Goal: Task Accomplishment & Management: Manage account settings

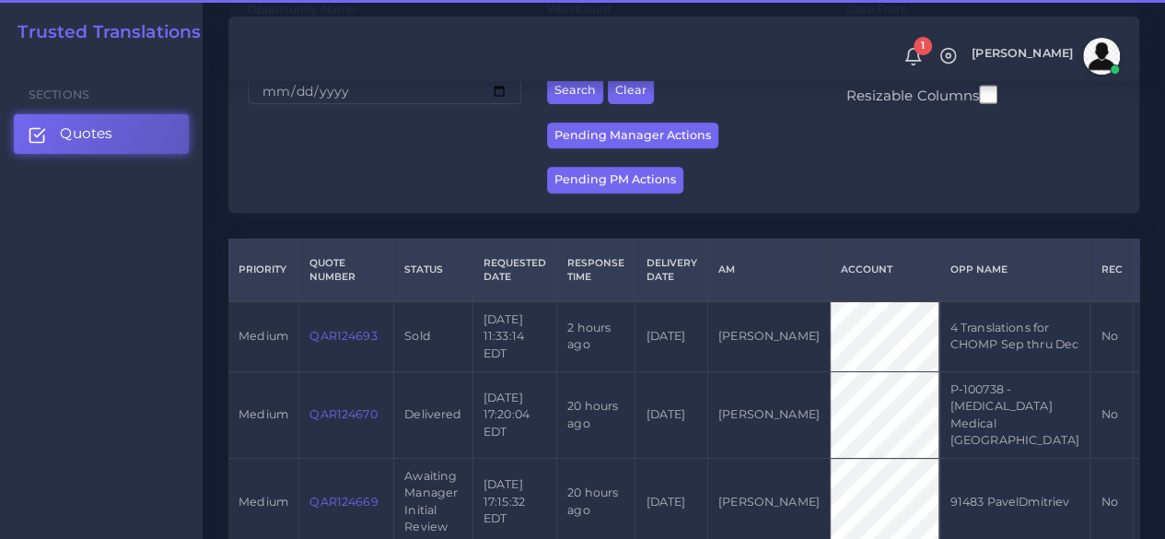
scroll to position [552, 0]
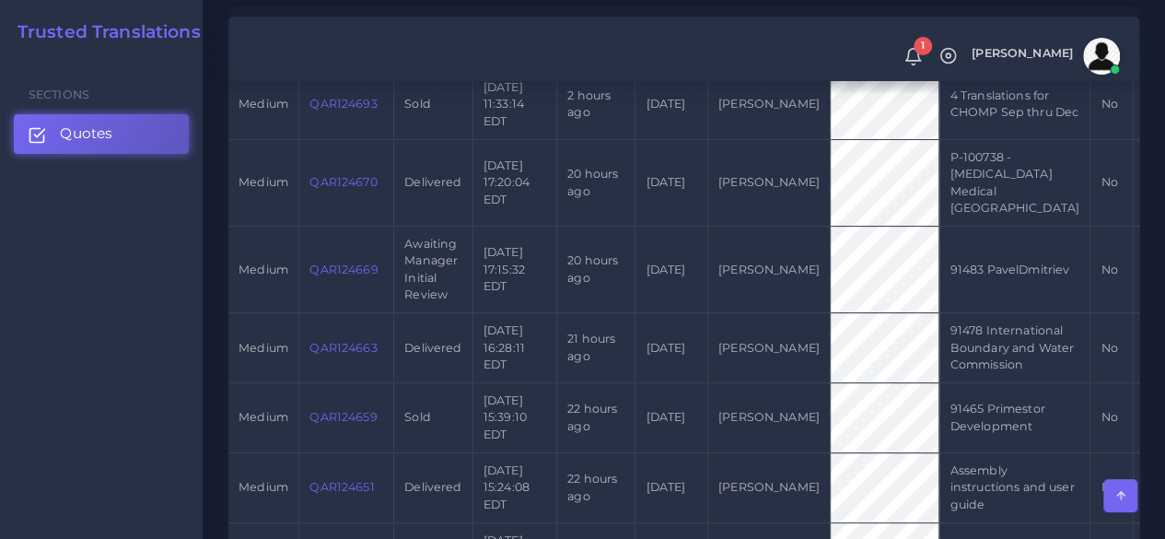
click at [149, 127] on link "Quotes" at bounding box center [101, 133] width 175 height 39
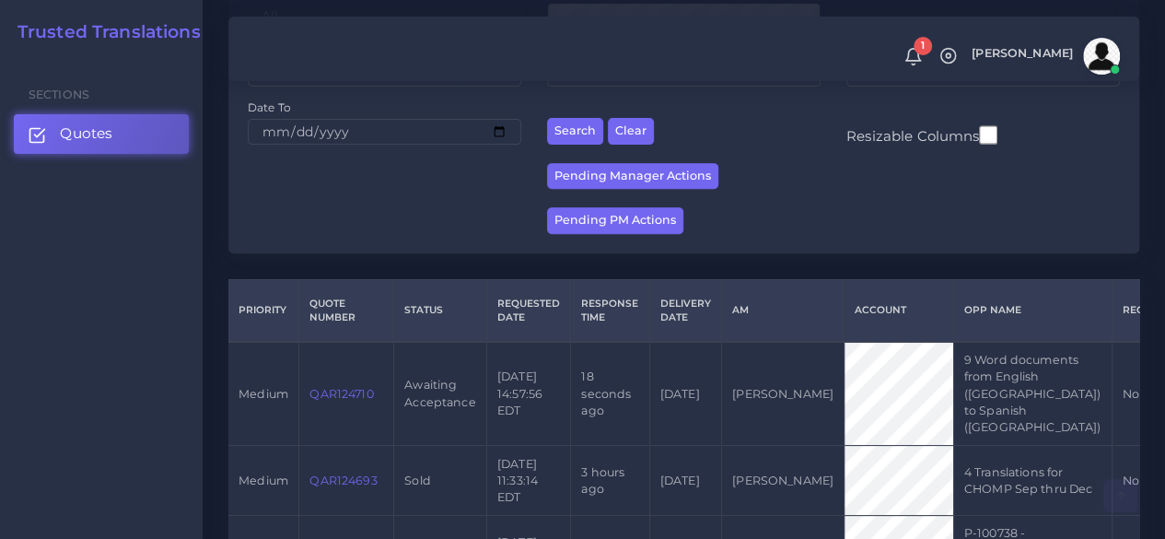
scroll to position [460, 0]
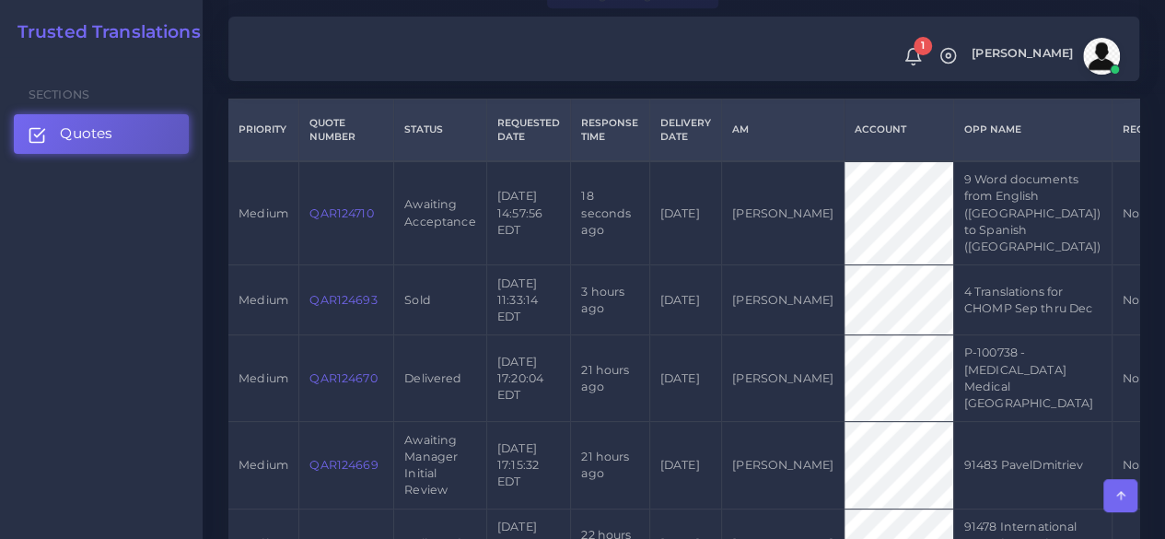
click at [365, 219] on link "QAR124710" at bounding box center [341, 213] width 64 height 14
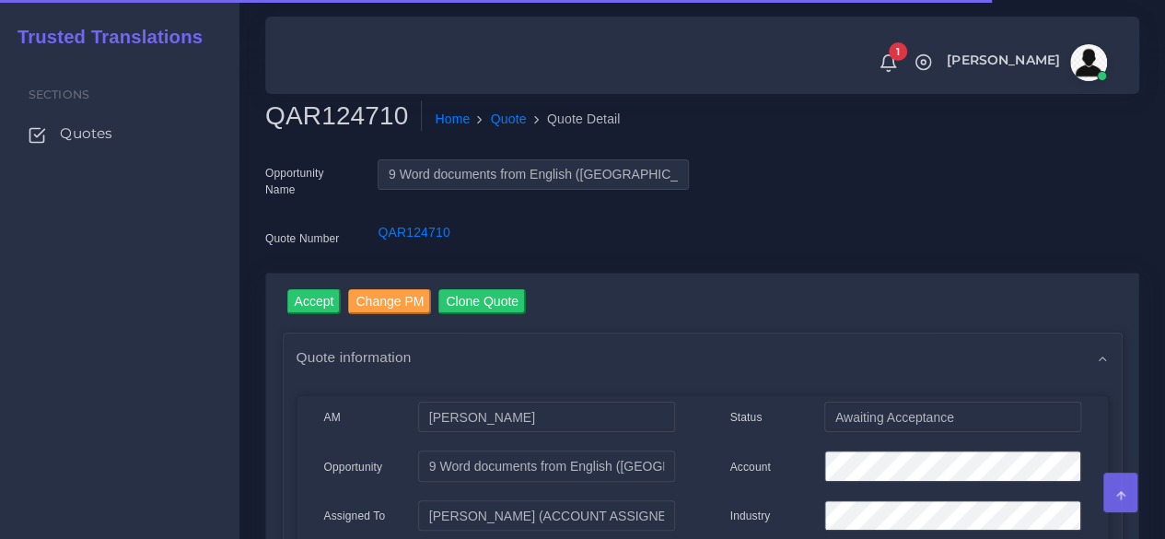
scroll to position [184, 0]
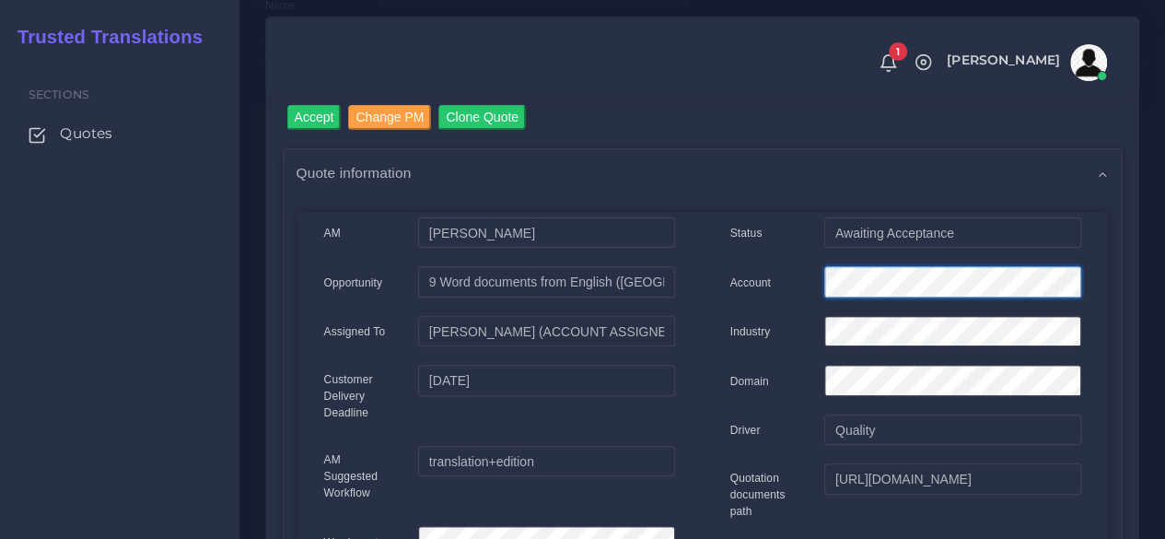
click at [727, 280] on div "Account" at bounding box center [905, 284] width 378 height 37
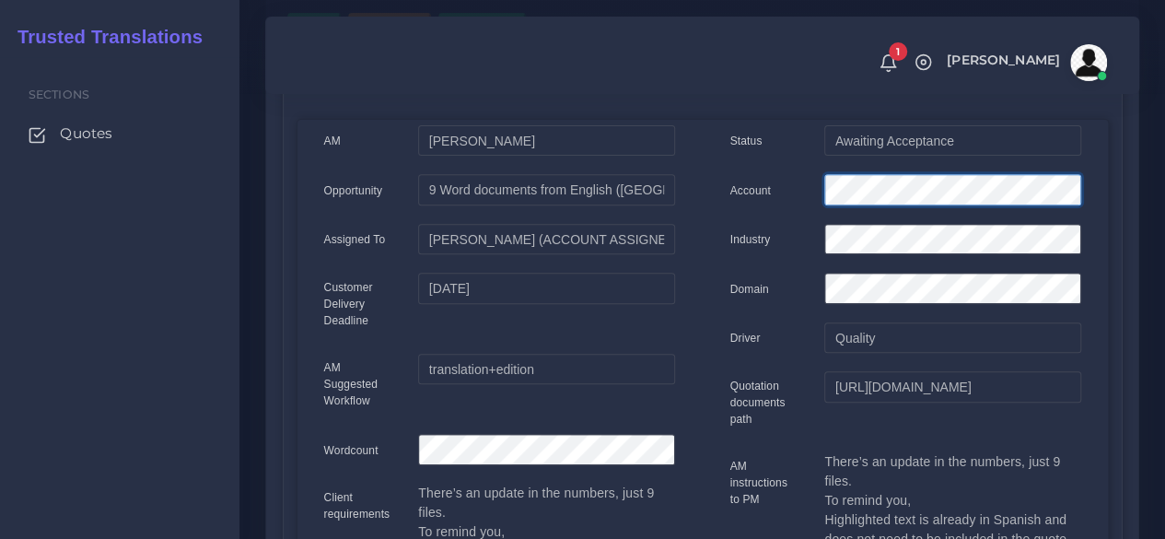
scroll to position [0, 0]
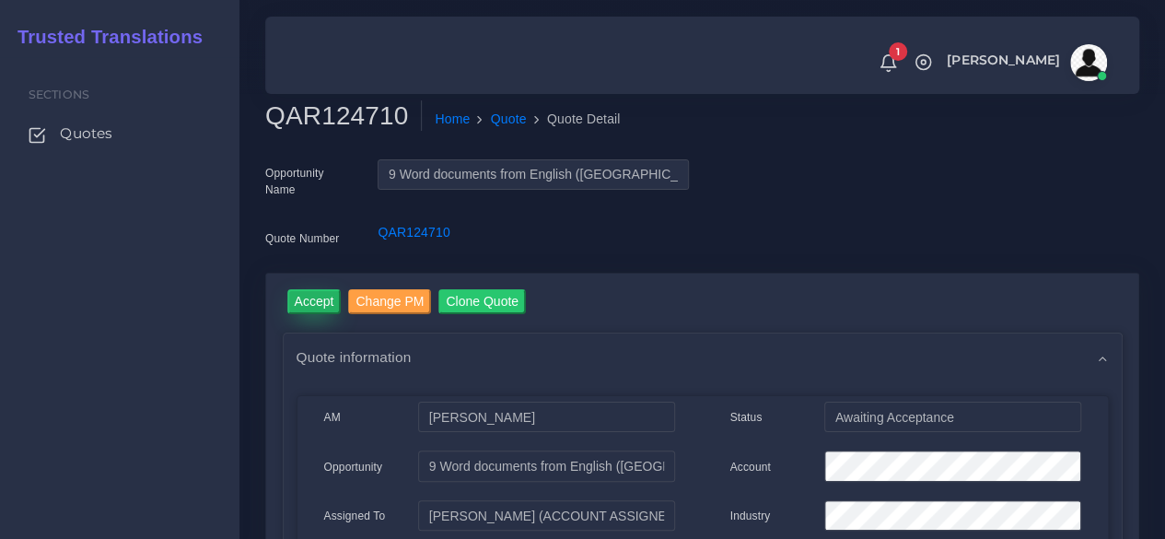
click at [319, 305] on input "Accept" at bounding box center [314, 301] width 54 height 25
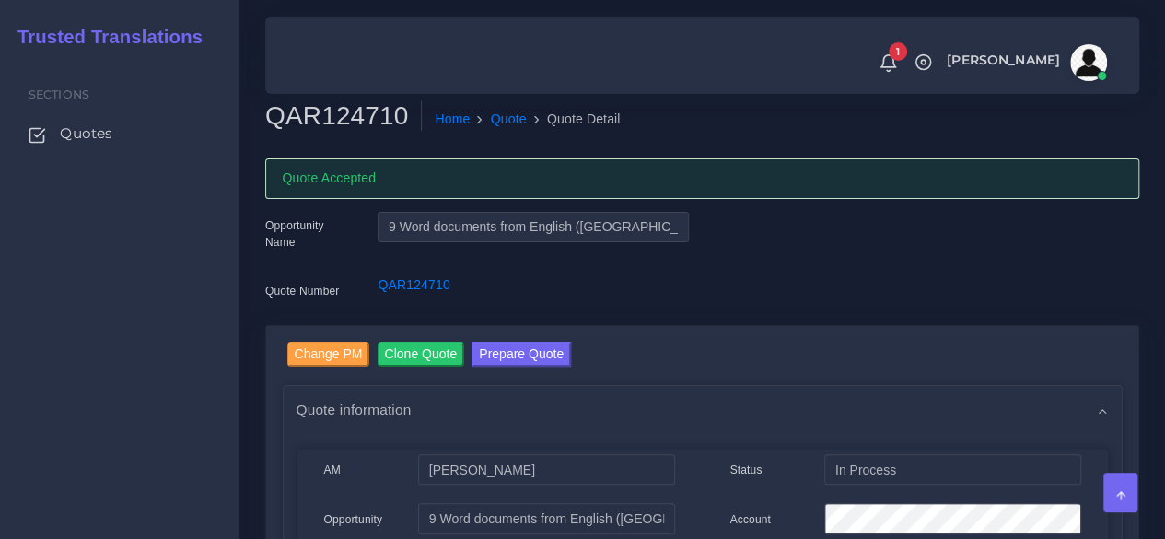
click at [357, 118] on h2 "QAR124710" at bounding box center [343, 115] width 157 height 31
copy h2 "QAR124710"
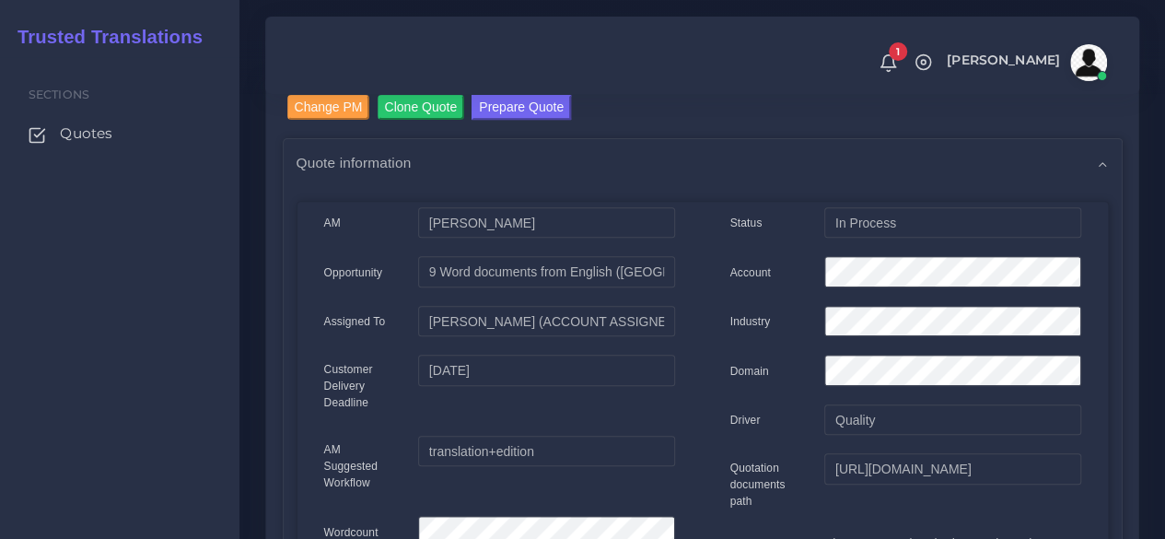
scroll to position [276, 0]
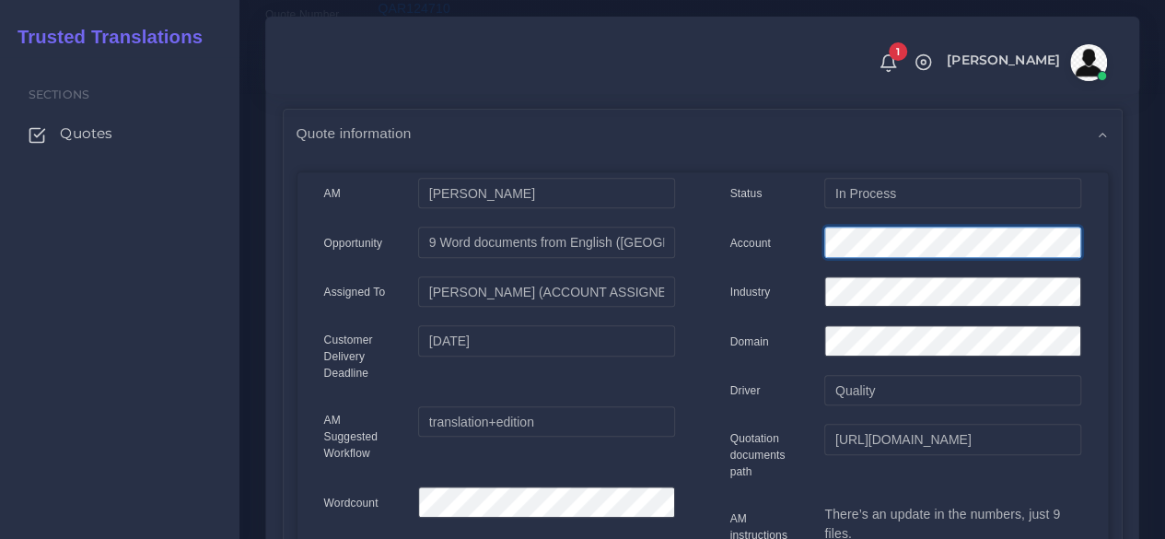
click at [773, 238] on div "Account" at bounding box center [905, 244] width 378 height 37
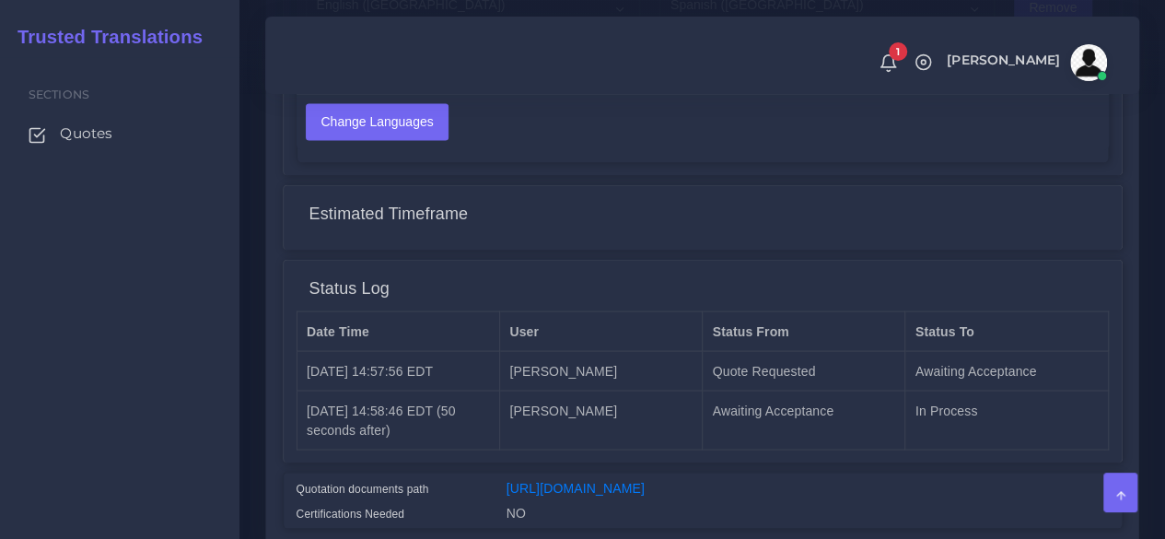
scroll to position [1704, 0]
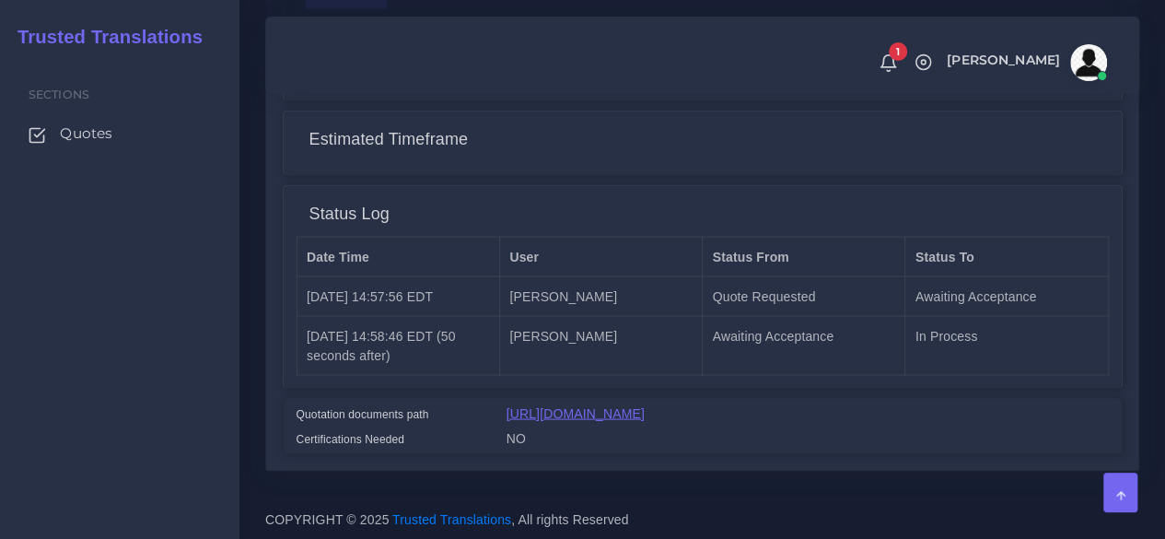
click at [636, 405] on link "[URL][DOMAIN_NAME]" at bounding box center [575, 412] width 138 height 15
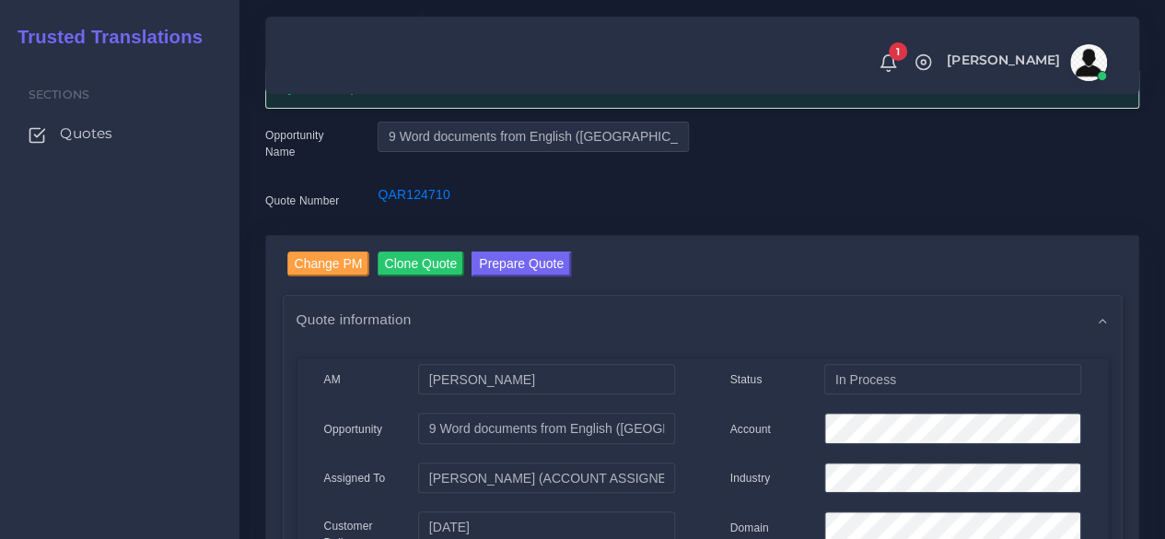
scroll to position [0, 0]
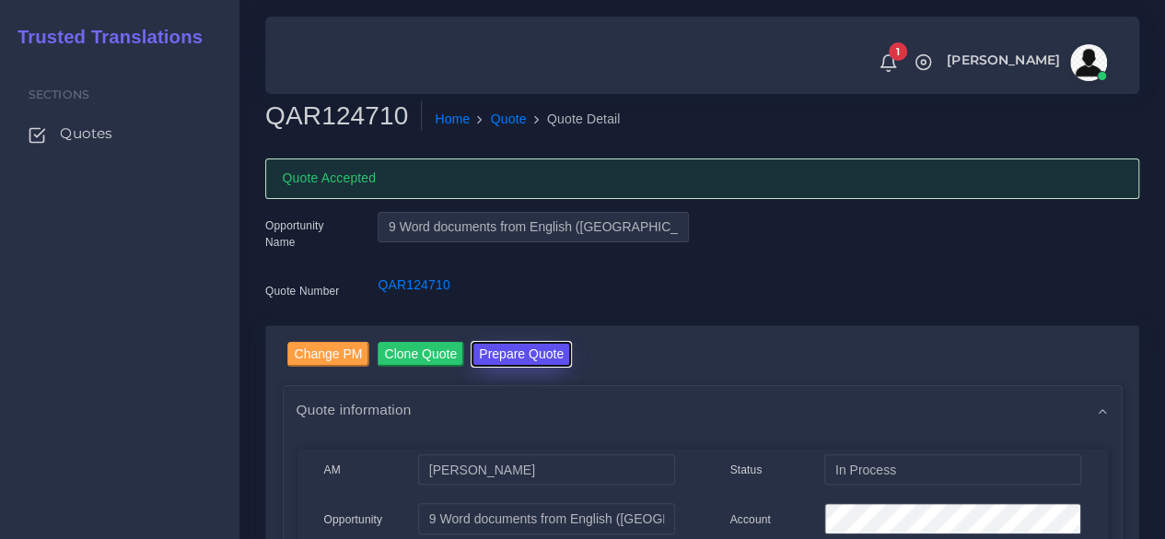
click at [505, 346] on button "Prepare Quote" at bounding box center [520, 354] width 99 height 25
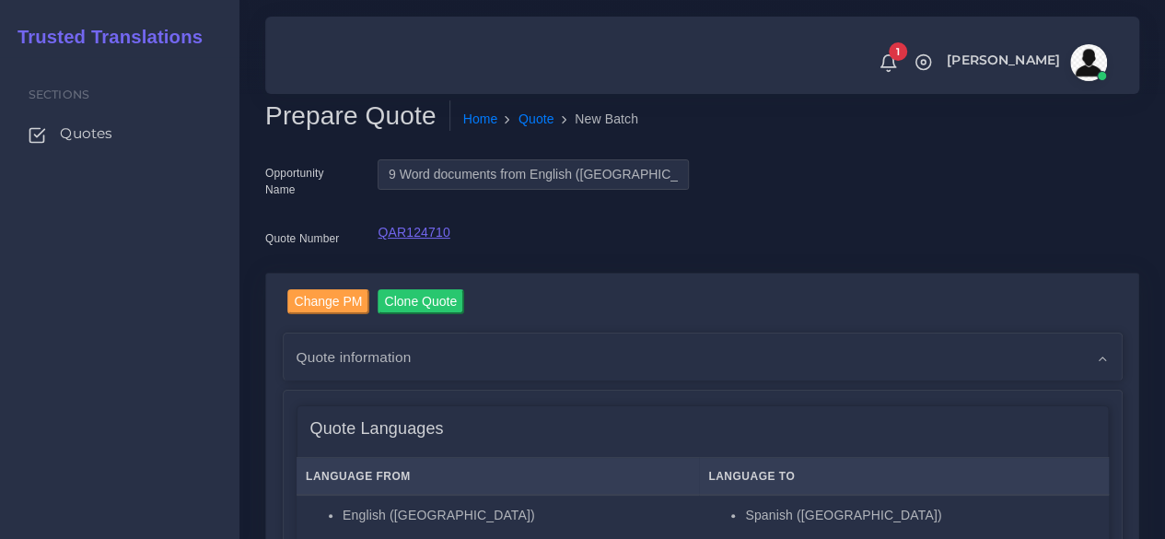
click at [392, 225] on link "QAR124710" at bounding box center [413, 232] width 72 height 15
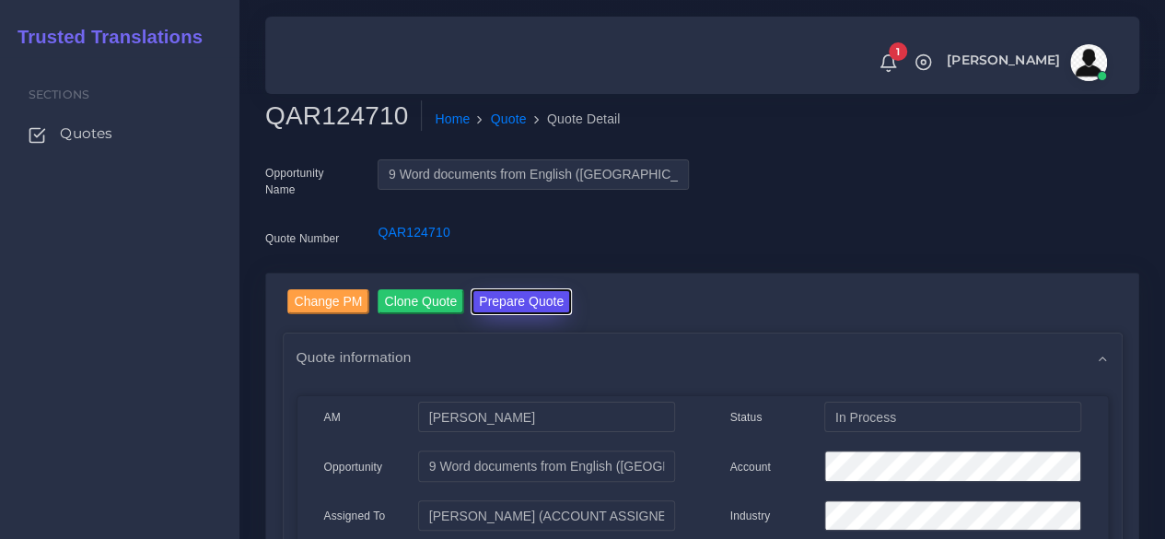
click at [509, 305] on button "Prepare Quote" at bounding box center [520, 301] width 99 height 25
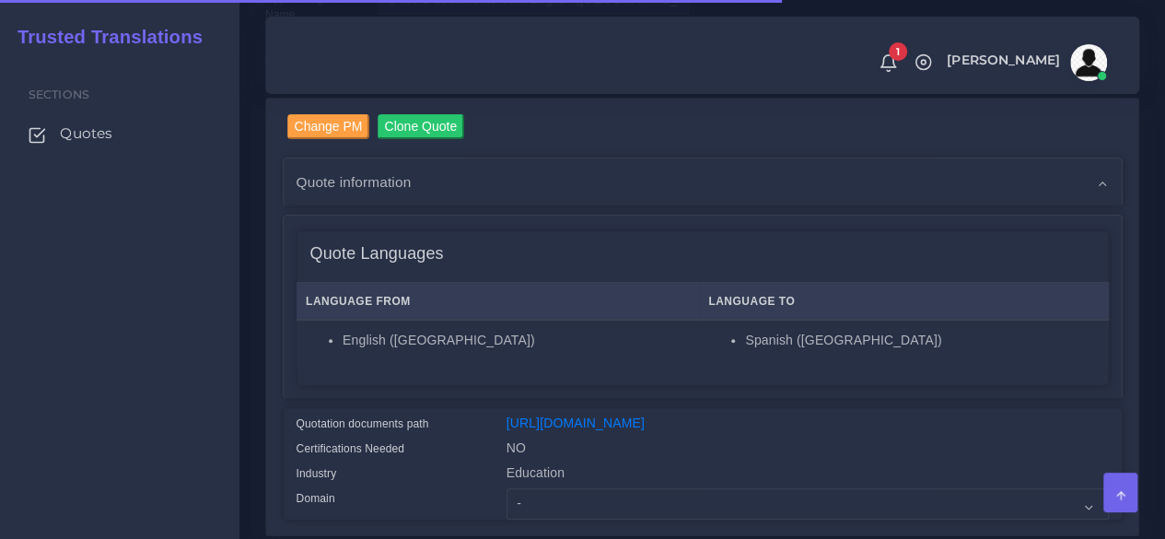
scroll to position [460, 0]
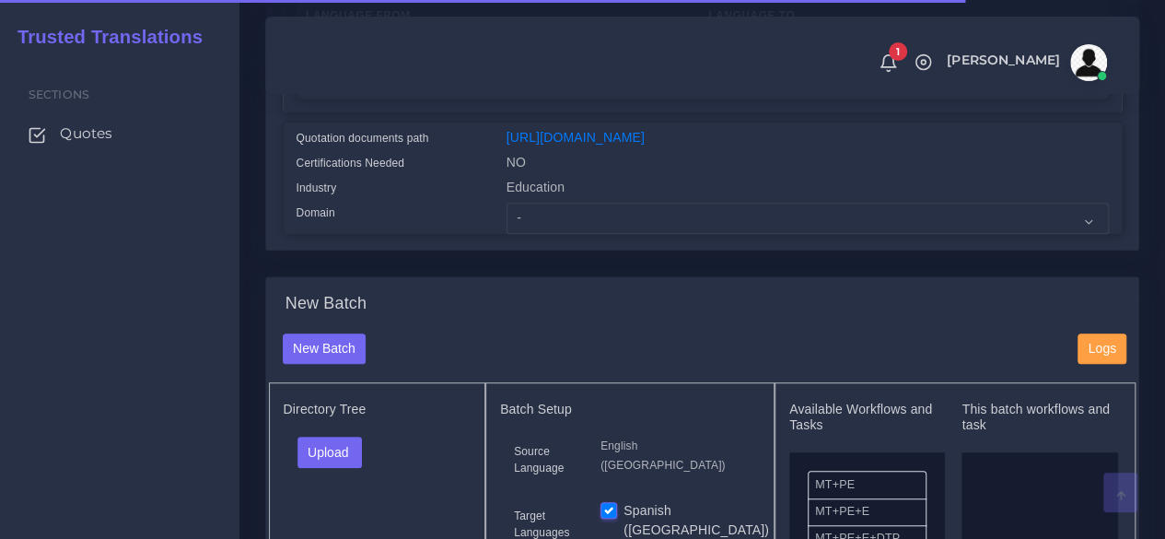
click at [558, 203] on div "Education" at bounding box center [808, 190] width 630 height 25
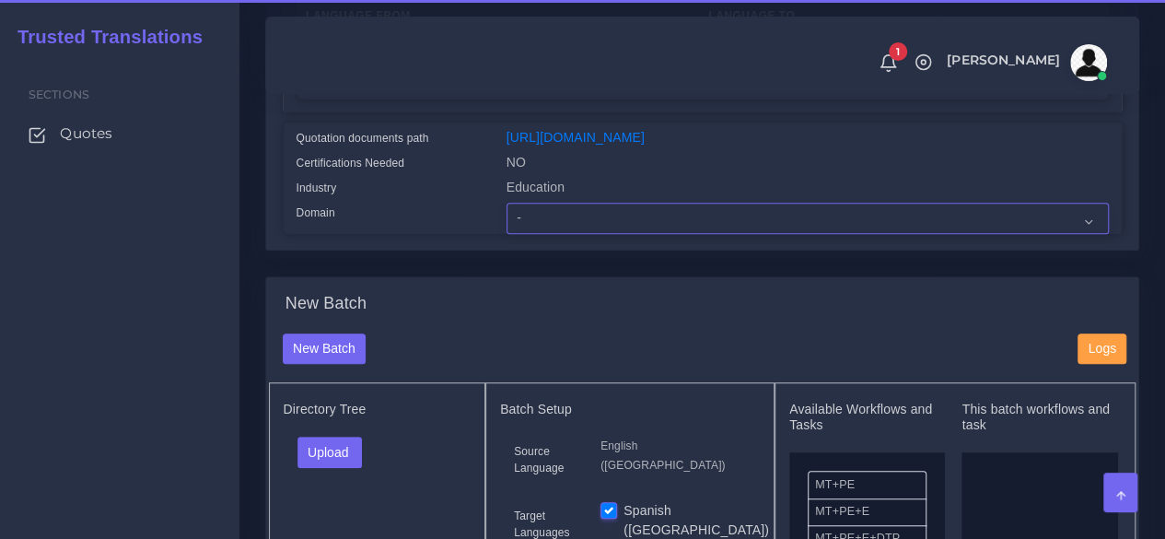
click at [558, 234] on select "- Advertising and Media Agriculture, Forestry and Fishing Architecture, Buildin…" at bounding box center [807, 218] width 602 height 31
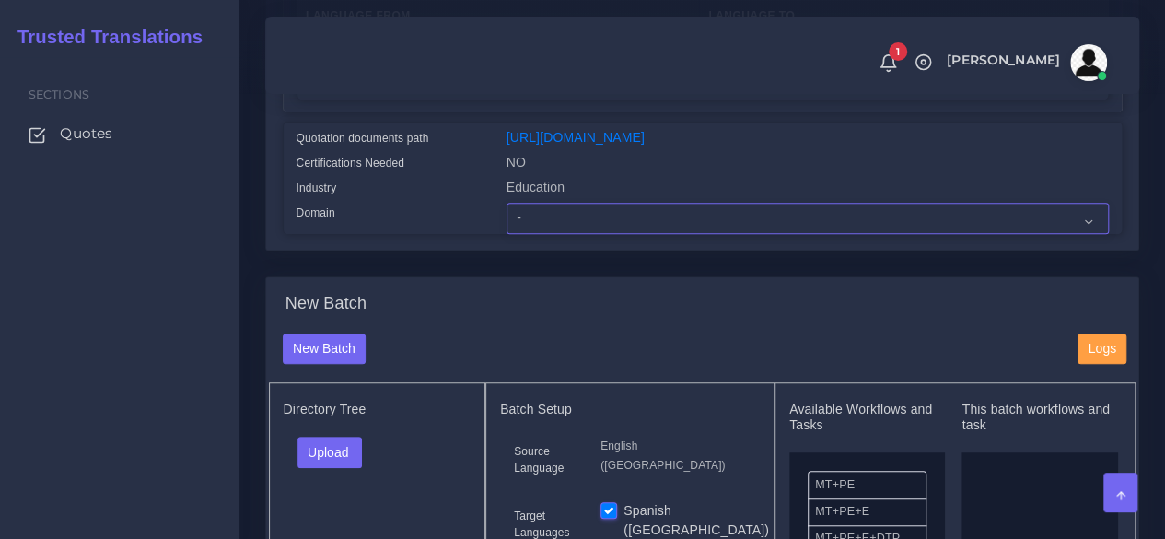
select select "Education"
click at [506, 234] on select "- Advertising and Media Agriculture, Forestry and Fishing Architecture, Buildin…" at bounding box center [807, 218] width 602 height 31
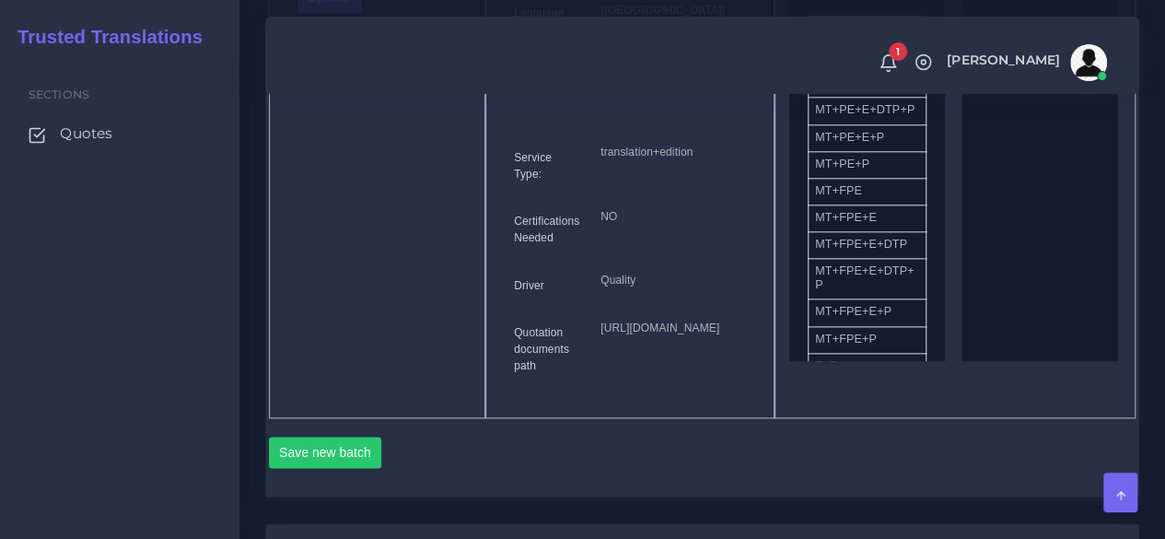
scroll to position [737, 0]
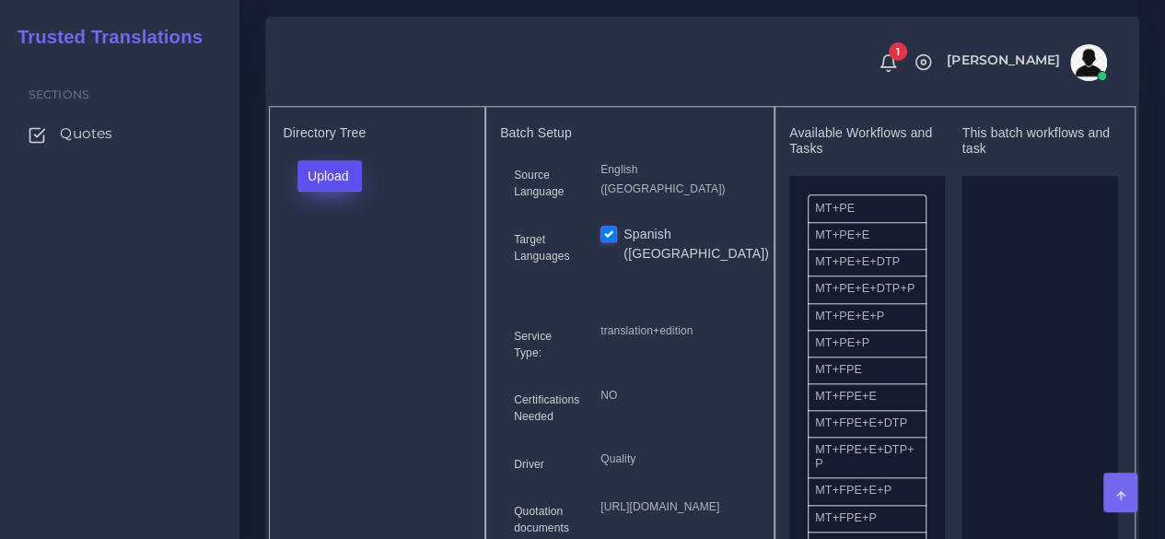
click at [345, 192] on button "Upload" at bounding box center [329, 175] width 65 height 31
click at [331, 257] on label "Files" at bounding box center [361, 245] width 127 height 23
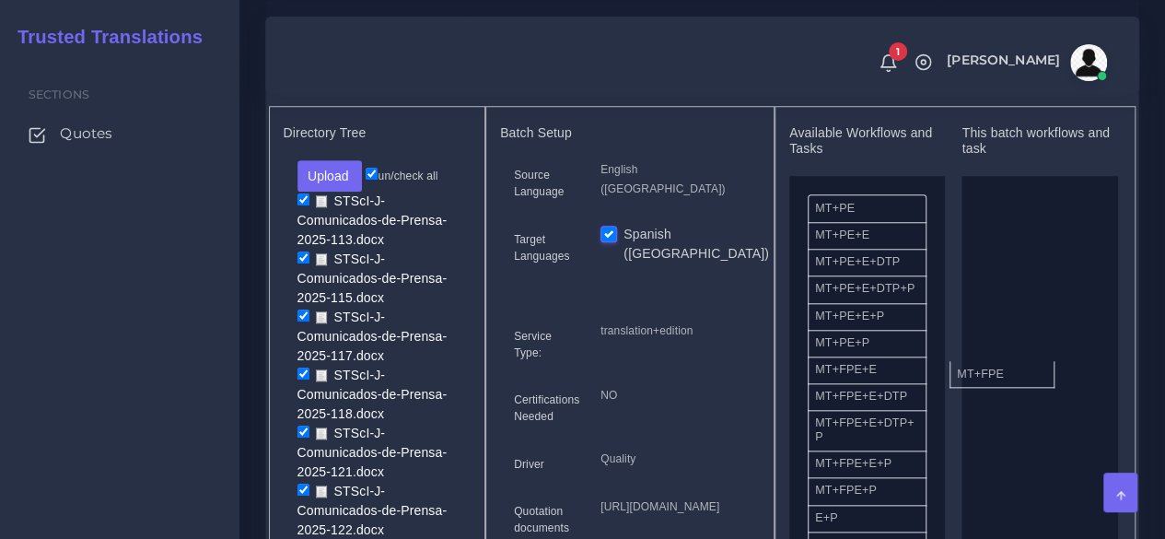
drag, startPoint x: 837, startPoint y: 402, endPoint x: 785, endPoint y: 374, distance: 58.9
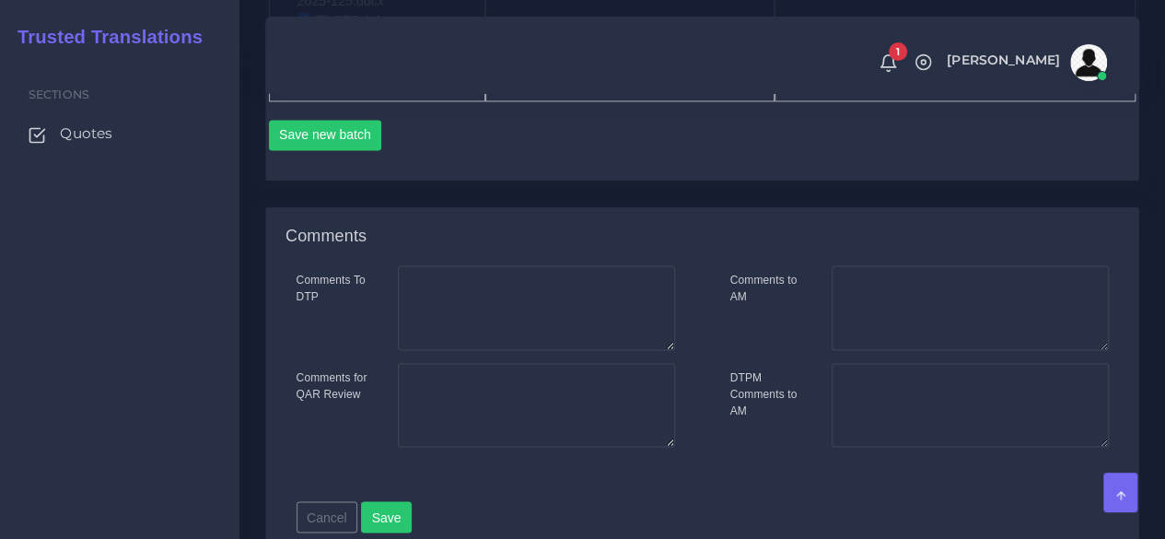
scroll to position [1289, 0]
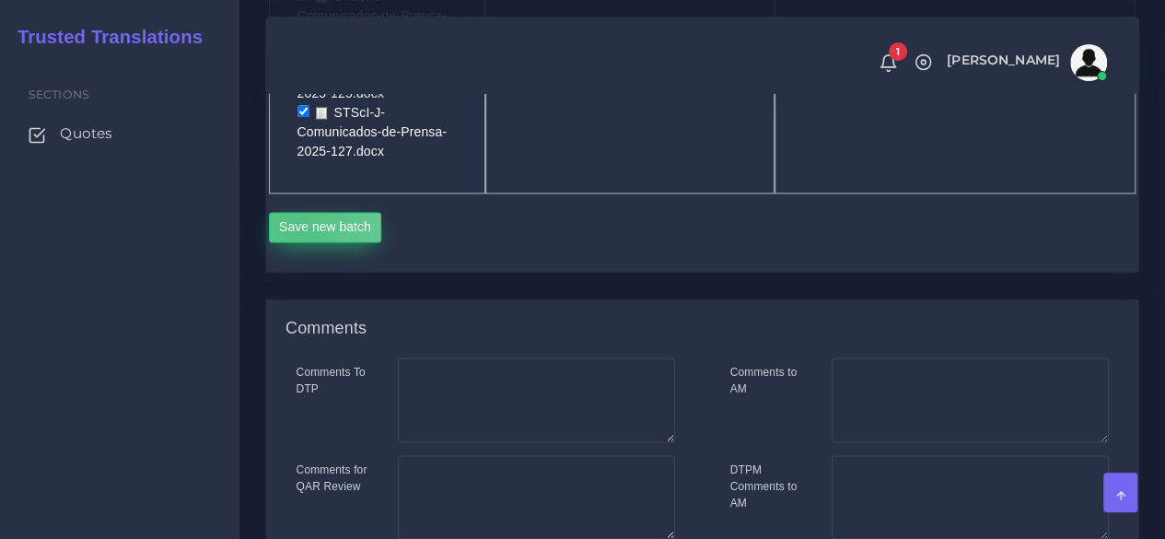
click at [296, 243] on button "Save new batch" at bounding box center [325, 227] width 113 height 31
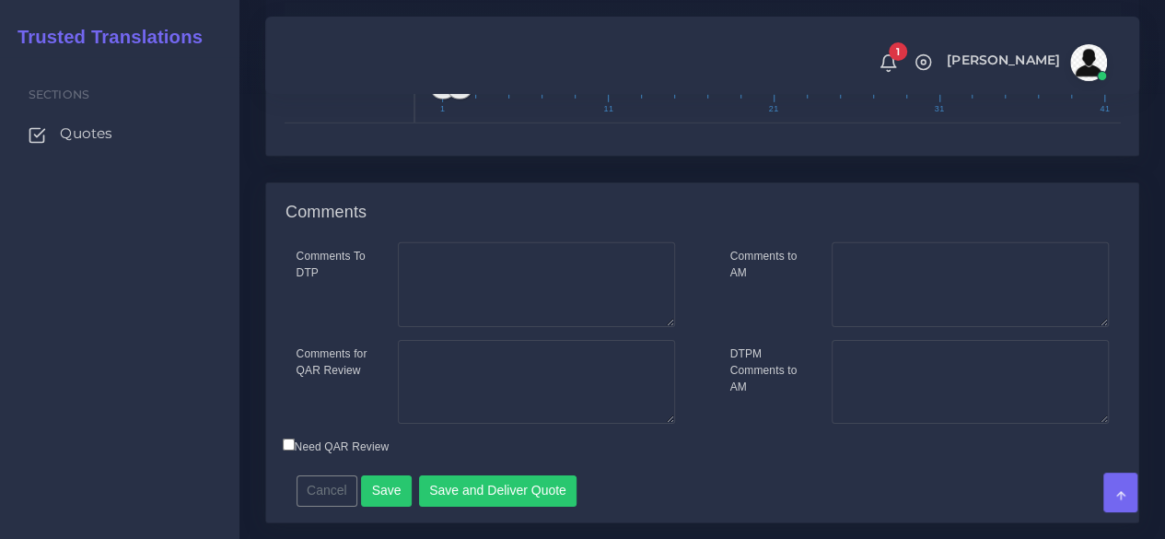
scroll to position [2837, 0]
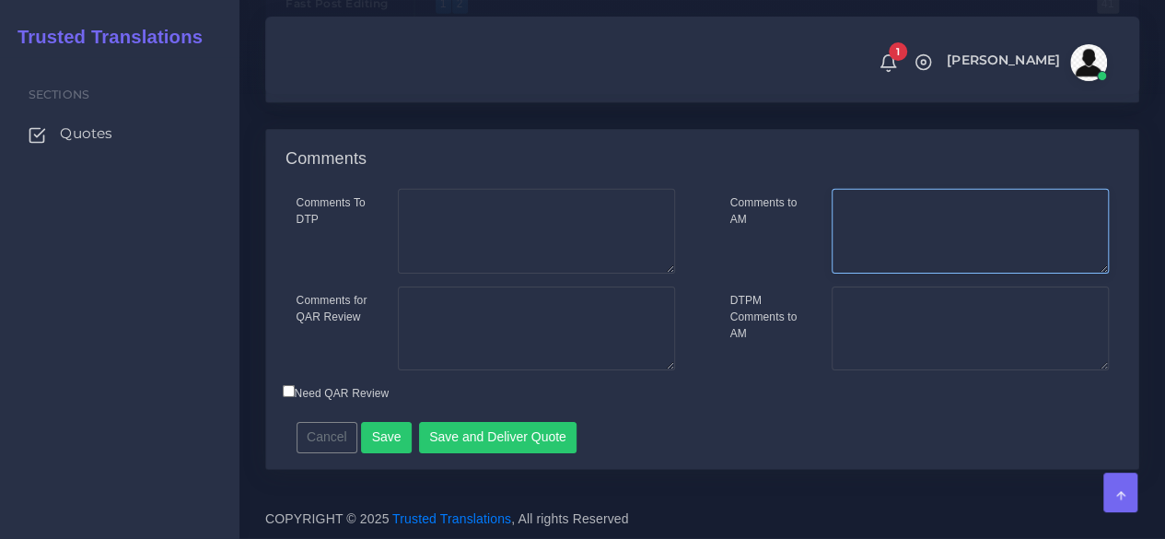
click at [938, 229] on textarea "Comments to AM" at bounding box center [969, 231] width 277 height 85
type textarea "Highlighted text NOT included. Alt Text from images IS included."
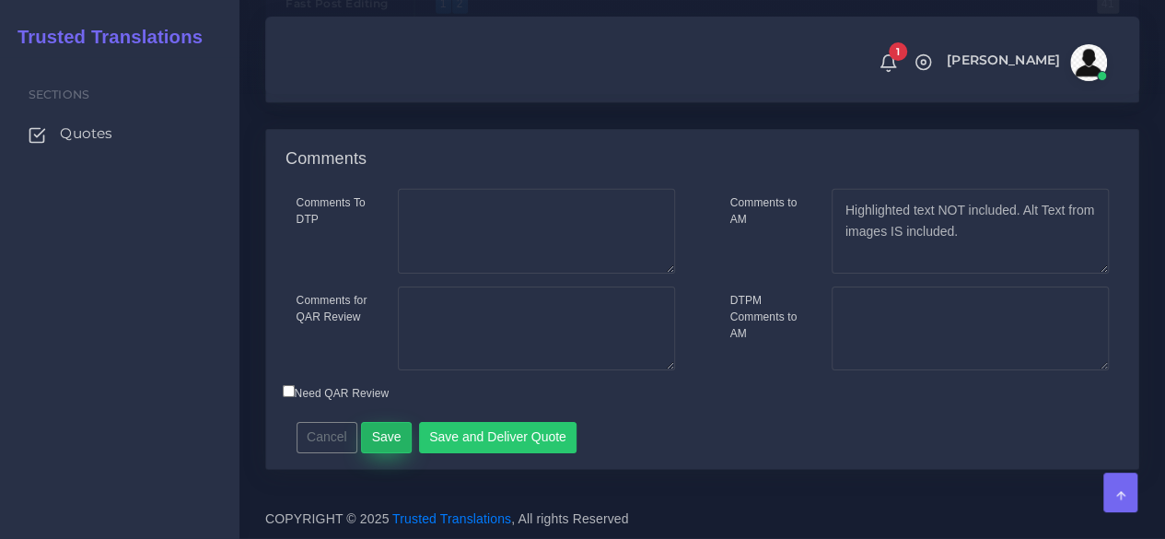
click at [388, 448] on button "Save" at bounding box center [386, 437] width 51 height 31
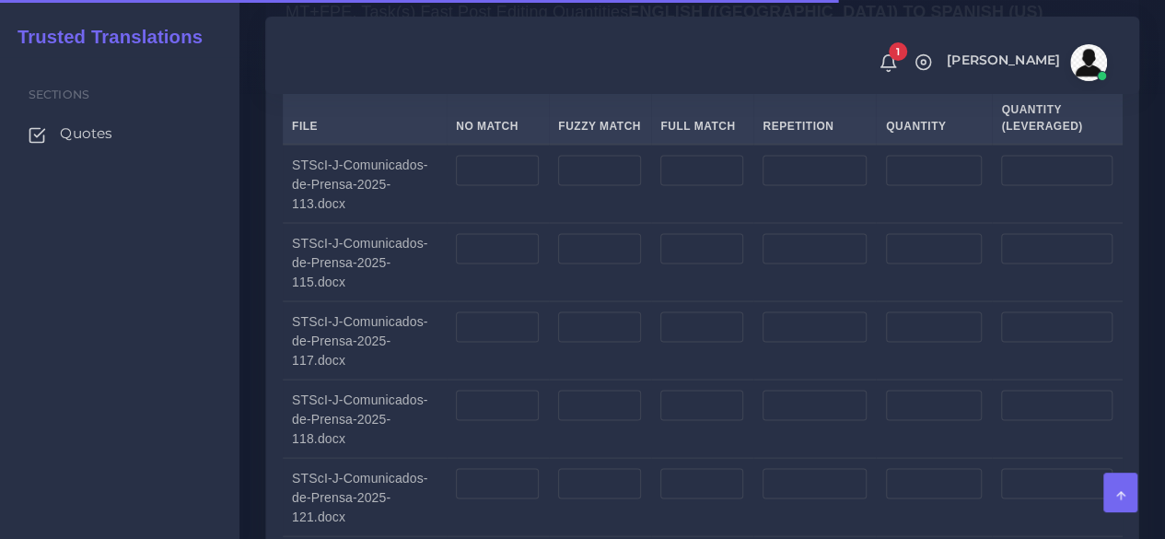
scroll to position [1473, 0]
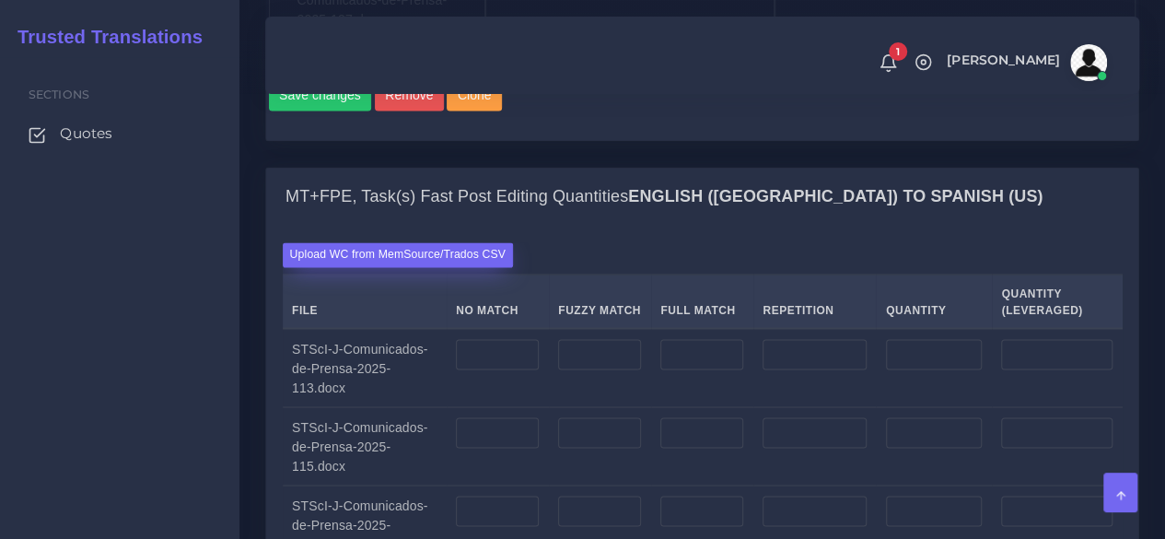
click at [407, 267] on label "Upload WC from MemSource/Trados CSV" at bounding box center [398, 254] width 231 height 25
click at [0, 0] on input "Upload WC from MemSource/Trados CSV" at bounding box center [0, 0] width 0 height 0
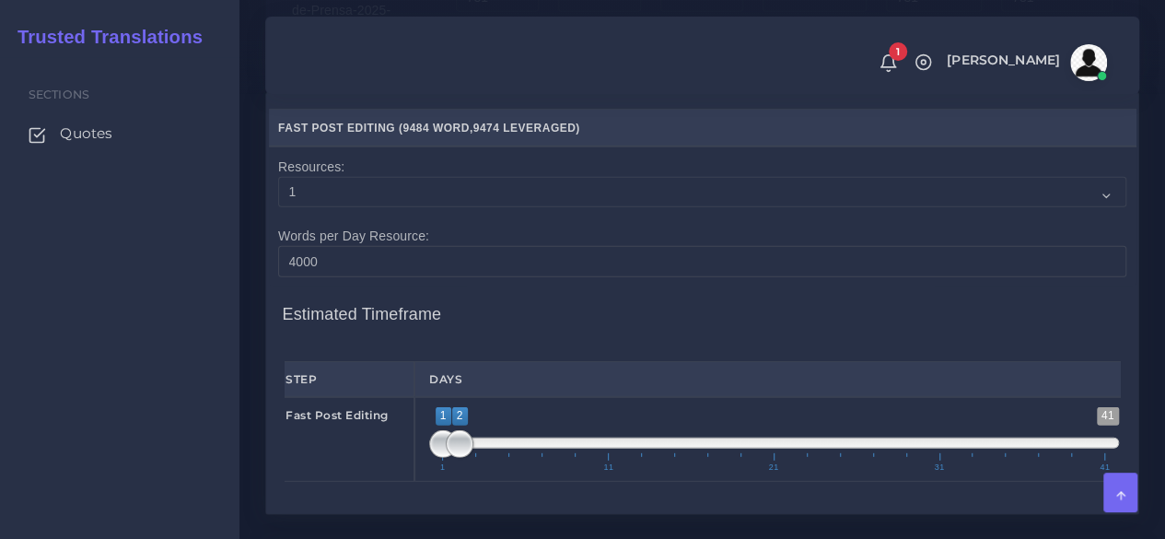
scroll to position [2486, 0]
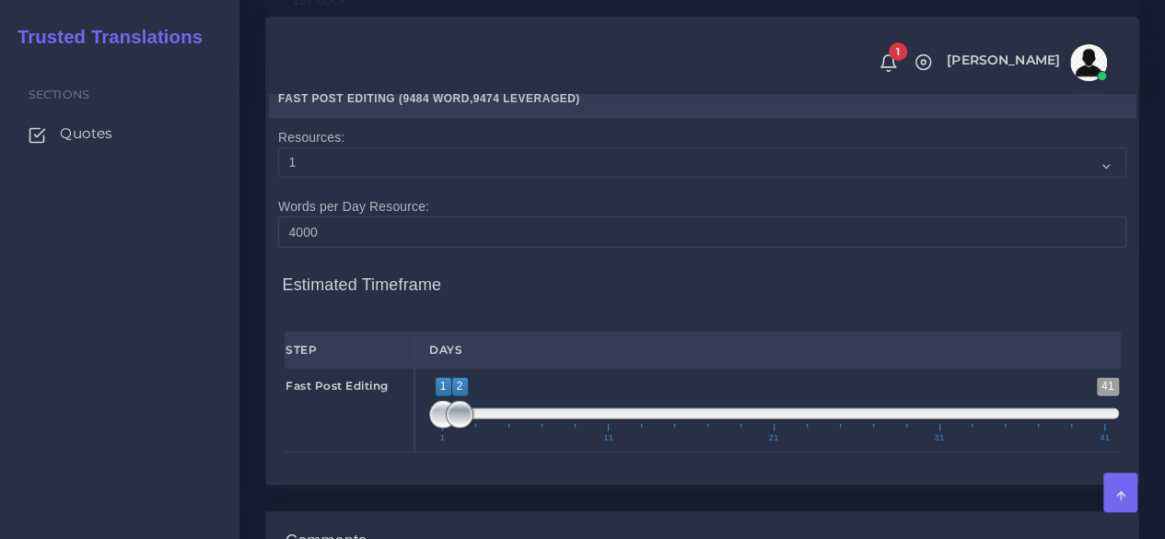
click at [462, 428] on span at bounding box center [460, 415] width 28 height 28
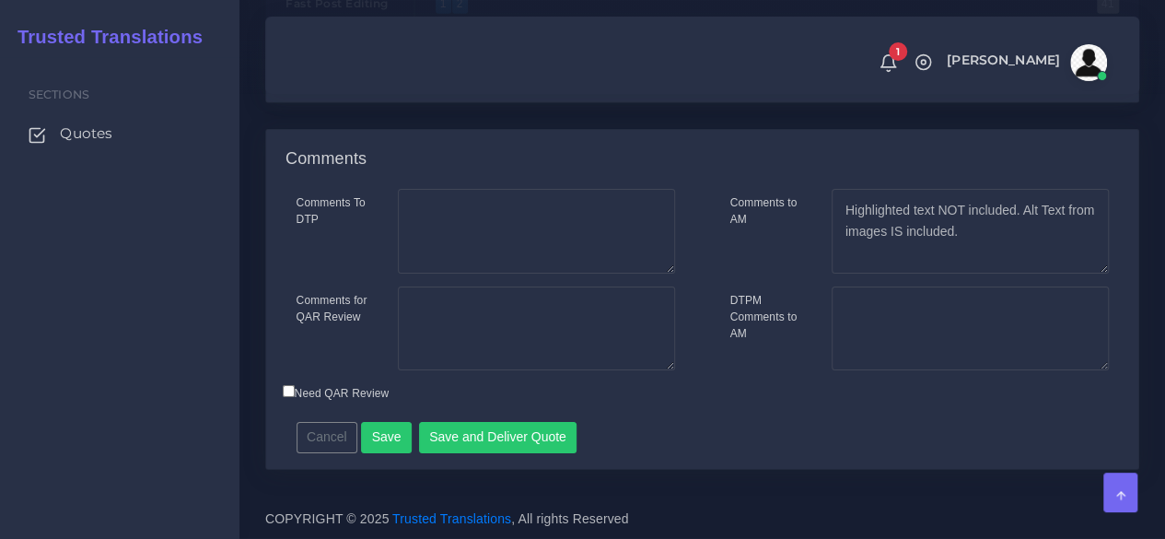
scroll to position [2889, 0]
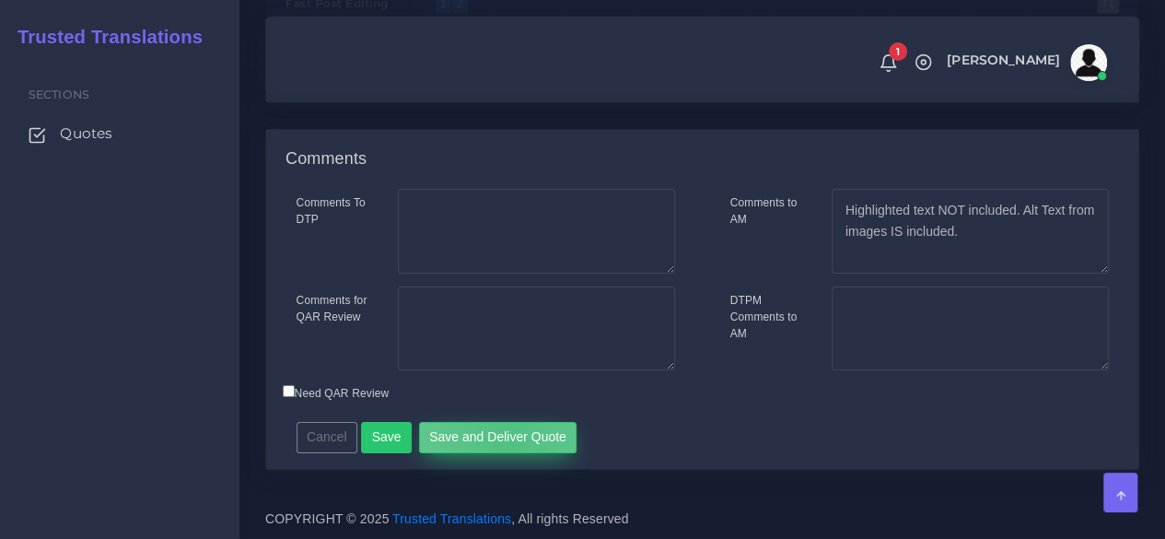
click at [499, 439] on button "Save and Deliver Quote" at bounding box center [498, 437] width 158 height 31
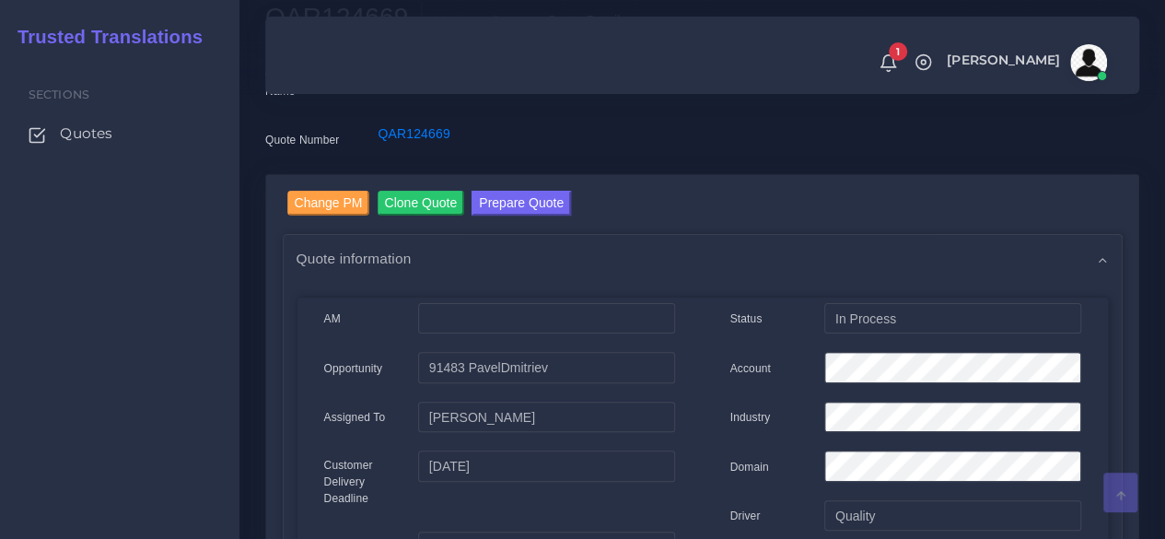
scroll to position [92, 0]
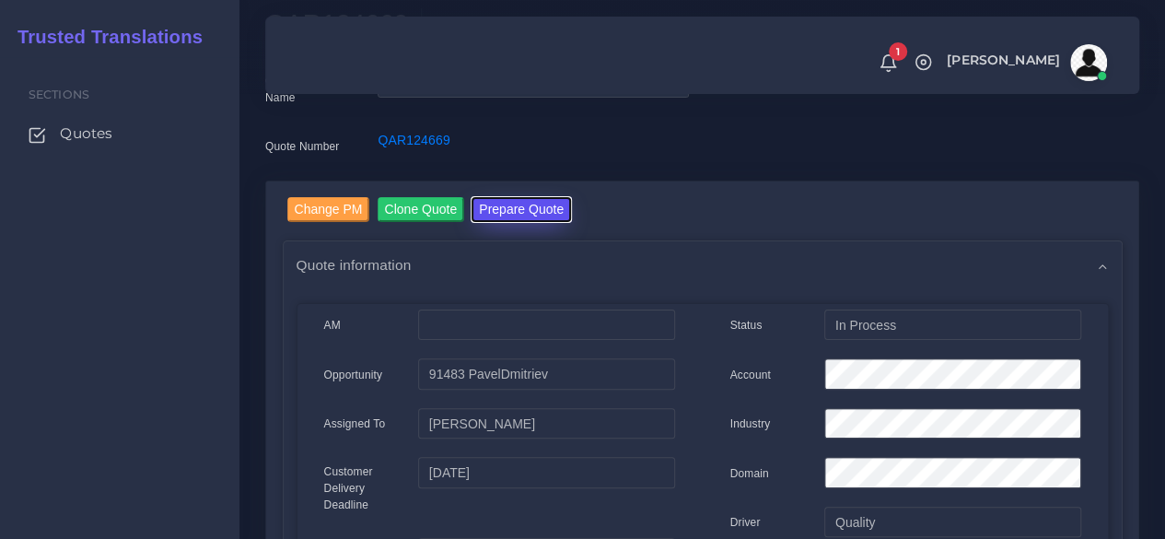
click at [528, 217] on button "Prepare Quote" at bounding box center [520, 209] width 99 height 25
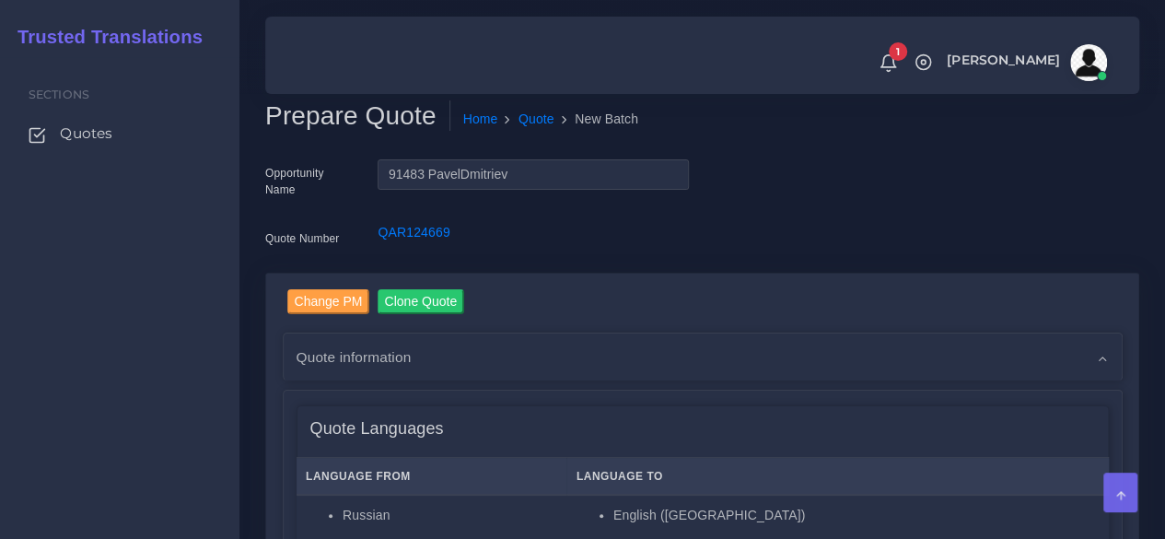
scroll to position [368, 0]
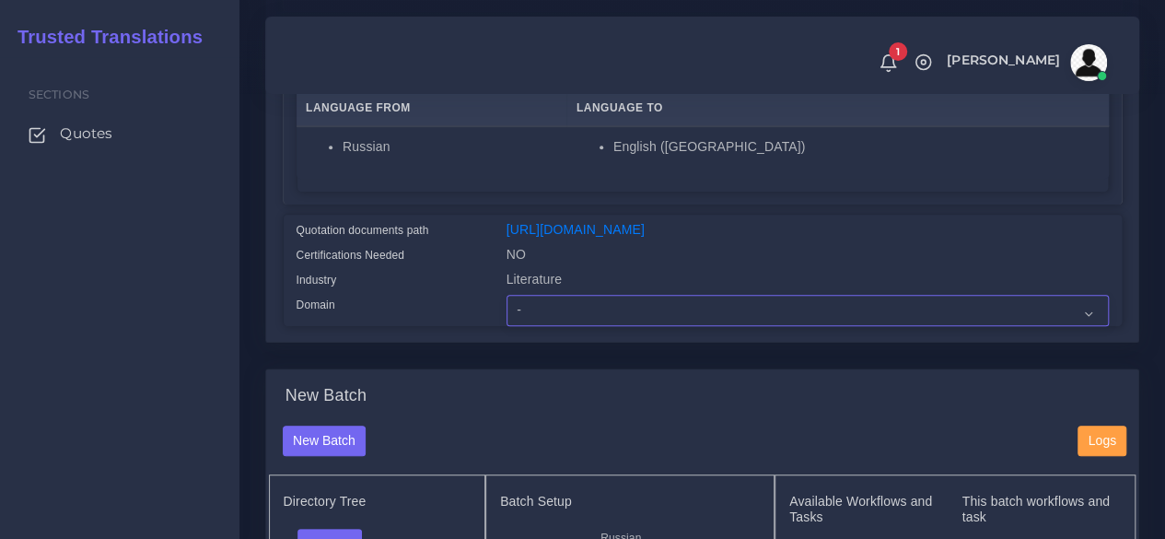
click at [532, 326] on select "- Advertising and Media Agriculture, Forestry and Fishing Architecture, Buildin…" at bounding box center [807, 310] width 602 height 31
select select "Literature"
click at [506, 326] on select "- Advertising and Media Agriculture, Forestry and Fishing Architecture, Buildin…" at bounding box center [807, 310] width 602 height 31
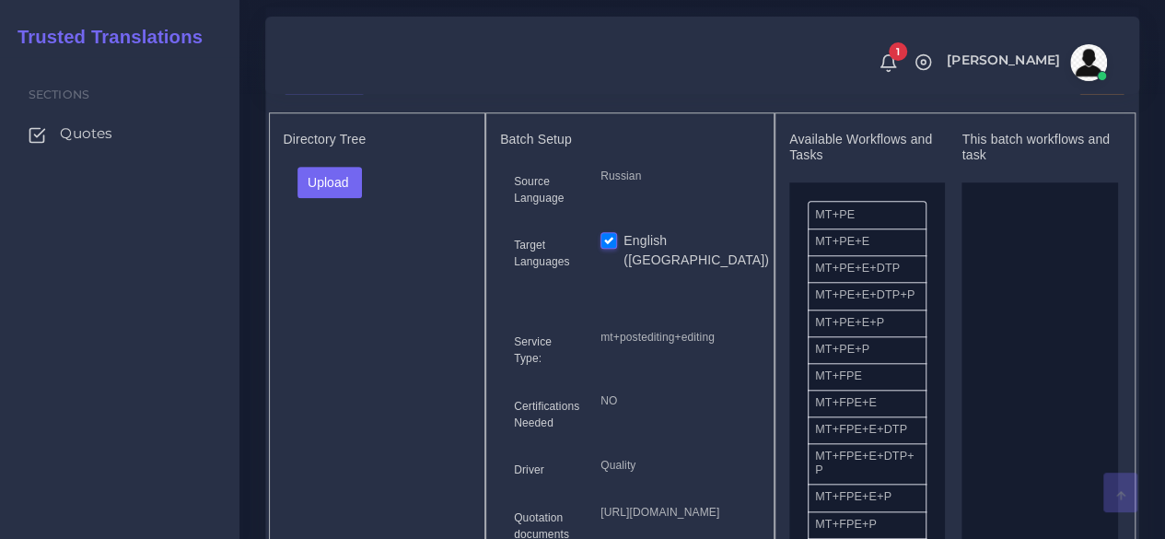
scroll to position [737, 0]
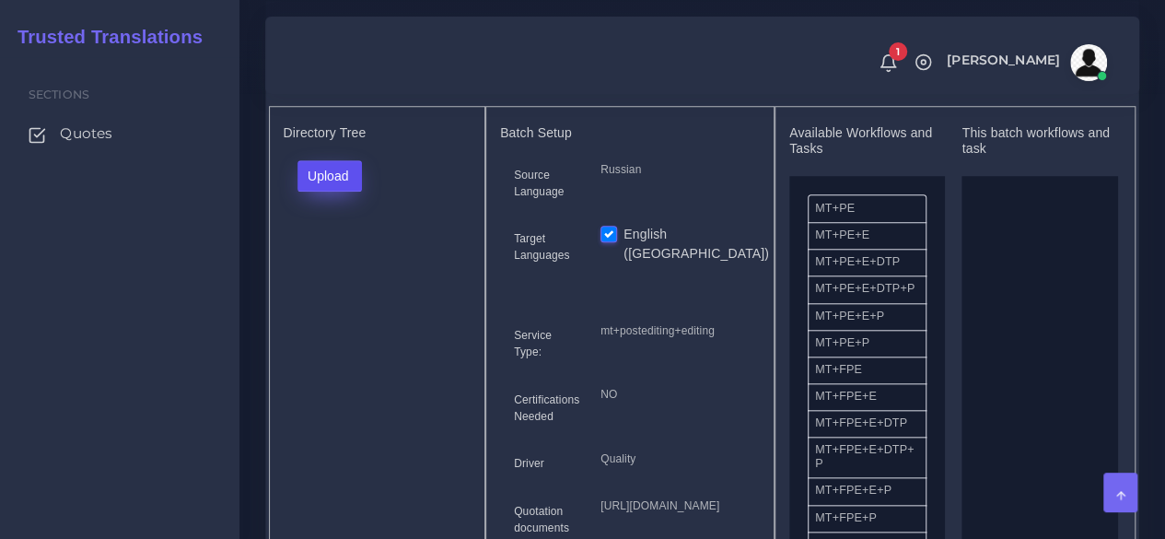
click at [363, 192] on button "Upload" at bounding box center [329, 175] width 65 height 31
click at [344, 257] on label "Files" at bounding box center [361, 245] width 127 height 23
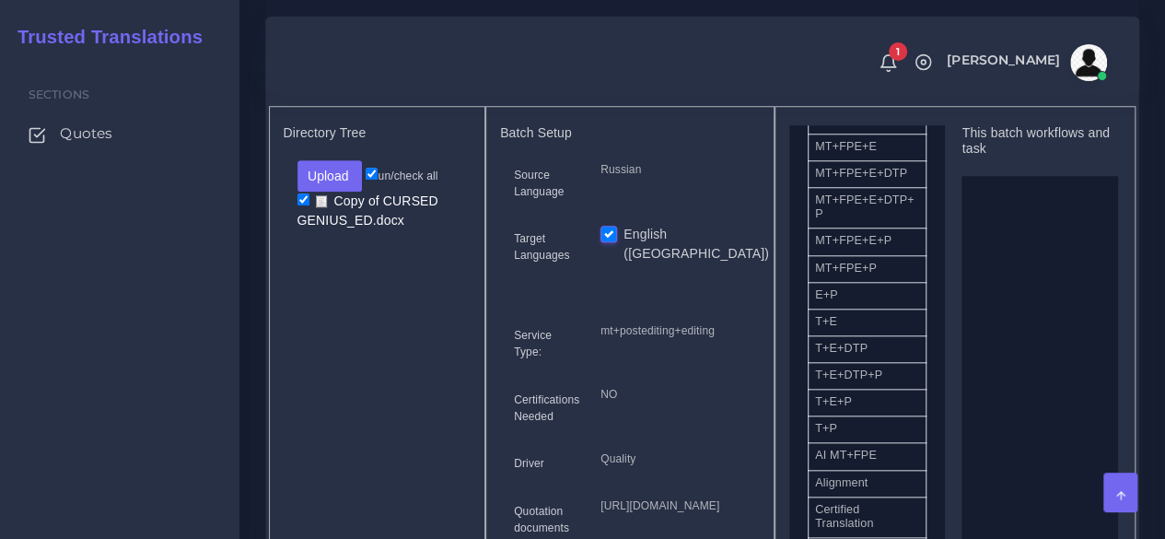
scroll to position [276, 0]
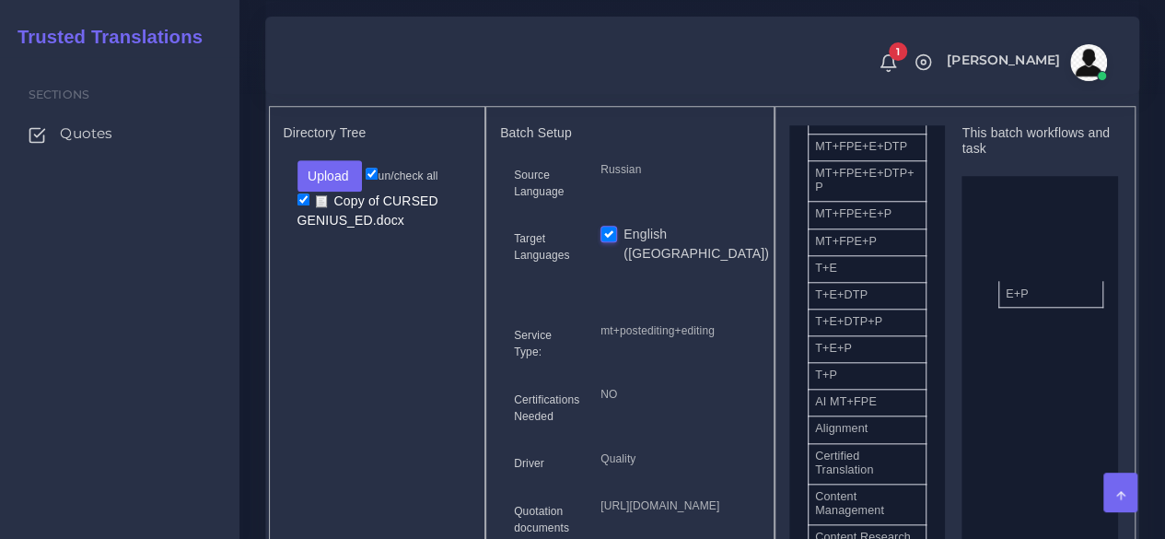
drag, startPoint x: 866, startPoint y: 313, endPoint x: 1066, endPoint y: 329, distance: 200.4
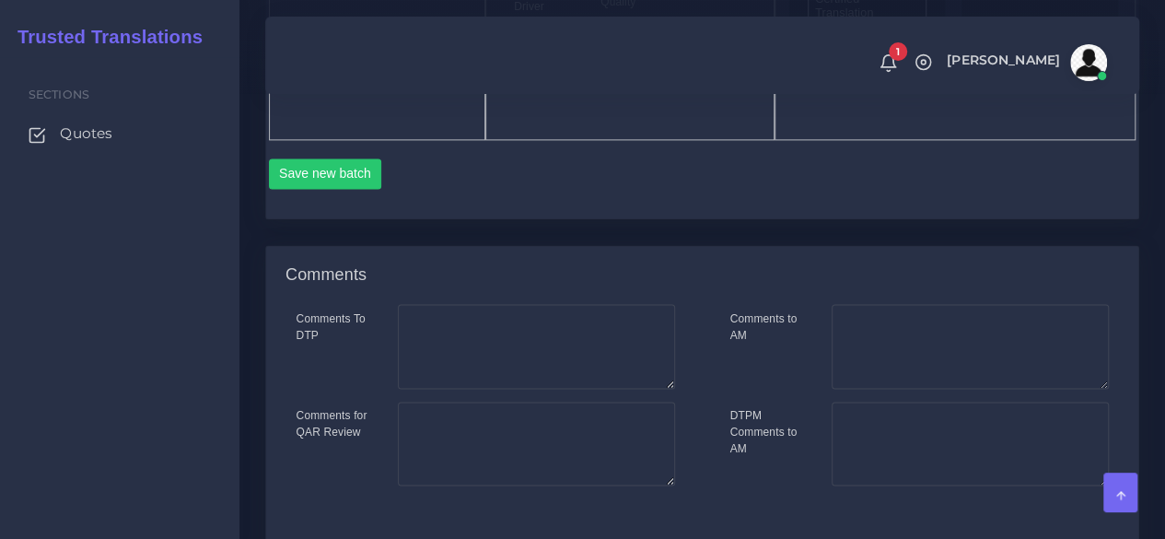
scroll to position [1197, 0]
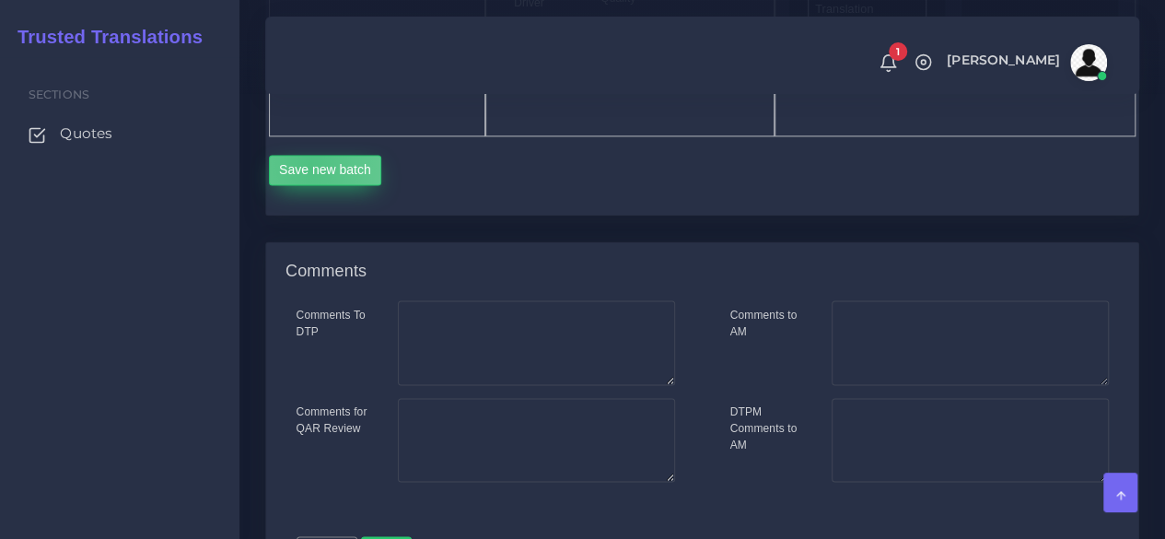
click at [310, 186] on button "Save new batch" at bounding box center [325, 170] width 113 height 31
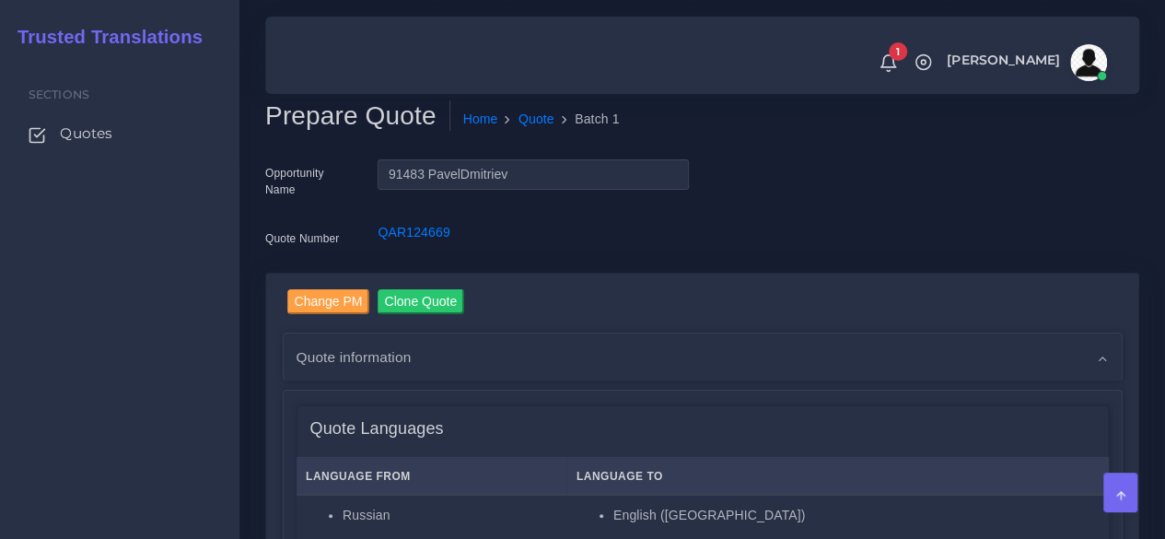
drag, startPoint x: 189, startPoint y: 417, endPoint x: 214, endPoint y: 409, distance: 26.2
click at [189, 417] on div "Sections Quotes" at bounding box center [119, 298] width 239 height 482
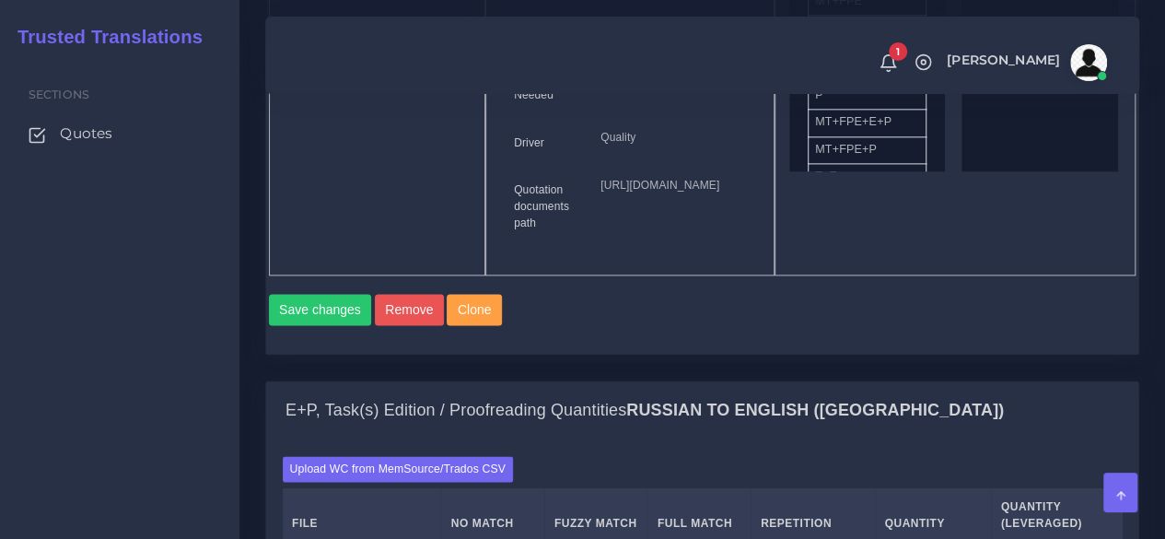
scroll to position [1381, 0]
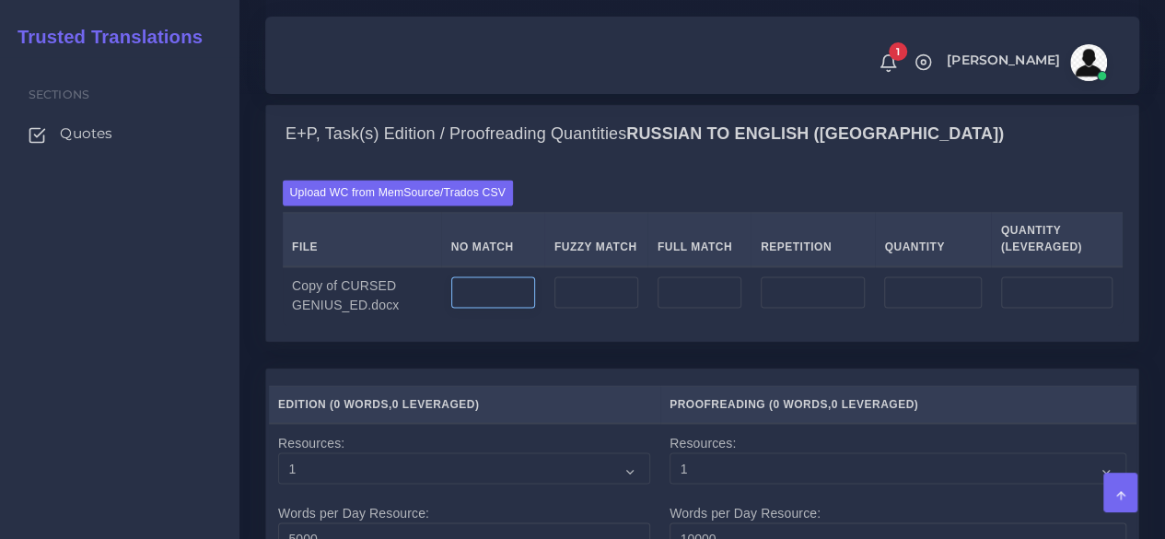
click at [474, 308] on input "number" at bounding box center [493, 291] width 84 height 31
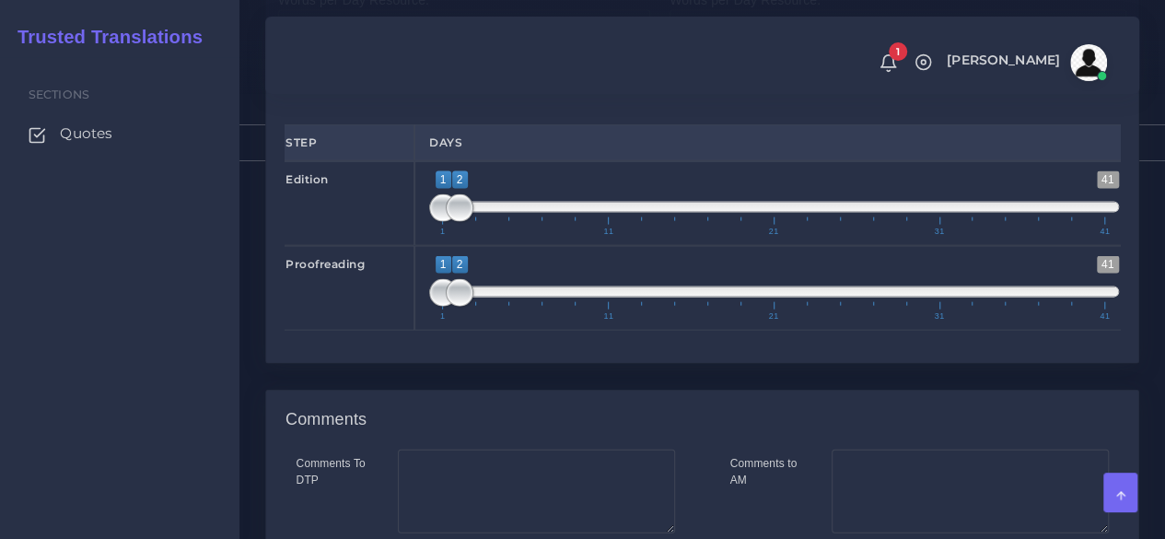
scroll to position [2026, 0]
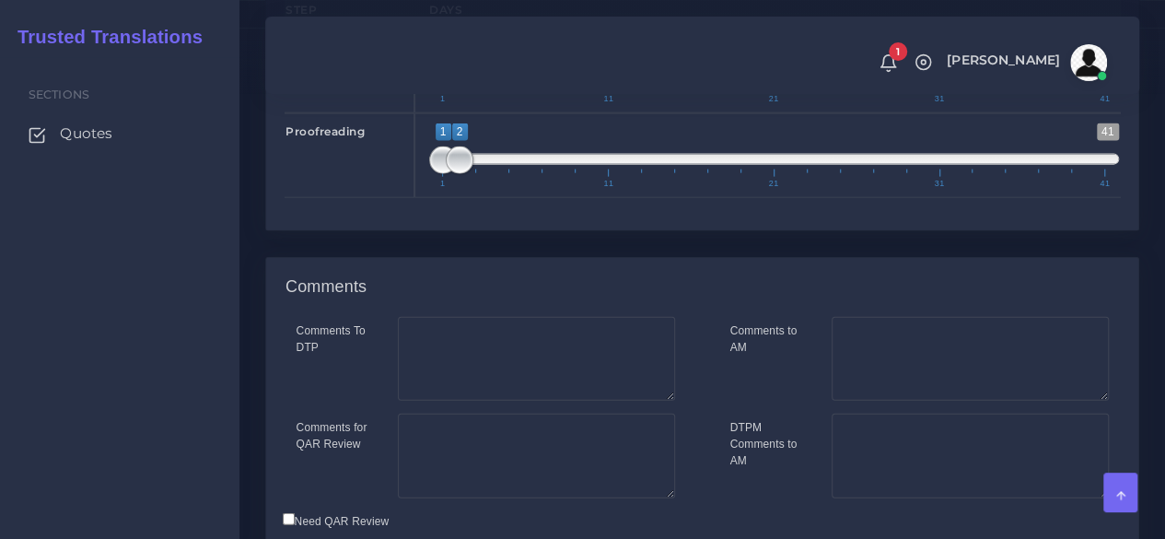
type input "56163"
type input "1;11"
drag, startPoint x: 455, startPoint y: 192, endPoint x: 598, endPoint y: 191, distance: 143.6
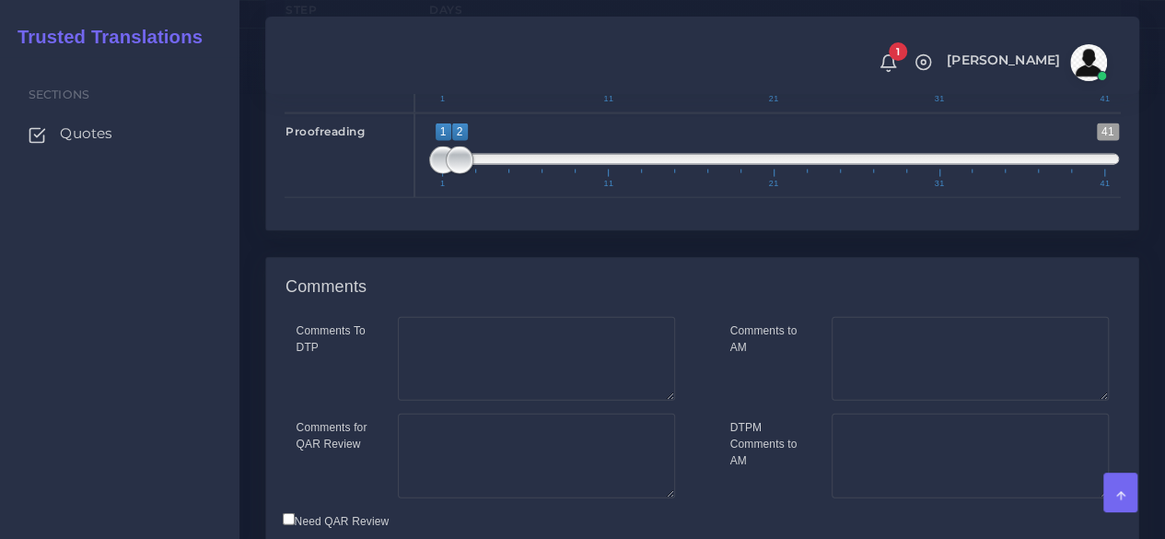
click at [598, 89] on span at bounding box center [609, 76] width 28 height 28
drag, startPoint x: 460, startPoint y: 289, endPoint x: 503, endPoint y: 285, distance: 42.6
click at [503, 174] on span at bounding box center [509, 160] width 28 height 28
type input "10;14"
drag, startPoint x: 482, startPoint y: 288, endPoint x: 632, endPoint y: 288, distance: 150.1
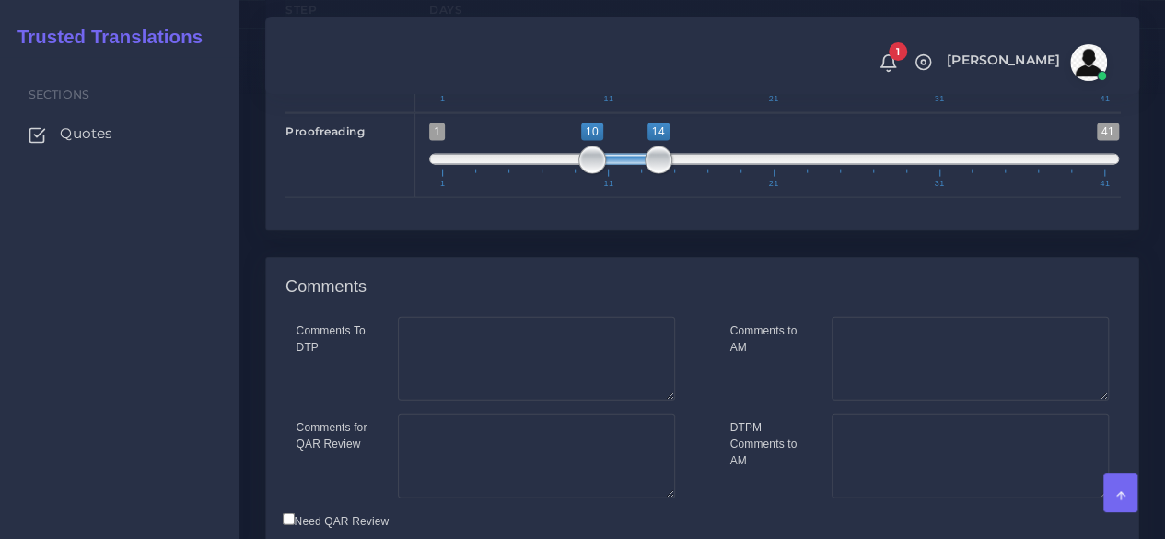
click at [632, 165] on span at bounding box center [625, 159] width 66 height 11
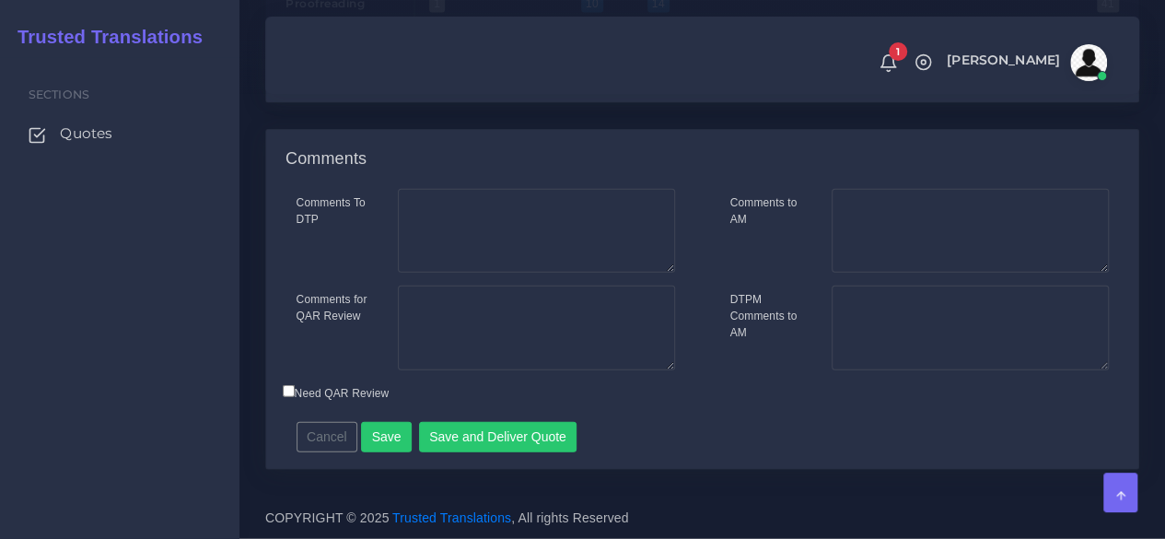
scroll to position [2210, 0]
click at [913, 273] on textarea "Comments to AM" at bounding box center [969, 231] width 277 height 85
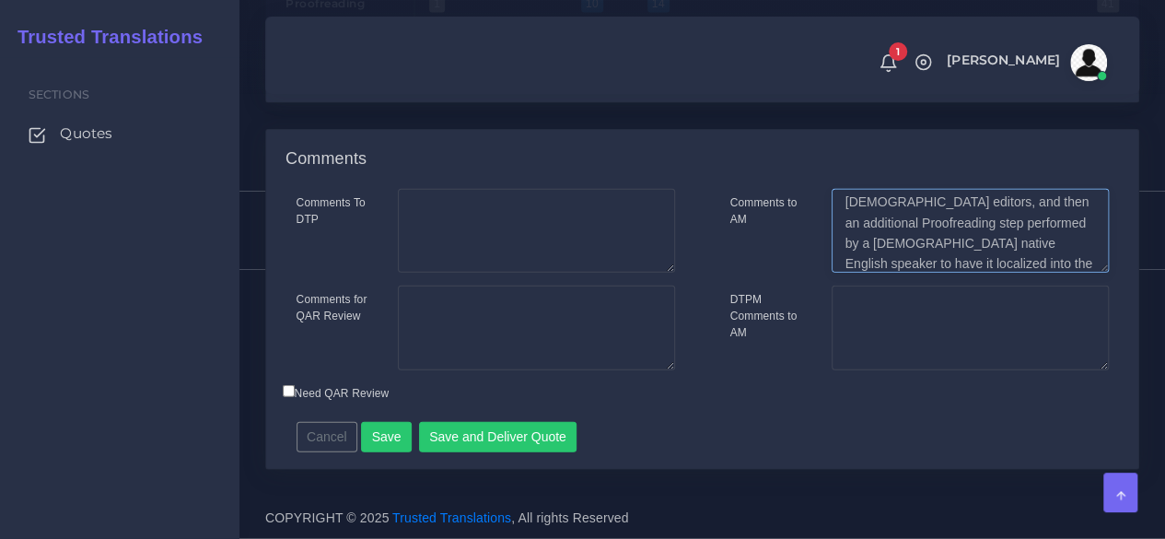
scroll to position [31, 0]
type textarea "We DO NOT have native English resources that speak Russian. We can offer a full…"
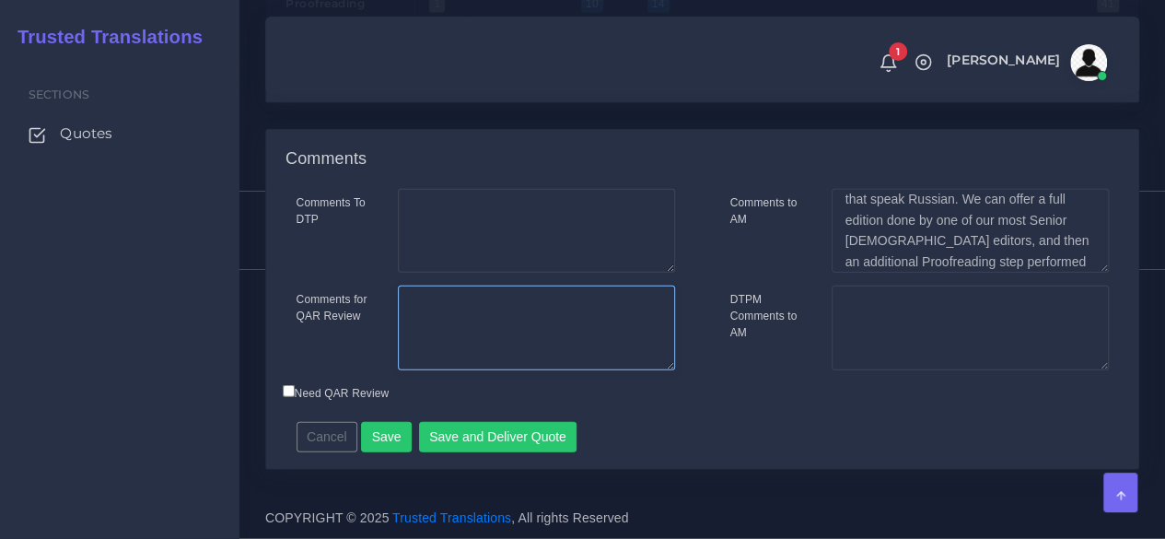
click at [512, 370] on textarea "Comments for QAR Review" at bounding box center [536, 327] width 277 height 85
paste textarea "resources that speak Russian. We can offer a full edition done by one of our mo…"
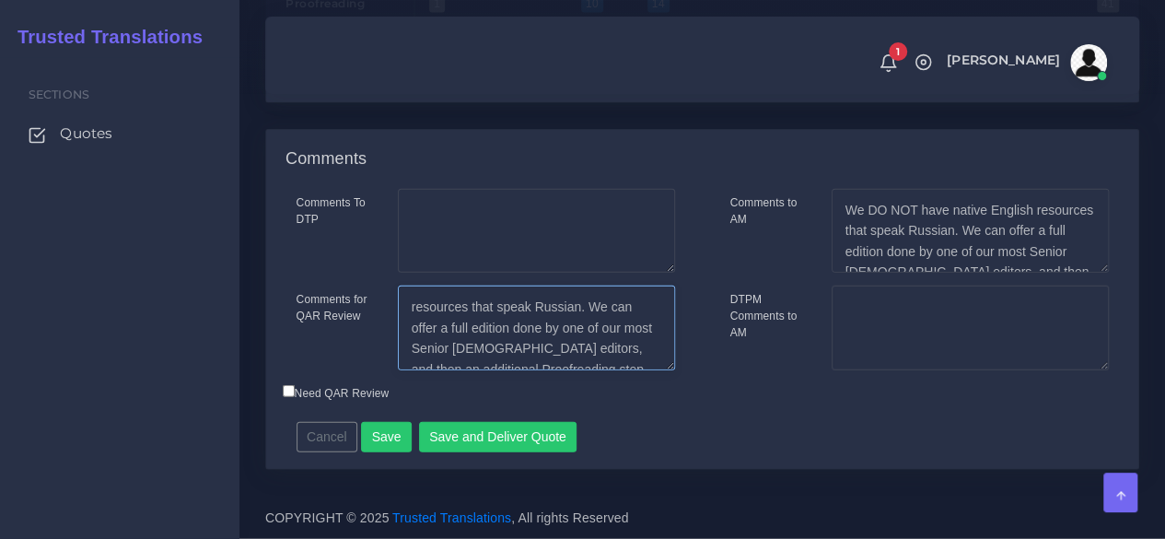
scroll to position [2210, 0]
drag, startPoint x: 1005, startPoint y: 272, endPoint x: 830, endPoint y: 275, distance: 175.0
click at [831, 273] on textarea "We DO NOT have native English resources that speak Russian. We can offer a full…" at bounding box center [969, 231] width 277 height 85
click at [411, 370] on textarea "resources that speak Russian. We can offer a full edition done by one of our mo…" at bounding box center [536, 327] width 277 height 85
paste textarea "We DO NOT have native English"
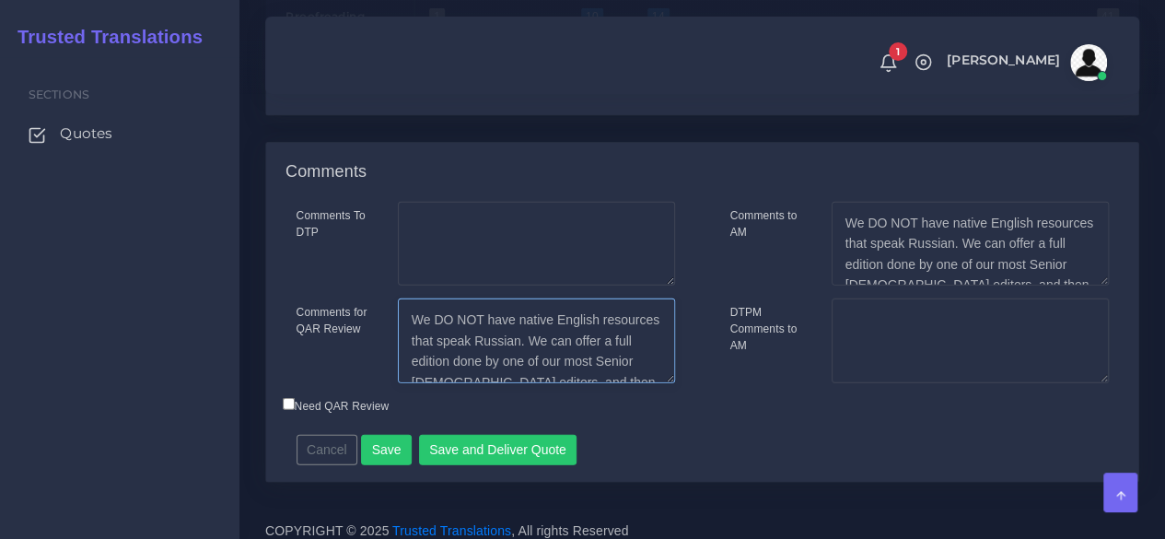
scroll to position [2118, 0]
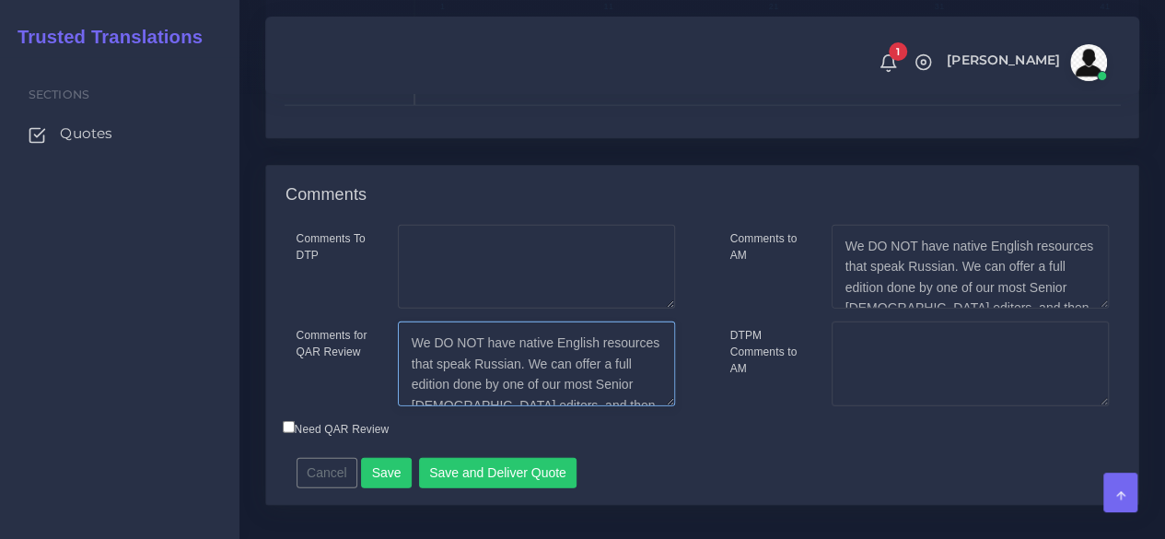
type textarea "We DO NOT have native English resources that speak Russian. We can offer a full…"
type input "10;15"
drag, startPoint x: 662, startPoint y: 187, endPoint x: 676, endPoint y: 187, distance: 13.8
click at [676, 82] on span at bounding box center [675, 68] width 28 height 28
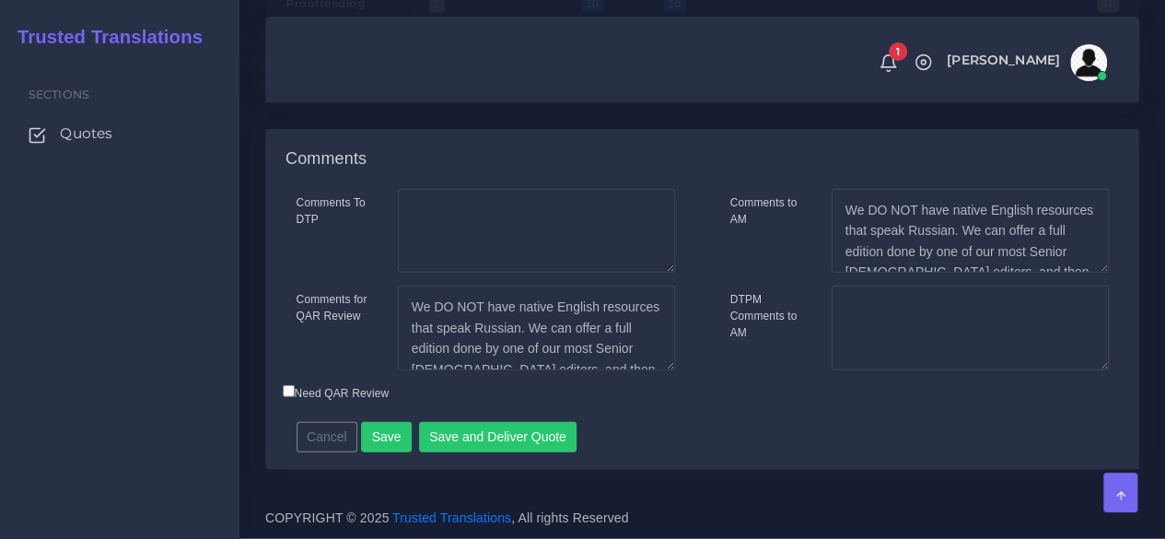
scroll to position [2276, 0]
click at [288, 393] on input "Need QAR Review" at bounding box center [289, 391] width 12 height 12
checkbox input "true"
click at [512, 437] on button "Save and Deliver Quote" at bounding box center [498, 437] width 158 height 31
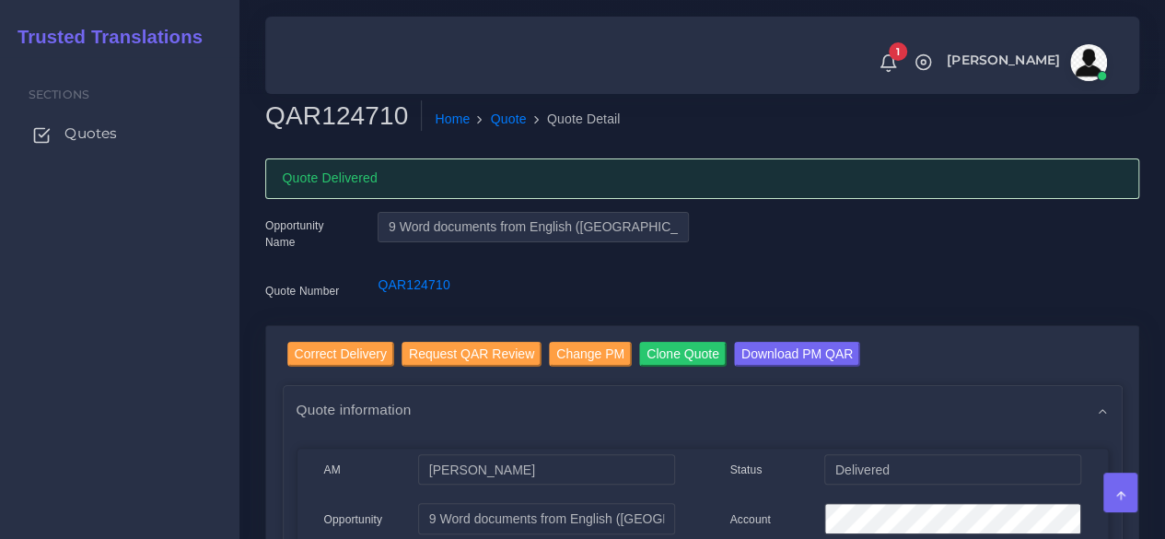
click at [109, 128] on span "Quotes" at bounding box center [90, 133] width 52 height 20
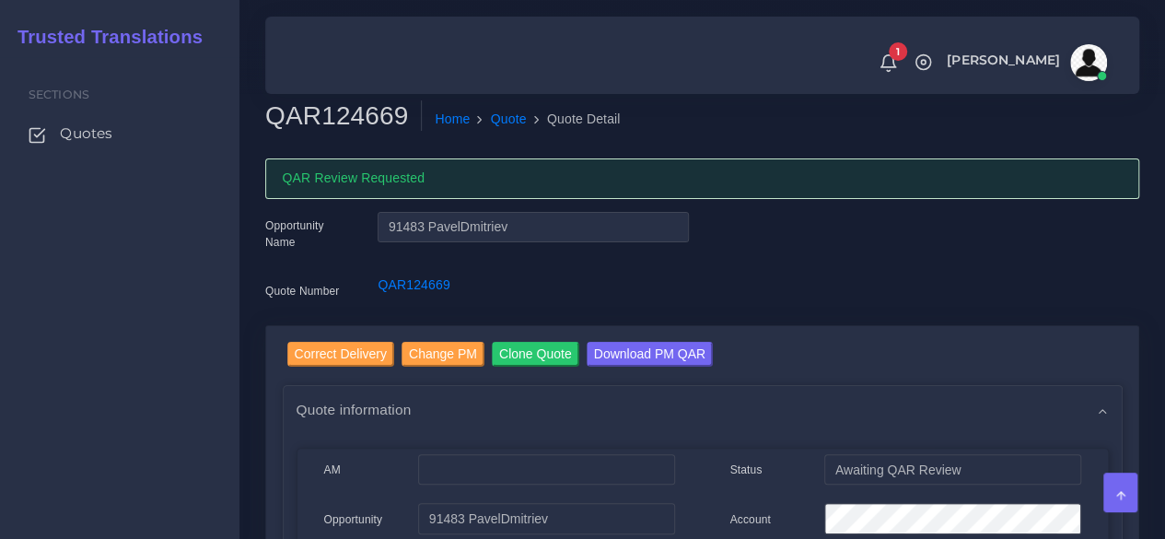
click at [203, 441] on div "Sections Quotes" at bounding box center [119, 298] width 239 height 482
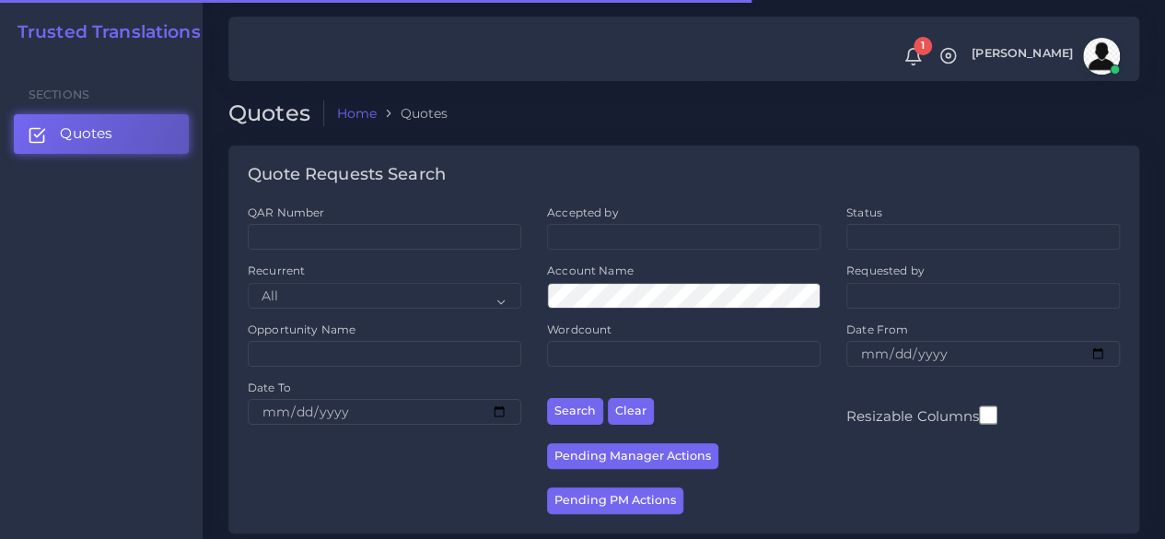
scroll to position [368, 0]
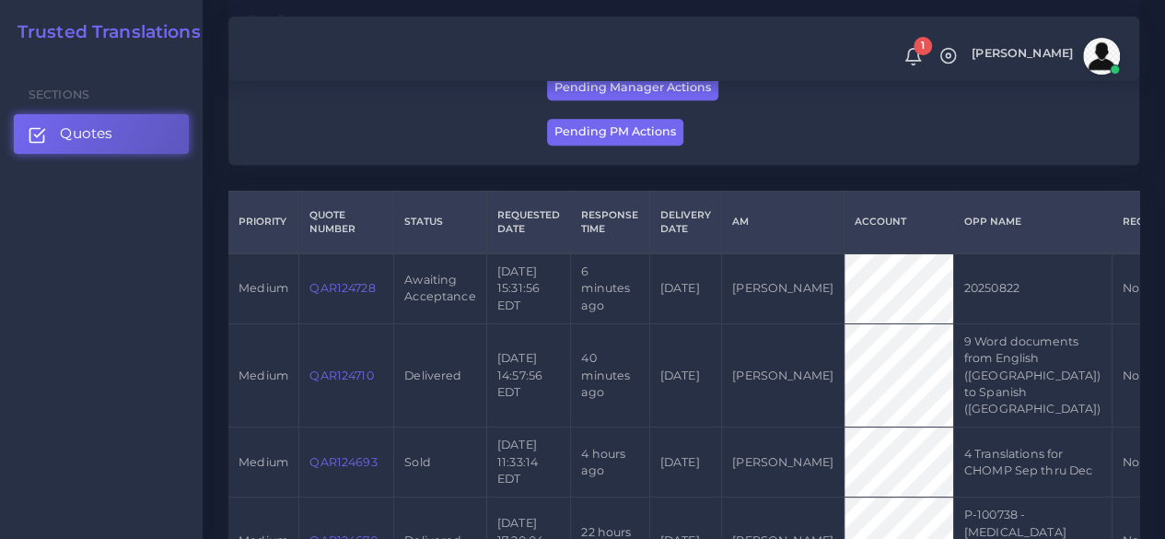
click at [354, 295] on link "QAR124728" at bounding box center [341, 288] width 65 height 14
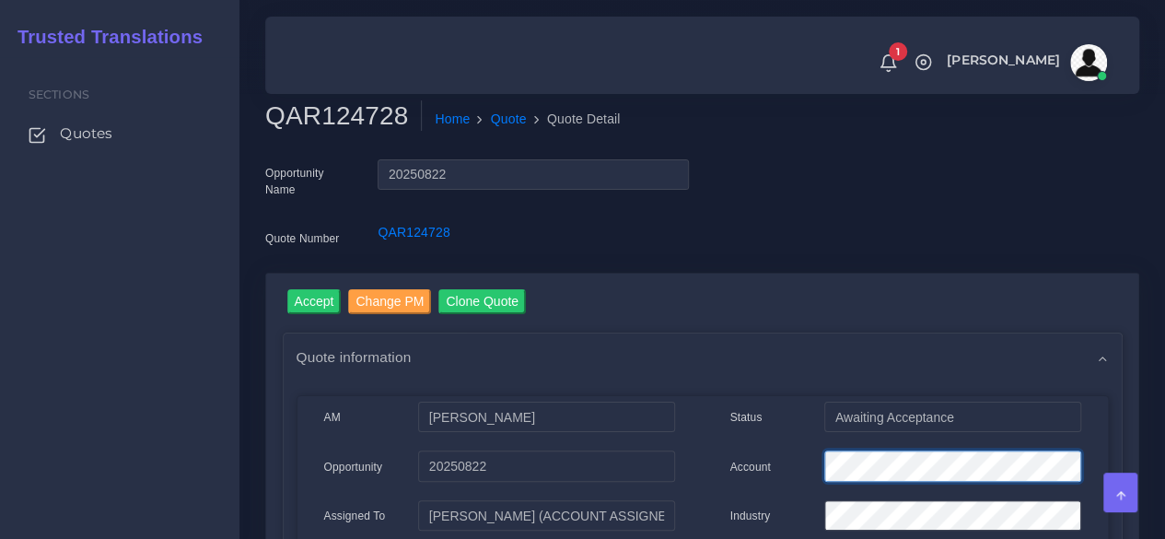
scroll to position [0, 31]
click at [322, 292] on input "Accept" at bounding box center [314, 301] width 54 height 25
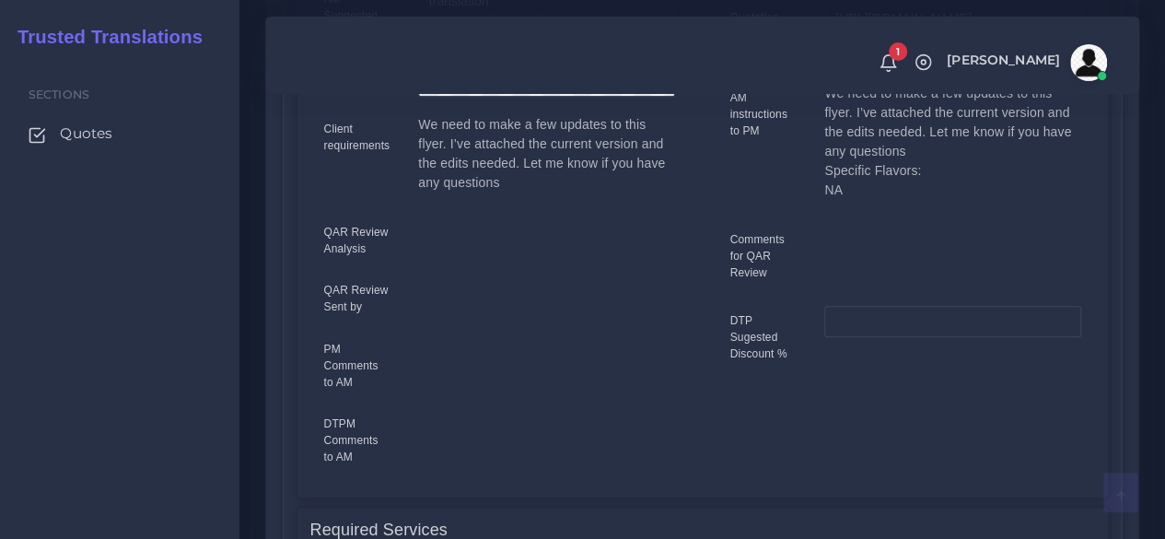
scroll to position [1005, 0]
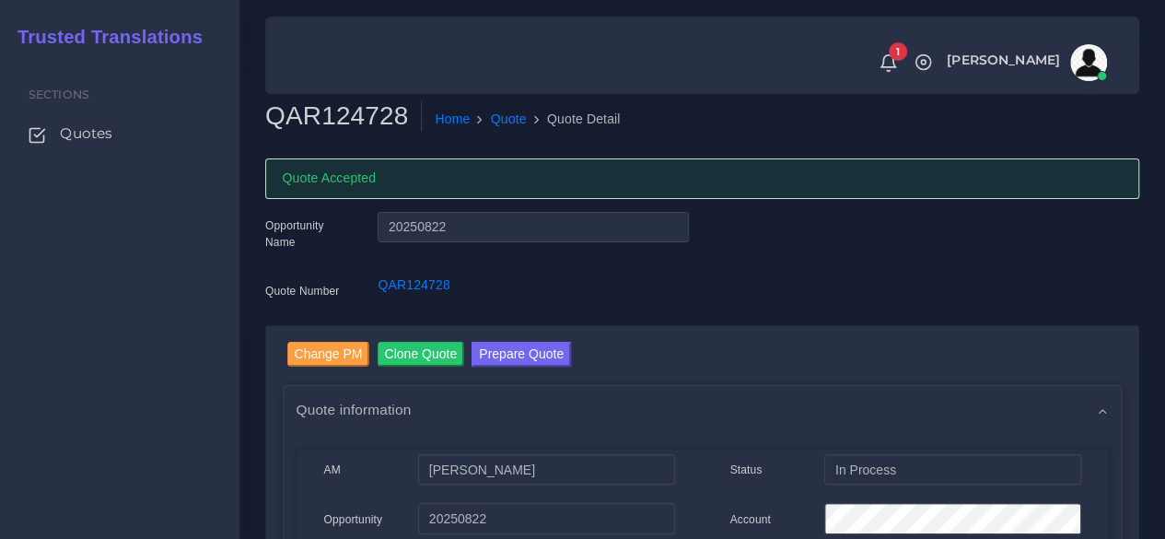
click at [365, 121] on h2 "QAR124728" at bounding box center [343, 115] width 157 height 31
copy h2 "QAR124728"
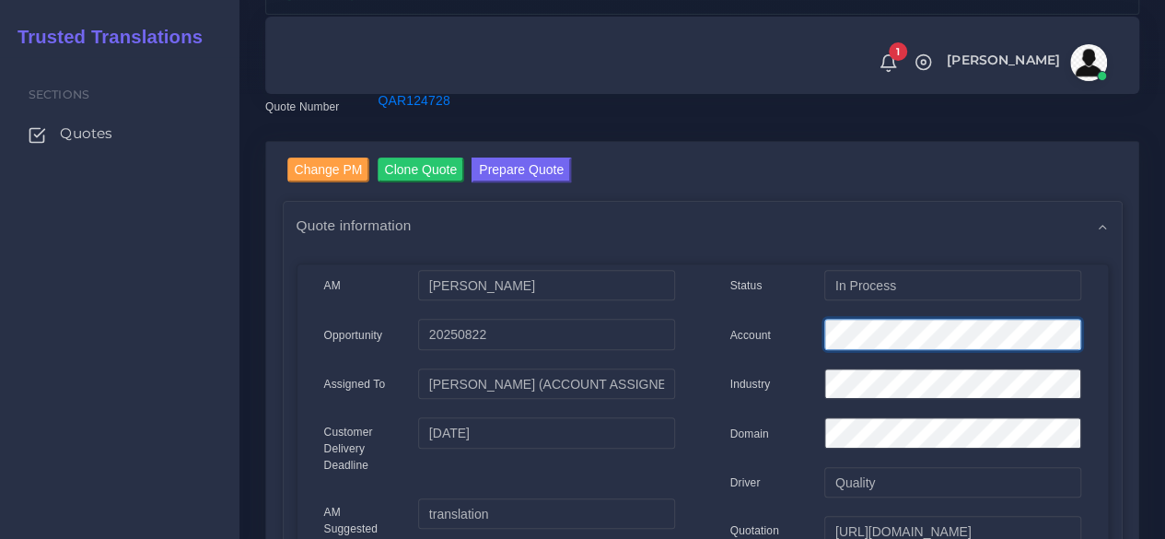
scroll to position [0, 31]
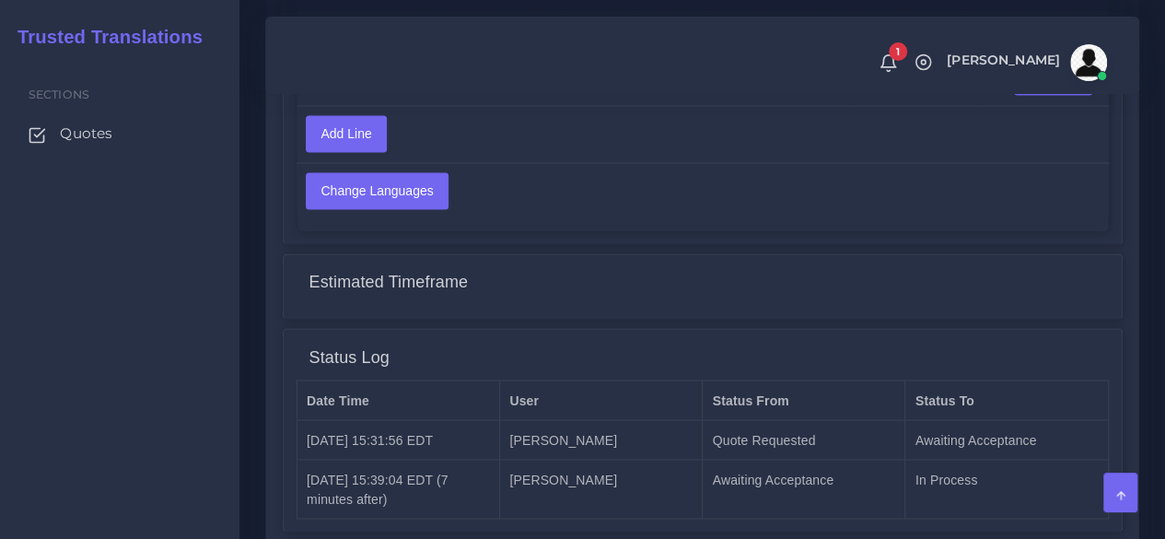
scroll to position [1588, 0]
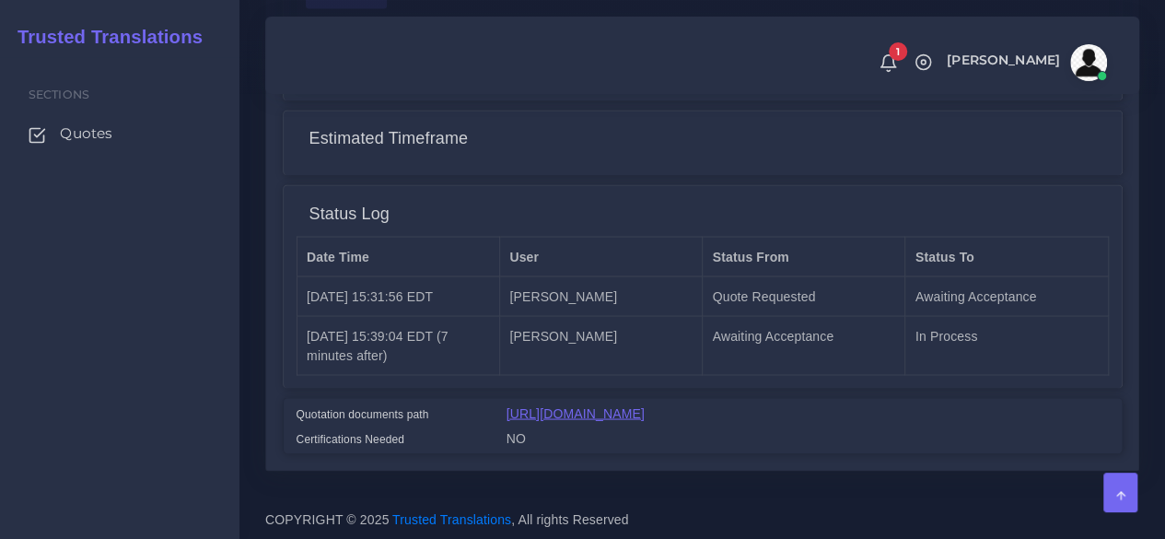
click at [632, 405] on link "[URL][DOMAIN_NAME]" at bounding box center [575, 412] width 138 height 15
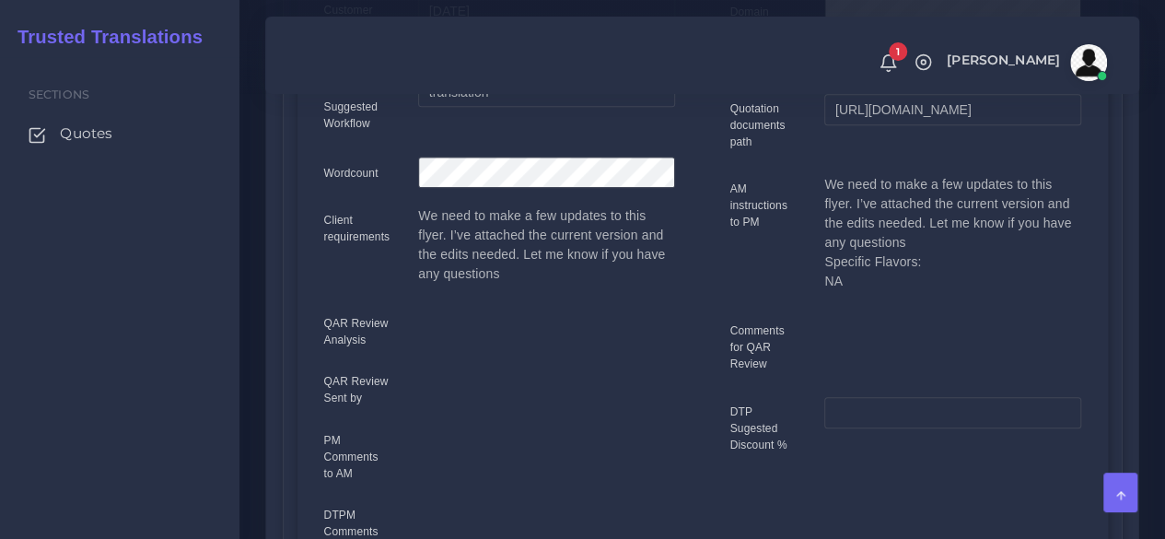
scroll to position [207, 0]
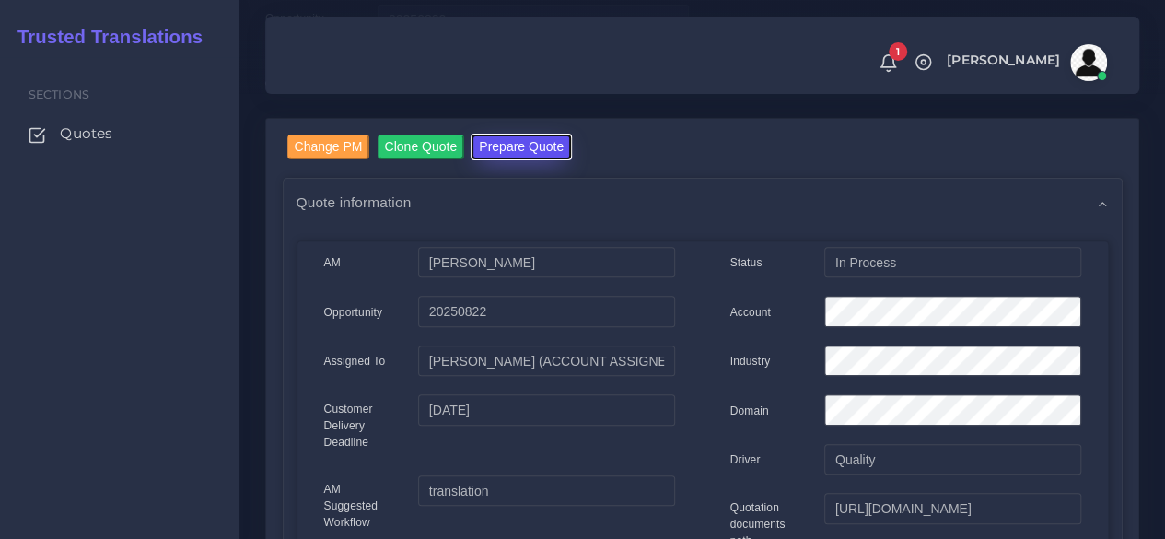
click at [503, 156] on button "Prepare Quote" at bounding box center [520, 146] width 99 height 25
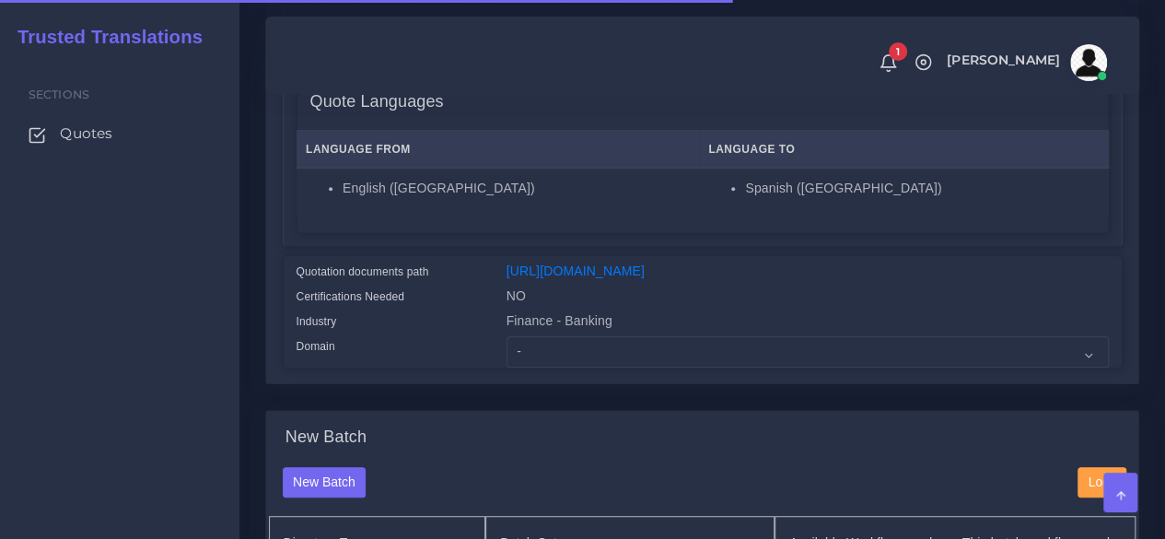
scroll to position [460, 0]
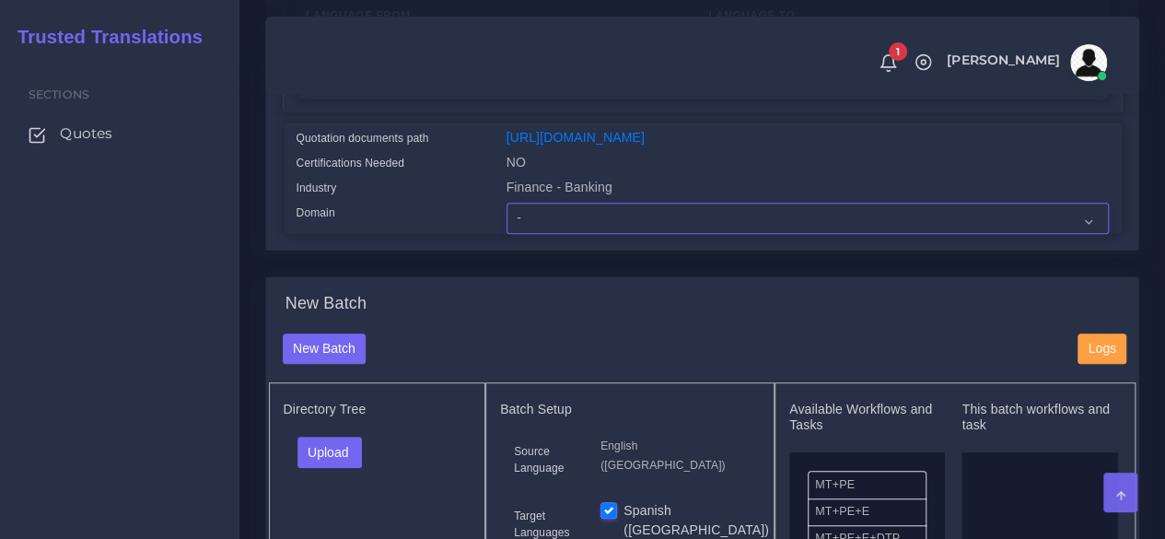
click at [550, 234] on select "- Advertising and Media Agriculture, Forestry and Fishing Architecture, Buildin…" at bounding box center [807, 218] width 602 height 31
select select "Finance - Banking"
click at [506, 234] on select "- Advertising and Media Agriculture, Forestry and Fishing Architecture, Buildin…" at bounding box center [807, 218] width 602 height 31
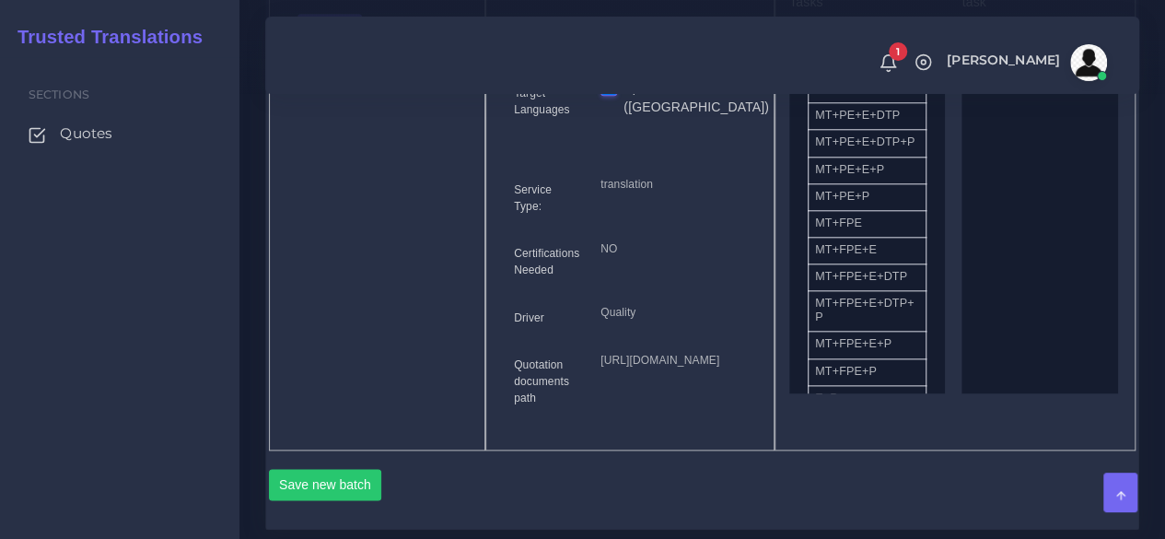
scroll to position [829, 0]
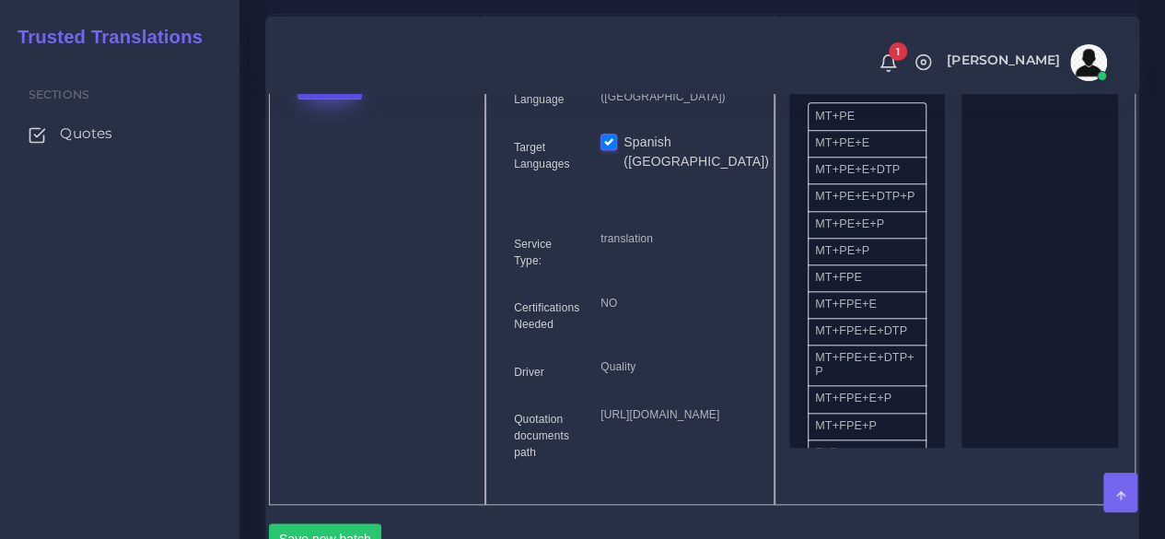
click at [354, 99] on button "Upload" at bounding box center [329, 83] width 65 height 31
click at [365, 165] on label "Files" at bounding box center [361, 153] width 127 height 23
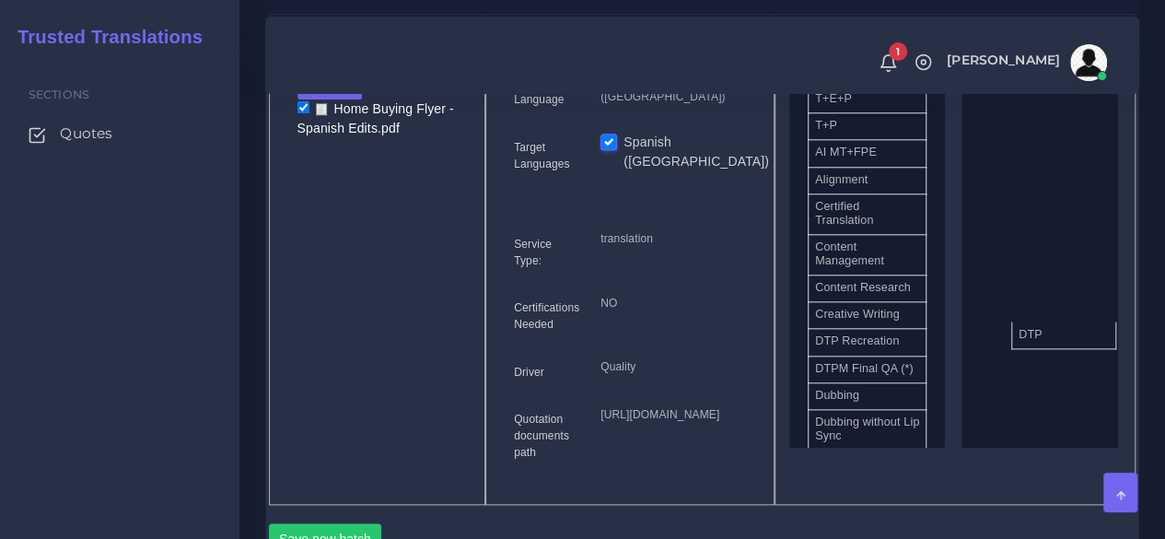
drag, startPoint x: 874, startPoint y: 393, endPoint x: 1077, endPoint y: 366, distance: 205.2
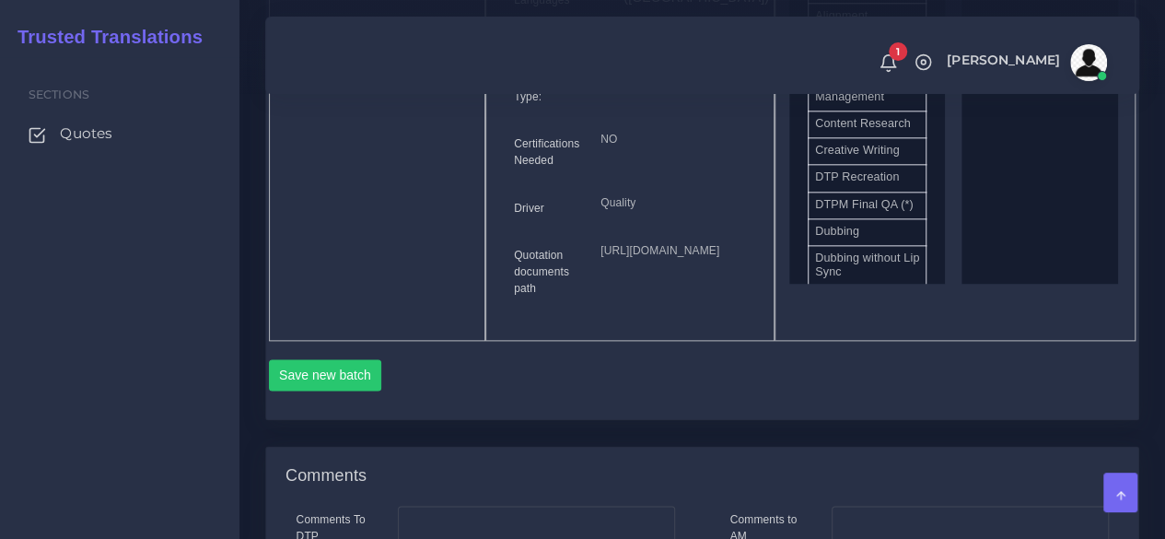
scroll to position [1197, 0]
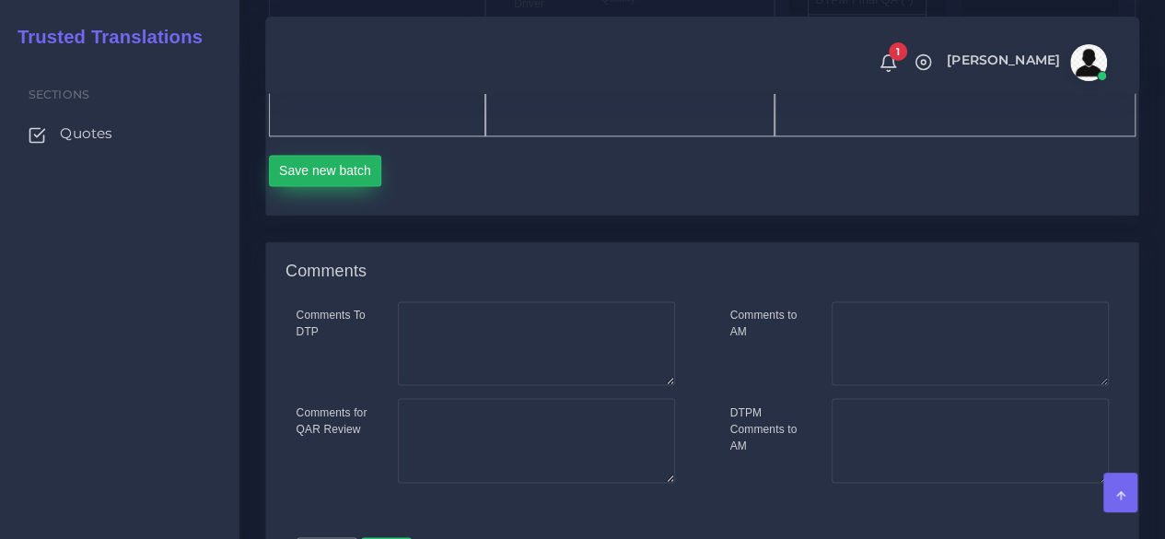
click at [370, 186] on button "Save new batch" at bounding box center [325, 170] width 113 height 31
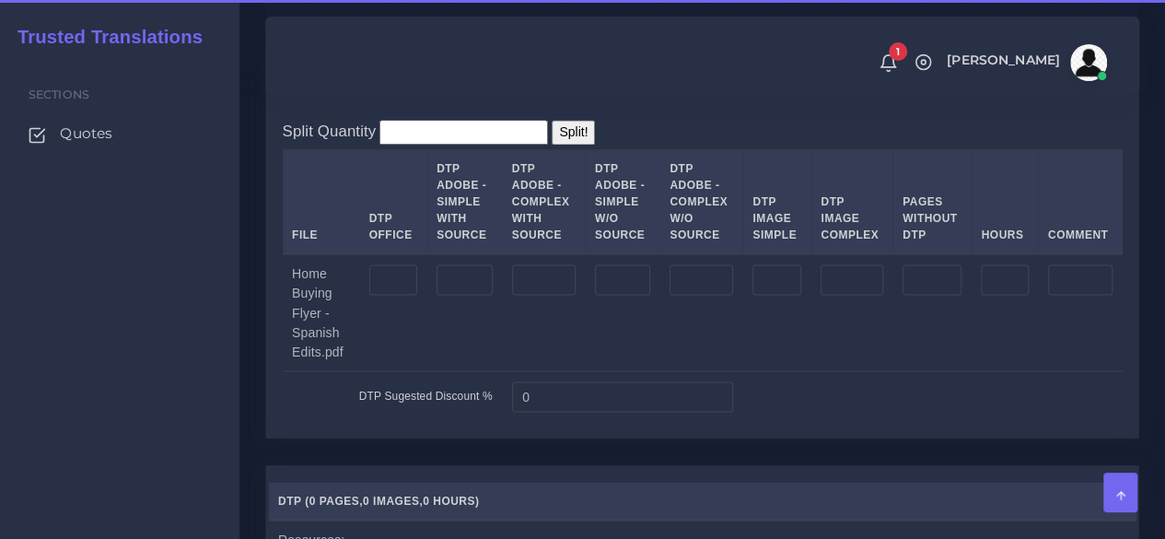
scroll to position [1565, 0]
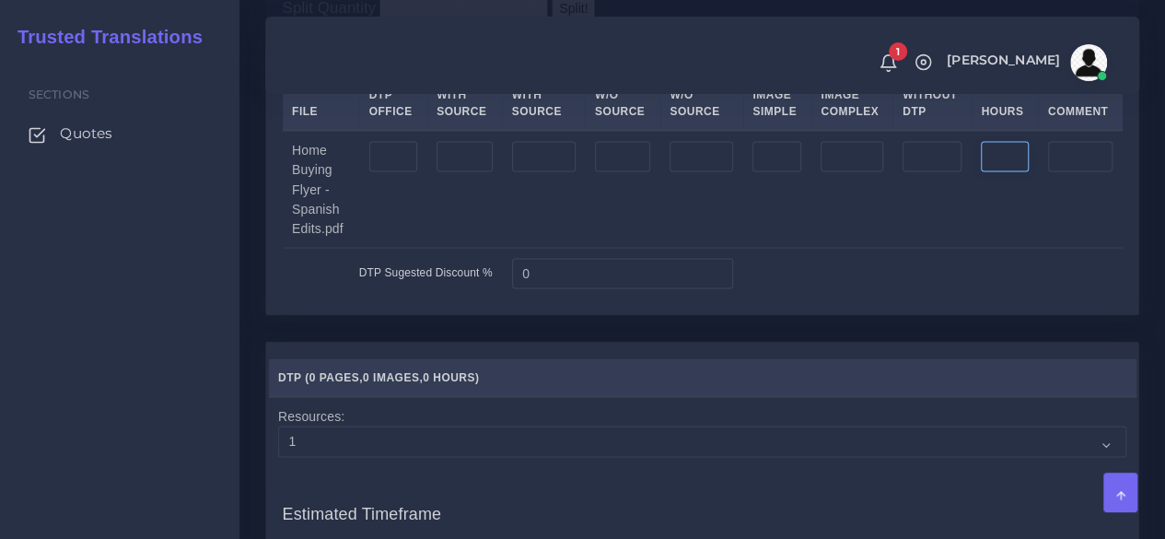
click at [1010, 172] on input "number" at bounding box center [1004, 156] width 47 height 31
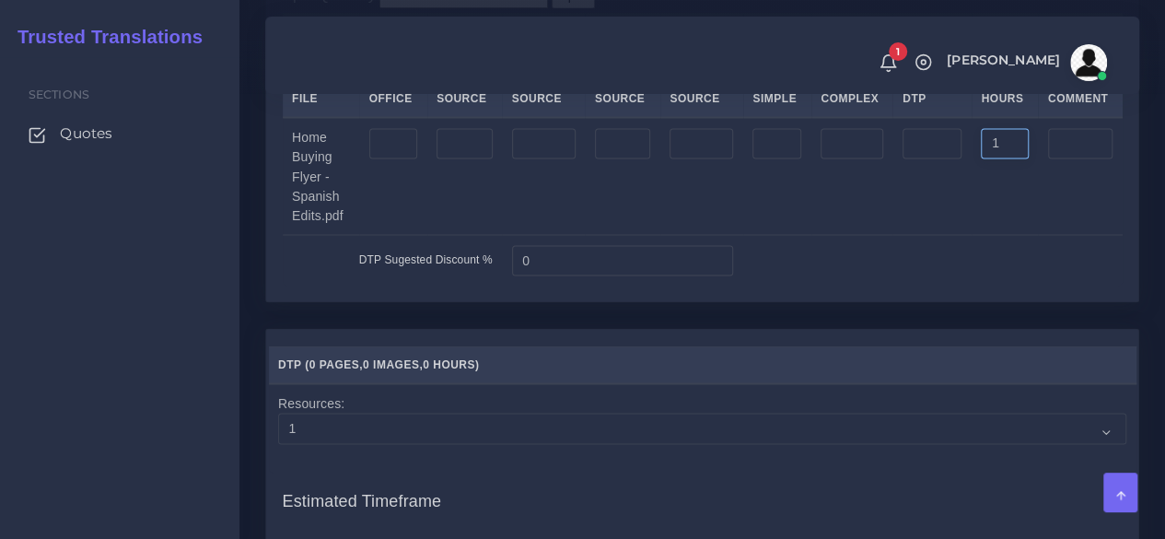
scroll to position [2026, 0]
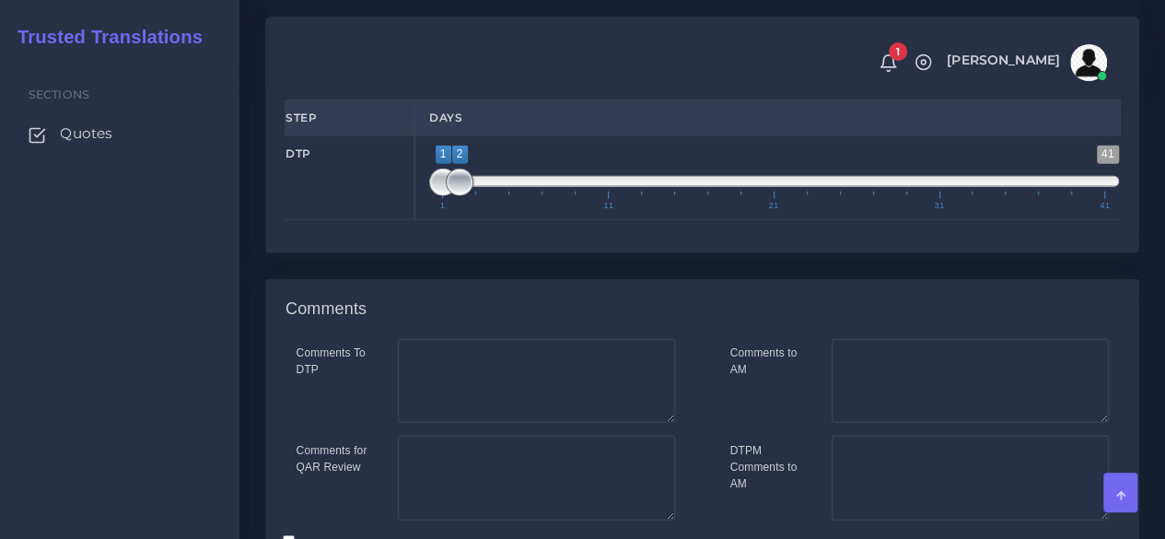
type input "1"
type input "1;1"
drag, startPoint x: 464, startPoint y: 307, endPoint x: 291, endPoint y: 309, distance: 173.1
click at [291, 220] on div "DTP 1 41 1 1 1 — 1 1 11 21 31 41 1;1" at bounding box center [702, 177] width 863 height 85
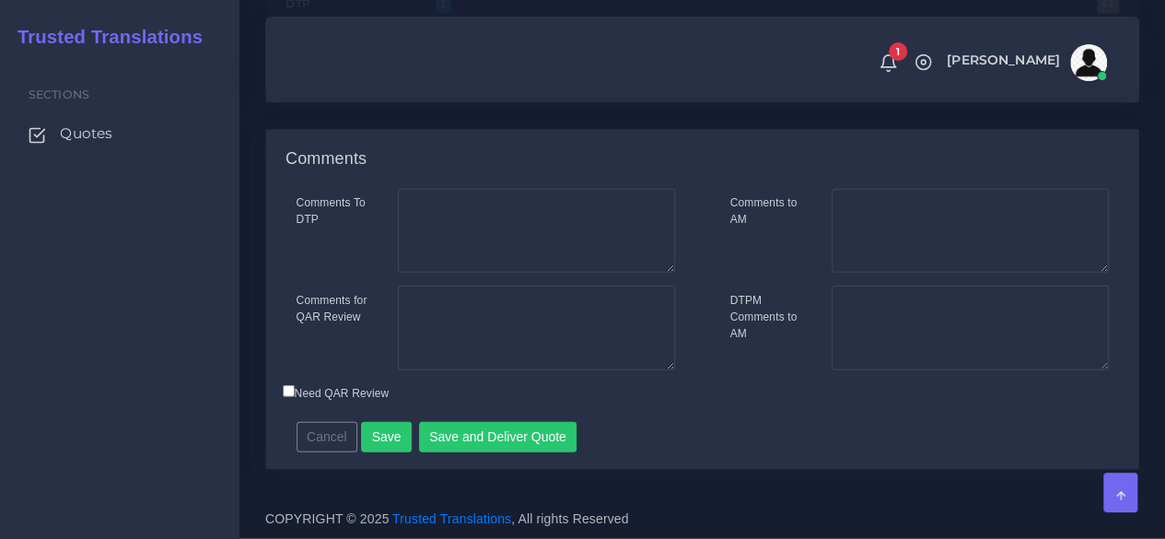
scroll to position [2299, 0]
click at [441, 438] on button "Save and Deliver Quote" at bounding box center [498, 437] width 158 height 31
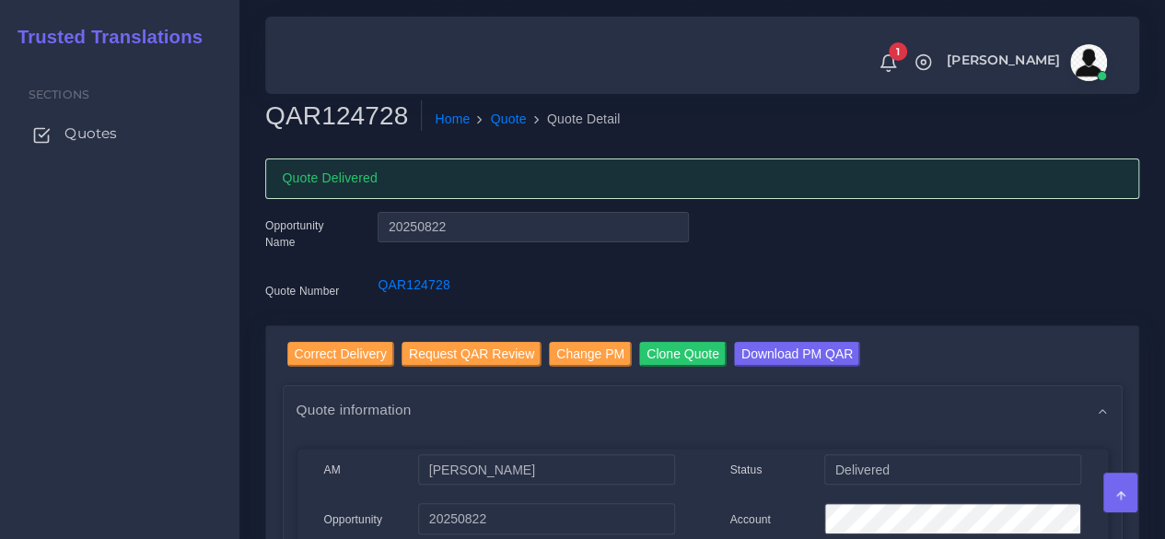
click at [87, 138] on span "Quotes" at bounding box center [90, 133] width 52 height 20
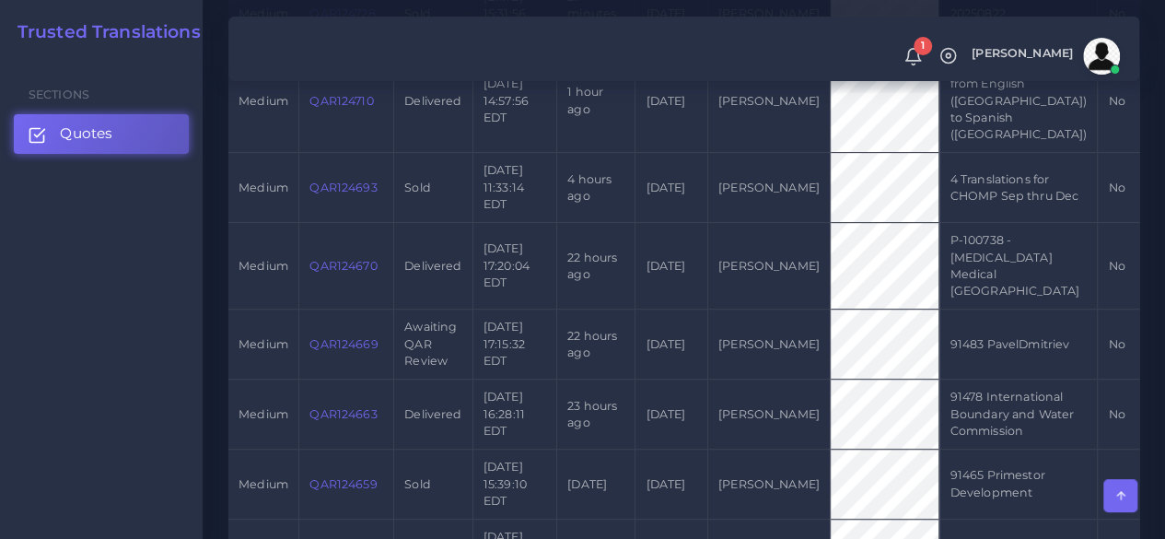
scroll to position [645, 0]
click at [343, 336] on link "QAR124669" at bounding box center [343, 342] width 68 height 14
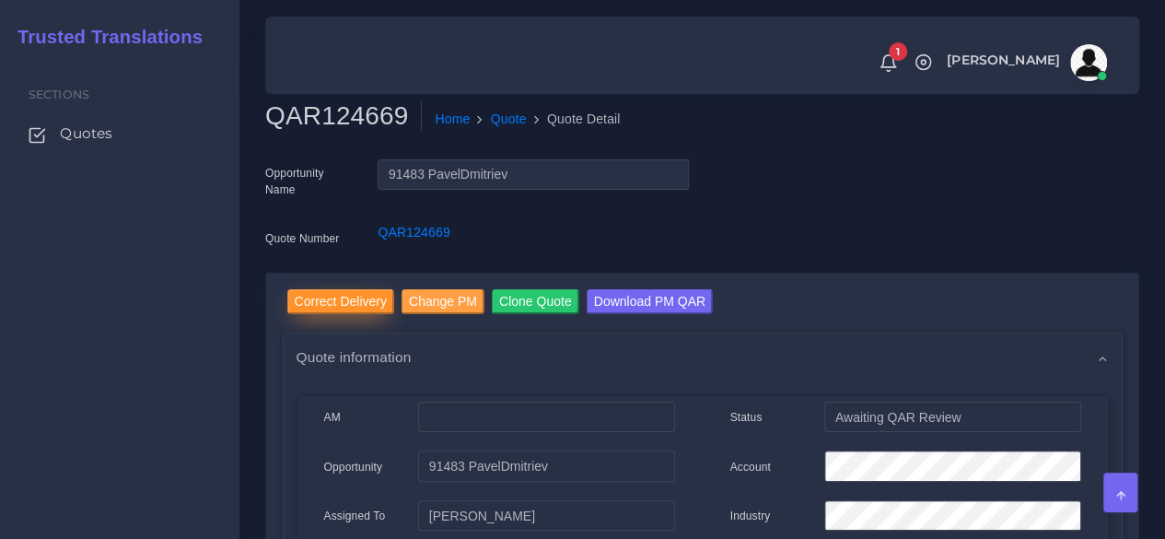
click at [376, 309] on input "Correct Delivery" at bounding box center [340, 301] width 107 height 25
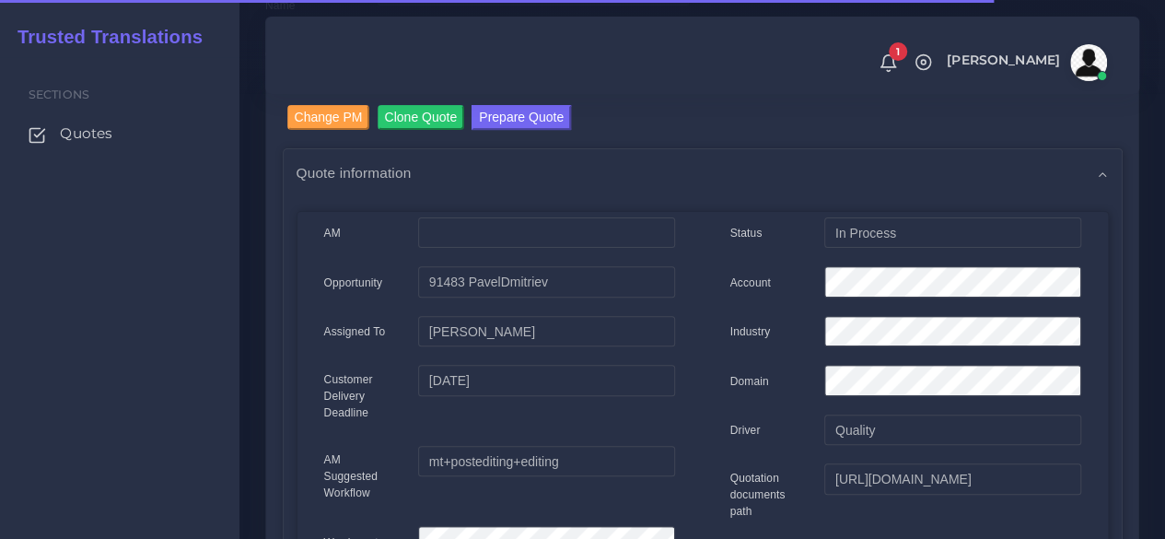
scroll to position [92, 0]
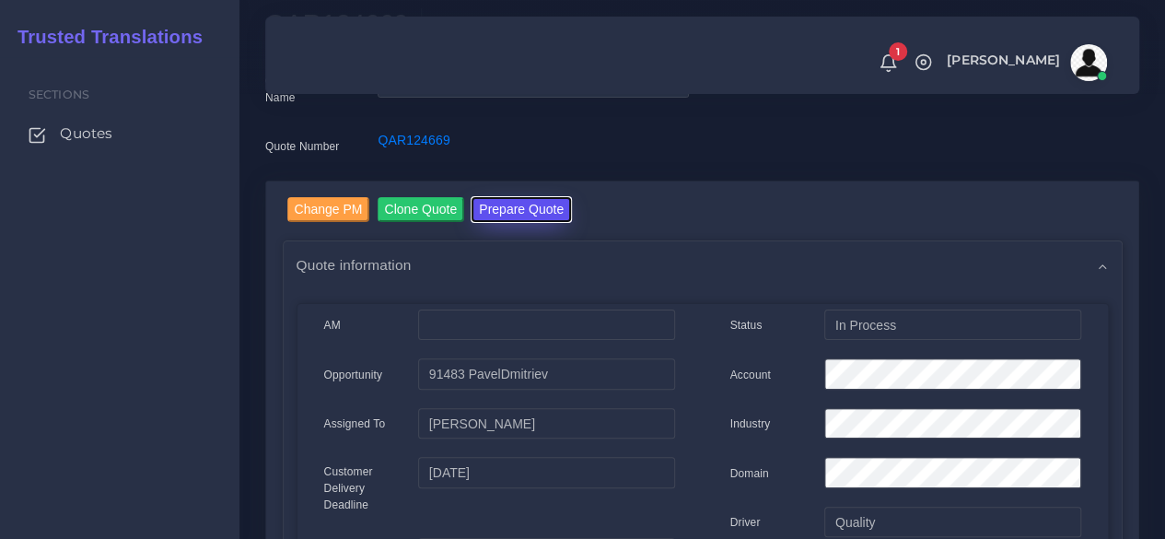
click at [545, 211] on button "Prepare Quote" at bounding box center [520, 209] width 99 height 25
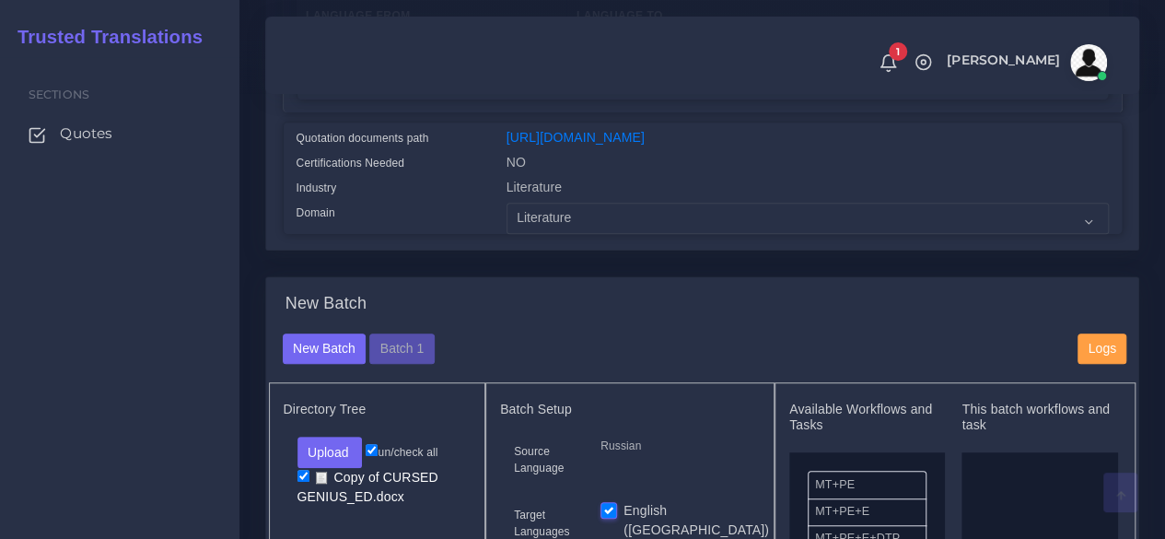
scroll to position [645, 0]
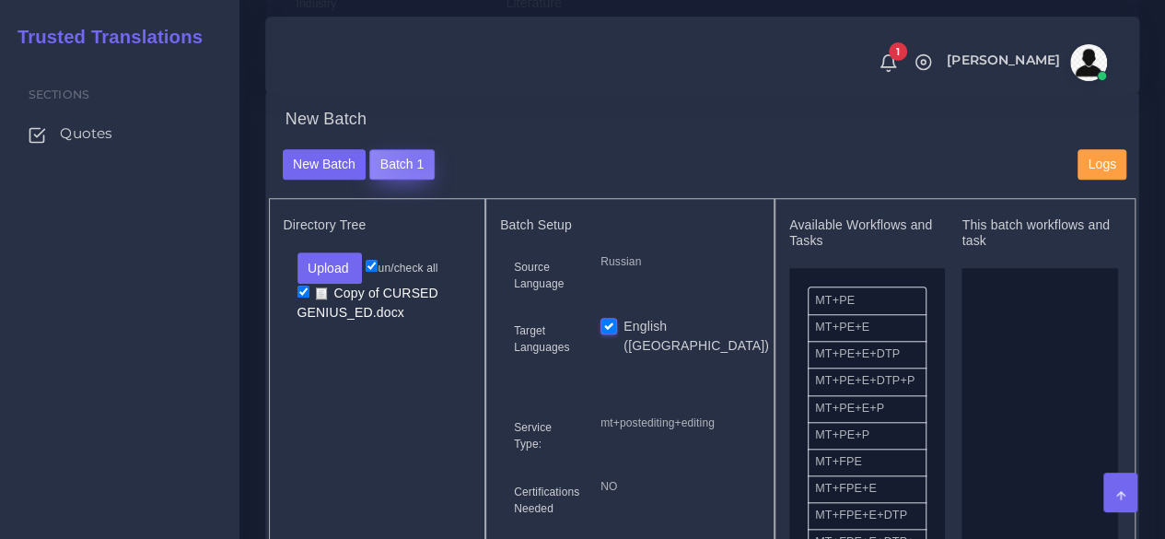
click at [418, 180] on button "Batch 1" at bounding box center [401, 164] width 64 height 31
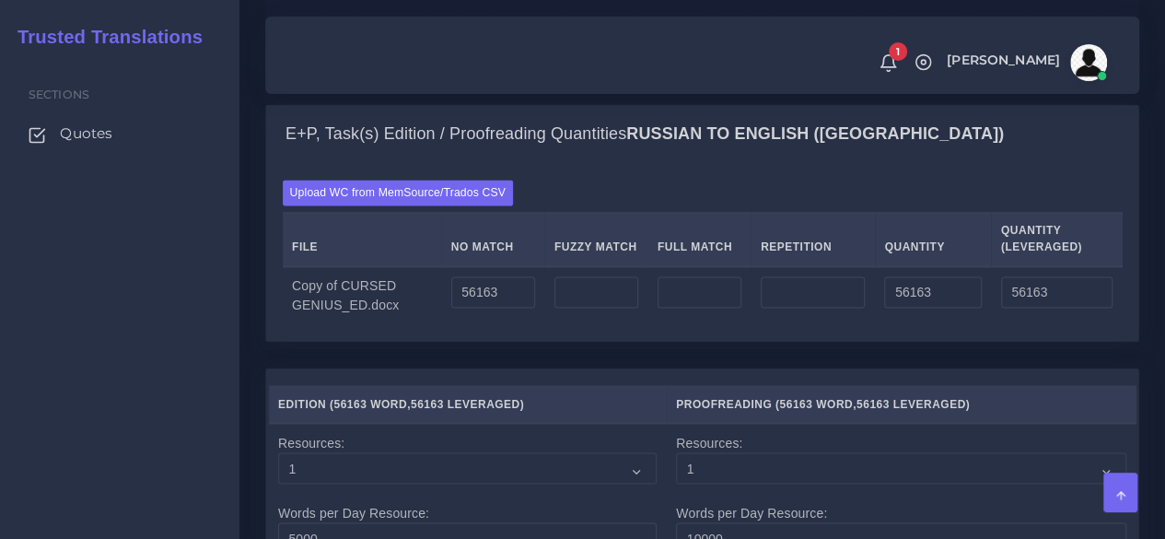
scroll to position [1565, 0]
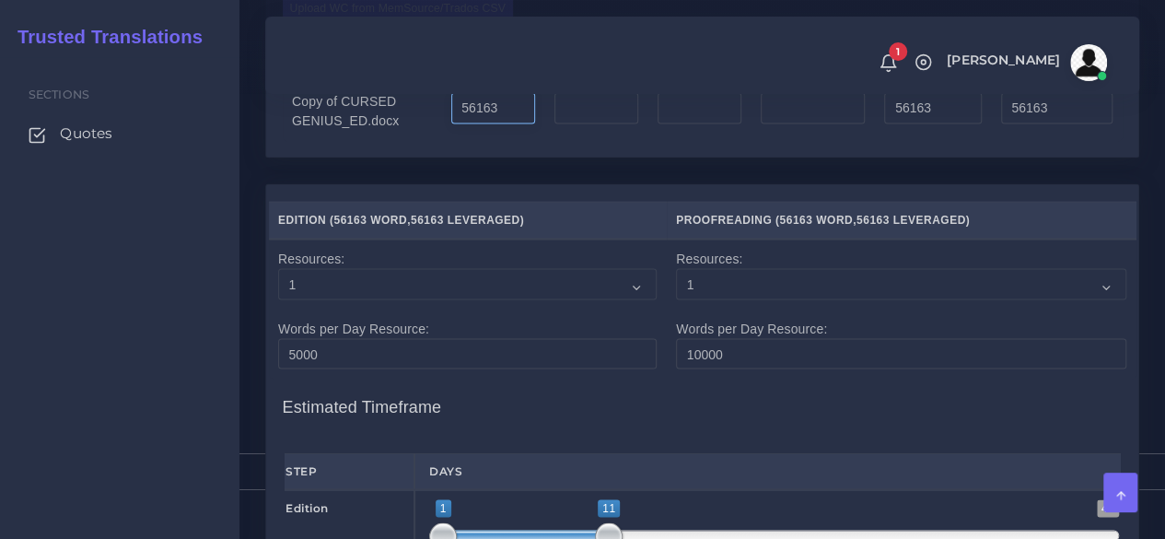
drag, startPoint x: 490, startPoint y: 241, endPoint x: 422, endPoint y: 246, distance: 68.3
click at [422, 141] on tr "Copy of CURSED GENIUS_ED.docx 56163 56163 56163" at bounding box center [703, 111] width 840 height 59
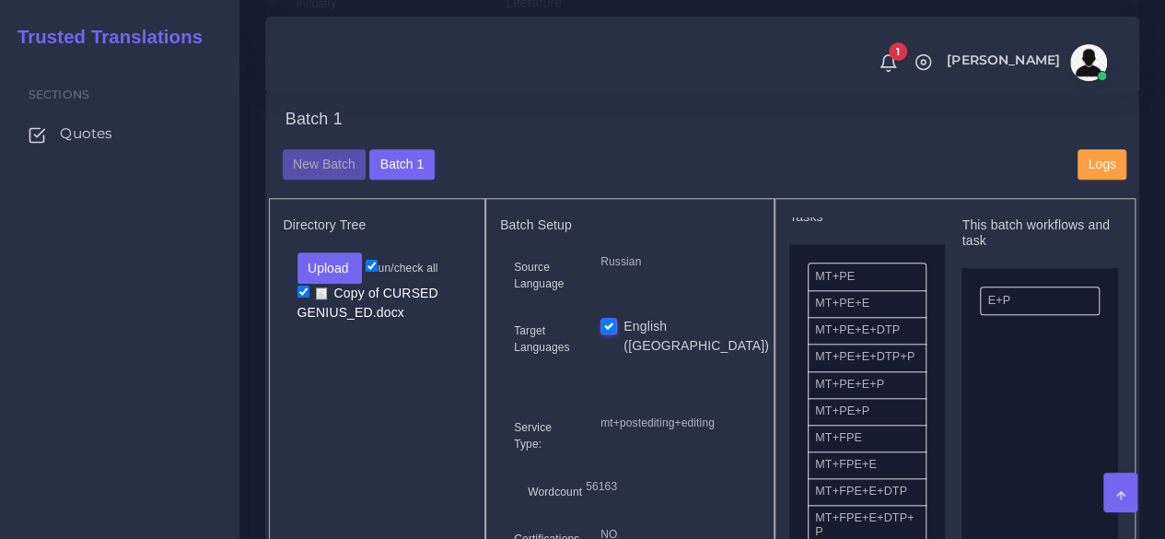
scroll to position [0, 0]
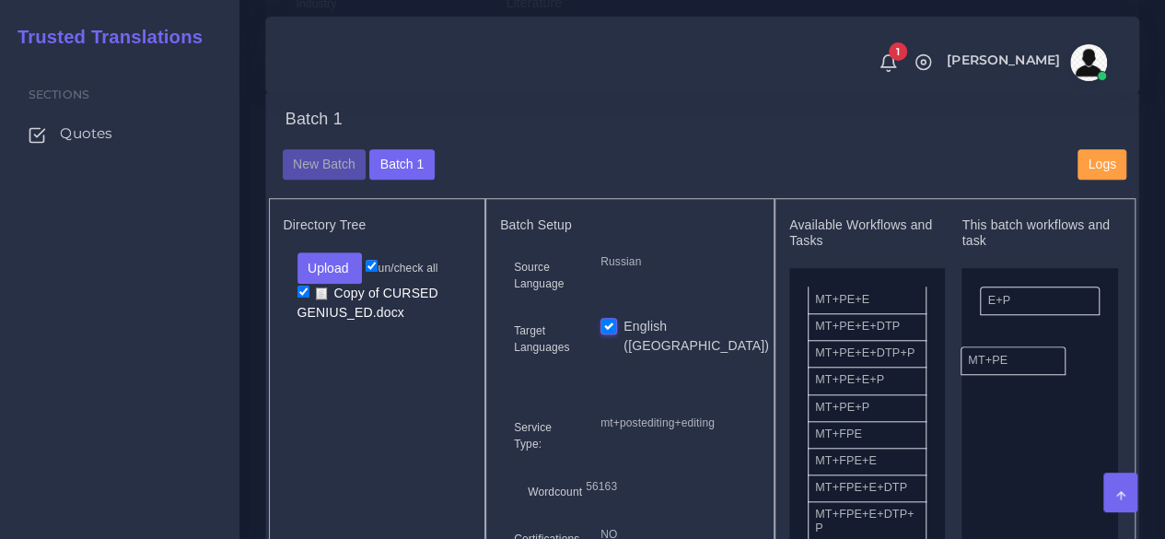
drag, startPoint x: 860, startPoint y: 336, endPoint x: 1016, endPoint y: 396, distance: 167.6
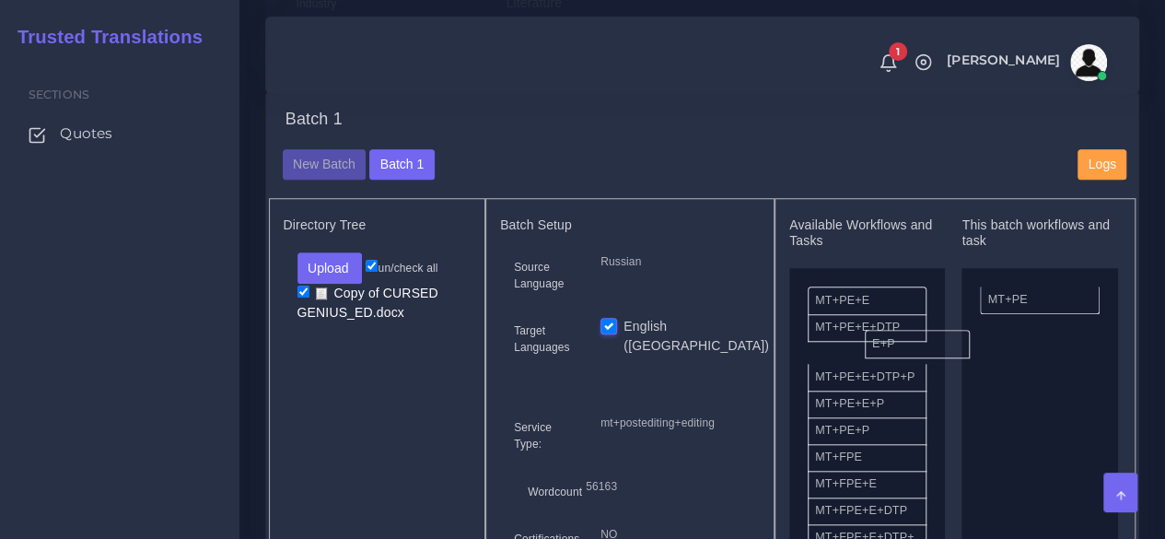
drag, startPoint x: 998, startPoint y: 332, endPoint x: 882, endPoint y: 376, distance: 123.8
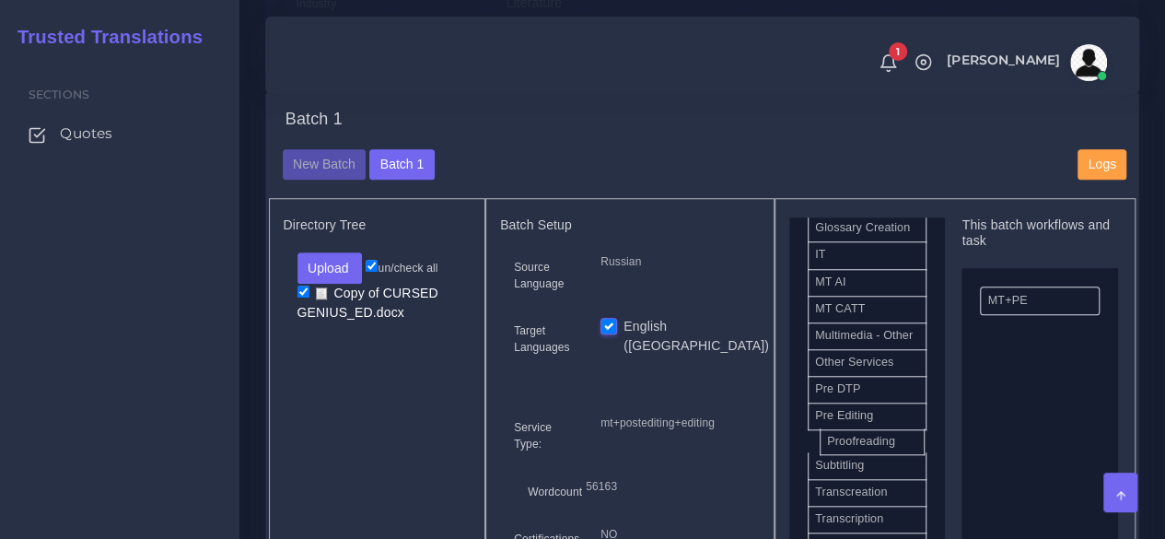
scroll to position [952, 0]
drag, startPoint x: 883, startPoint y: 466, endPoint x: 1046, endPoint y: 462, distance: 163.0
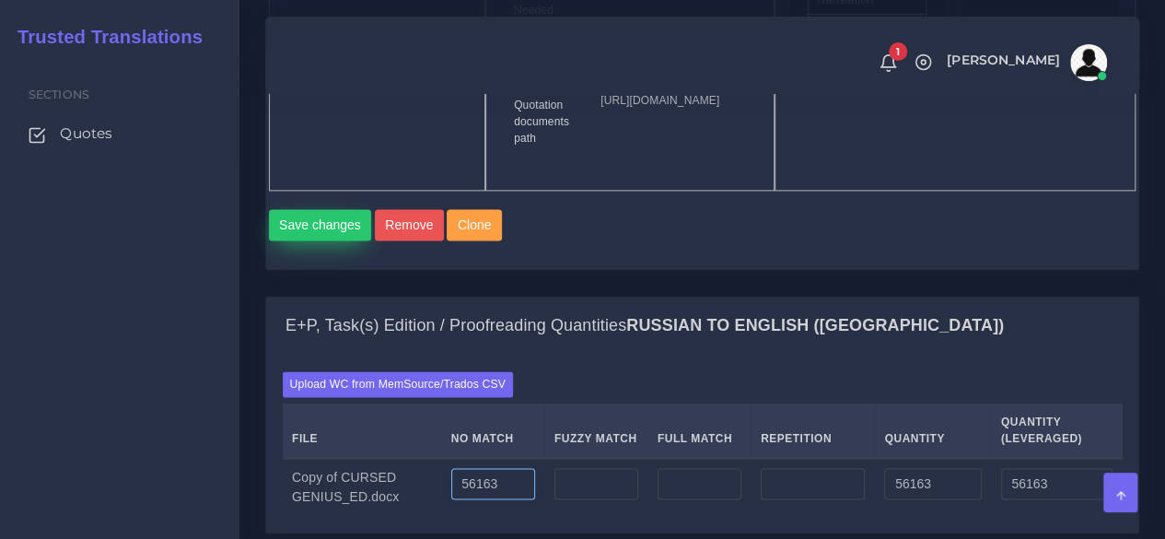
scroll to position [1197, 0]
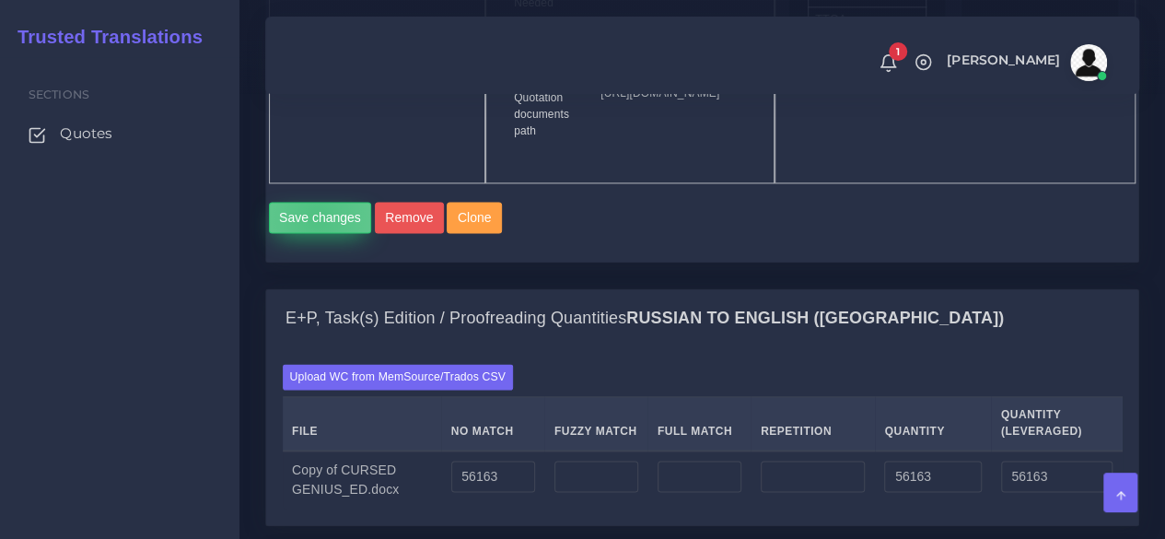
click at [317, 233] on button "Save changes" at bounding box center [320, 217] width 103 height 31
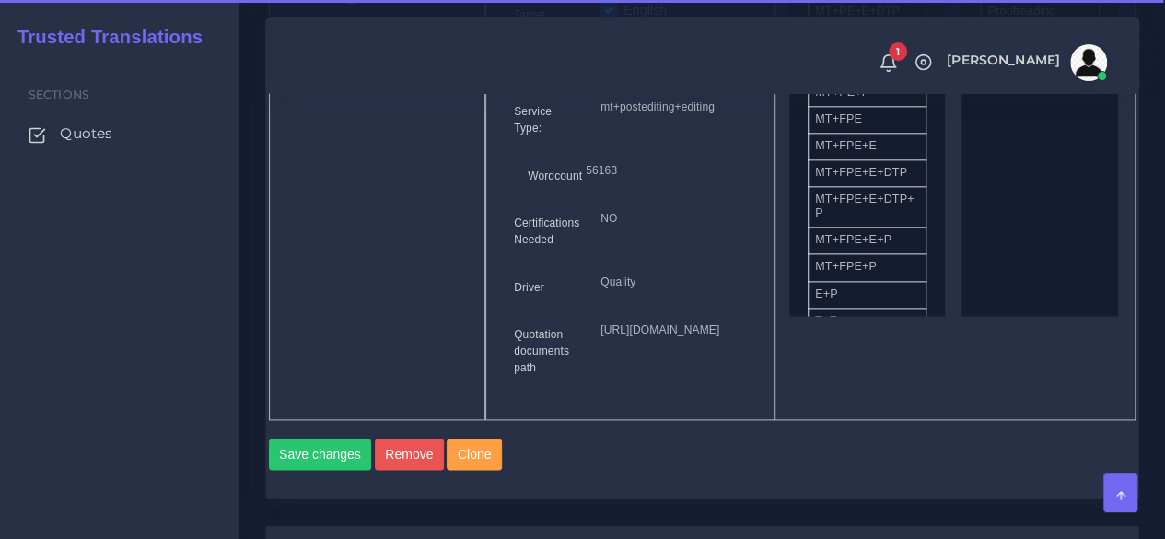
scroll to position [1565, 0]
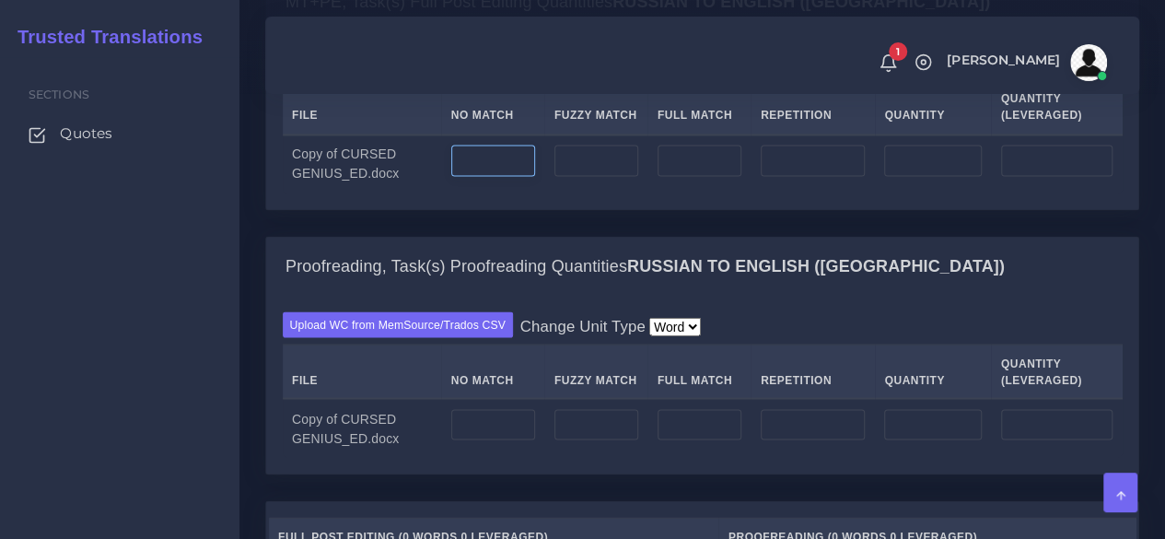
click at [488, 176] on input "number" at bounding box center [493, 160] width 84 height 31
paste input "56163"
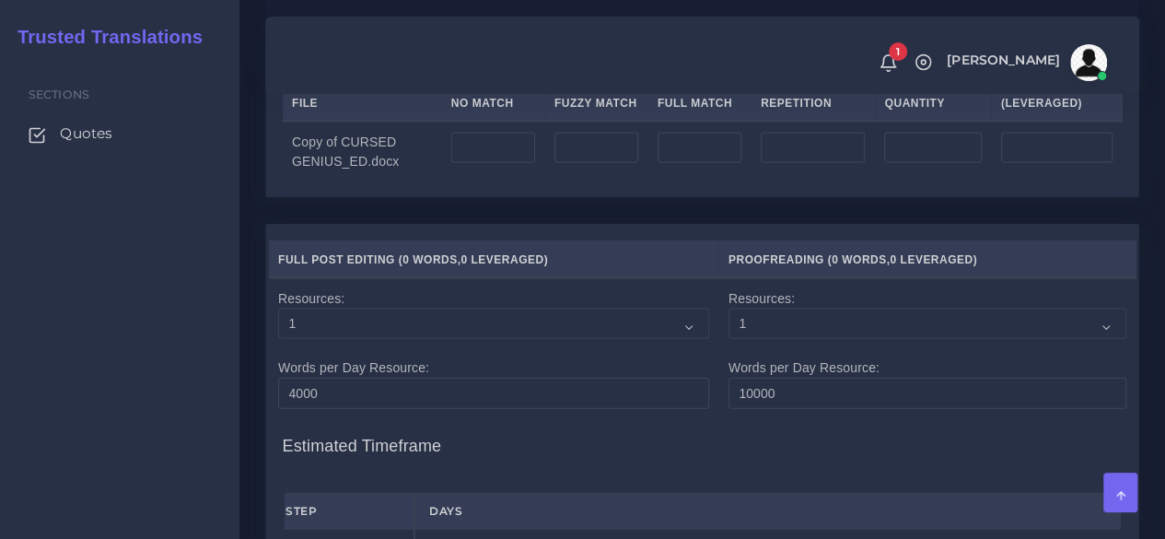
type input "56163"
click at [490, 180] on td at bounding box center [492, 151] width 103 height 59
click at [494, 164] on input "number" at bounding box center [493, 148] width 84 height 31
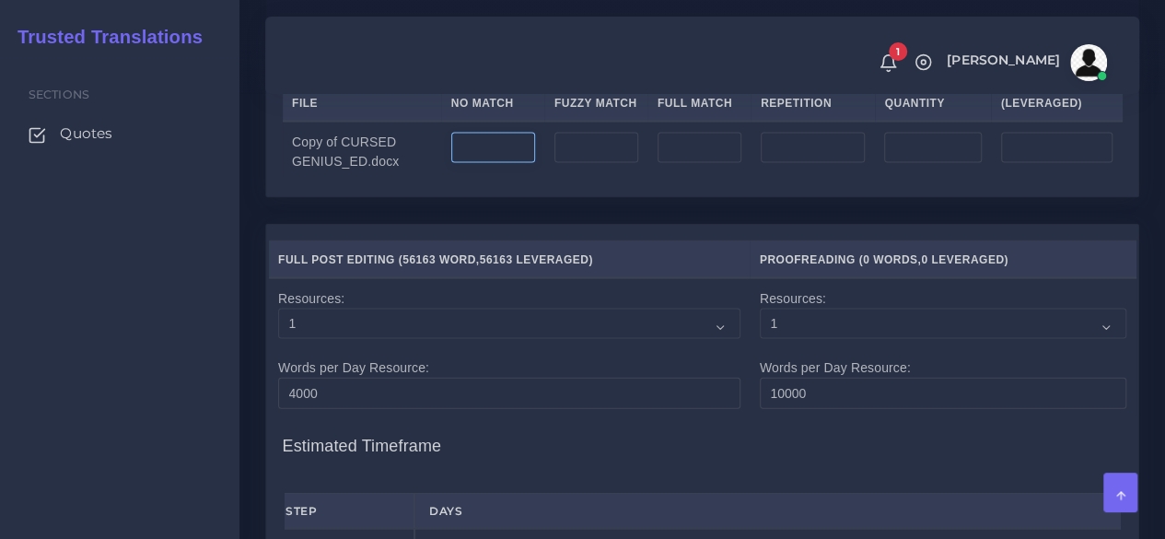
paste input "56163"
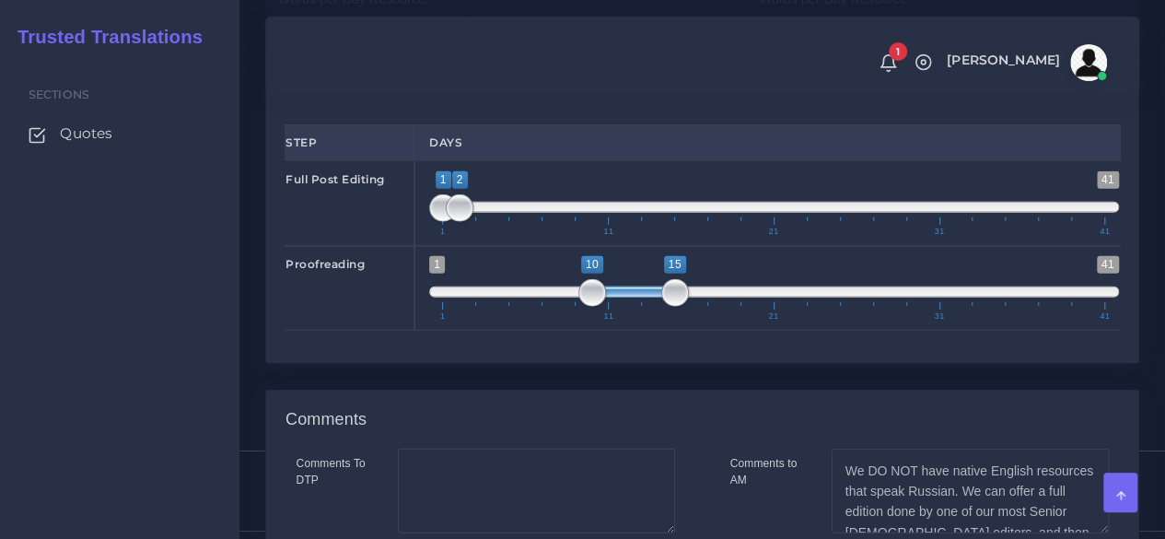
scroll to position [2210, 0]
type input "56163"
type input "1;10"
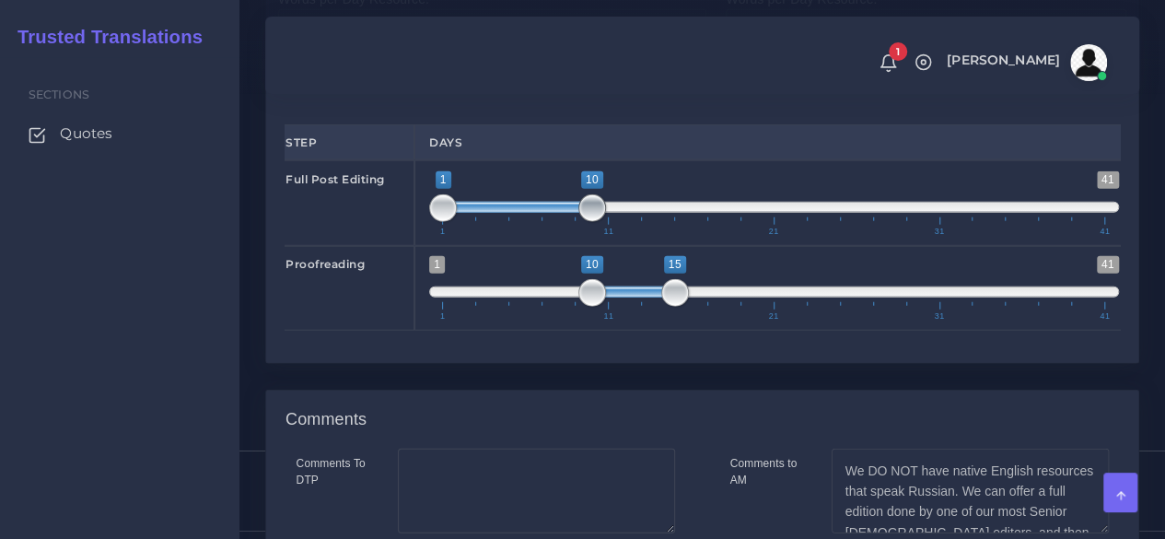
drag, startPoint x: 457, startPoint y: 324, endPoint x: 582, endPoint y: 325, distance: 125.2
click at [582, 222] on span at bounding box center [592, 208] width 28 height 28
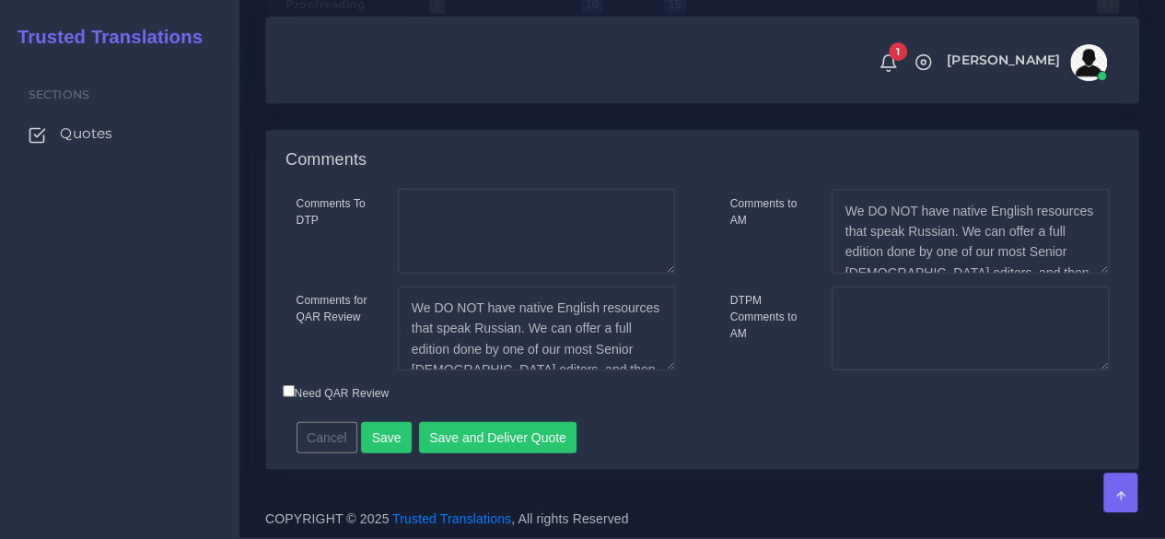
scroll to position [2578, 0]
drag, startPoint x: 545, startPoint y: 447, endPoint x: 635, endPoint y: 437, distance: 90.8
click at [545, 447] on button "Save and Deliver Quote" at bounding box center [498, 437] width 158 height 31
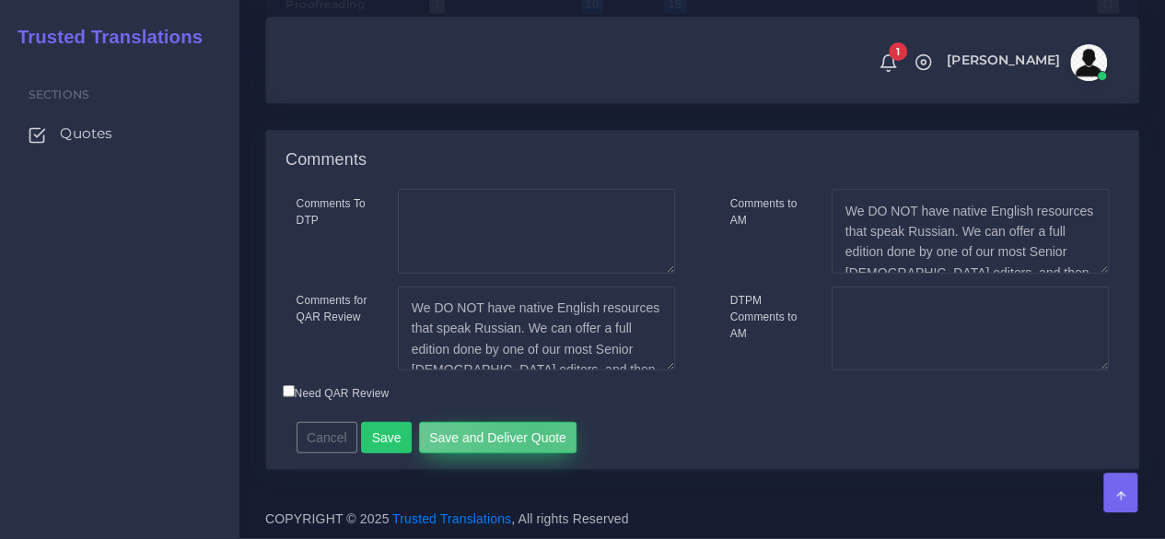
click at [528, 430] on button "Save and Deliver Quote" at bounding box center [498, 437] width 158 height 31
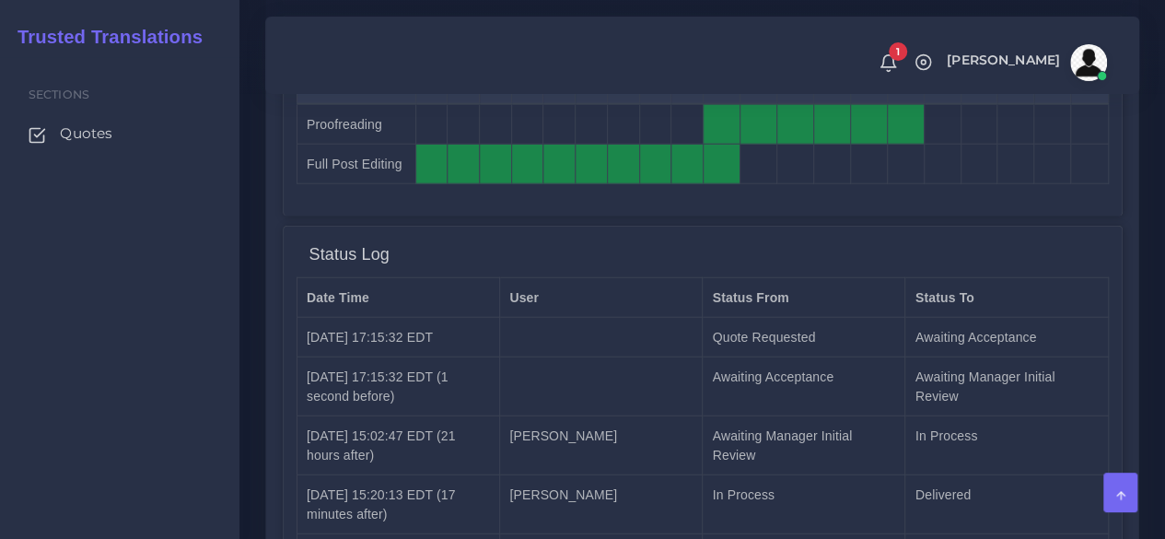
scroll to position [1934, 0]
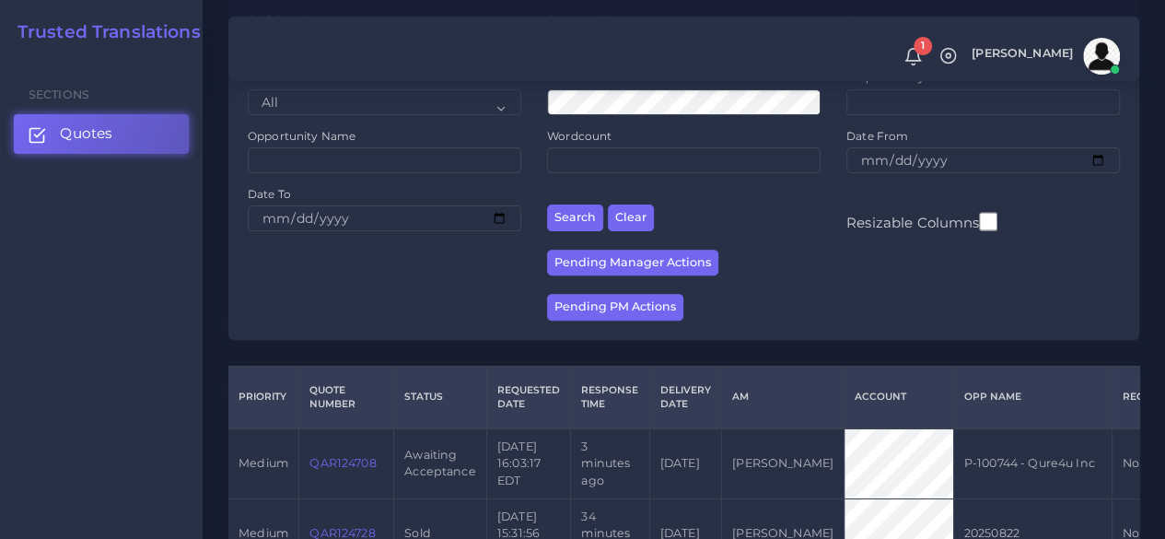
scroll to position [368, 0]
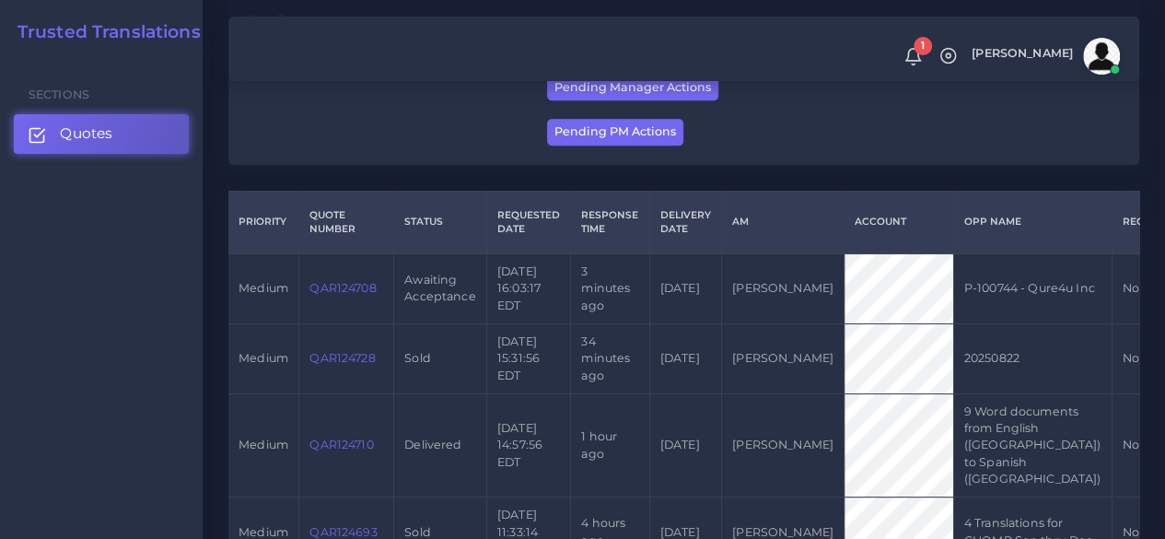
click at [337, 287] on link "QAR124708" at bounding box center [342, 288] width 66 height 14
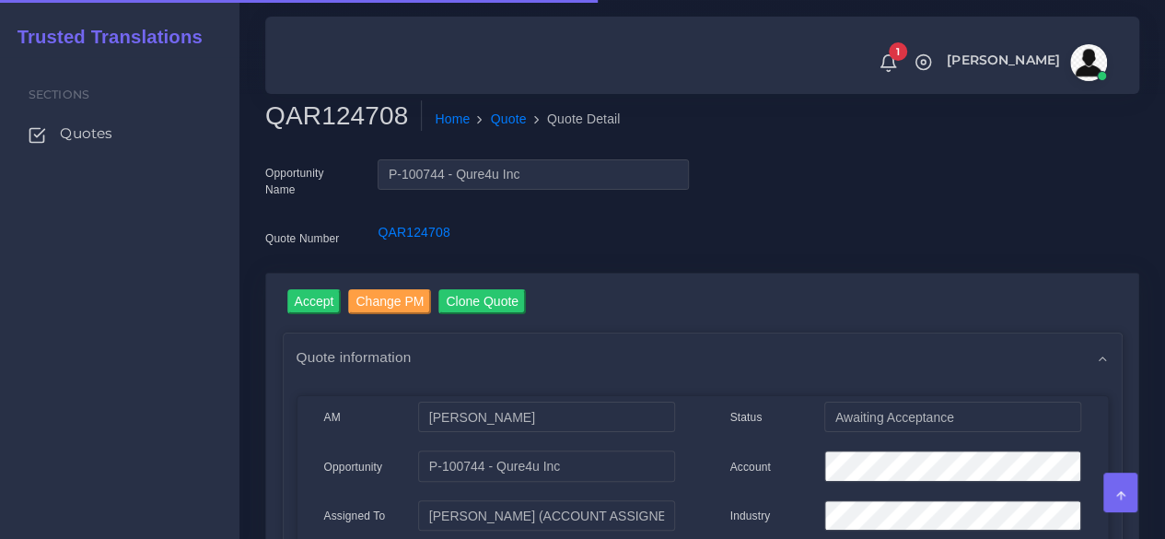
click at [346, 112] on h2 "QAR124708" at bounding box center [343, 115] width 157 height 31
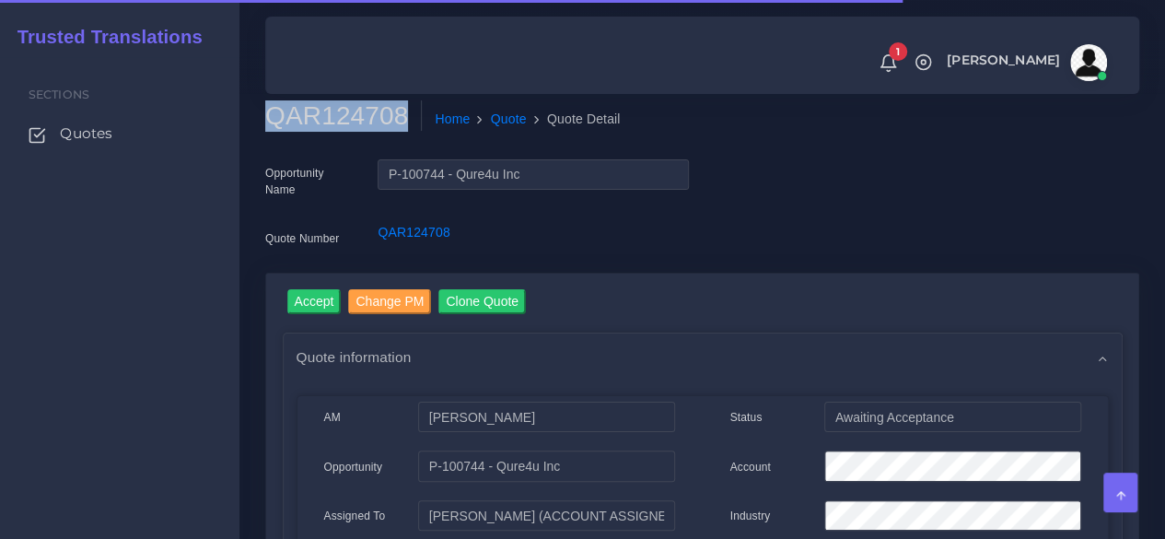
click at [346, 112] on h2 "QAR124708" at bounding box center [343, 115] width 157 height 31
copy h2 "QAR124708"
click at [320, 296] on input "Accept" at bounding box center [314, 301] width 54 height 25
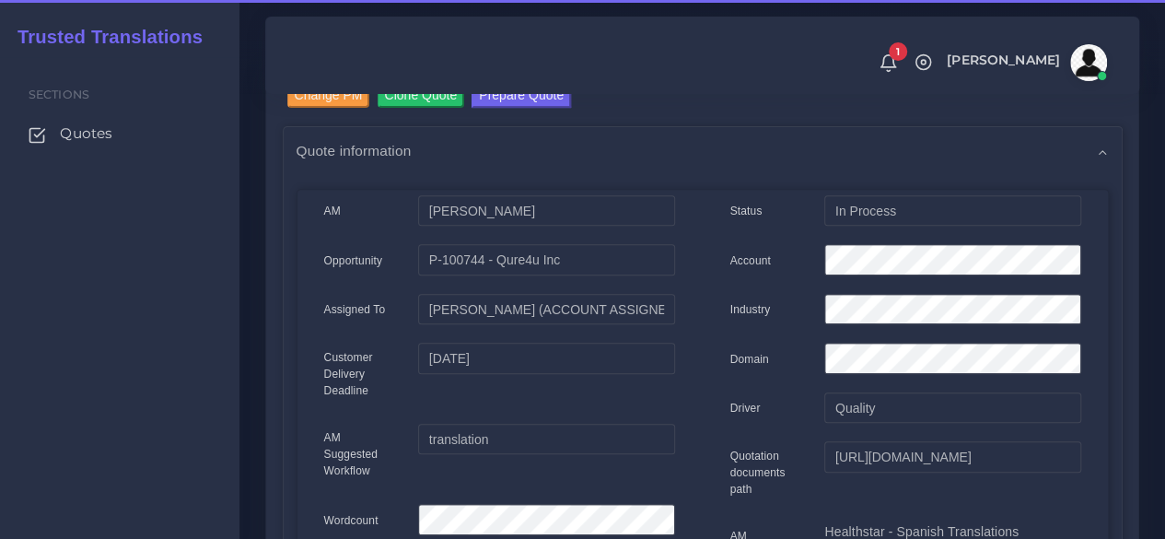
scroll to position [276, 0]
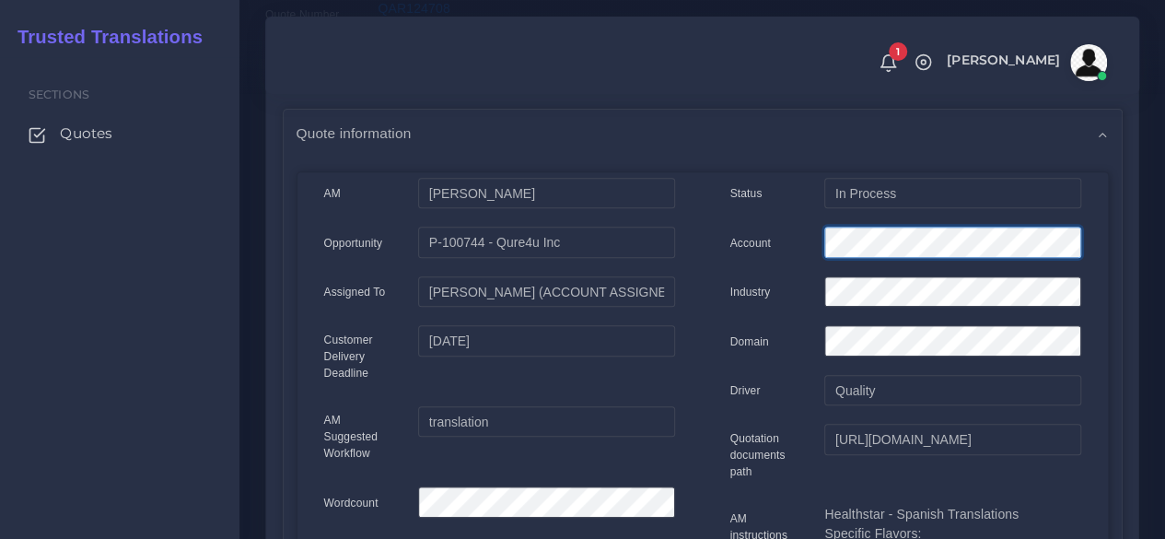
click at [748, 256] on div "Account" at bounding box center [905, 244] width 378 height 37
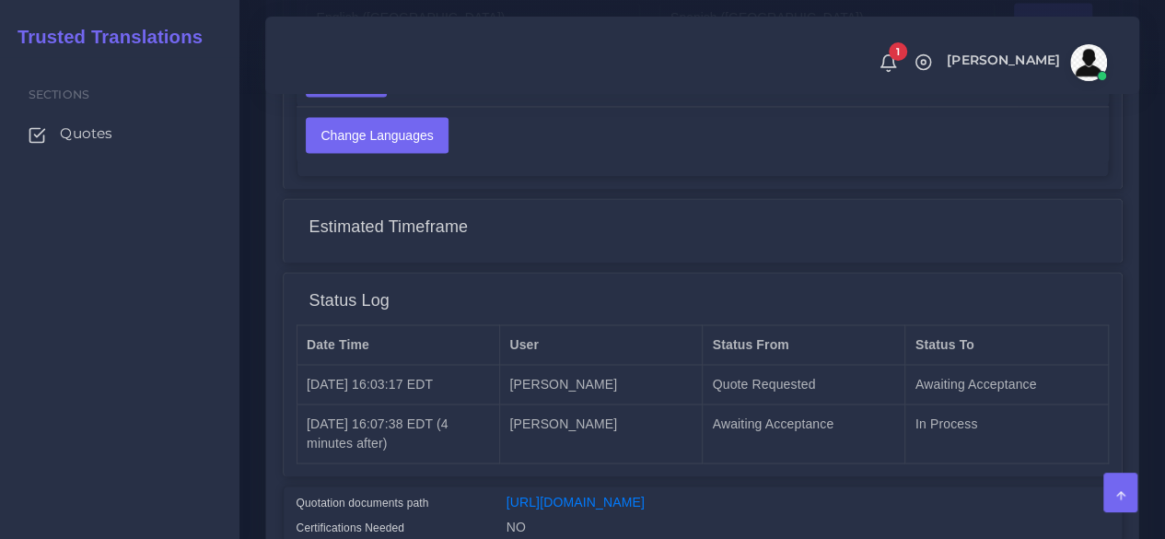
scroll to position [1549, 0]
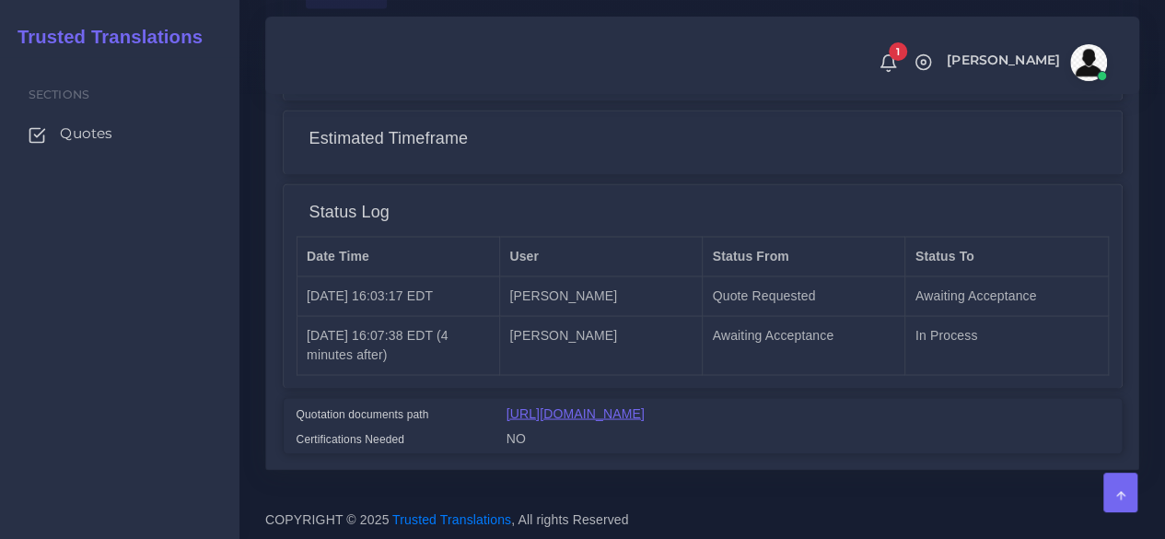
click at [617, 405] on link "[URL][DOMAIN_NAME]" at bounding box center [575, 412] width 138 height 15
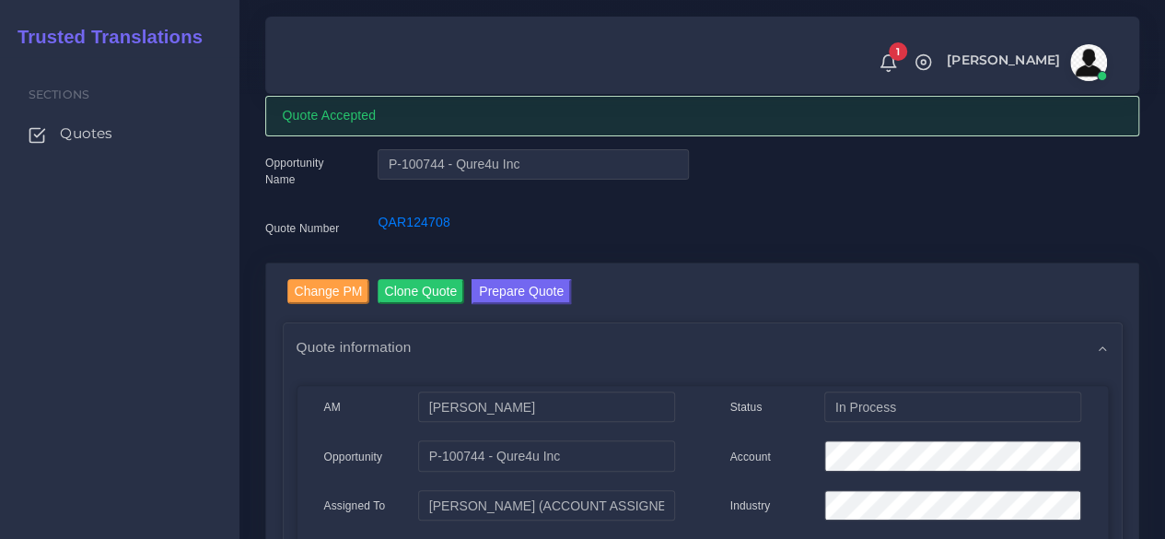
scroll to position [0, 0]
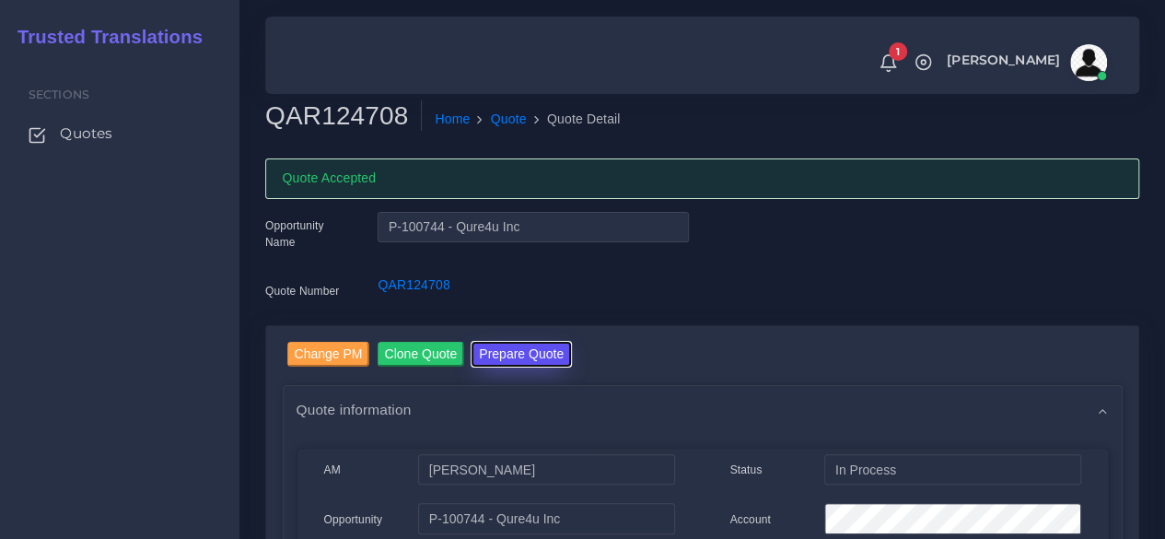
click at [532, 349] on button "Prepare Quote" at bounding box center [520, 354] width 99 height 25
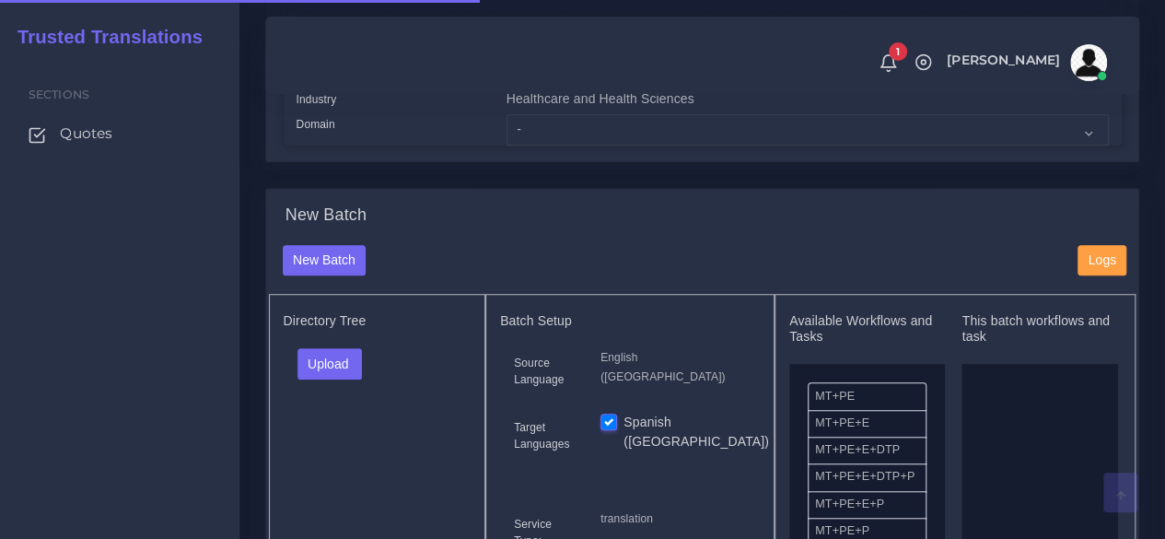
scroll to position [552, 0]
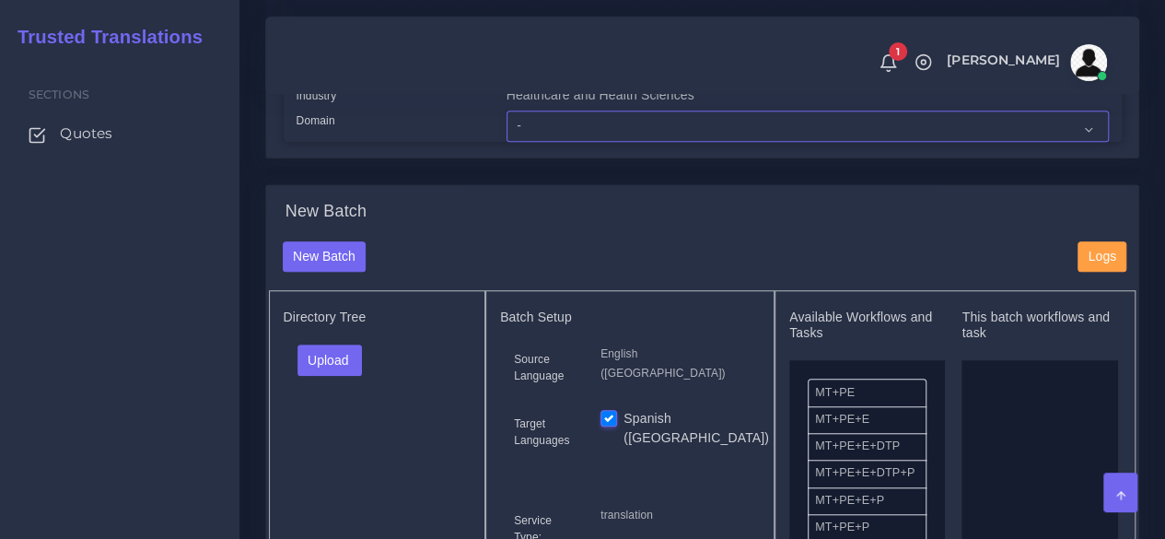
click at [544, 142] on select "- Advertising and Media Agriculture, Forestry and Fishing Architecture, Buildin…" at bounding box center [807, 125] width 602 height 31
select select "Healthcare and Health Sciences"
click at [506, 142] on select "- Advertising and Media Agriculture, Forestry and Fishing Architecture, Buildin…" at bounding box center [807, 125] width 602 height 31
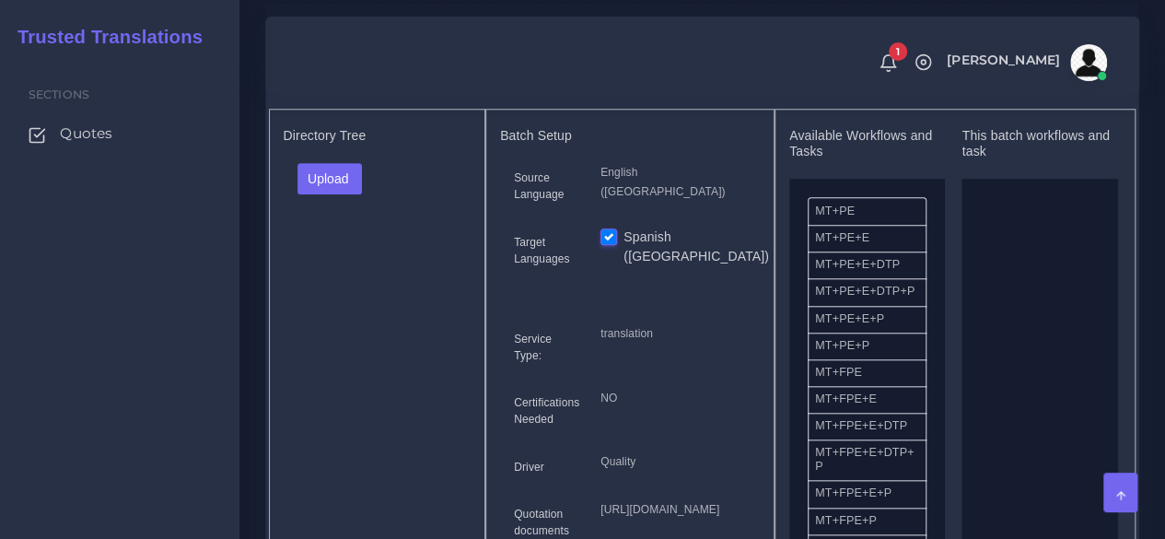
scroll to position [737, 0]
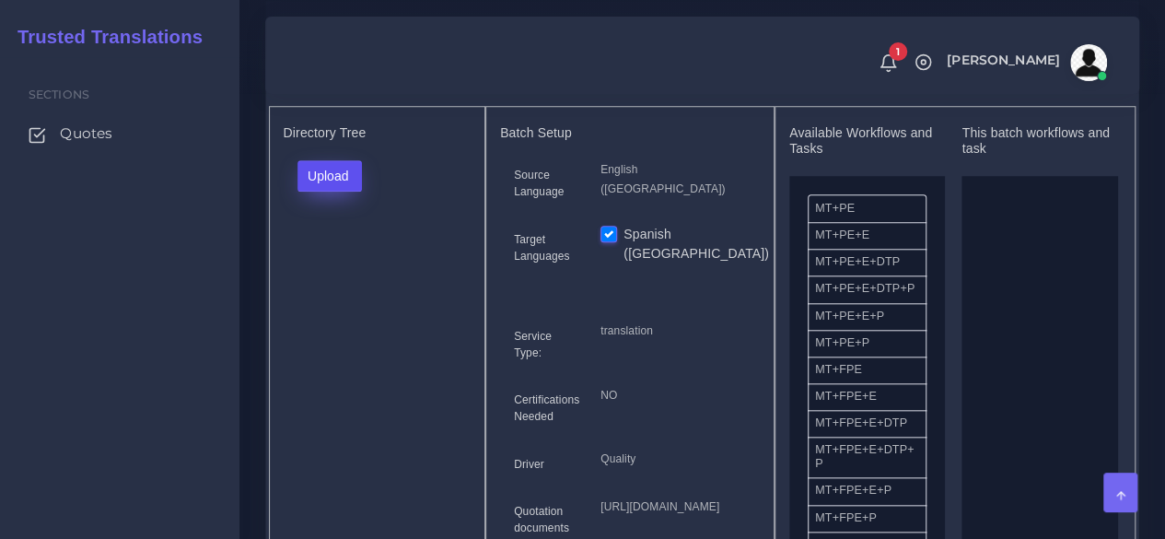
click at [348, 192] on button "Upload" at bounding box center [329, 175] width 65 height 31
click at [342, 257] on label "Files" at bounding box center [361, 245] width 127 height 23
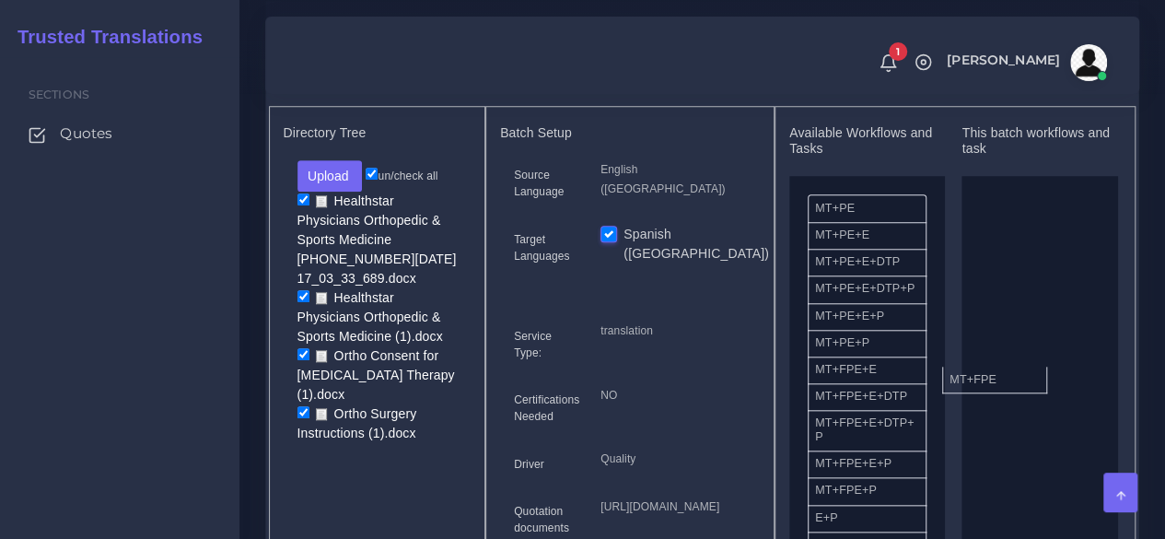
drag, startPoint x: 864, startPoint y: 412, endPoint x: 998, endPoint y: 409, distance: 134.5
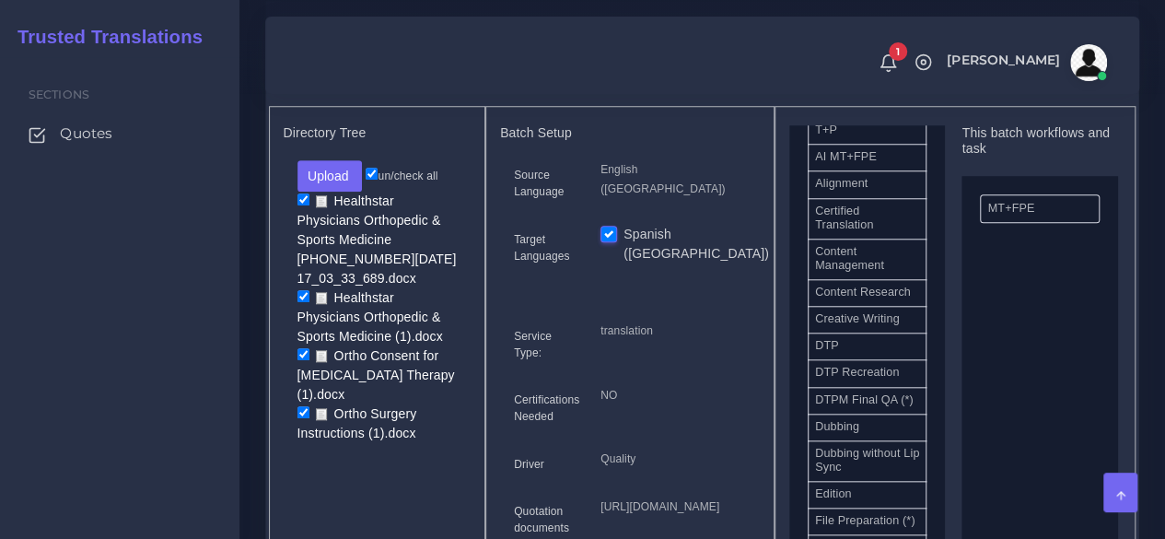
scroll to position [552, 0]
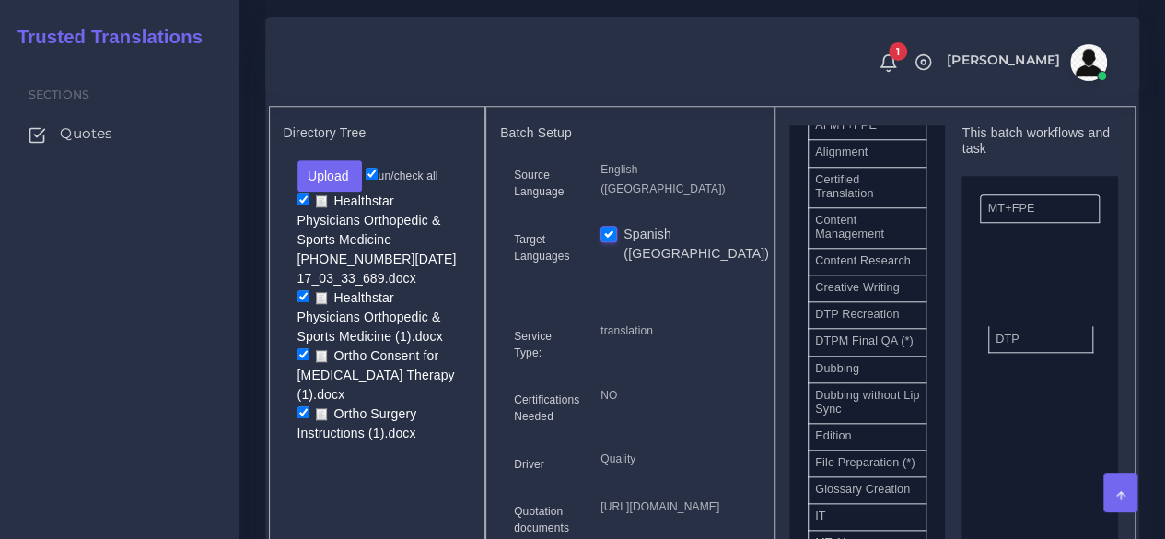
drag, startPoint x: 847, startPoint y: 374, endPoint x: 1028, endPoint y: 377, distance: 180.5
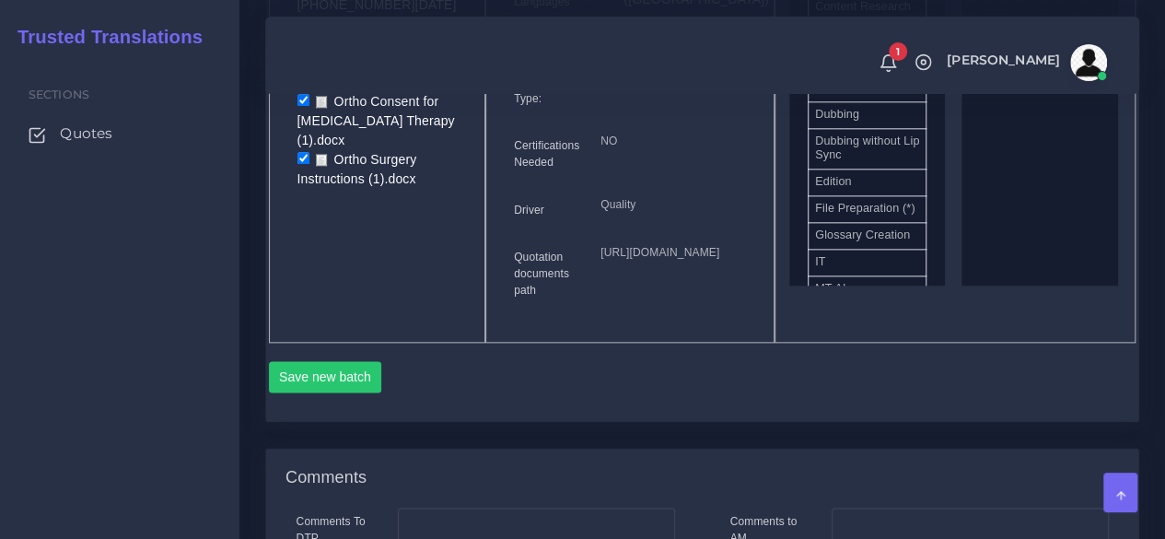
scroll to position [1197, 0]
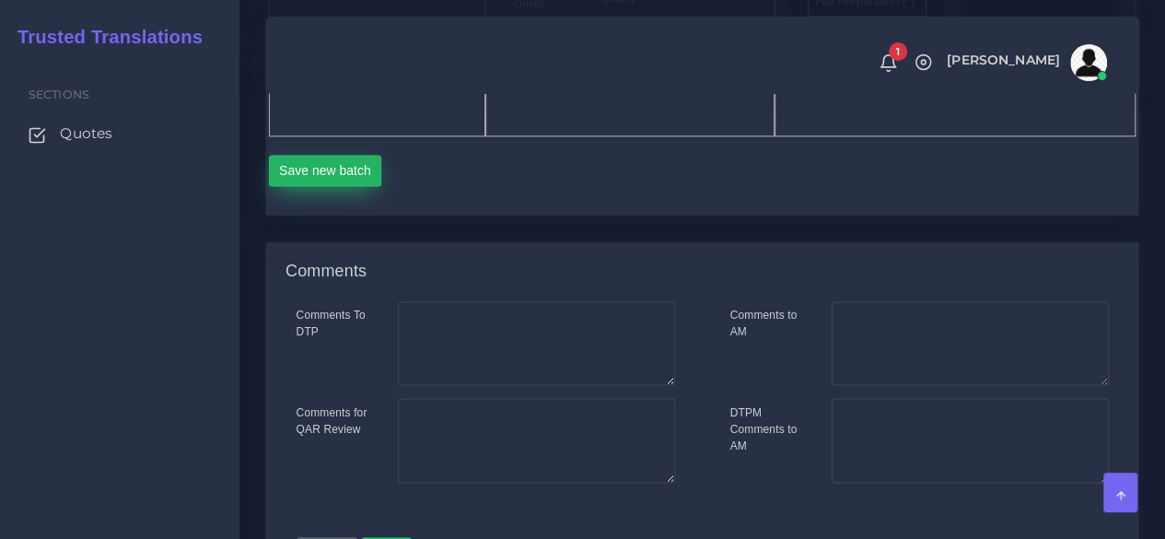
click at [344, 186] on button "Save new batch" at bounding box center [325, 170] width 113 height 31
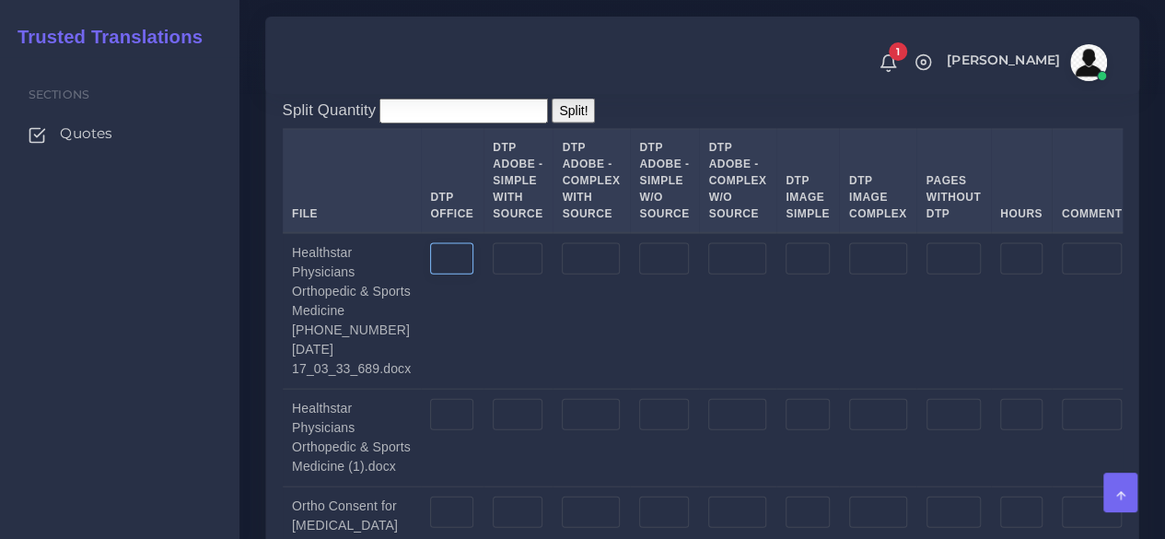
click at [447, 274] on input "number" at bounding box center [451, 258] width 43 height 31
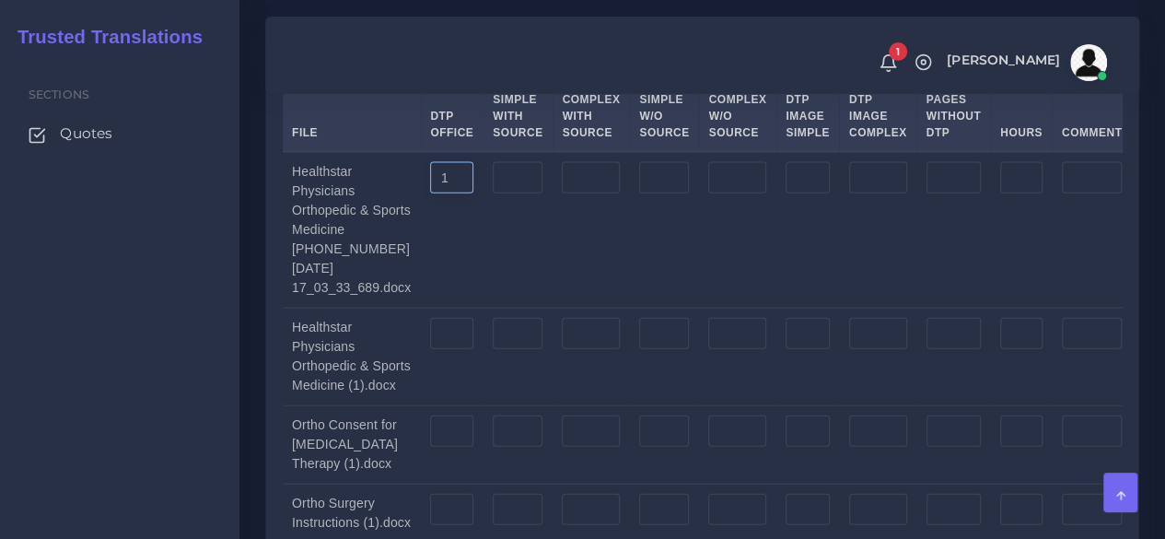
scroll to position [2118, 0]
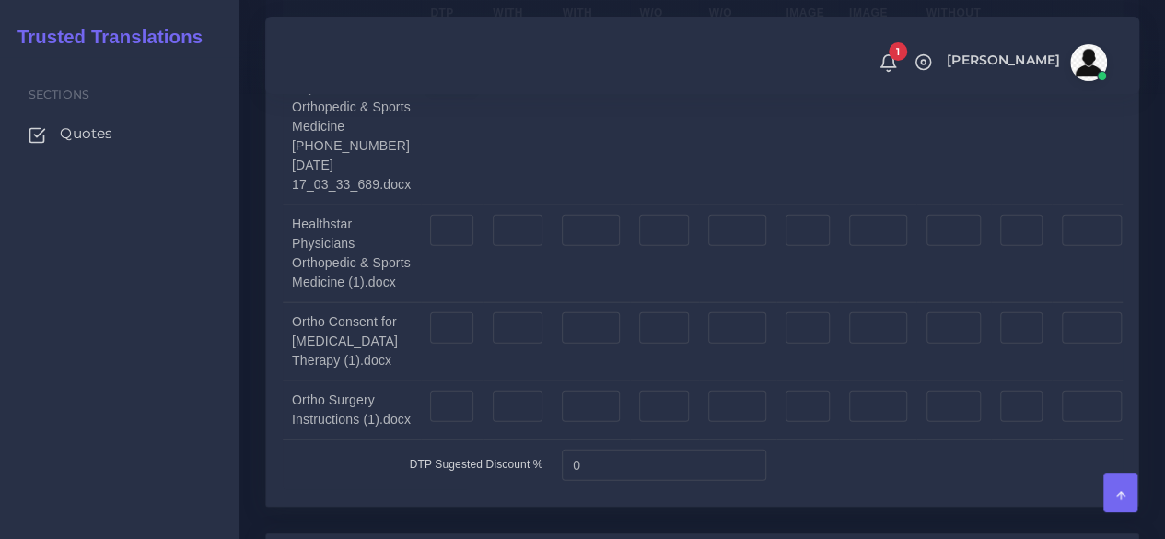
type input "1"
click at [456, 246] on input "number" at bounding box center [451, 230] width 43 height 31
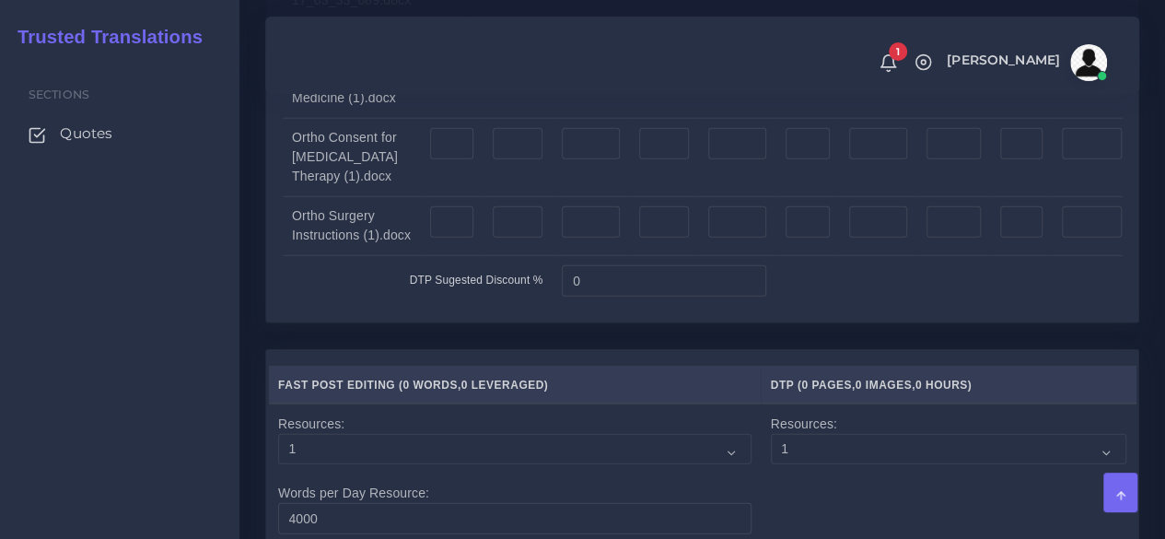
type input "1"
click at [447, 159] on input "number" at bounding box center [451, 143] width 43 height 31
type input "4"
click at [455, 238] on input "number" at bounding box center [451, 221] width 43 height 31
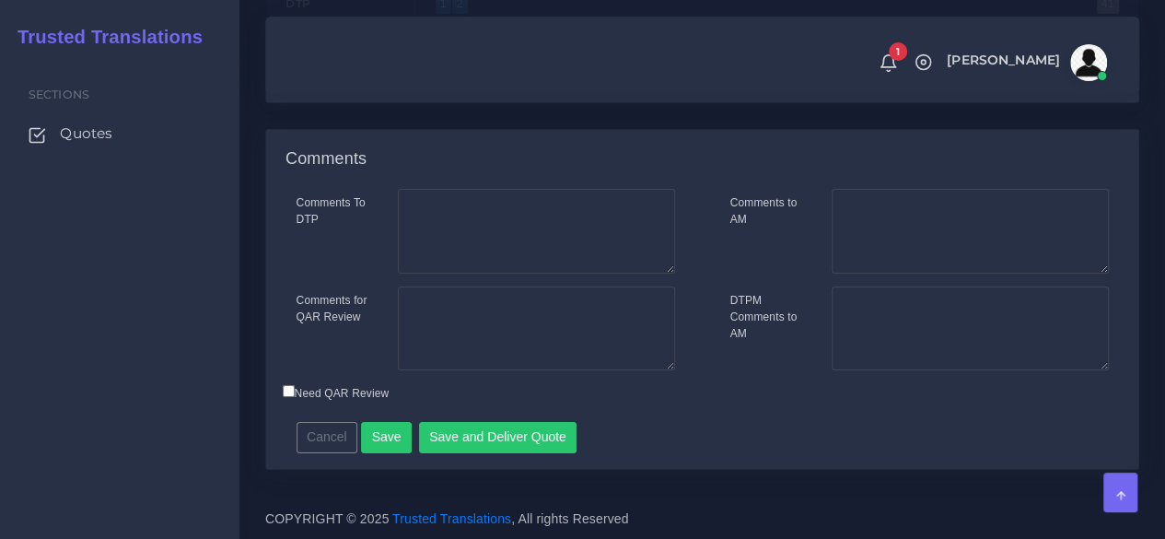
scroll to position [3191, 0]
type input "2"
click at [397, 436] on button "Save" at bounding box center [386, 437] width 51 height 31
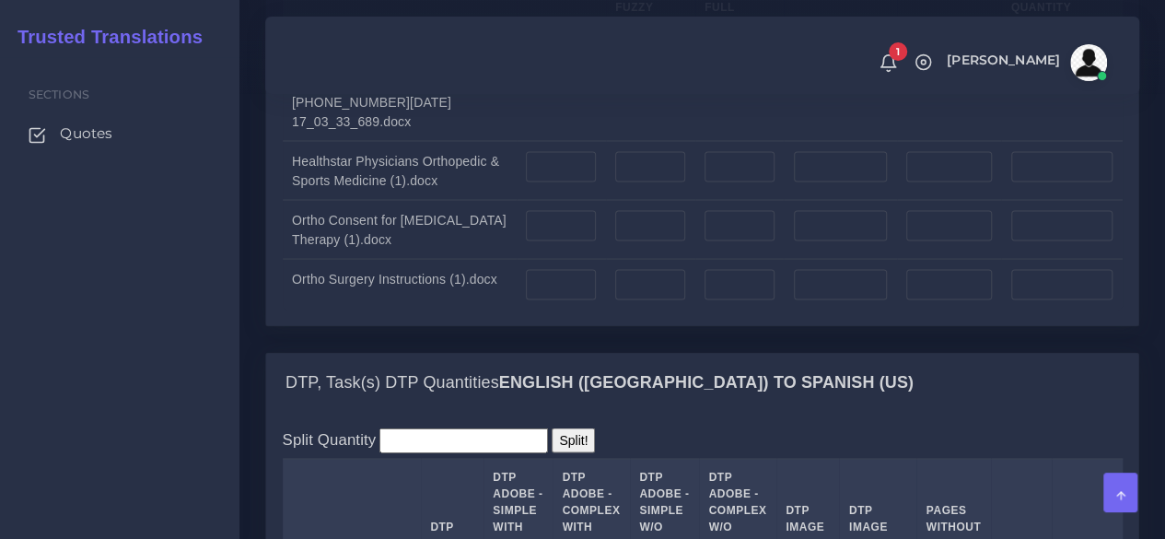
scroll to position [1565, 0]
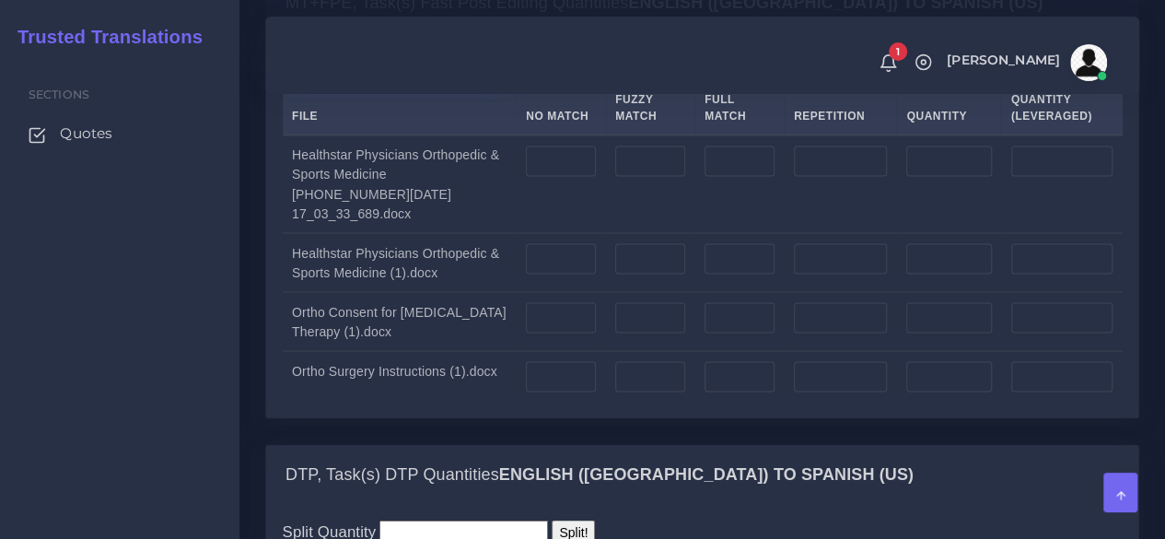
click at [412, 74] on label "Upload WC from MemSource/Trados CSV" at bounding box center [398, 61] width 231 height 25
click at [0, 0] on input "Upload WC from MemSource/Trados CSV" at bounding box center [0, 0] width 0 height 0
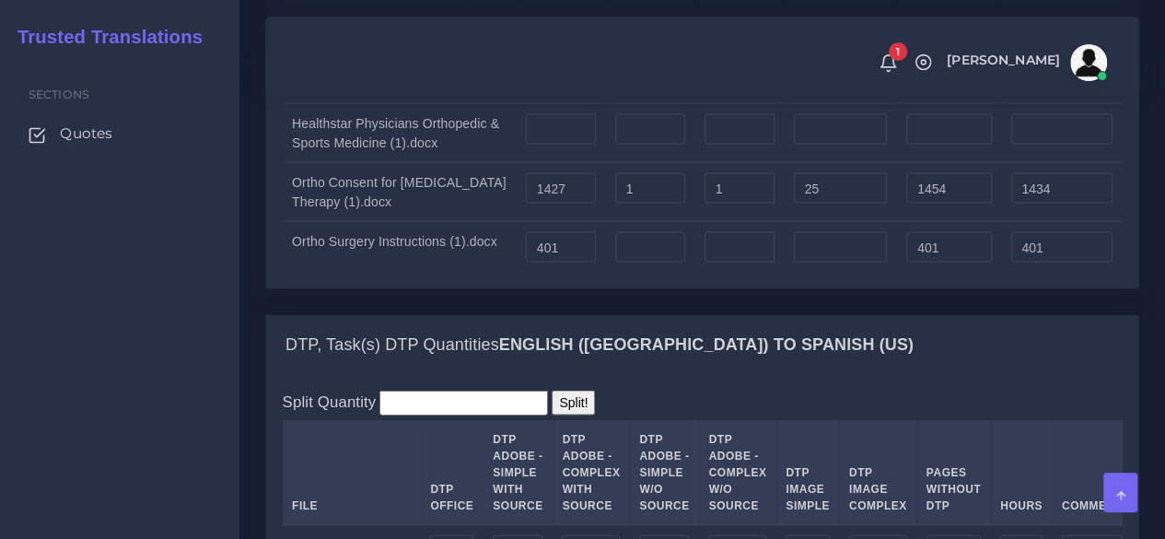
scroll to position [1565, 0]
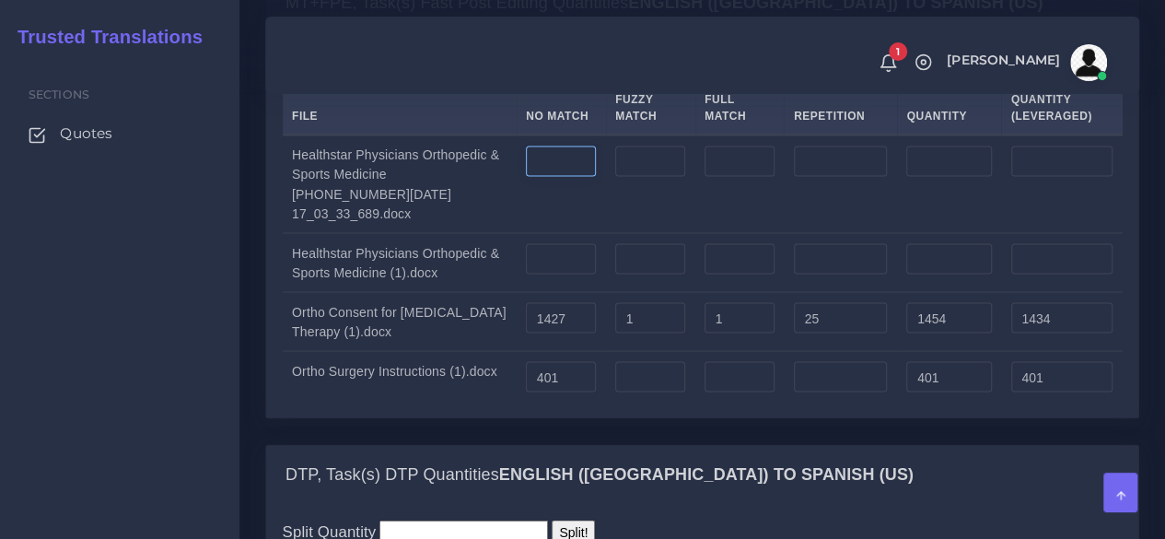
click at [544, 177] on input "number" at bounding box center [561, 160] width 70 height 31
type input "309"
click at [547, 274] on input "number" at bounding box center [561, 258] width 70 height 31
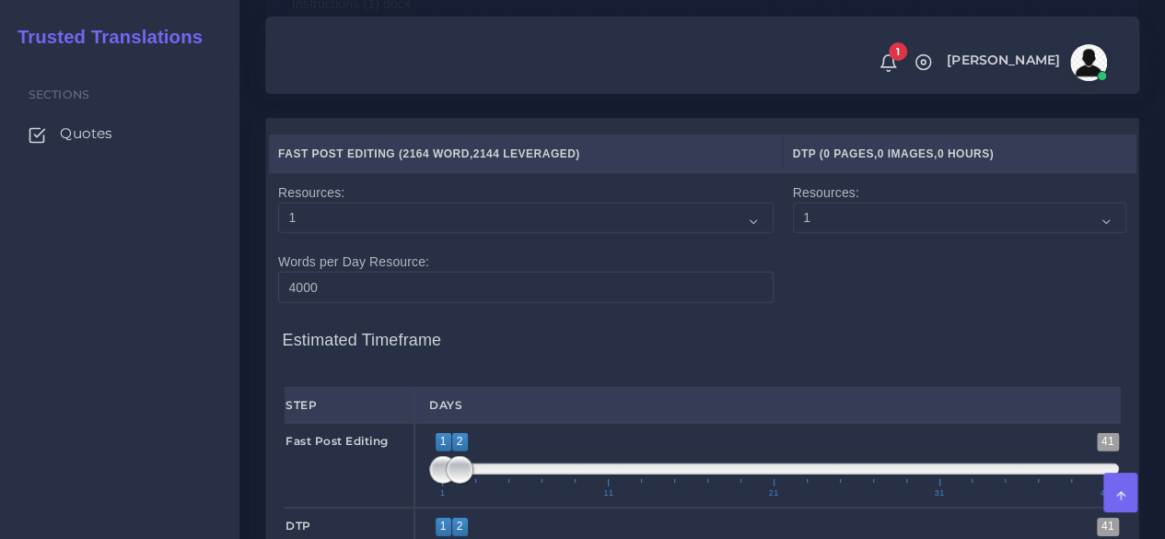
scroll to position [2946, 0]
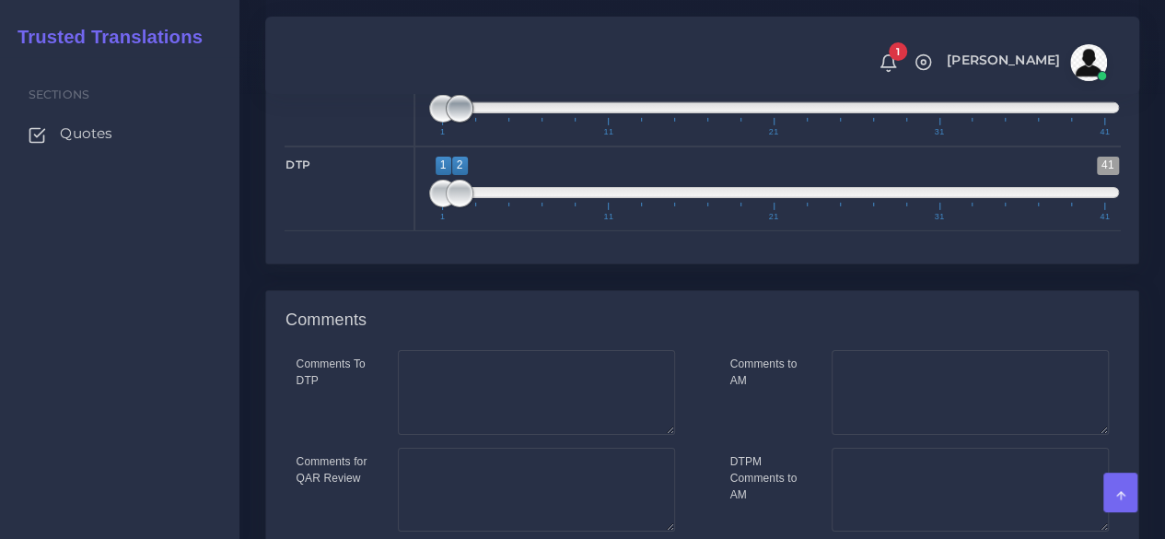
type input "309"
type input "1;1"
drag, startPoint x: 466, startPoint y: 240, endPoint x: 427, endPoint y: 248, distance: 39.4
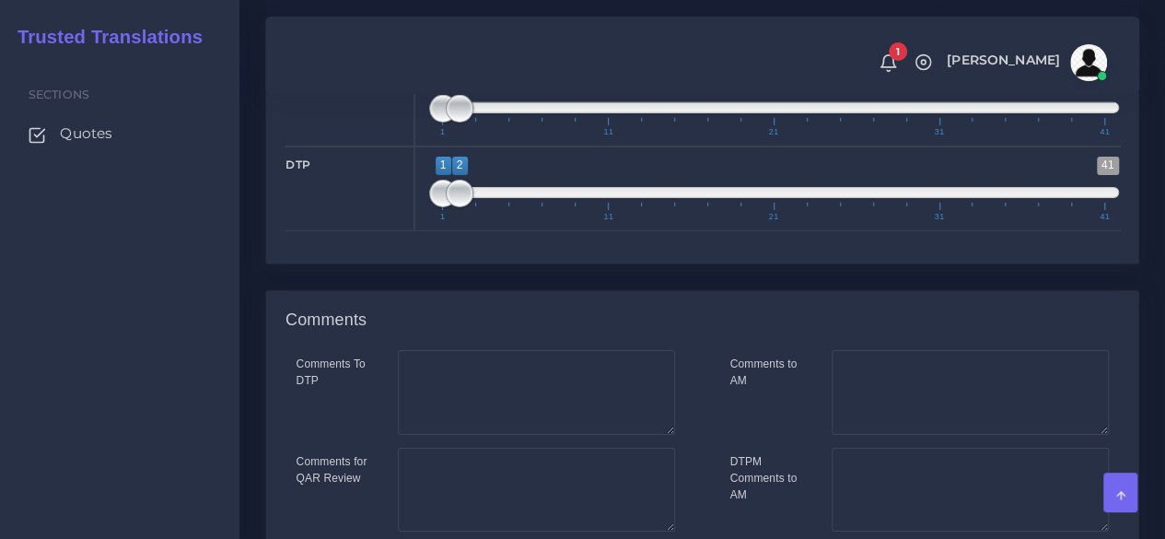
click at [427, 146] on div "1 41 1 2 1 — 2 1 11 21 31 41 1;1" at bounding box center [773, 104] width 719 height 85
type input "1;1"
drag, startPoint x: 463, startPoint y: 331, endPoint x: 414, endPoint y: 341, distance: 49.8
click at [414, 231] on div "1 41 1 2 1 — 2 1 11 21 31 41 1;1" at bounding box center [773, 188] width 719 height 85
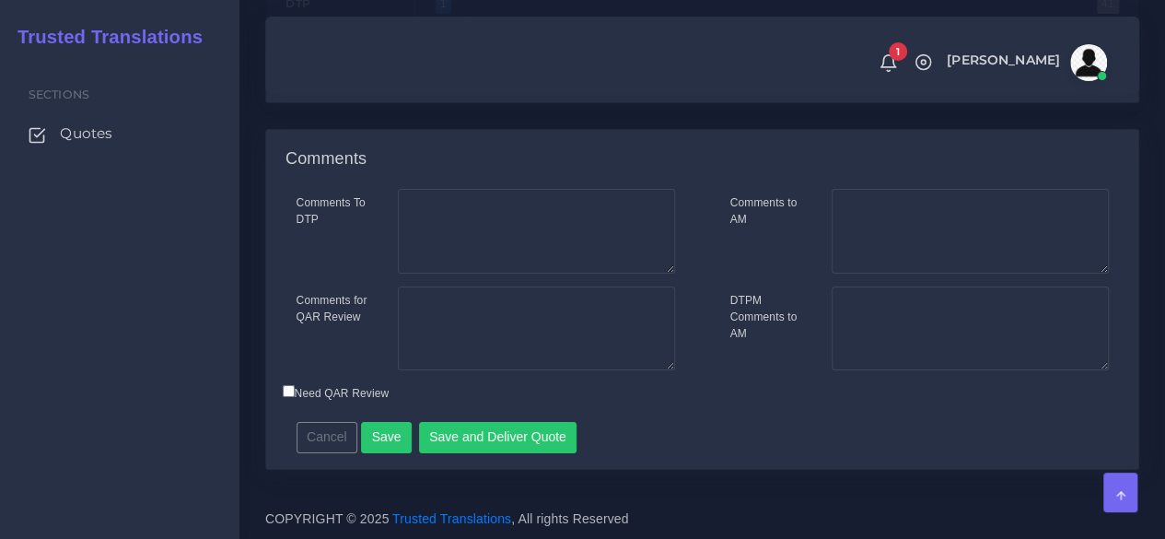
scroll to position [3243, 0]
click at [513, 425] on button "Save and Deliver Quote" at bounding box center [498, 437] width 158 height 31
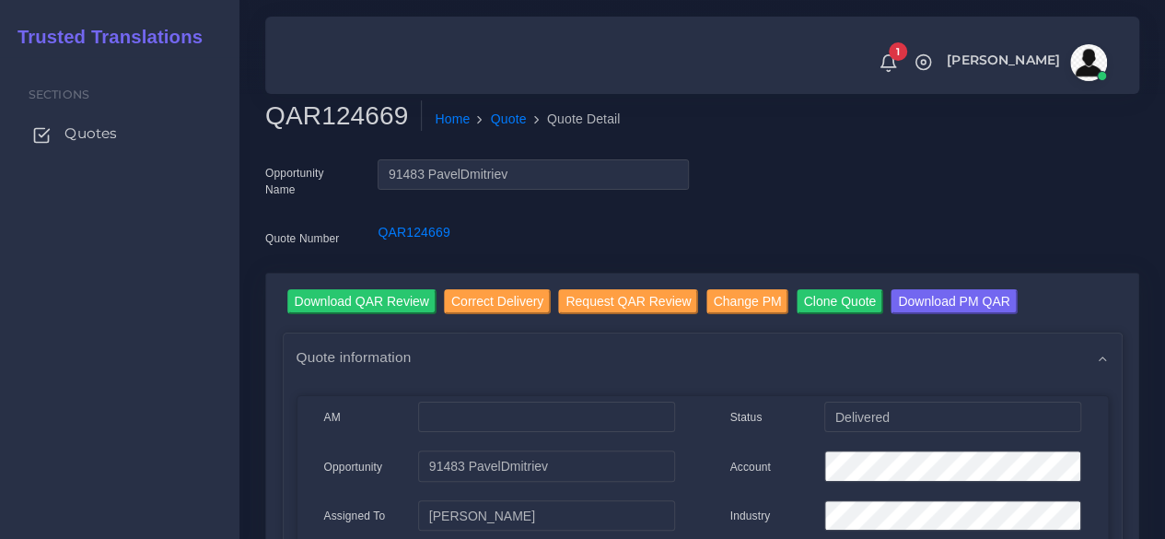
click at [79, 136] on span "Quotes" at bounding box center [90, 133] width 52 height 20
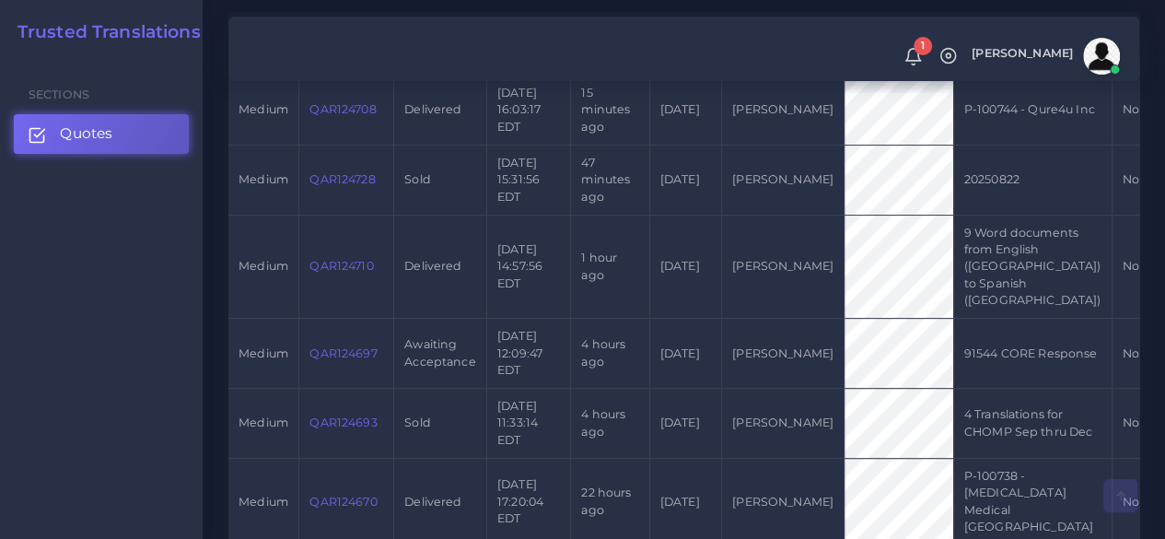
scroll to position [552, 0]
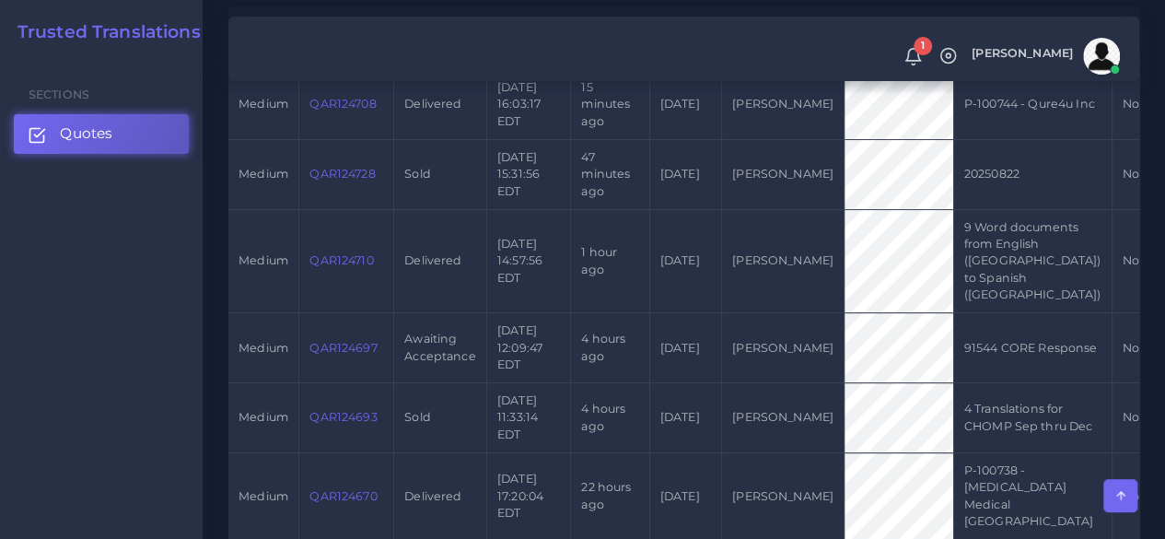
click at [338, 354] on link "QAR124697" at bounding box center [342, 348] width 67 height 14
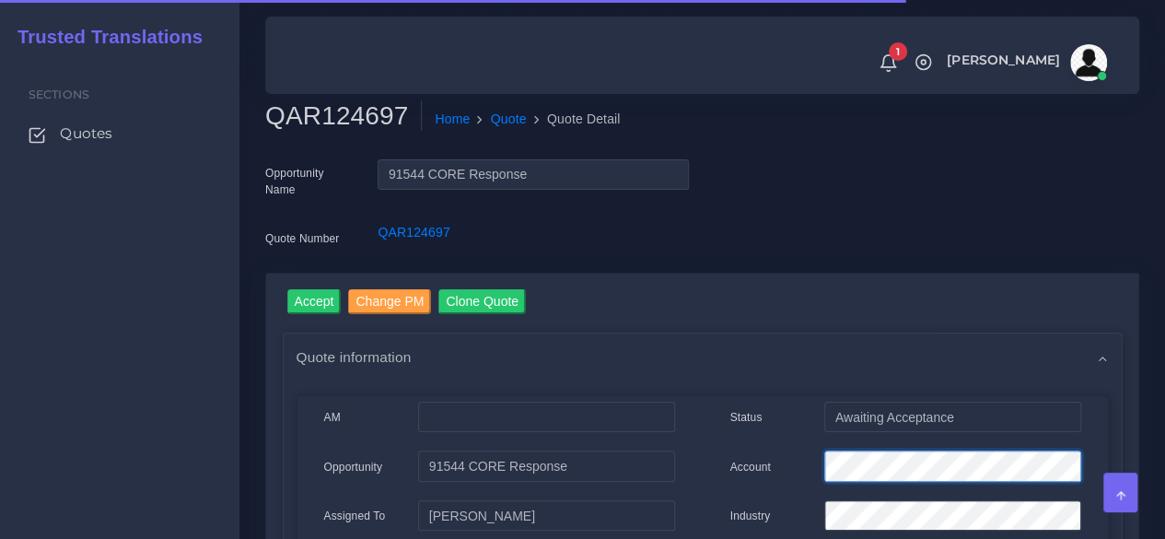
click at [794, 467] on div "Account" at bounding box center [905, 468] width 378 height 37
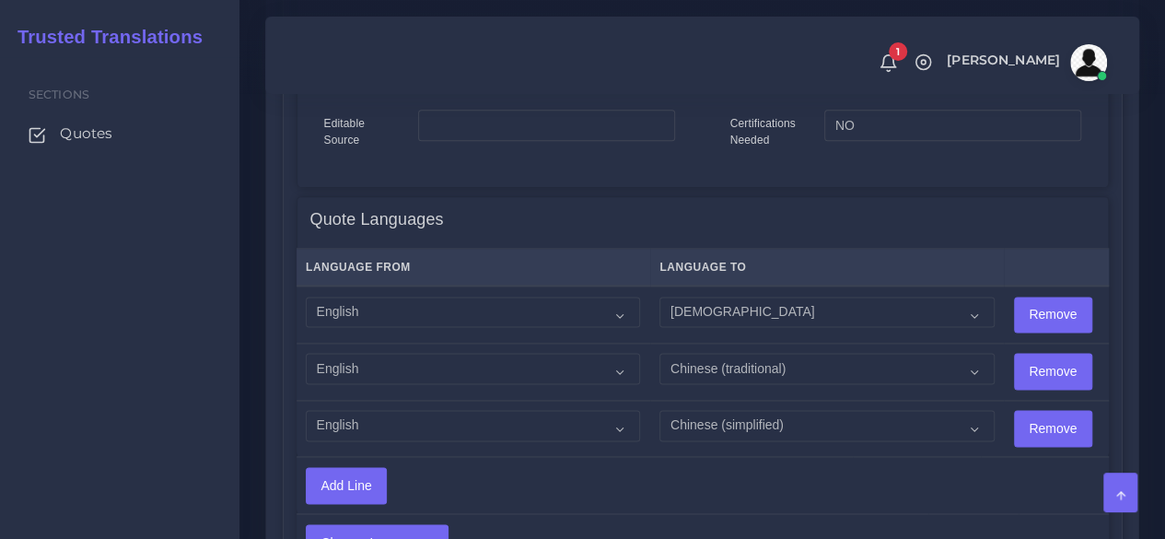
scroll to position [1197, 0]
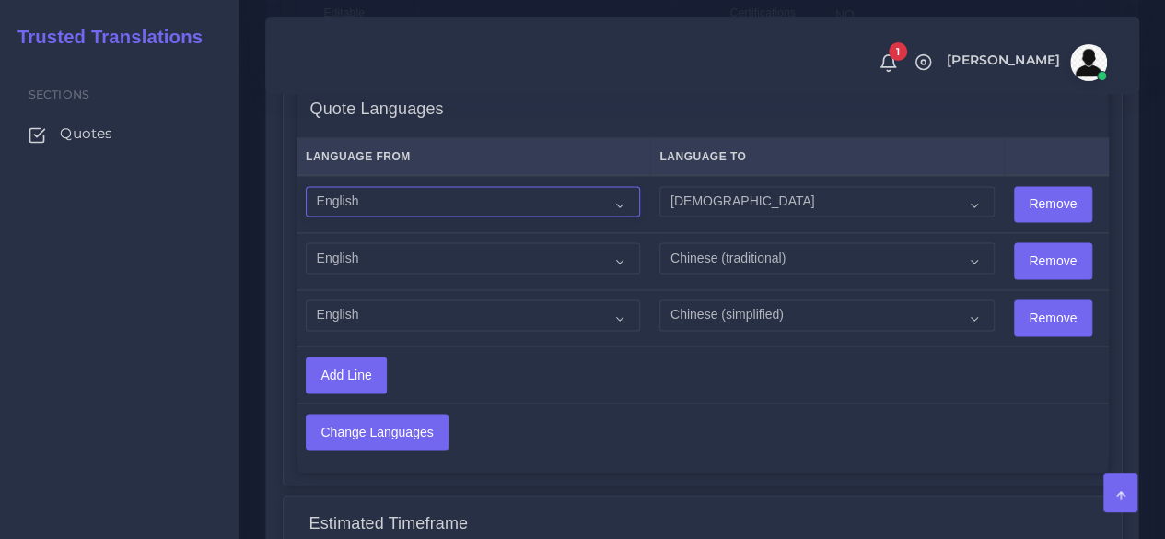
click at [417, 197] on select "Acoli Afar Afrikaans Akan Akateko Albanian American Sign Language (ASL) Amharic…" at bounding box center [473, 201] width 334 height 31
select select "14001"
click at [306, 186] on select "Acoli Afar Afrikaans Akan Akateko Albanian American Sign Language (ASL) Amharic…" at bounding box center [473, 201] width 334 height 31
click at [370, 242] on select "Acoli Afar Afrikaans Akan Akateko Albanian American Sign Language (ASL) Amharic…" at bounding box center [473, 257] width 334 height 31
select select "14001"
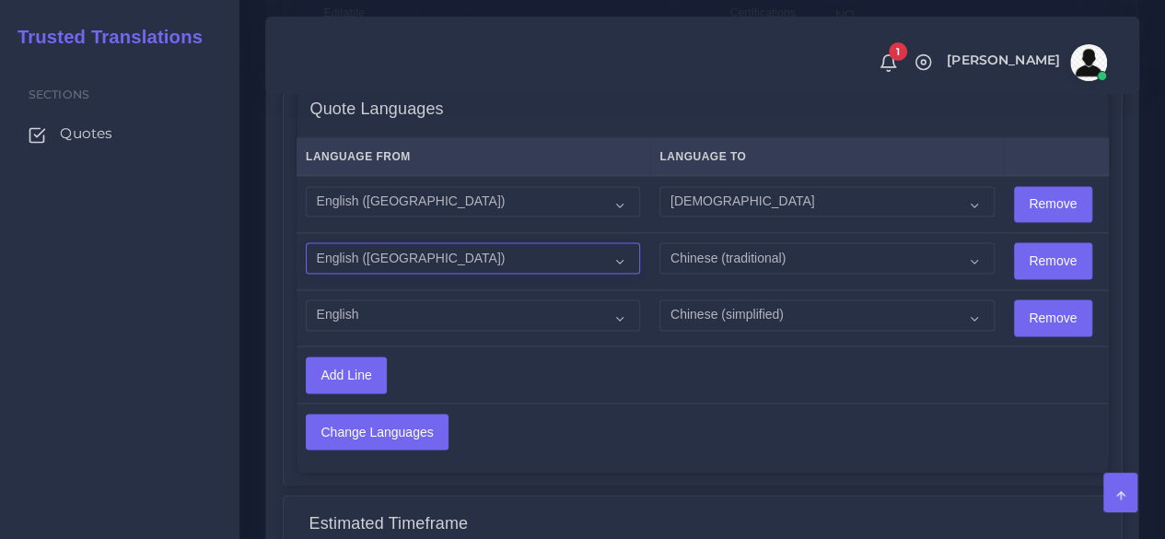
click at [306, 242] on select "Acoli Afar Afrikaans Akan Akateko Albanian American Sign Language (ASL) Amharic…" at bounding box center [473, 257] width 334 height 31
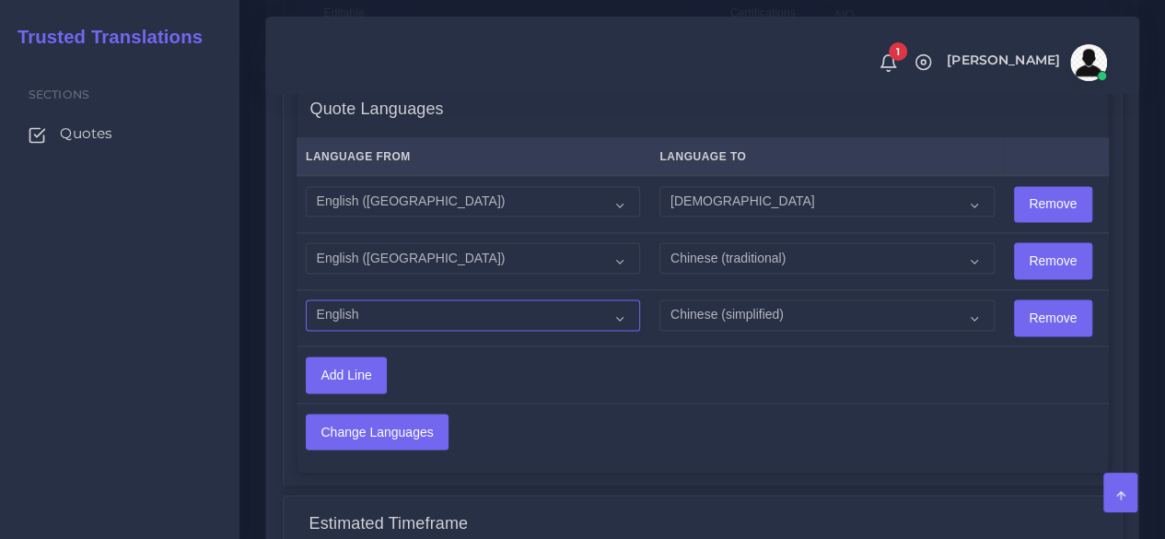
drag, startPoint x: 406, startPoint y: 299, endPoint x: 409, endPoint y: 310, distance: 11.4
click at [406, 299] on select "Acoli Afar Afrikaans Akan Akateko Albanian American Sign Language (ASL) Amharic…" at bounding box center [473, 314] width 334 height 31
select select "14001"
click at [306, 299] on select "Acoli Afar Afrikaans Akan Akateko Albanian American Sign Language (ASL) Amharic…" at bounding box center [473, 314] width 334 height 31
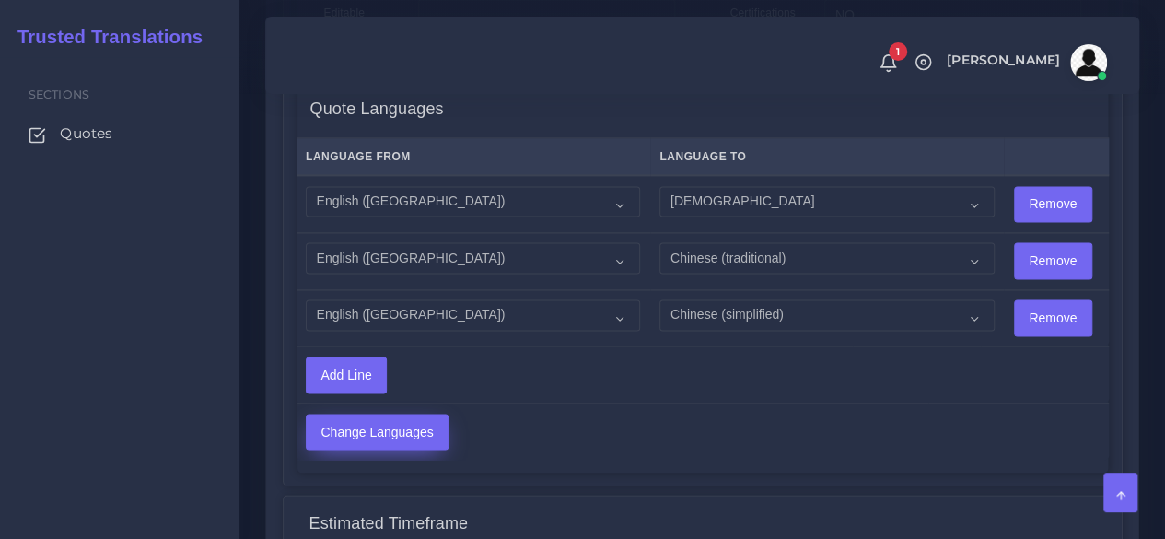
click at [381, 440] on input "Change Languages" at bounding box center [377, 431] width 141 height 35
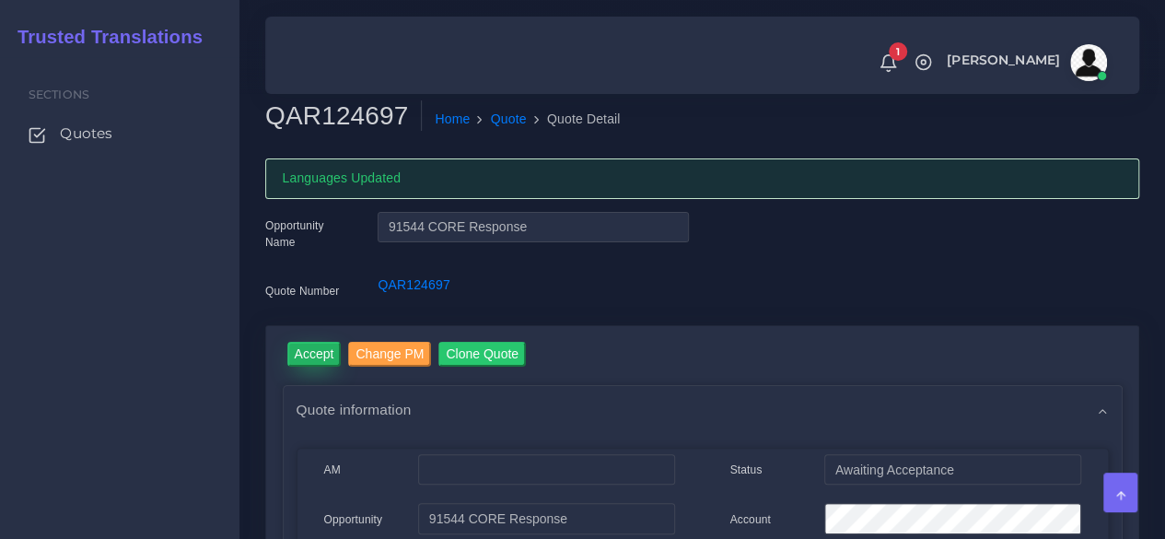
click at [319, 348] on input "Accept" at bounding box center [314, 354] width 54 height 25
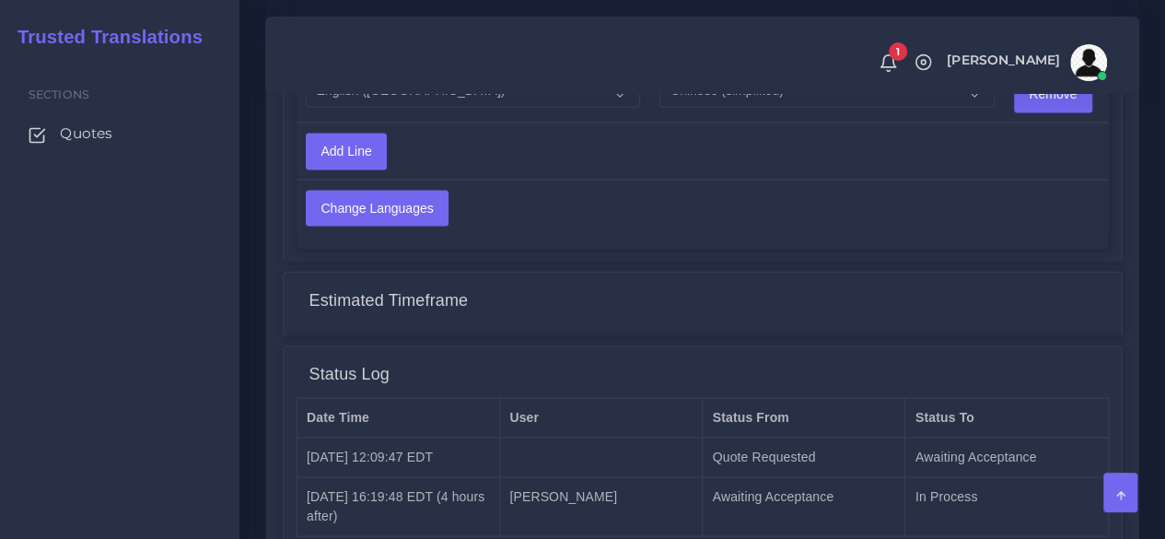
scroll to position [1661, 0]
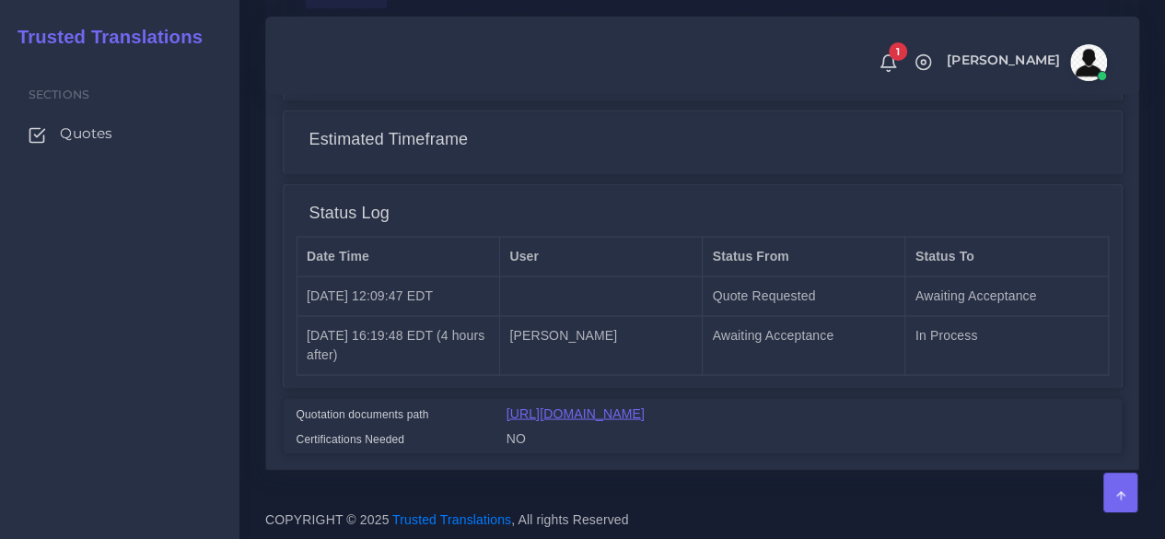
click at [645, 405] on link "[URL][DOMAIN_NAME]" at bounding box center [575, 412] width 138 height 15
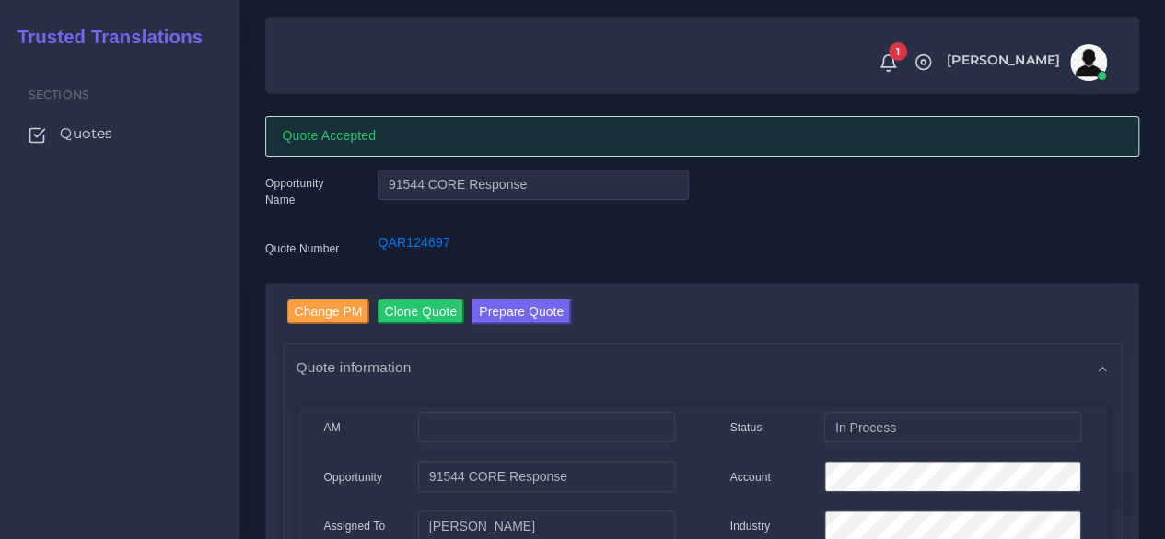
scroll to position [0, 0]
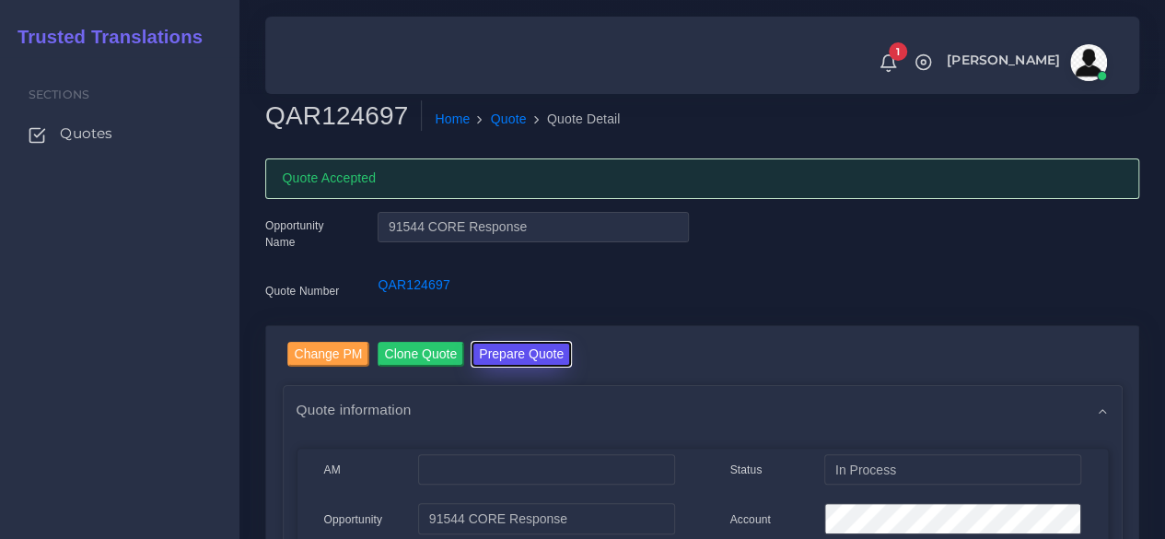
click at [508, 351] on button "Prepare Quote" at bounding box center [520, 354] width 99 height 25
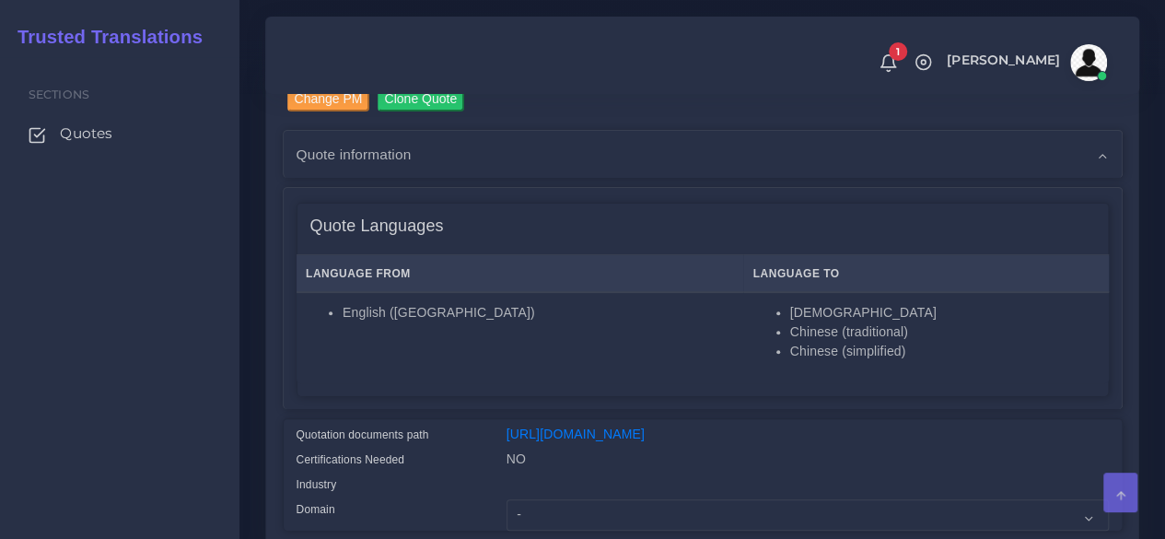
scroll to position [368, 0]
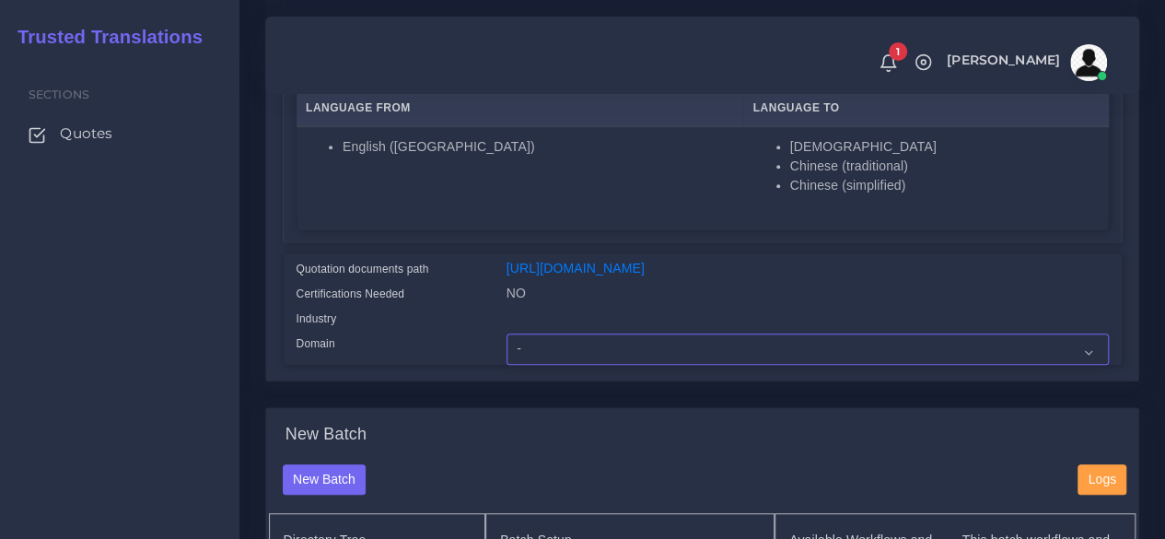
click at [551, 365] on select "- Advertising and Media Agriculture, Forestry and Fishing Architecture, Buildin…" at bounding box center [807, 348] width 602 height 31
select select "Professional and Business Consulting Services"
click at [506, 365] on select "- Advertising and Media Agriculture, Forestry and Fishing Architecture, Buildin…" at bounding box center [807, 348] width 602 height 31
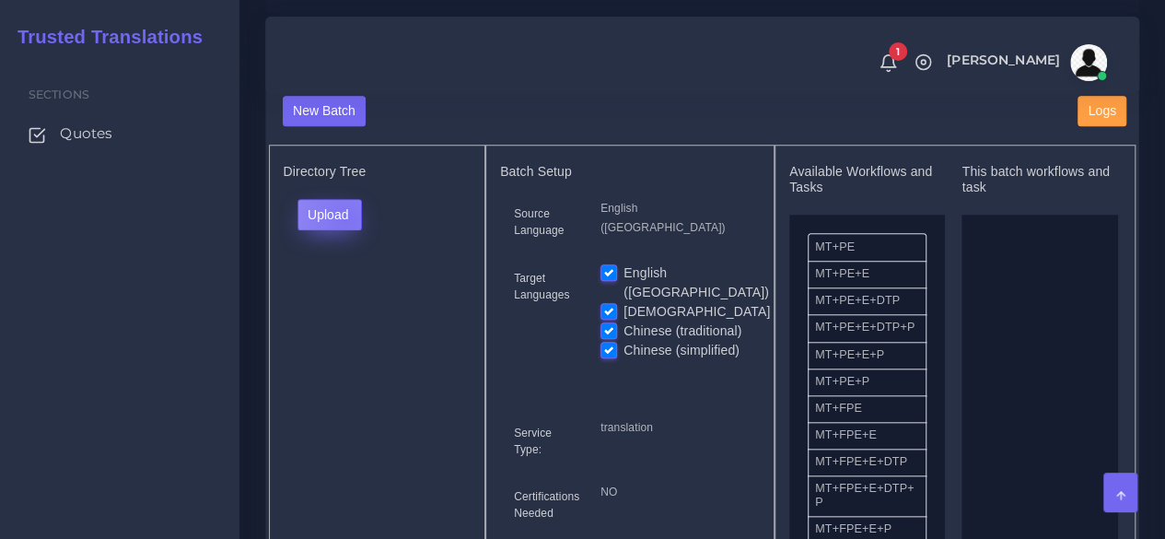
click at [344, 230] on button "Upload" at bounding box center [329, 214] width 65 height 31
click at [346, 296] on label "Files" at bounding box center [361, 284] width 127 height 23
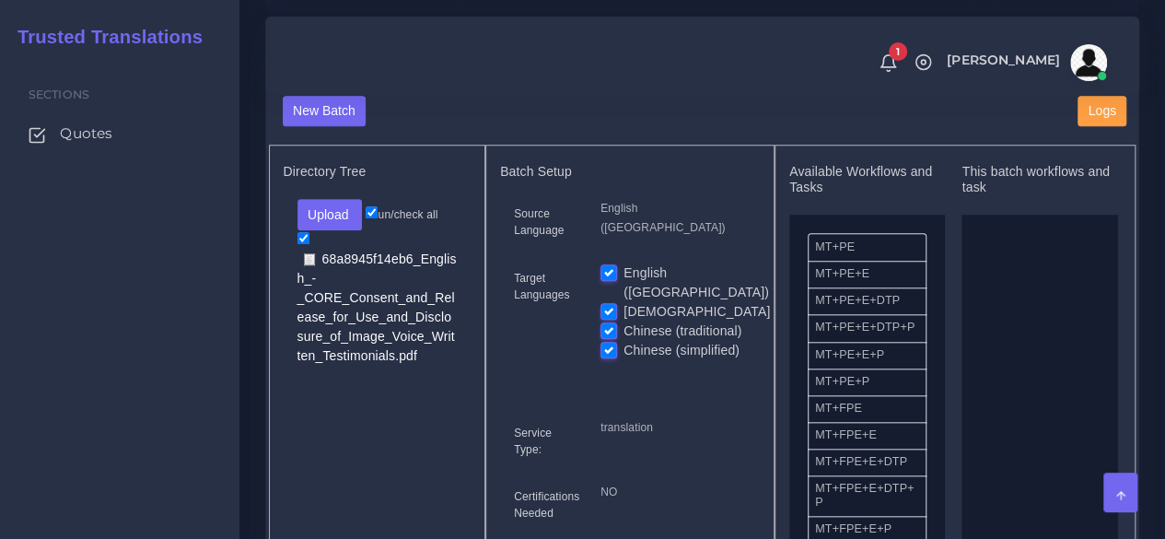
click at [623, 321] on label "[DEMOGRAPHIC_DATA]" at bounding box center [696, 311] width 146 height 19
click at [606, 319] on input "[DEMOGRAPHIC_DATA]" at bounding box center [608, 310] width 17 height 17
checkbox input "false"
click at [623, 341] on label "Chinese (traditional)" at bounding box center [682, 330] width 118 height 19
click at [610, 338] on input "Chinese (traditional)" at bounding box center [608, 329] width 17 height 17
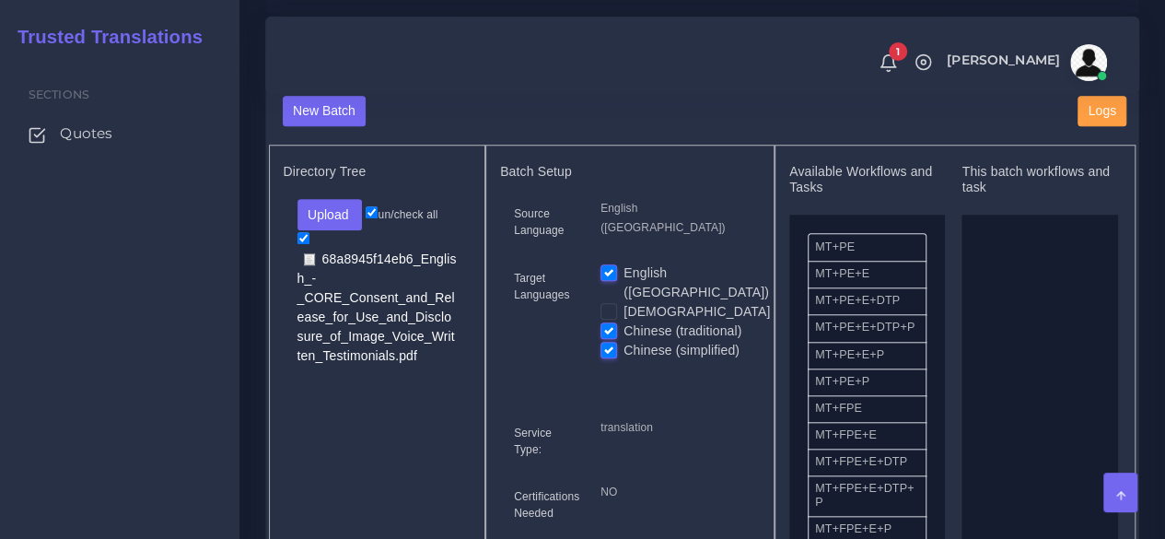
checkbox input "false"
click at [623, 354] on label "Chinese (simplified)" at bounding box center [681, 350] width 116 height 19
click at [610, 354] on input "Chinese (simplified)" at bounding box center [608, 349] width 17 height 17
checkbox input "false"
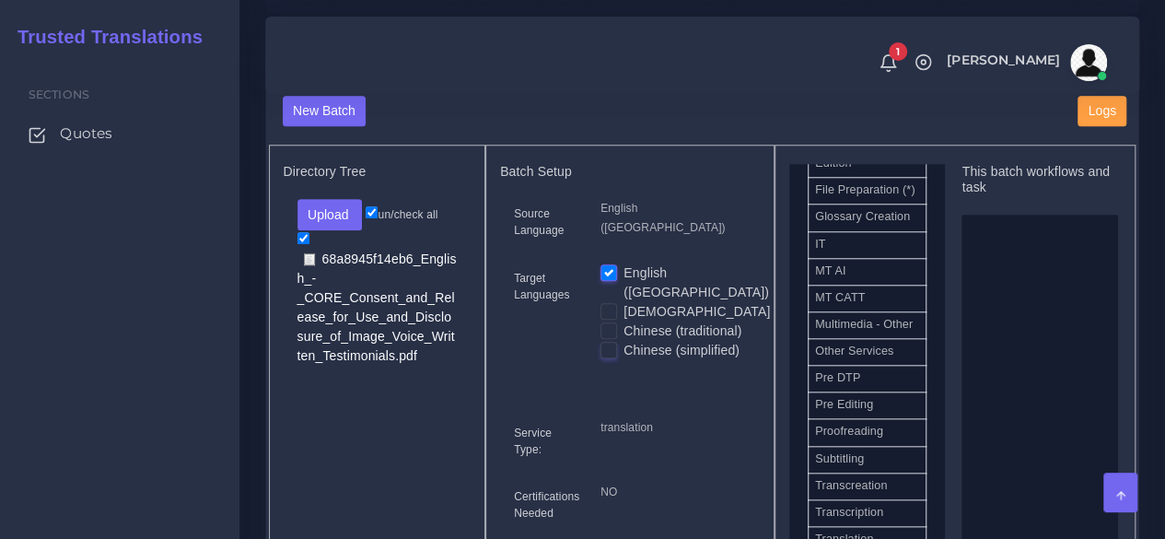
scroll to position [921, 0]
drag, startPoint x: 871, startPoint y: 479, endPoint x: 1018, endPoint y: 437, distance: 153.0
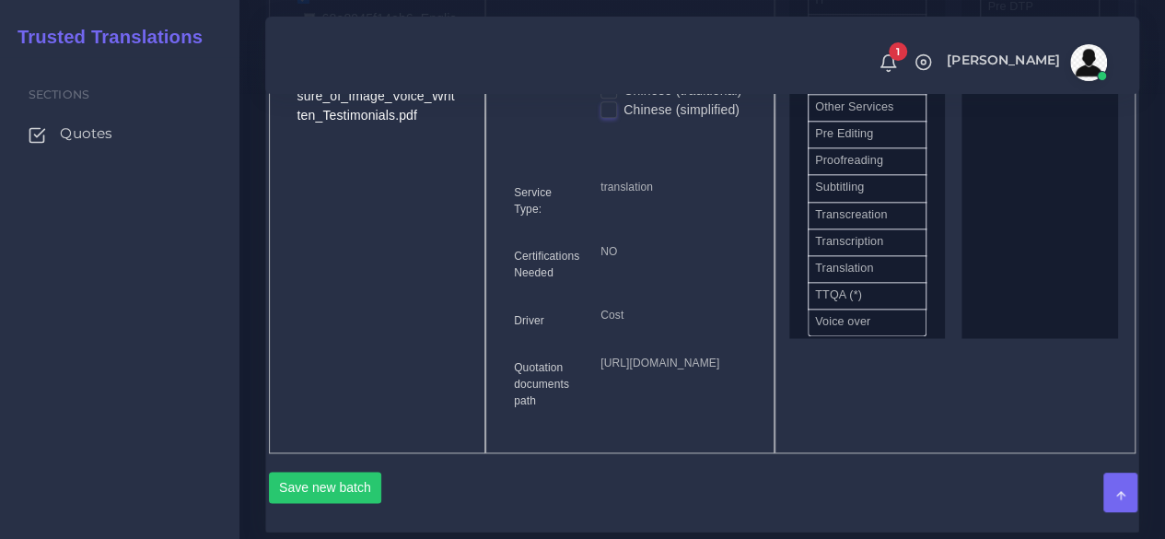
scroll to position [1197, 0]
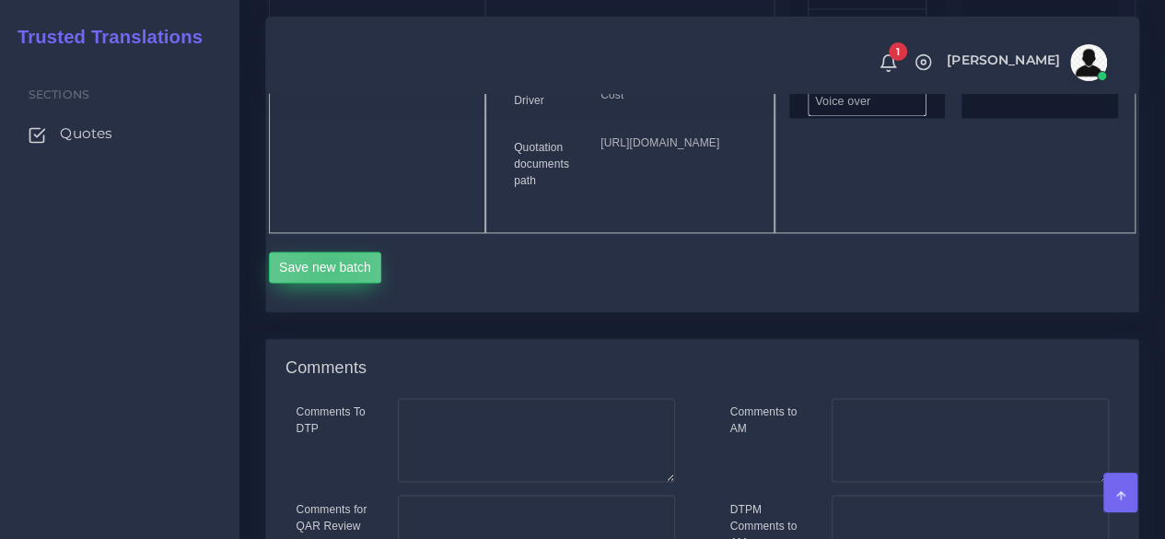
click at [330, 283] on button "Save new batch" at bounding box center [325, 266] width 113 height 31
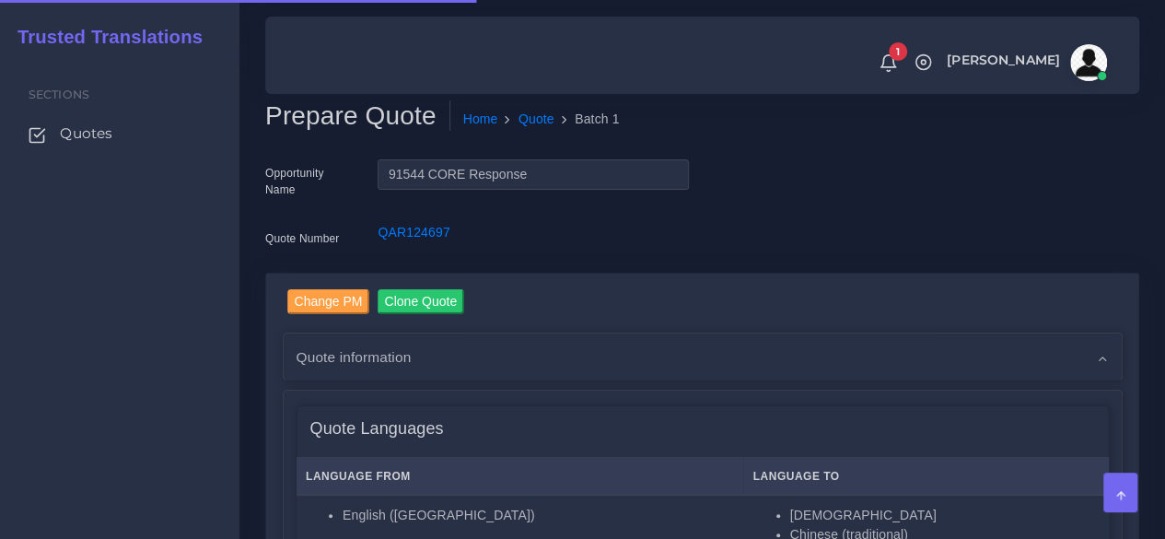
click at [98, 419] on div "Sections Quotes" at bounding box center [119, 298] width 239 height 482
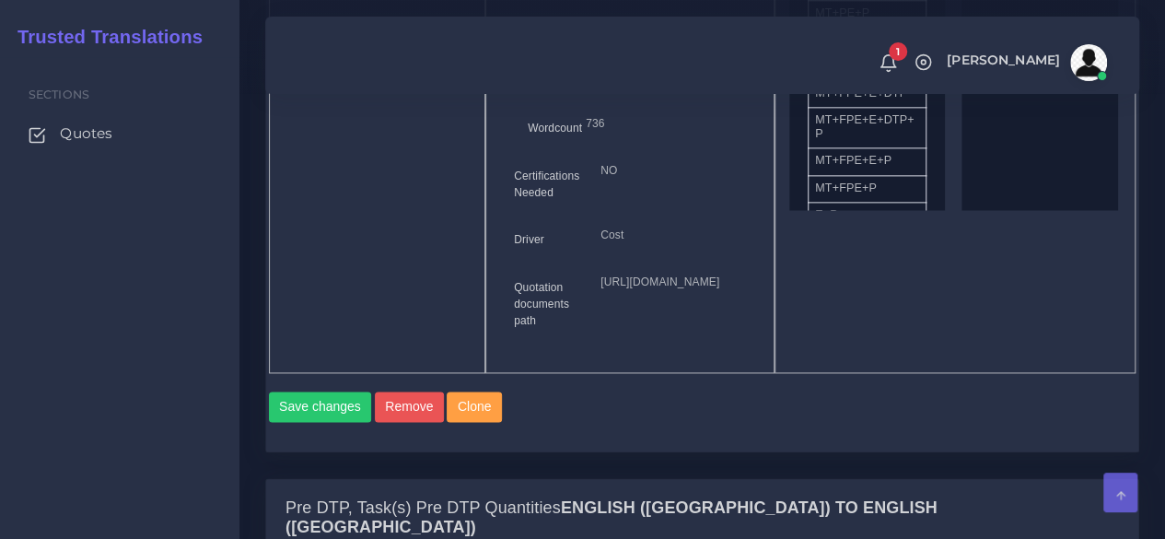
scroll to position [1565, 0]
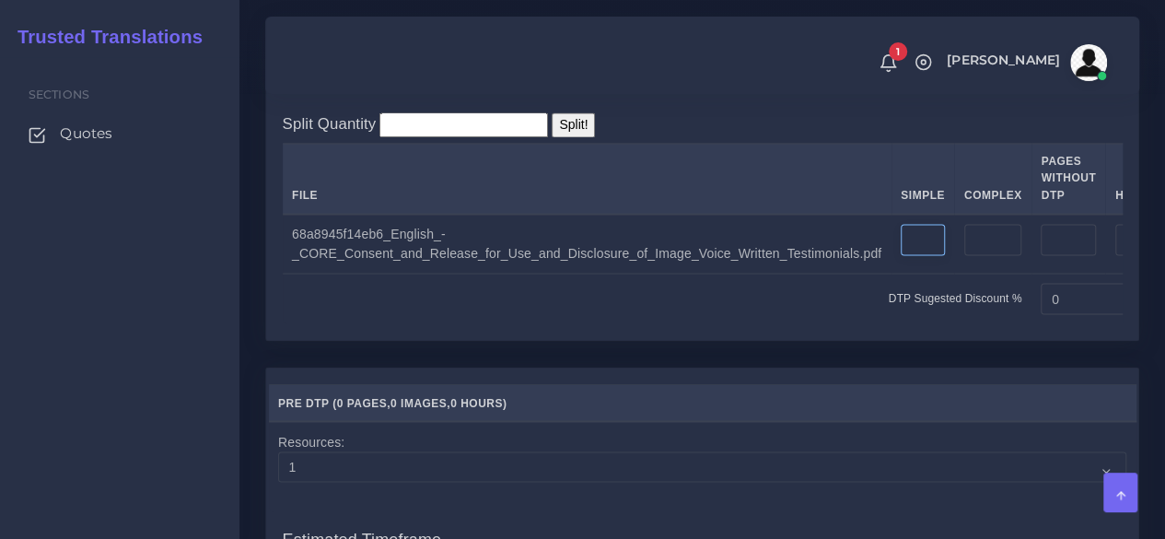
click at [900, 255] on input "number" at bounding box center [922, 239] width 44 height 31
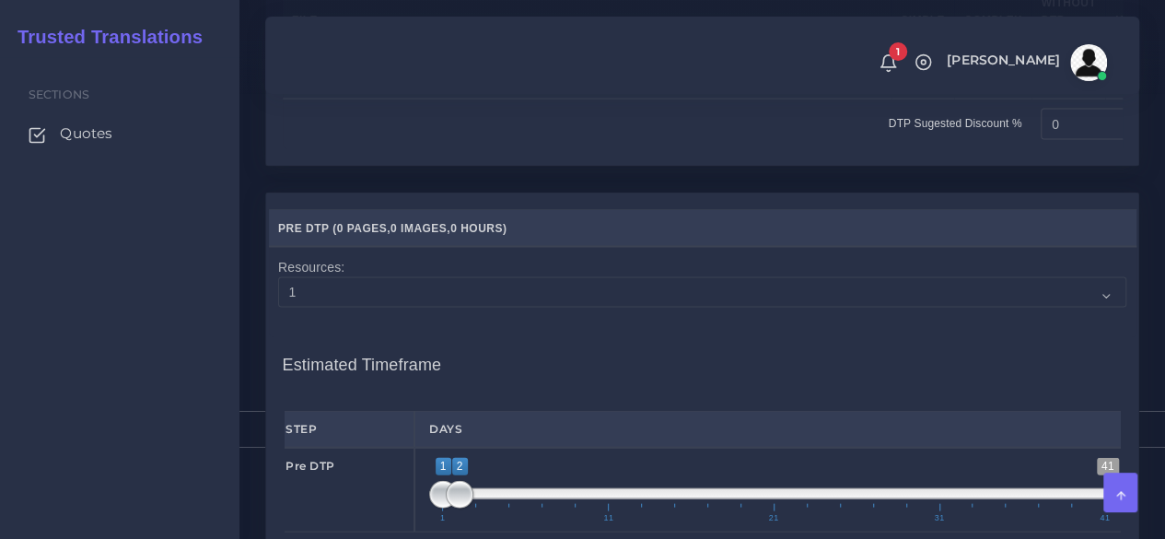
scroll to position [2026, 0]
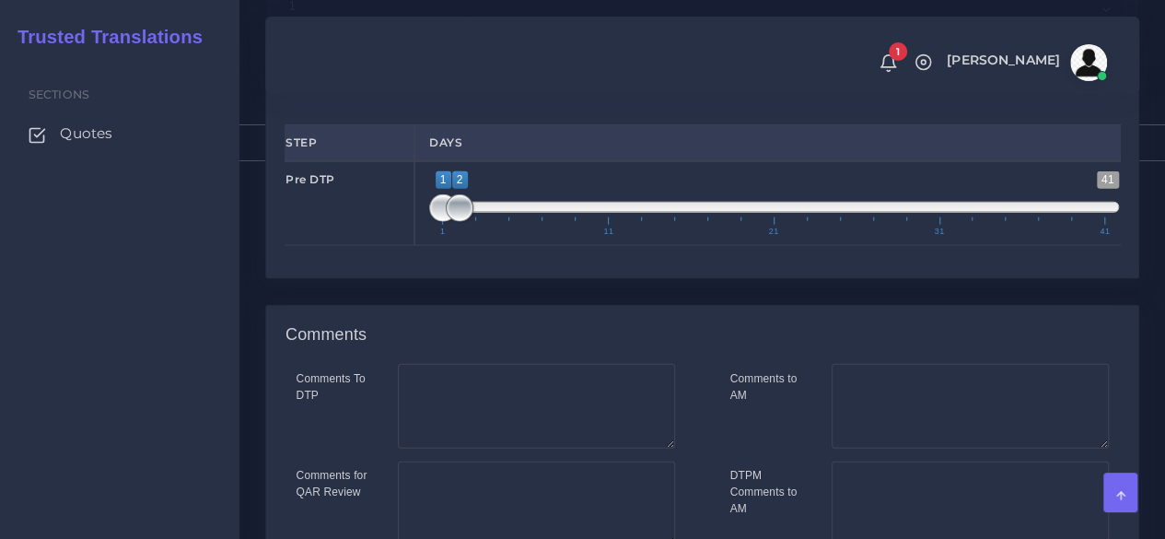
type input "2"
type input "1;1"
drag, startPoint x: 460, startPoint y: 313, endPoint x: 372, endPoint y: 319, distance: 88.6
click at [372, 246] on div "Pre DTP 1 41 1 1 1 — 1 1 11 21 31 41 1;1" at bounding box center [702, 203] width 863 height 85
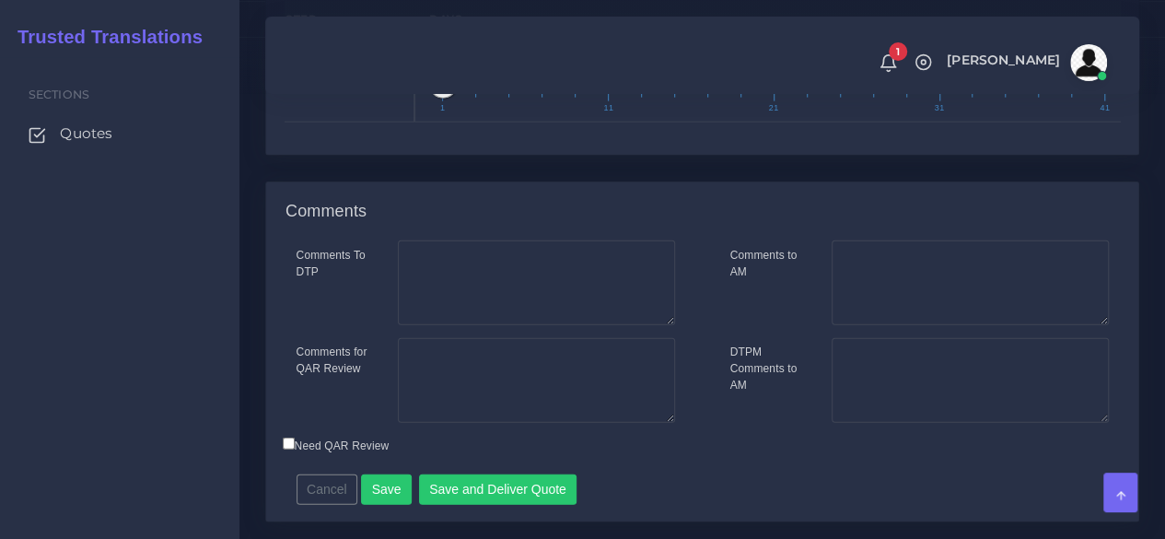
scroll to position [2300, 0]
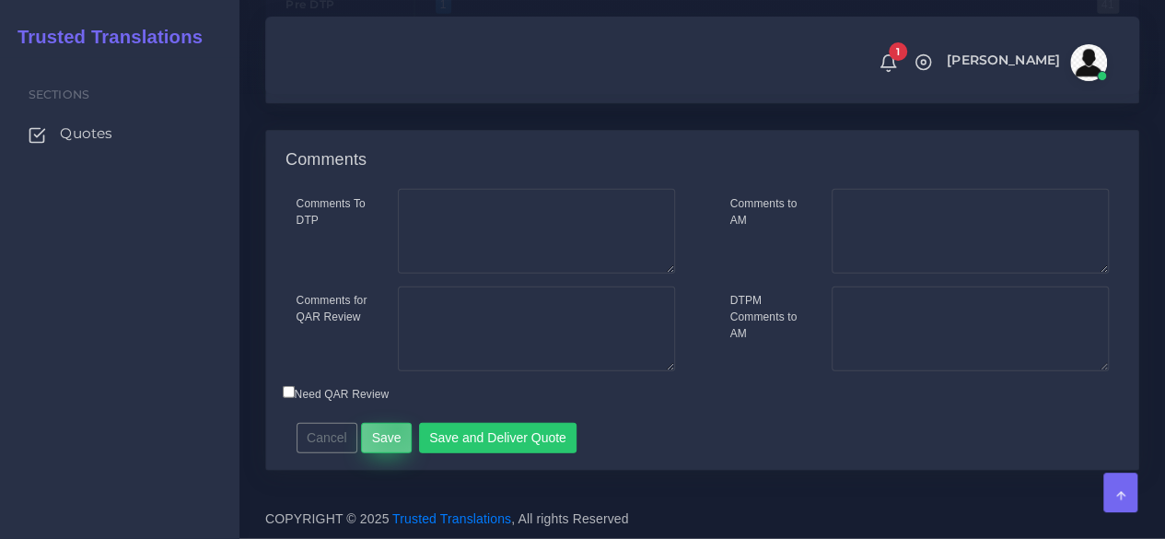
click at [392, 429] on button "Save" at bounding box center [386, 438] width 51 height 31
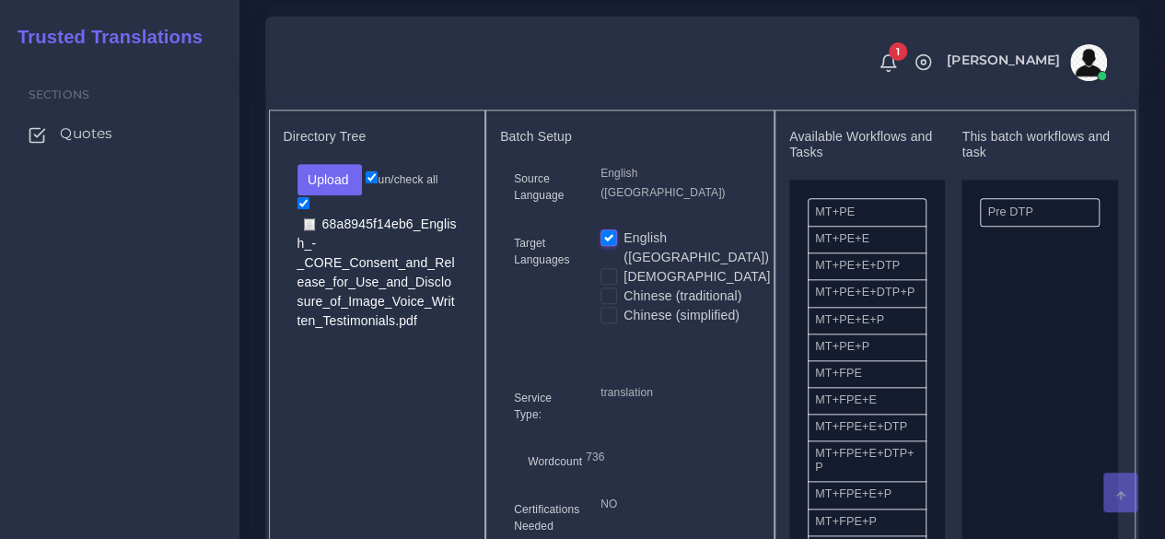
scroll to position [829, 0]
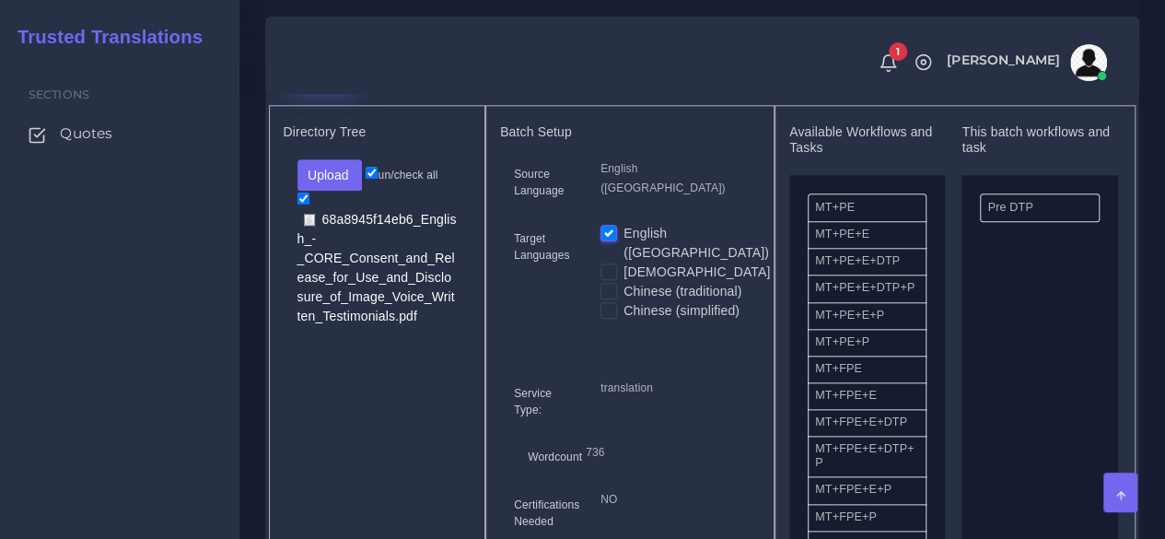
click at [315, 87] on button "New Batch" at bounding box center [325, 71] width 84 height 31
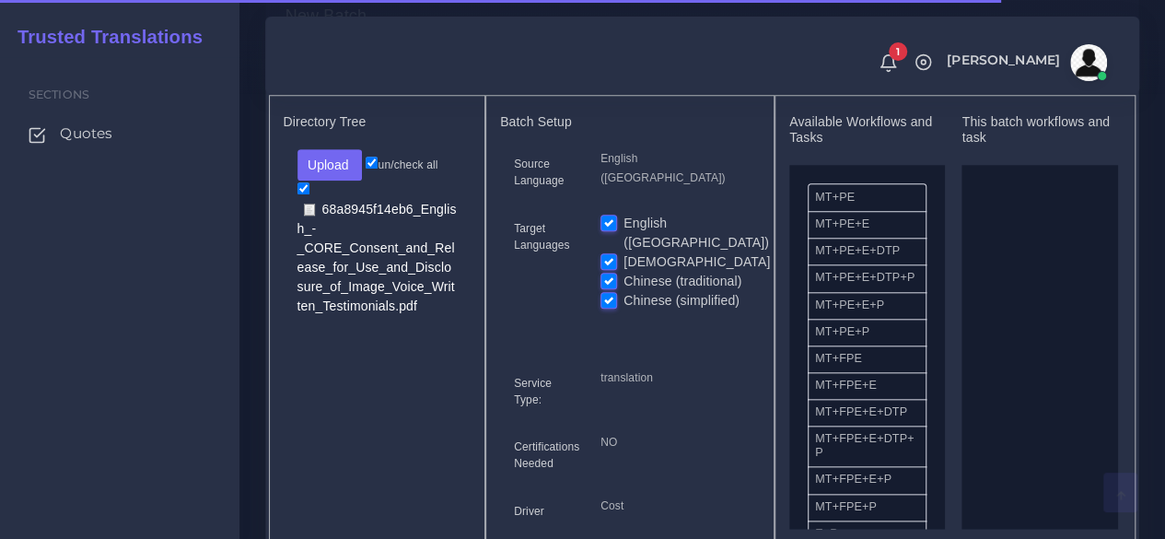
scroll to position [829, 0]
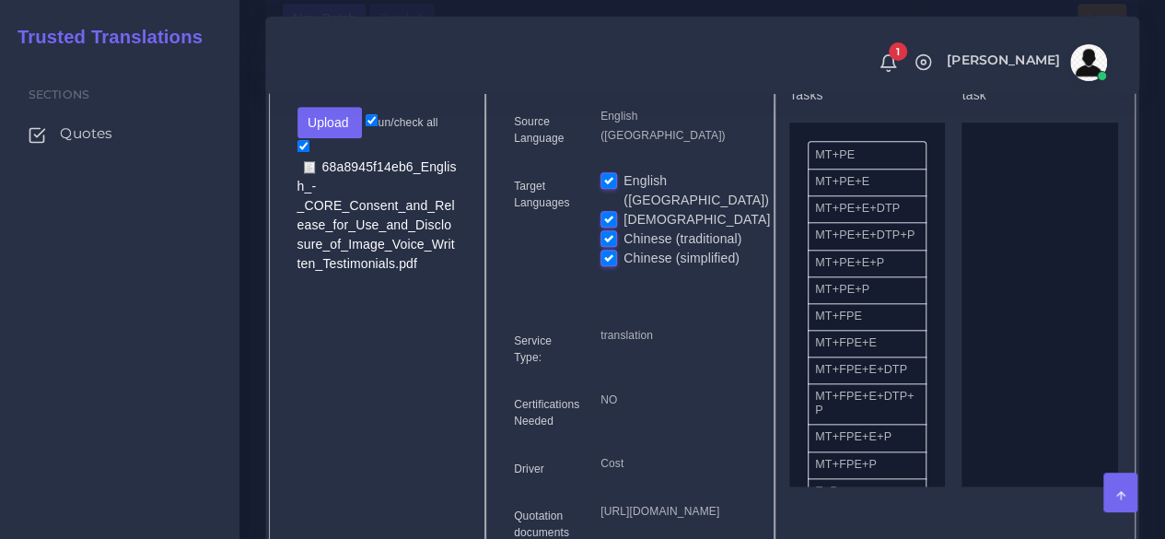
click at [619, 210] on div "English ([GEOGRAPHIC_DATA])" at bounding box center [672, 190] width 145 height 39
click at [623, 210] on label "English ([GEOGRAPHIC_DATA])" at bounding box center [695, 190] width 145 height 39
click at [613, 188] on input "English ([GEOGRAPHIC_DATA])" at bounding box center [608, 179] width 17 height 17
checkbox input "false"
drag, startPoint x: 867, startPoint y: 363, endPoint x: 1040, endPoint y: 401, distance: 177.2
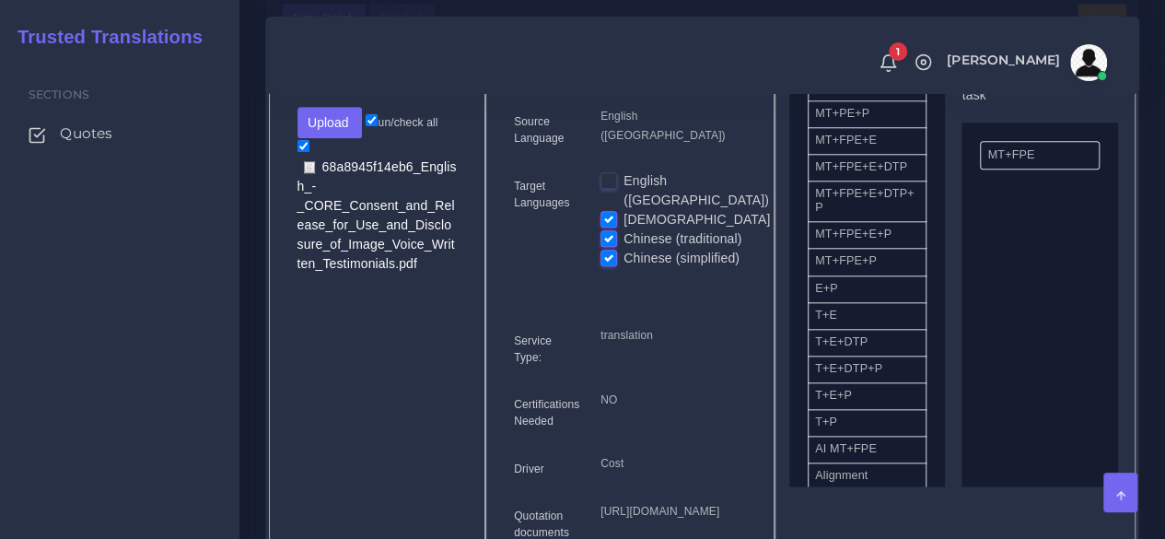
scroll to position [460, 0]
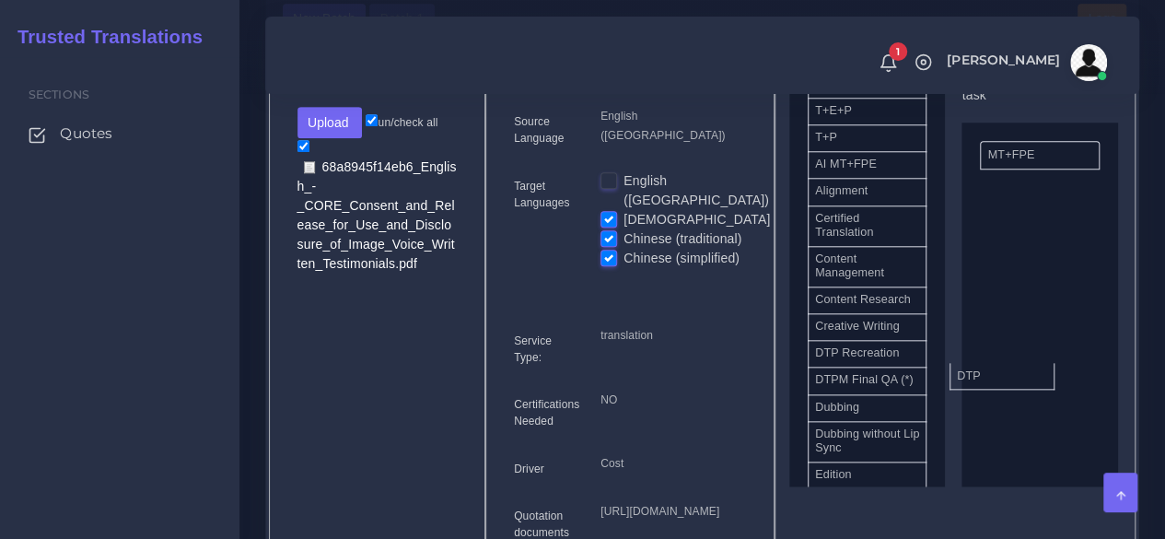
drag, startPoint x: 891, startPoint y: 399, endPoint x: 1033, endPoint y: 401, distance: 141.8
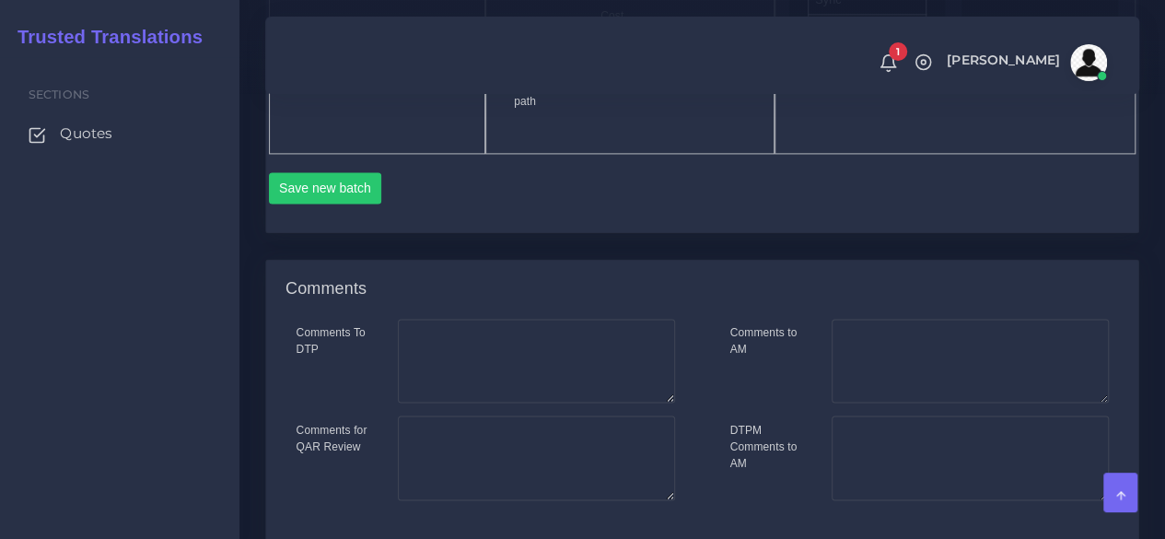
scroll to position [1289, 0]
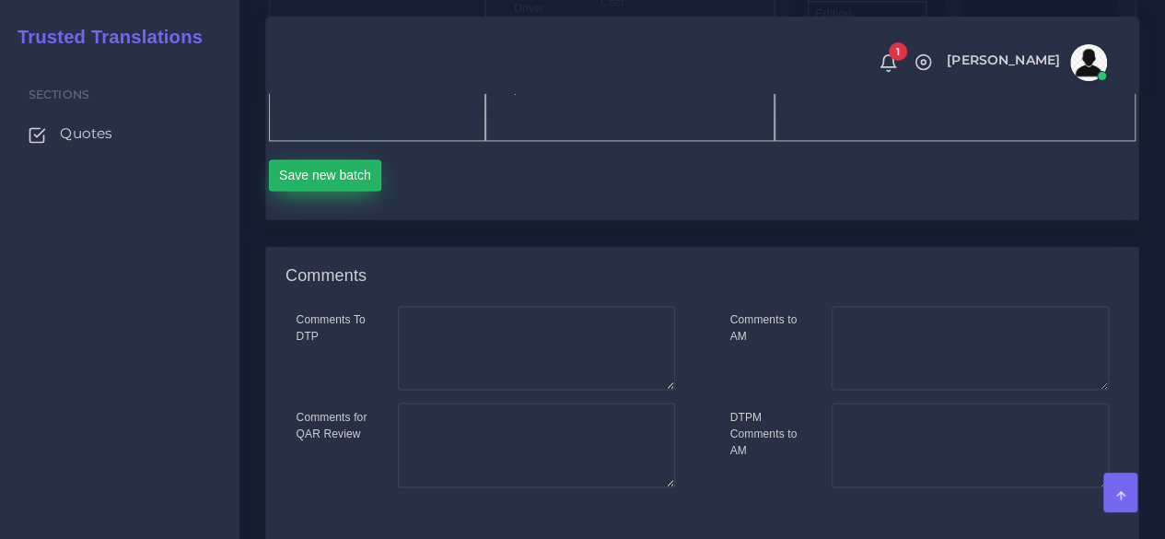
click at [346, 191] on button "Save new batch" at bounding box center [325, 174] width 113 height 31
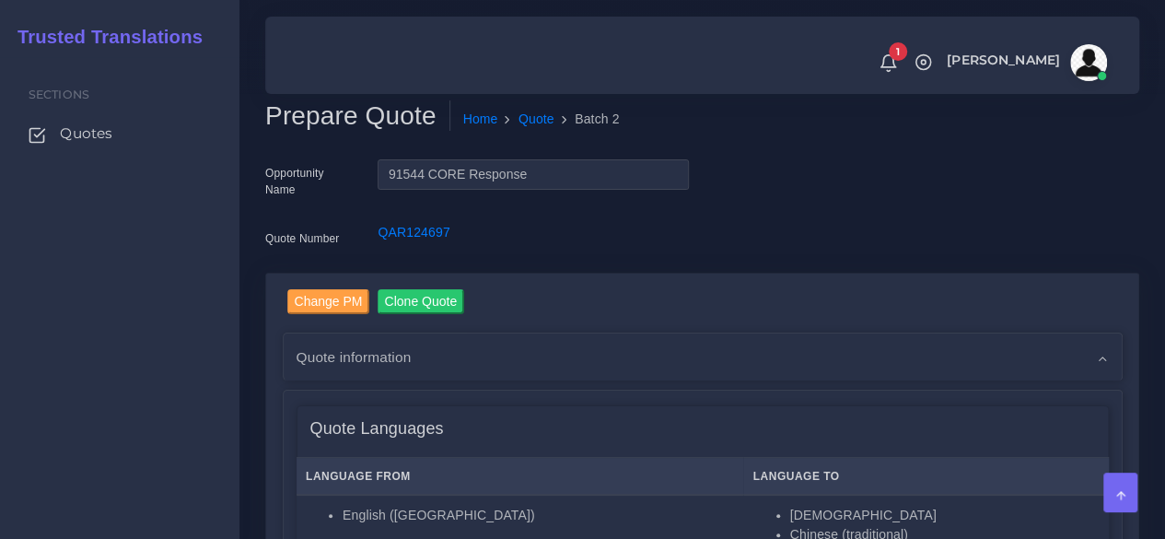
click at [166, 320] on div "Sections Quotes" at bounding box center [119, 298] width 239 height 482
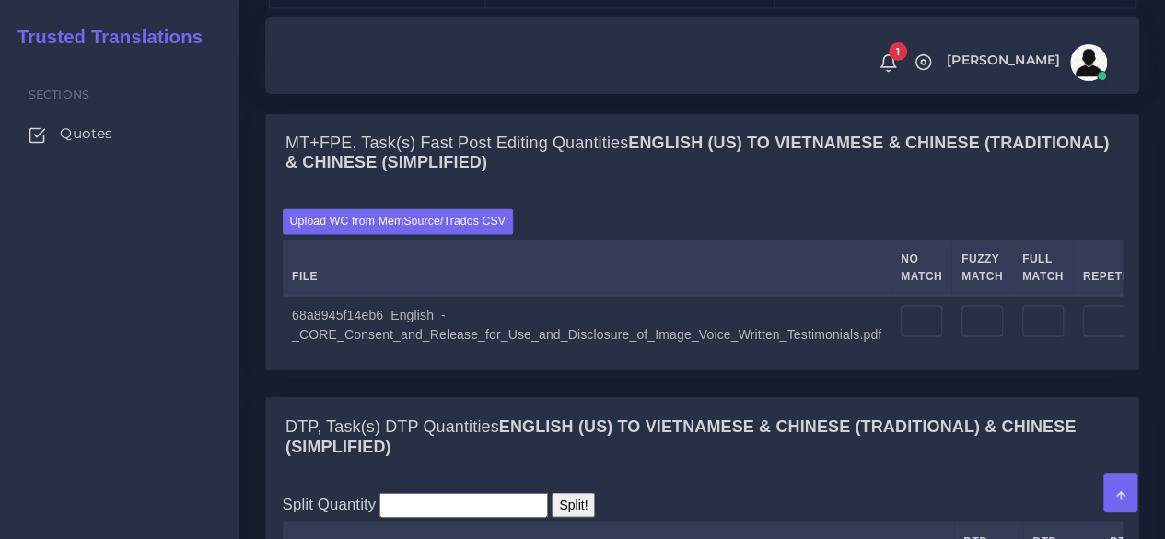
scroll to position [1473, 0]
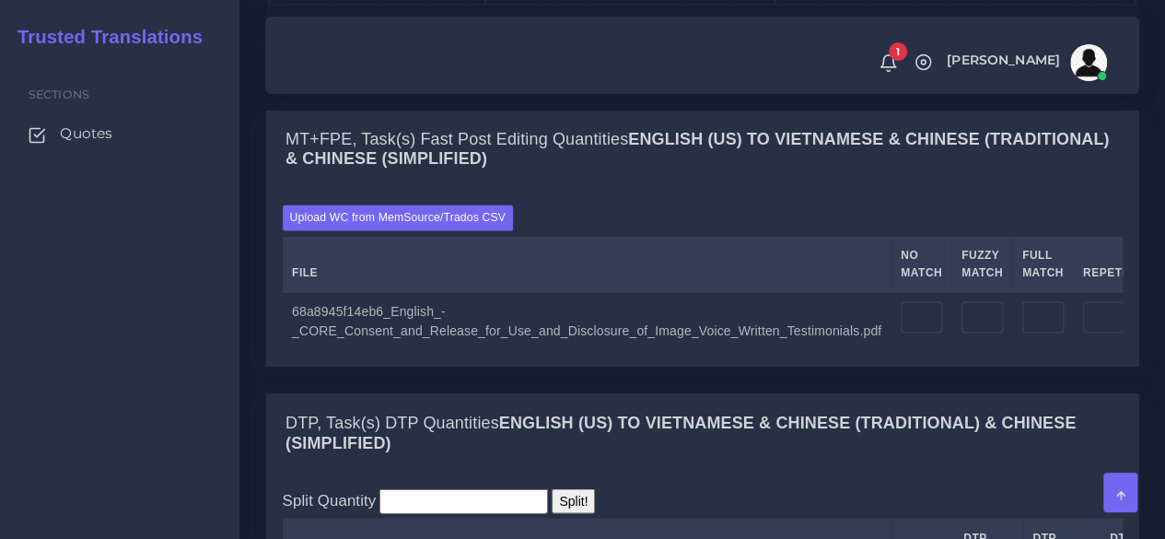
drag, startPoint x: 182, startPoint y: 358, endPoint x: 214, endPoint y: 358, distance: 31.3
click at [182, 358] on div "Sections Quotes" at bounding box center [119, 298] width 239 height 482
click at [900, 332] on input "number" at bounding box center [920, 316] width 41 height 31
type input "709"
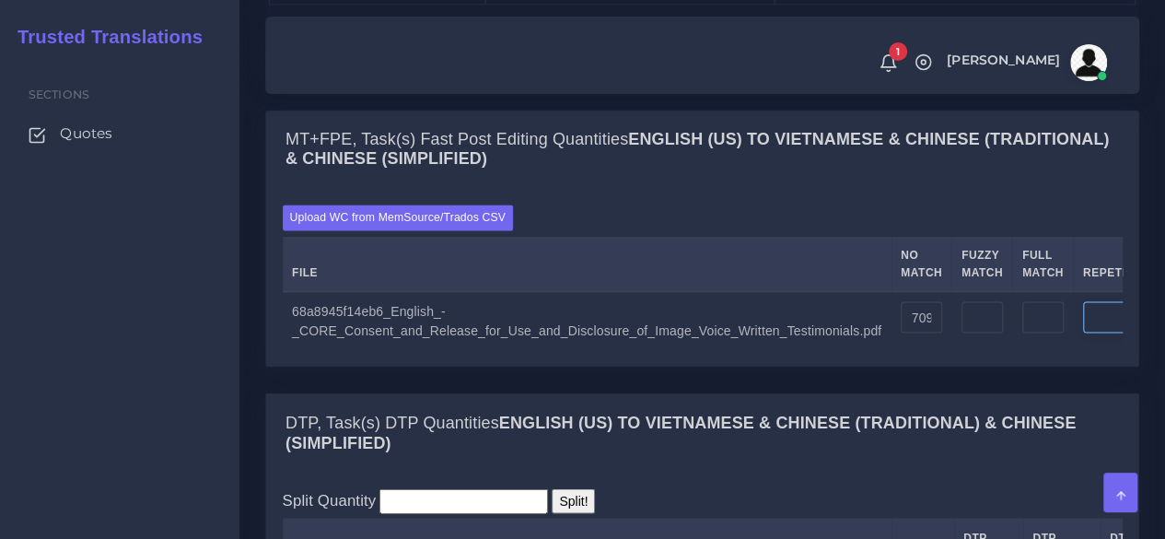
type input "709"
click at [1083, 332] on input "number" at bounding box center [1118, 316] width 71 height 31
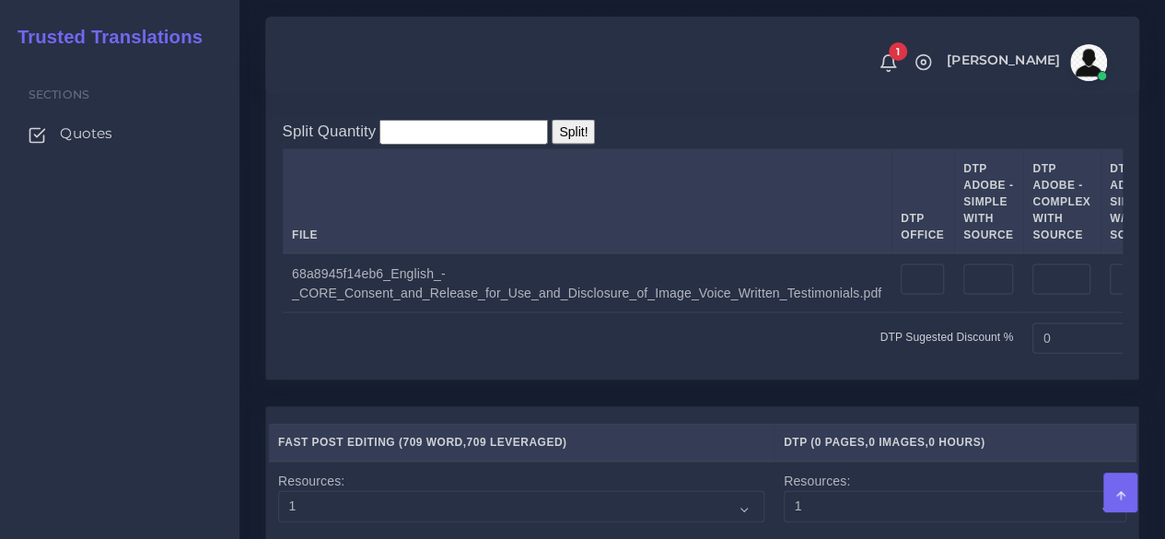
scroll to position [1934, 0]
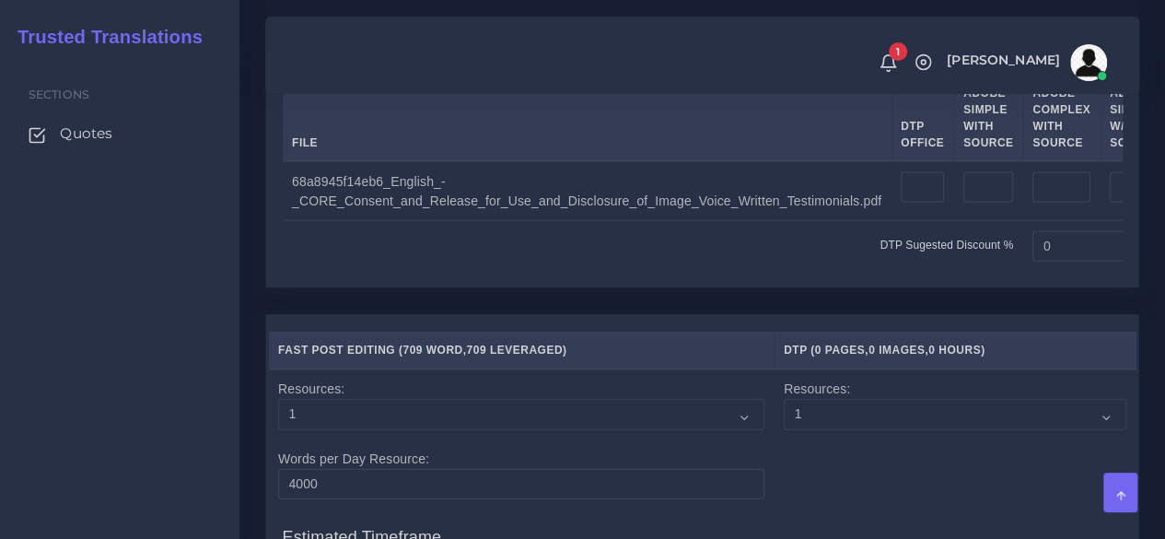
type input "10"
type input "719"
type input "711"
click at [900, 203] on input "number" at bounding box center [921, 187] width 43 height 31
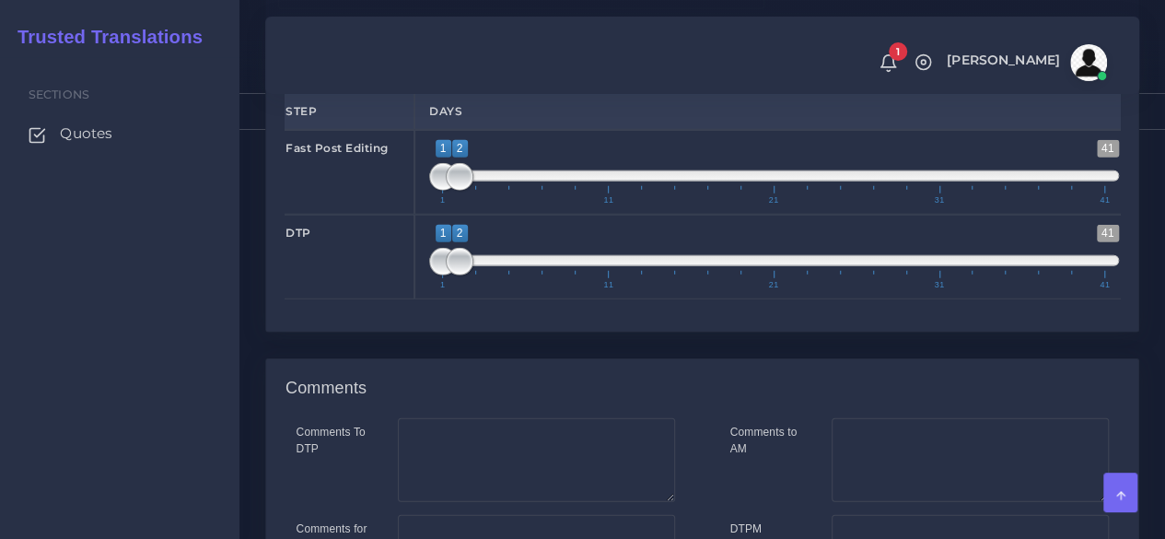
scroll to position [2486, 0]
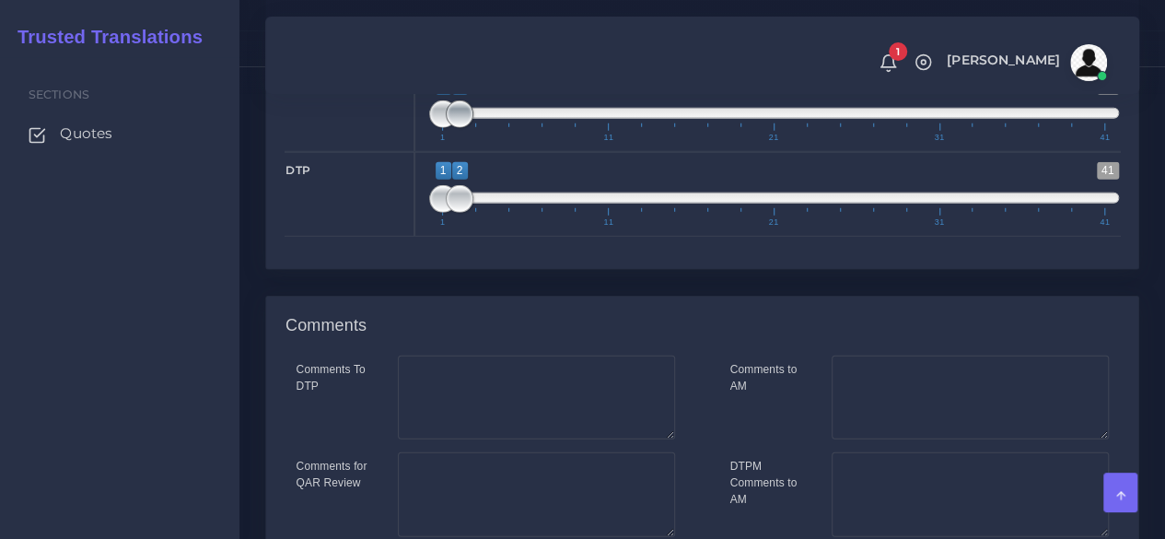
type input "2"
type input "1;1"
drag, startPoint x: 463, startPoint y: 272, endPoint x: 432, endPoint y: 270, distance: 31.4
click at [432, 128] on span at bounding box center [443, 114] width 28 height 28
type input "2;2"
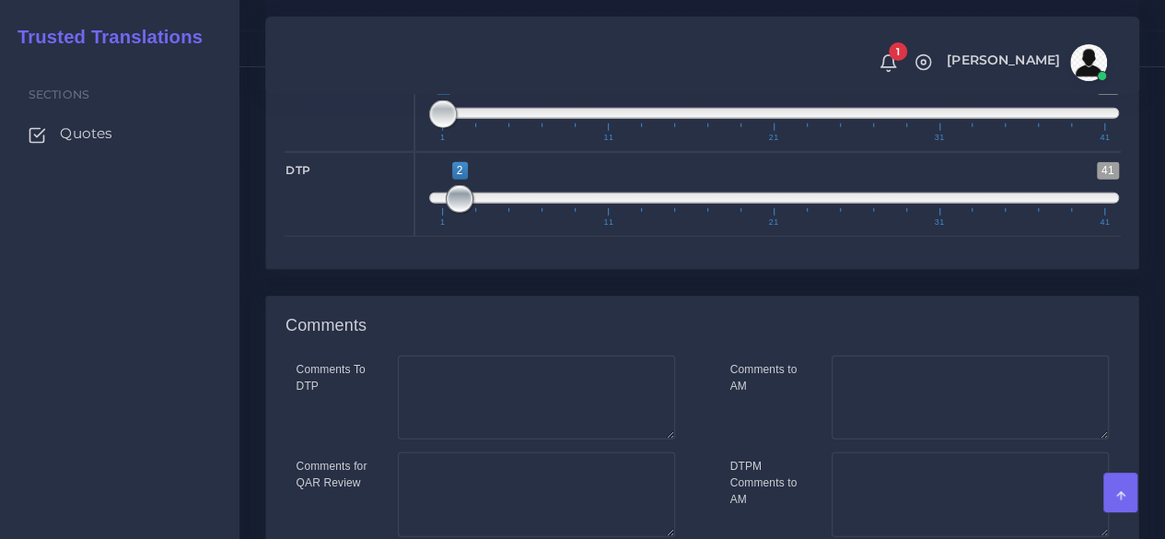
drag, startPoint x: 433, startPoint y: 342, endPoint x: 451, endPoint y: 343, distance: 18.5
click at [451, 213] on span at bounding box center [460, 199] width 28 height 28
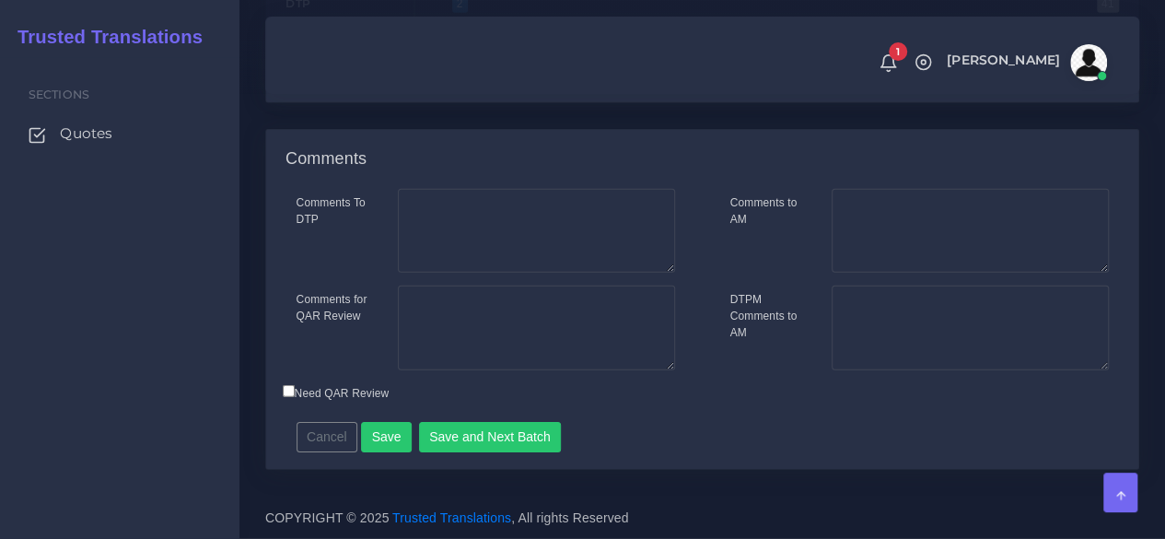
scroll to position [2800, 0]
click at [495, 429] on button "Save and Next Batch" at bounding box center [490, 437] width 143 height 31
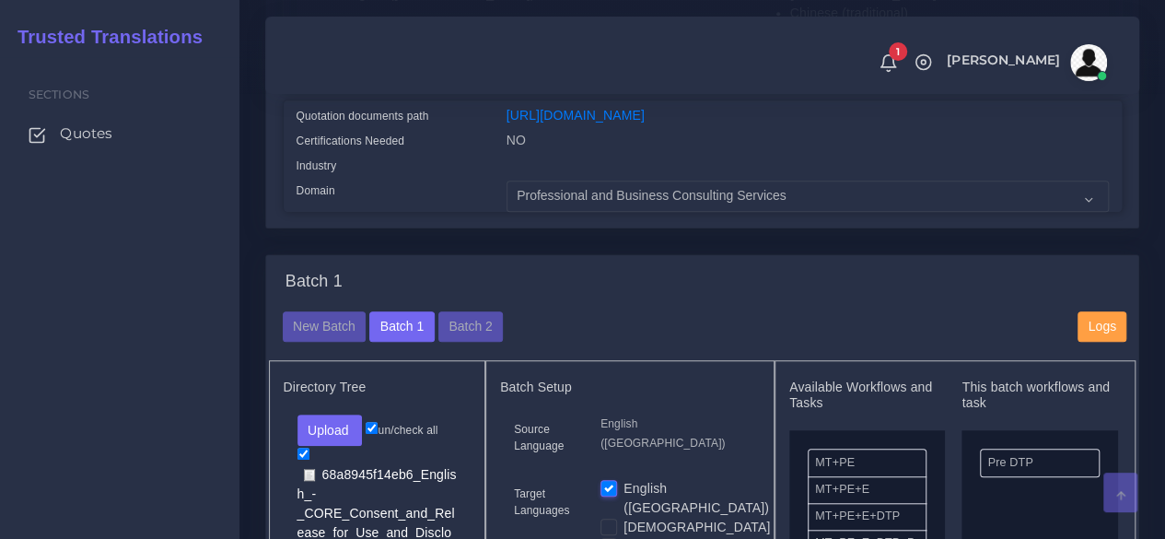
scroll to position [737, 0]
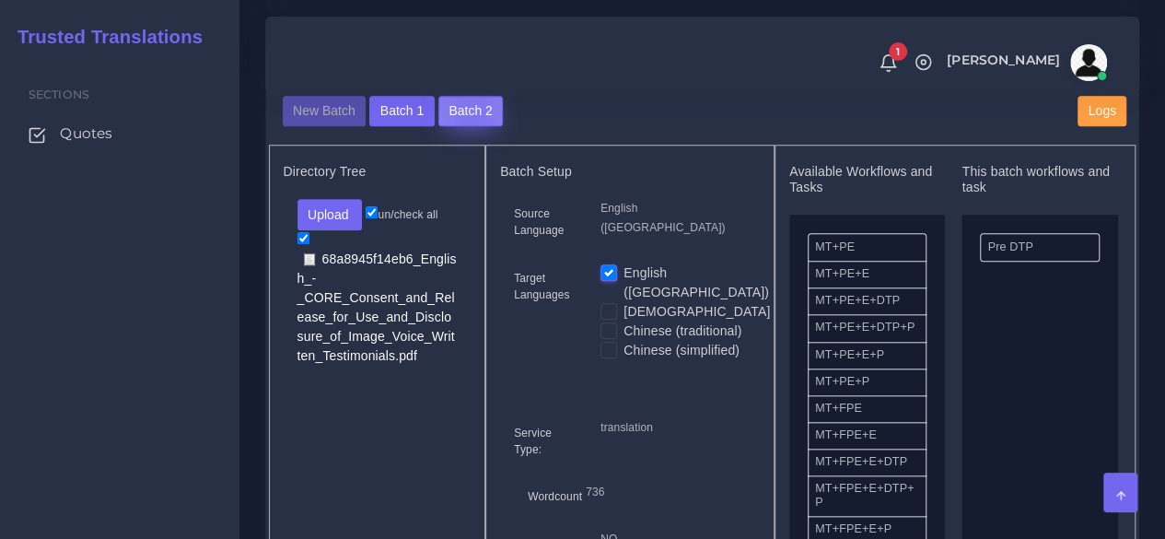
click at [465, 127] on button "Batch 2" at bounding box center [470, 111] width 64 height 31
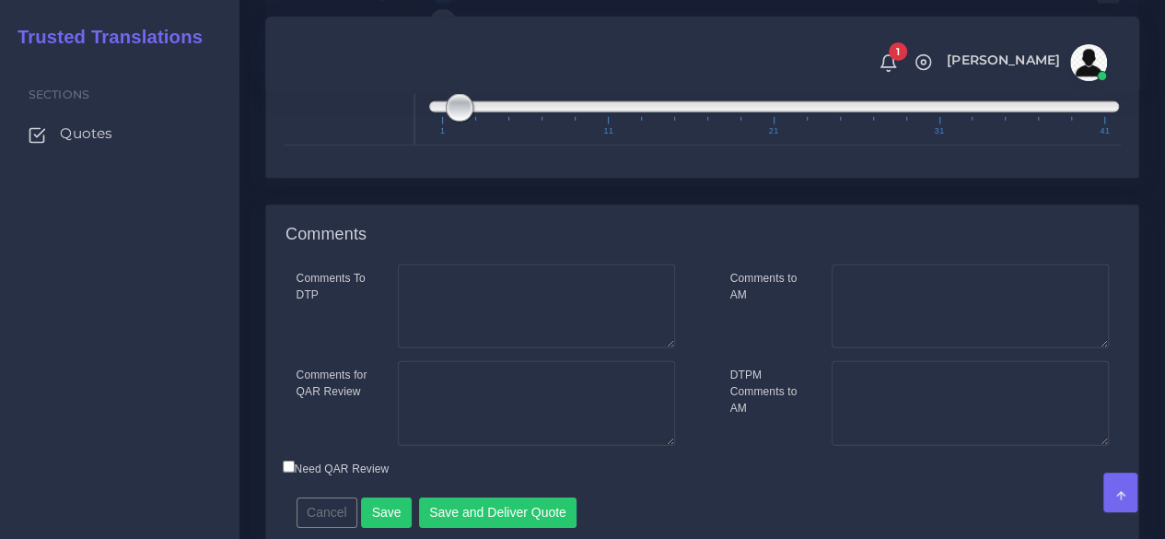
scroll to position [2578, 0]
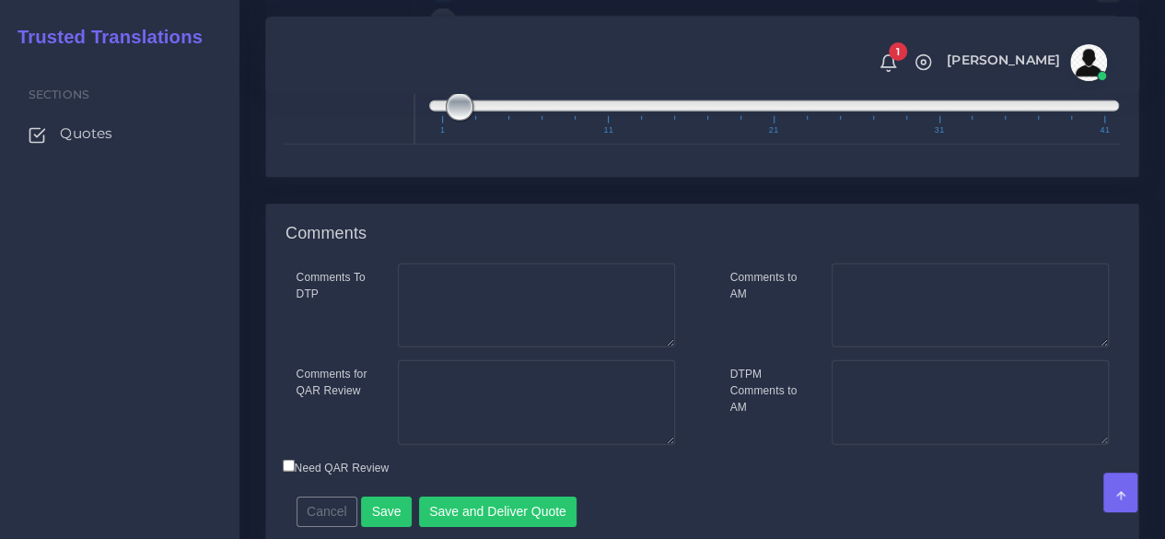
drag, startPoint x: 460, startPoint y: 259, endPoint x: 424, endPoint y: 258, distance: 35.9
click at [424, 145] on div "1 41 2 2 2 — 2 1 11 21 31 41 2;2" at bounding box center [773, 102] width 719 height 85
click at [435, 111] on span at bounding box center [774, 105] width 690 height 11
type input "1;1"
click at [435, 121] on span at bounding box center [443, 107] width 28 height 28
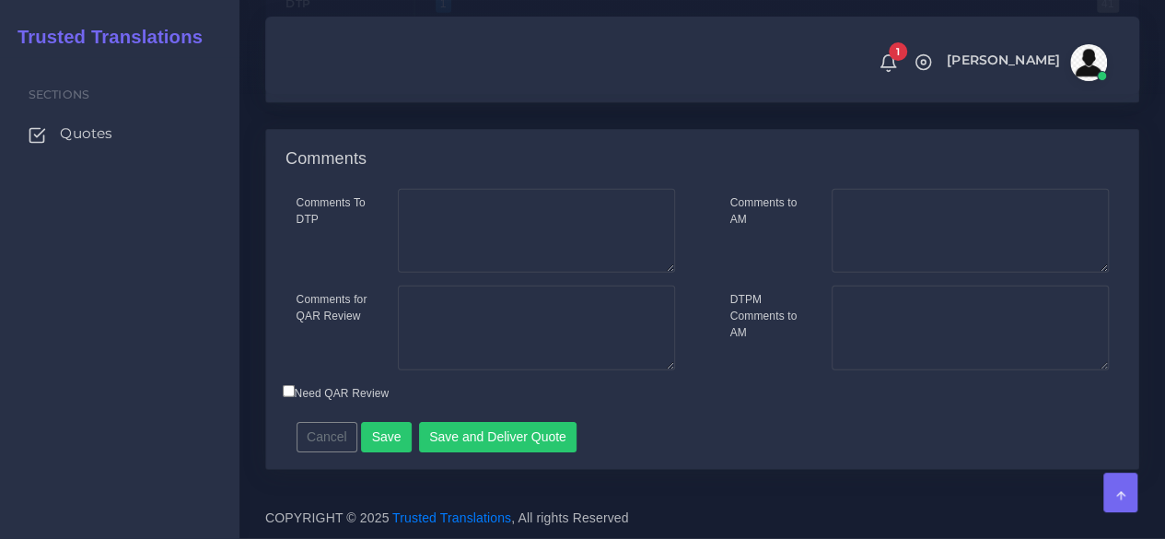
scroll to position [2800, 0]
click at [466, 446] on button "Save and Deliver Quote" at bounding box center [498, 437] width 158 height 31
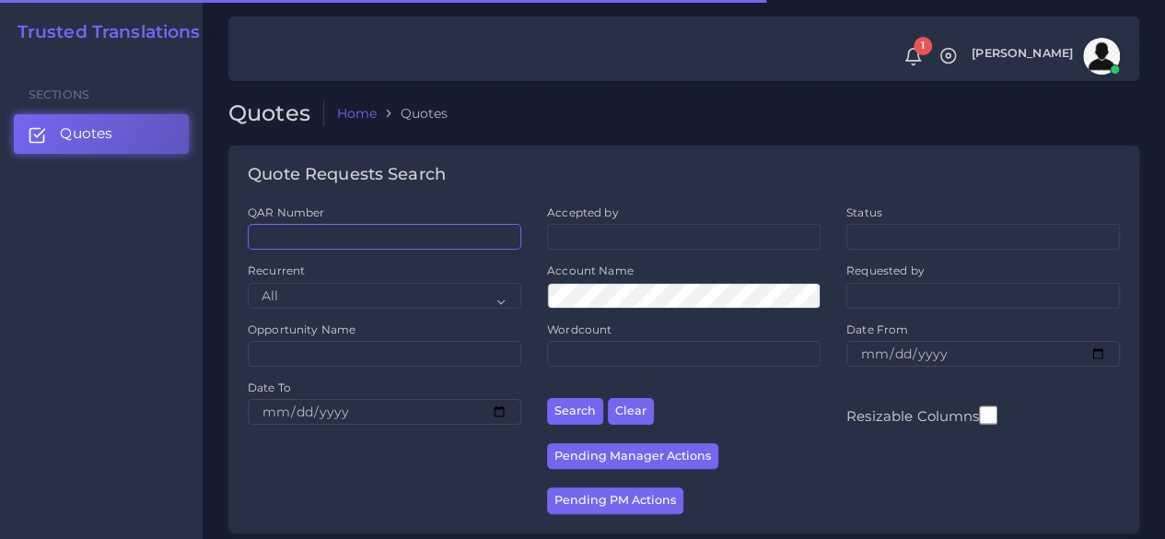
drag, startPoint x: 0, startPoint y: 0, endPoint x: 333, endPoint y: 236, distance: 408.2
click at [330, 236] on input "QAR Number" at bounding box center [384, 237] width 273 height 26
paste input "QAR124733"
type input "QAR124733"
click at [547, 398] on button "Search" at bounding box center [575, 411] width 56 height 27
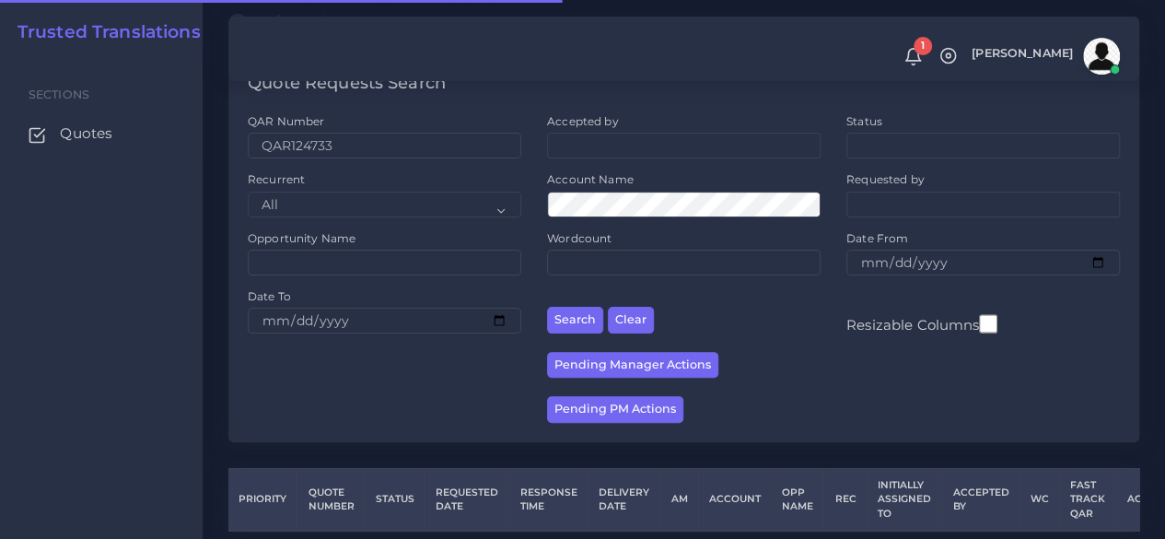
scroll to position [166, 0]
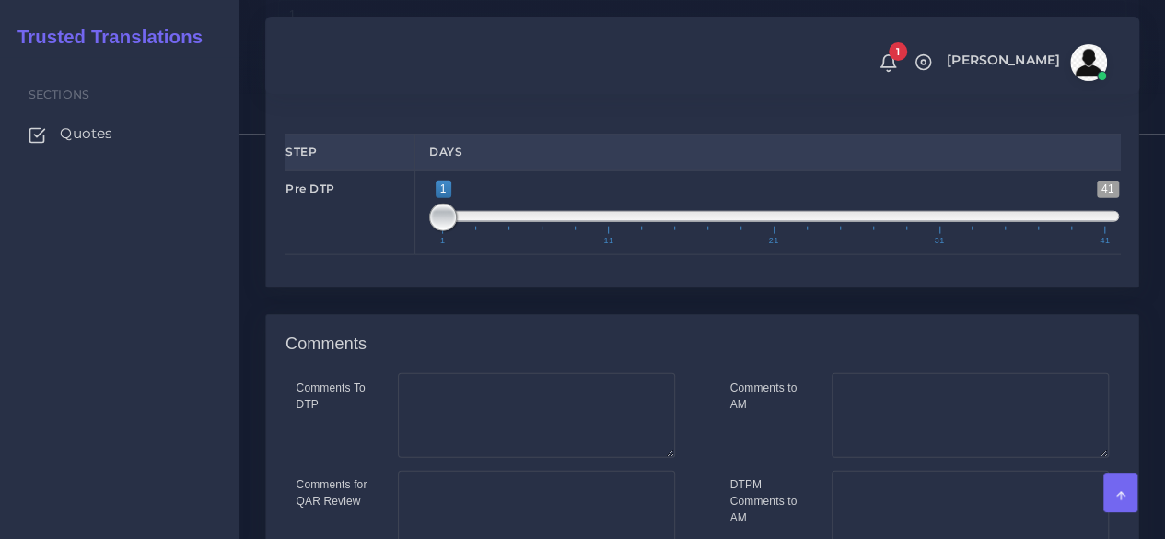
scroll to position [2300, 0]
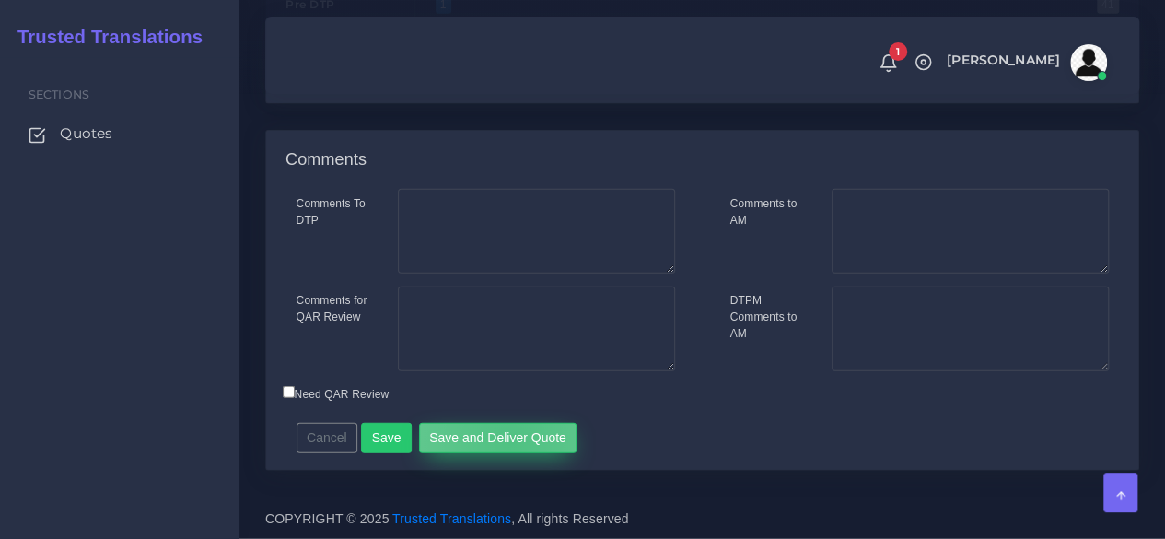
click at [504, 443] on button "Save and Deliver Quote" at bounding box center [498, 438] width 158 height 31
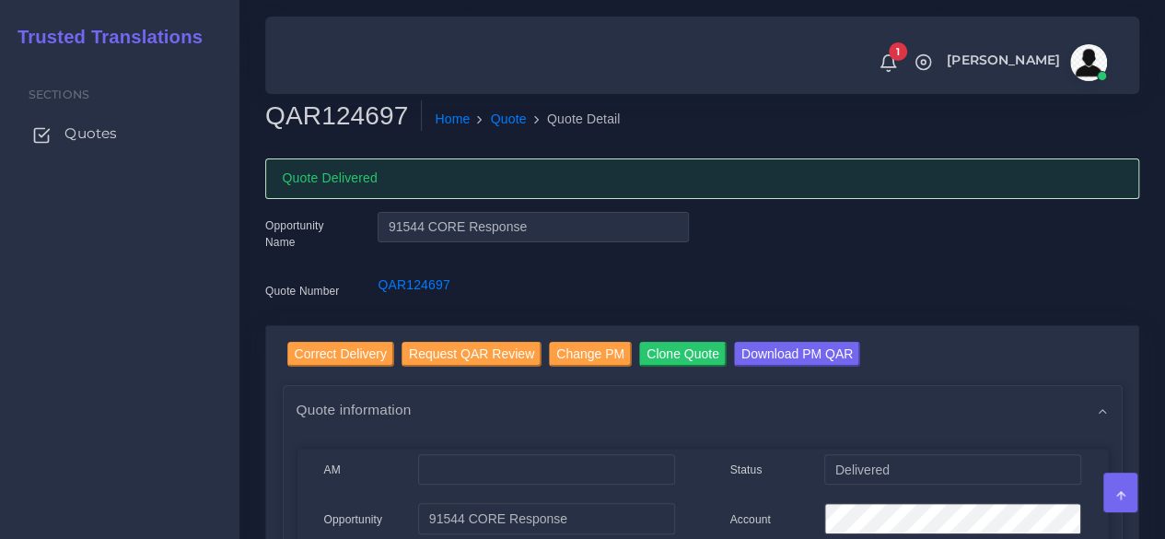
click at [107, 145] on link "Quotes" at bounding box center [120, 133] width 212 height 39
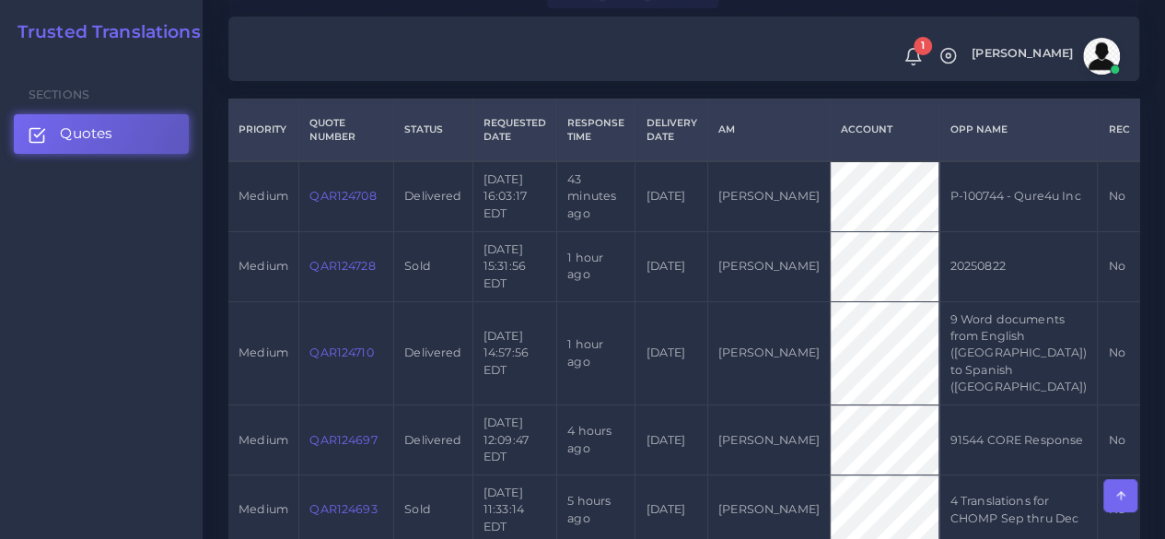
scroll to position [92, 0]
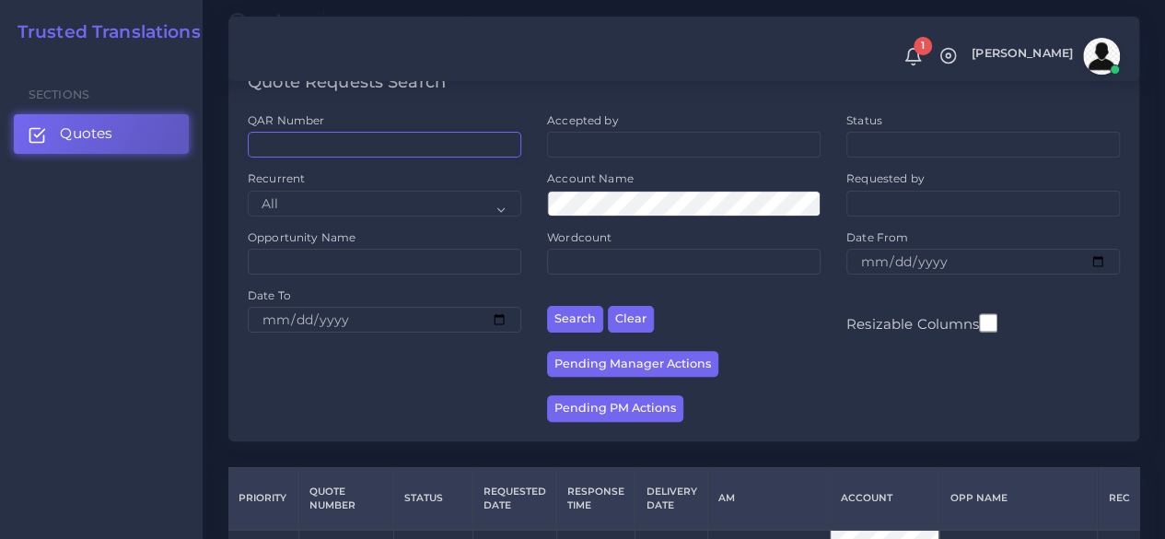
click at [297, 135] on input "QAR Number" at bounding box center [384, 145] width 273 height 26
paste input "QAR124733"
type input "QAR124733"
click at [547, 306] on button "Search" at bounding box center [575, 319] width 56 height 27
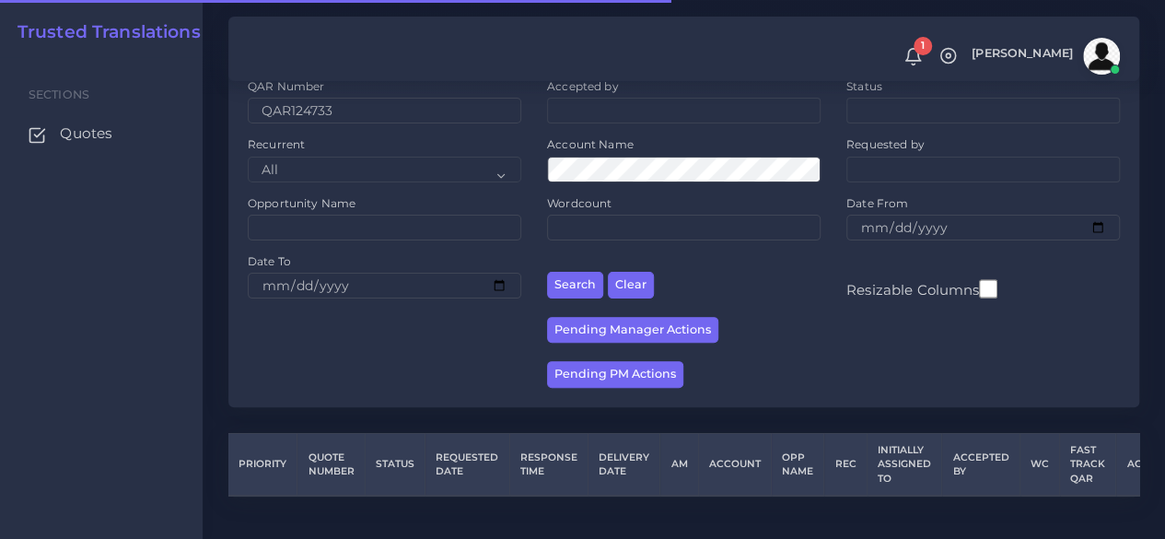
scroll to position [166, 0]
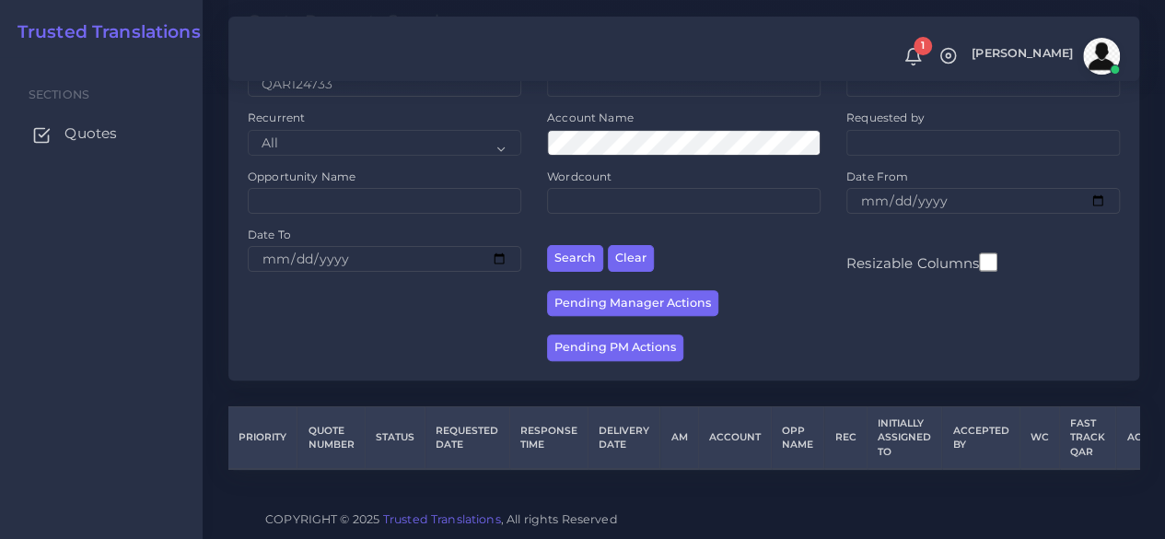
click at [100, 126] on span "Quotes" at bounding box center [90, 133] width 52 height 20
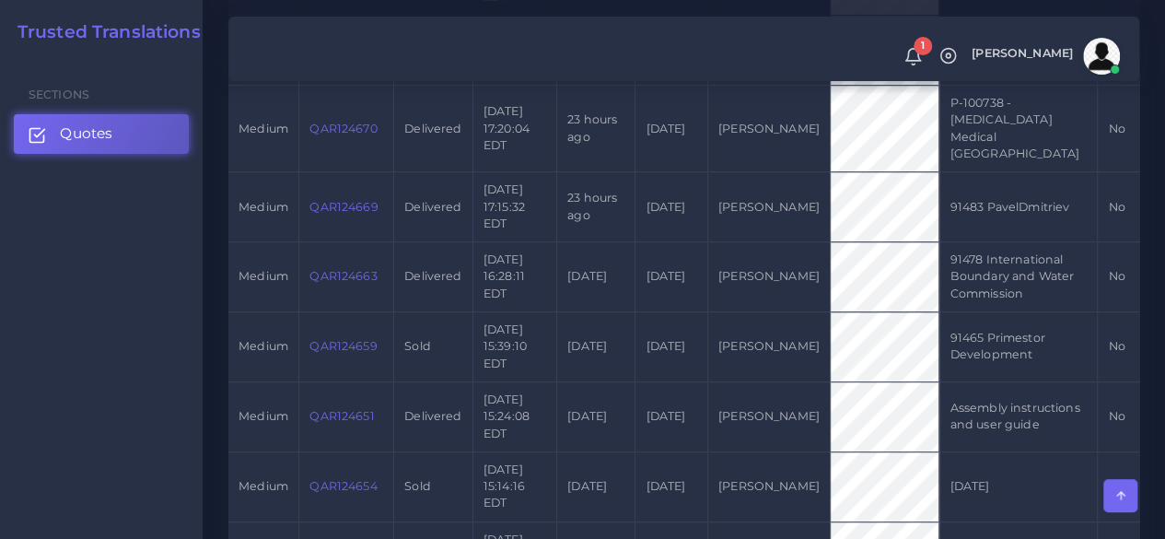
scroll to position [921, 0]
click at [143, 142] on link "Quotes" at bounding box center [101, 133] width 175 height 39
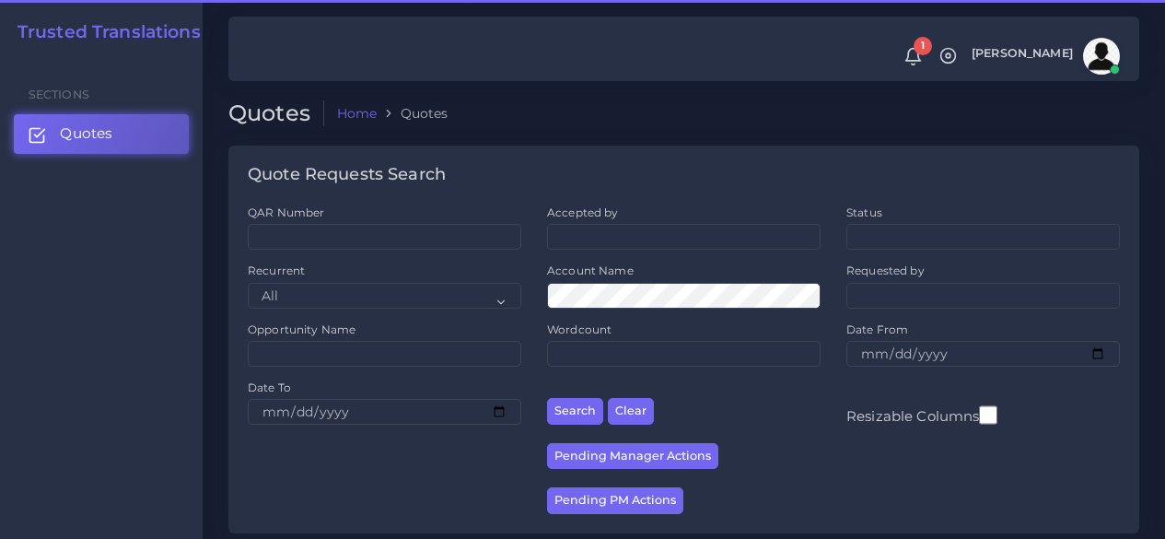
scroll to position [368, 0]
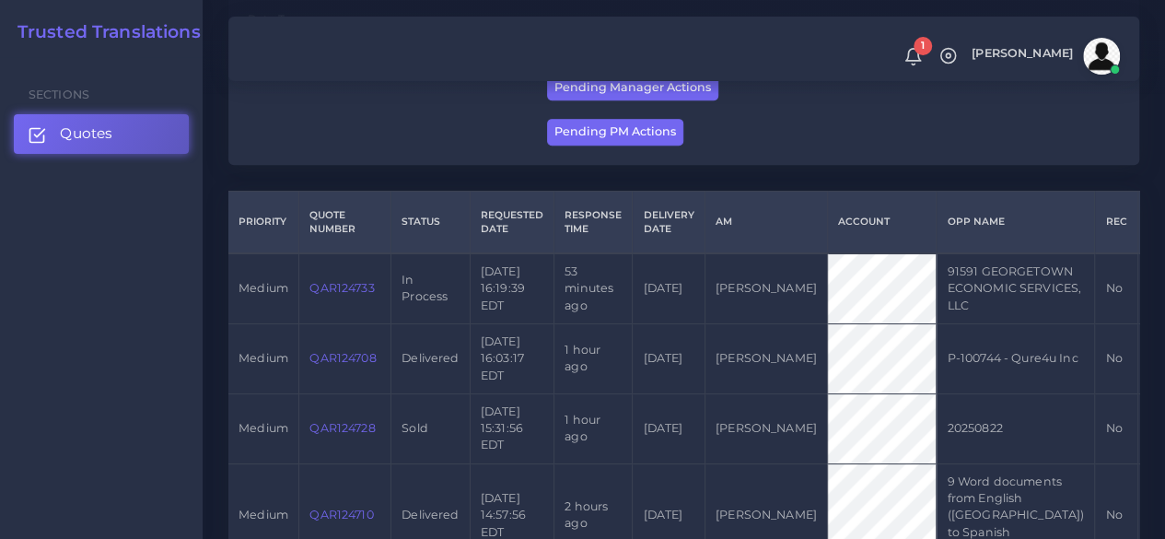
click at [348, 295] on link "QAR124733" at bounding box center [341, 288] width 64 height 14
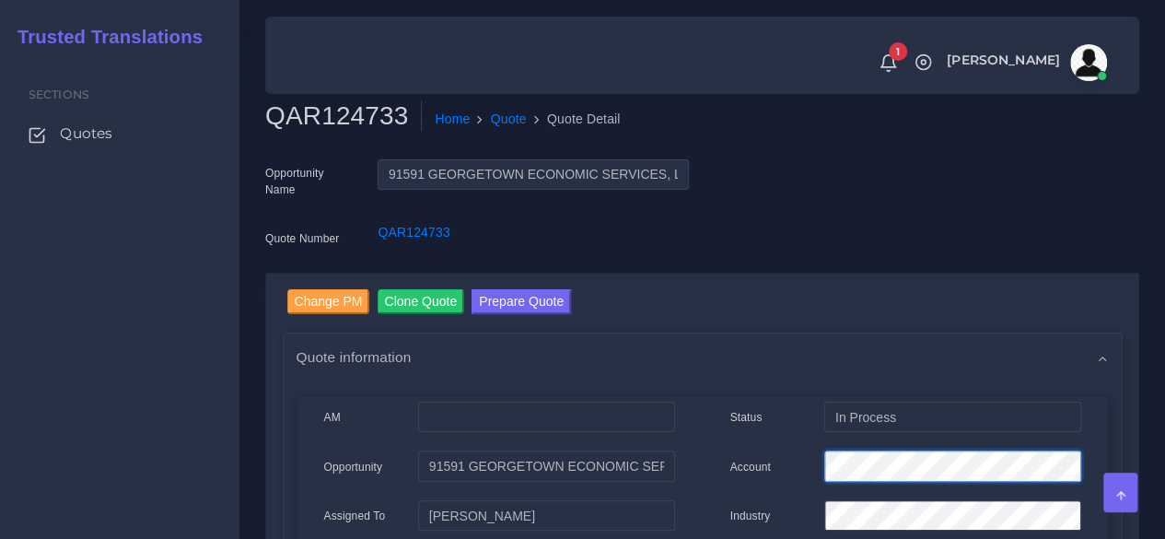
click at [801, 473] on div "Account" at bounding box center [905, 468] width 378 height 37
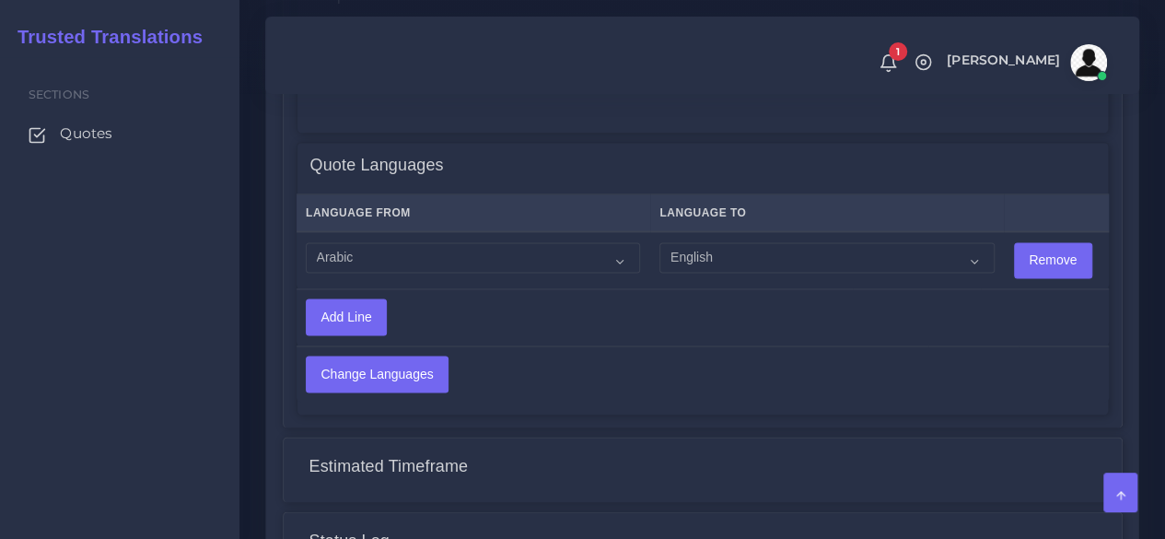
scroll to position [1289, 0]
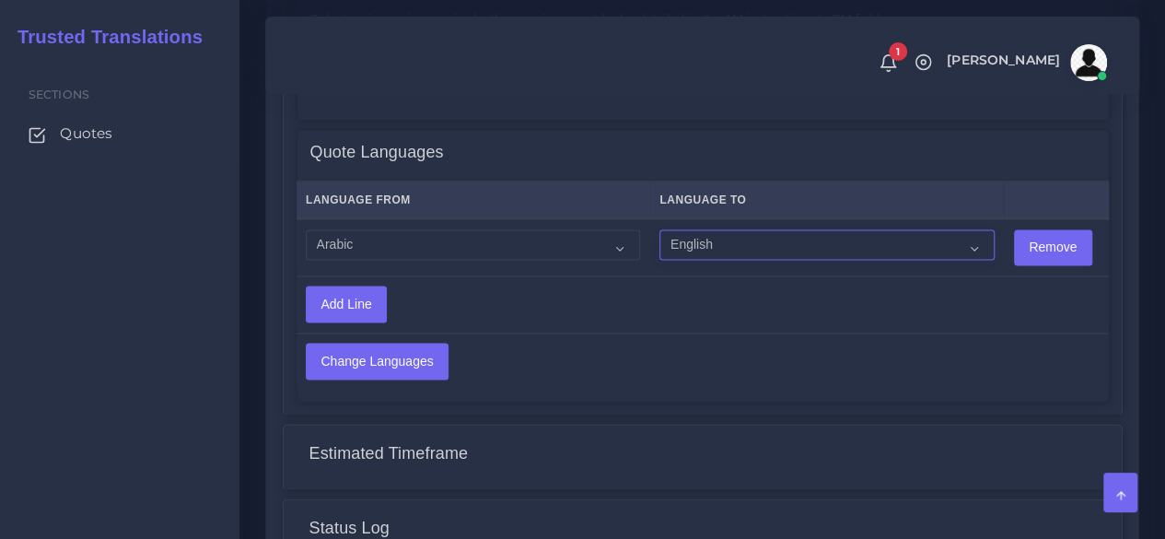
click at [700, 250] on select "Acoli Afar Afrikaans Akan Akateko Albanian American Sign Language (ASL) Amharic…" at bounding box center [826, 244] width 334 height 31
select select "14001"
click at [659, 229] on select "Acoli Afar Afrikaans Akan Akateko Albanian American Sign Language (ASL) Amharic…" at bounding box center [826, 244] width 334 height 31
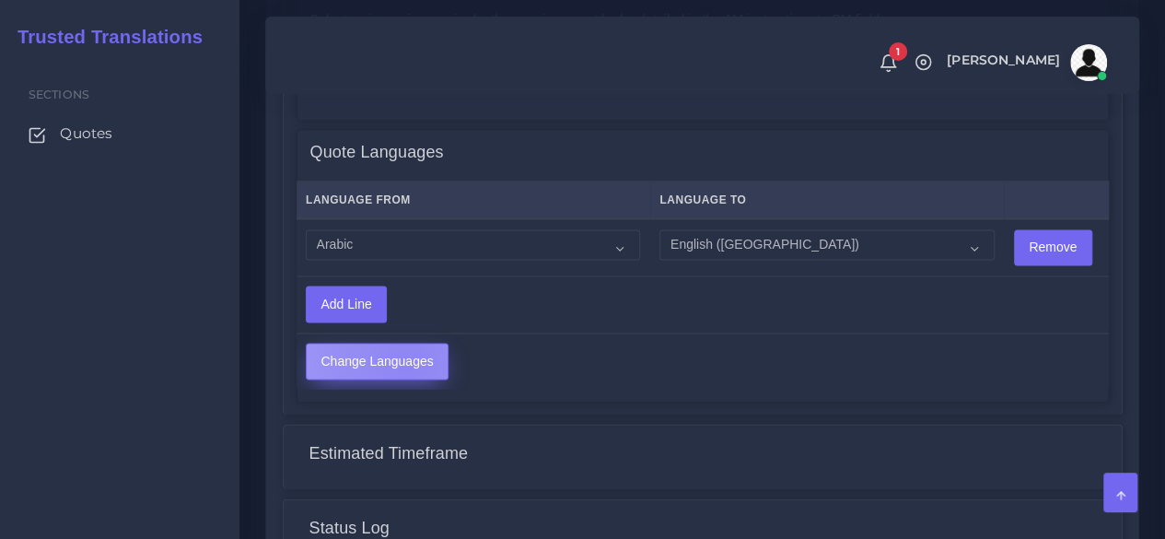
click at [404, 362] on input "Change Languages" at bounding box center [377, 360] width 141 height 35
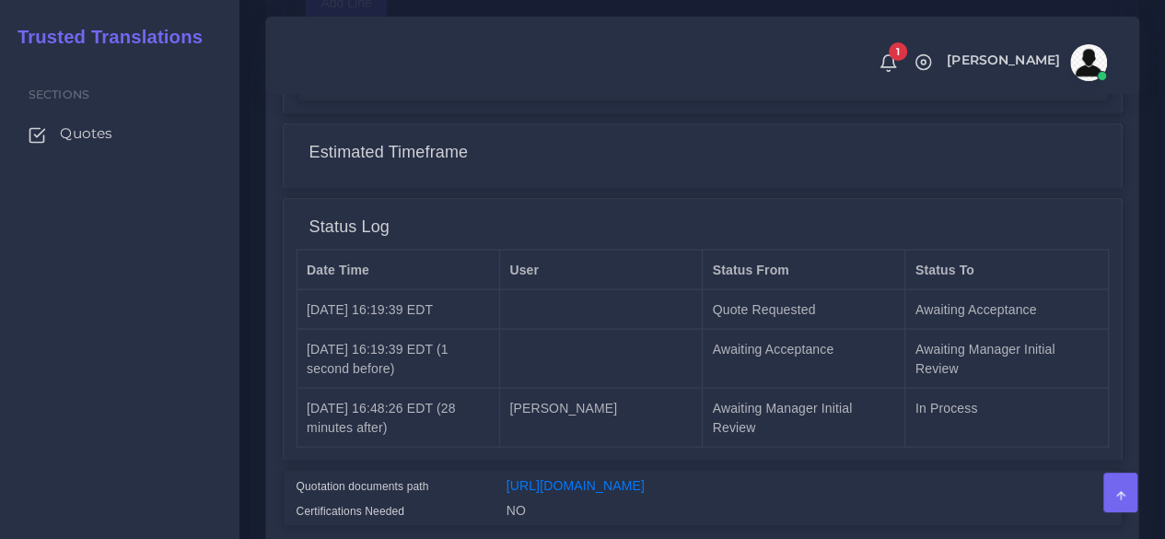
scroll to position [1744, 0]
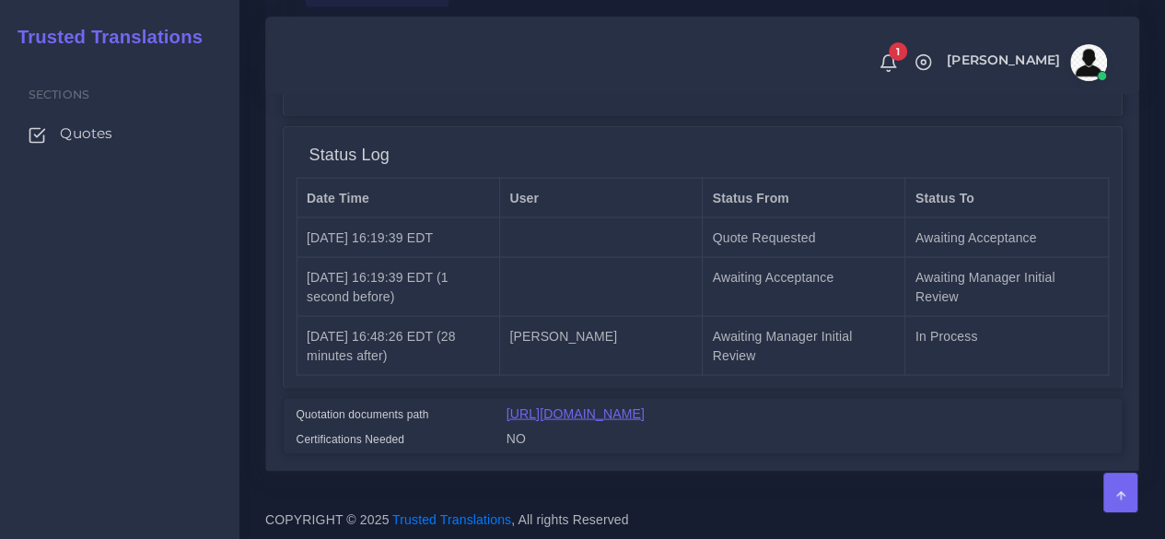
click at [645, 405] on link "[URL][DOMAIN_NAME]" at bounding box center [575, 412] width 138 height 15
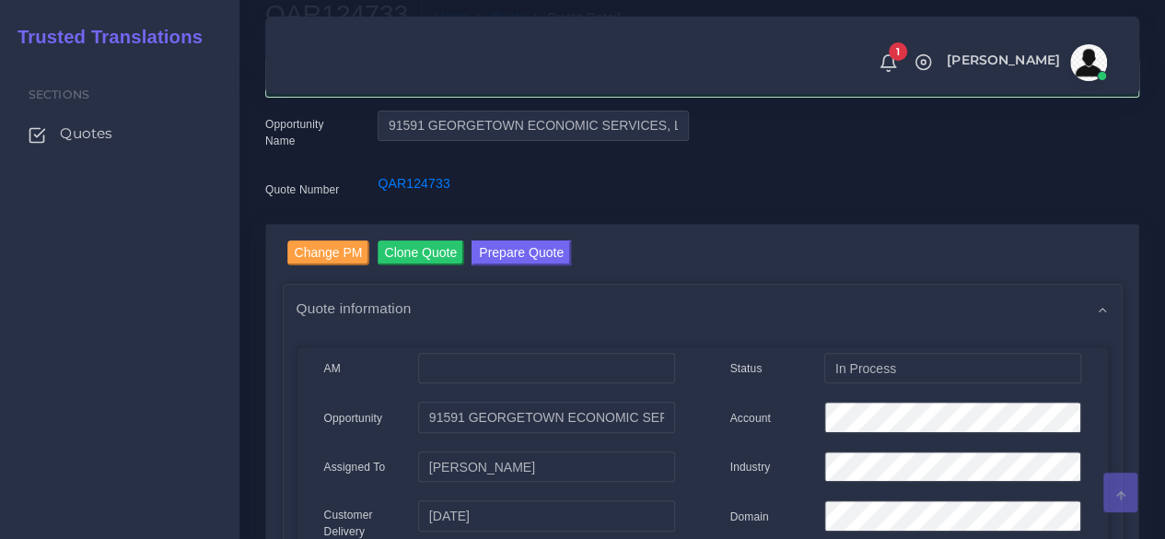
scroll to position [0, 0]
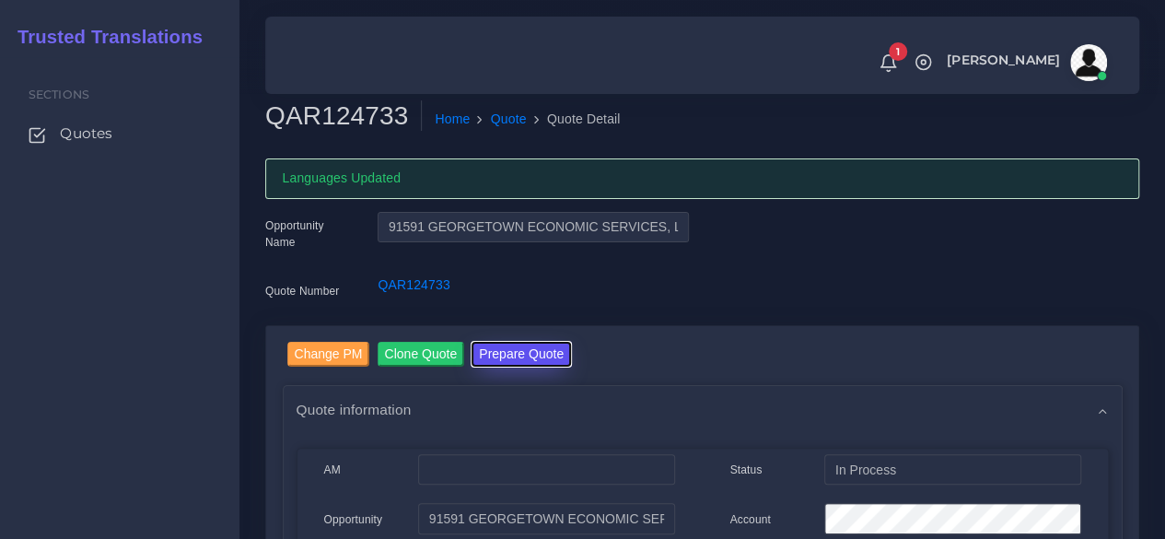
click at [512, 347] on button "Prepare Quote" at bounding box center [520, 354] width 99 height 25
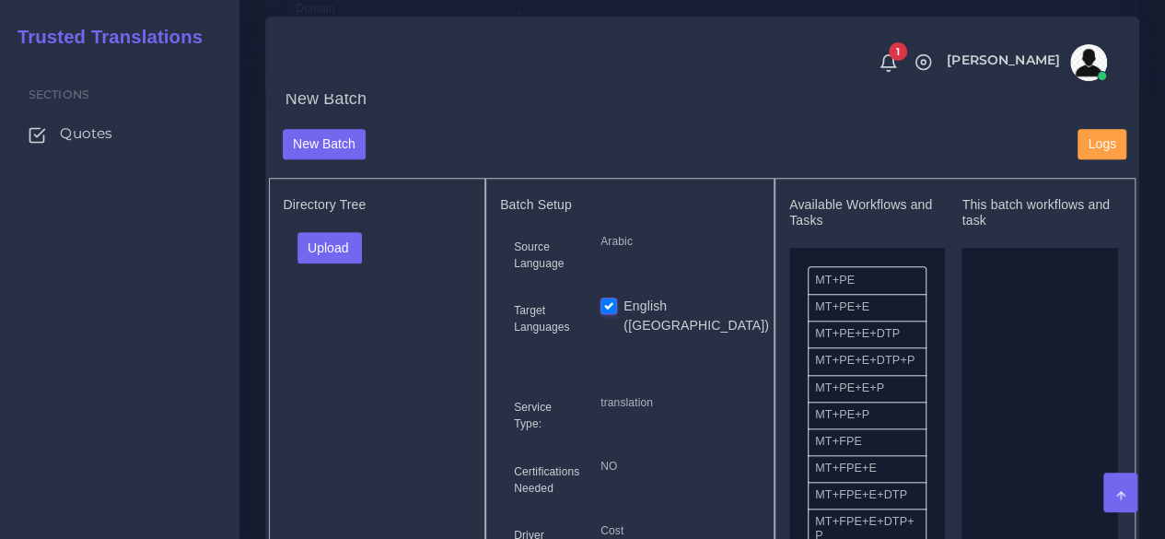
scroll to position [552, 0]
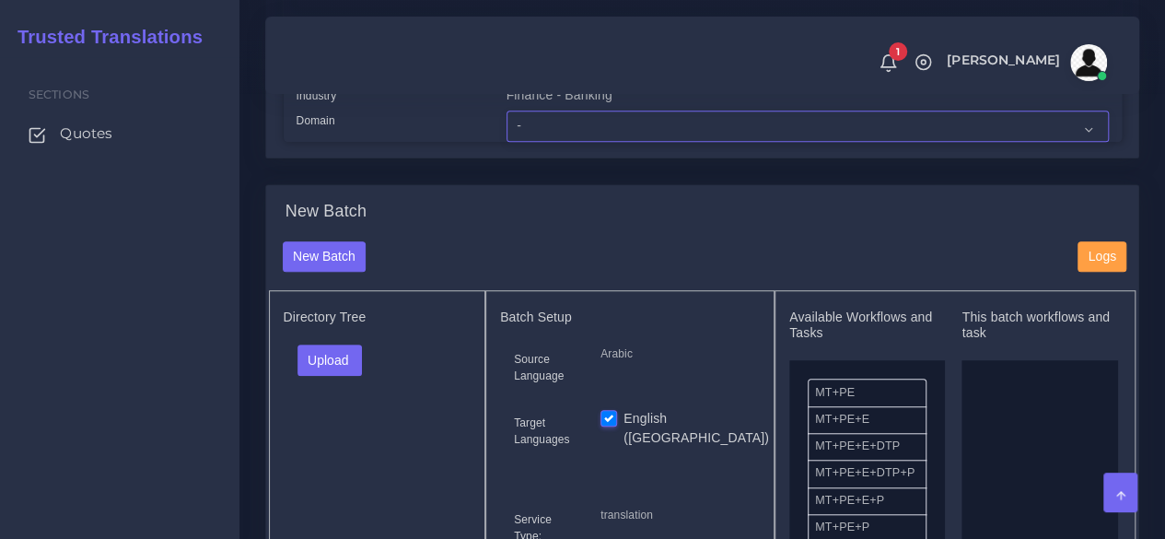
click at [530, 142] on select "- Advertising and Media Agriculture, Forestry and Fishing Architecture, Buildin…" at bounding box center [807, 125] width 602 height 31
select select "Finance - Banking"
click at [506, 142] on select "- Advertising and Media Agriculture, Forestry and Fishing Architecture, Buildin…" at bounding box center [807, 125] width 602 height 31
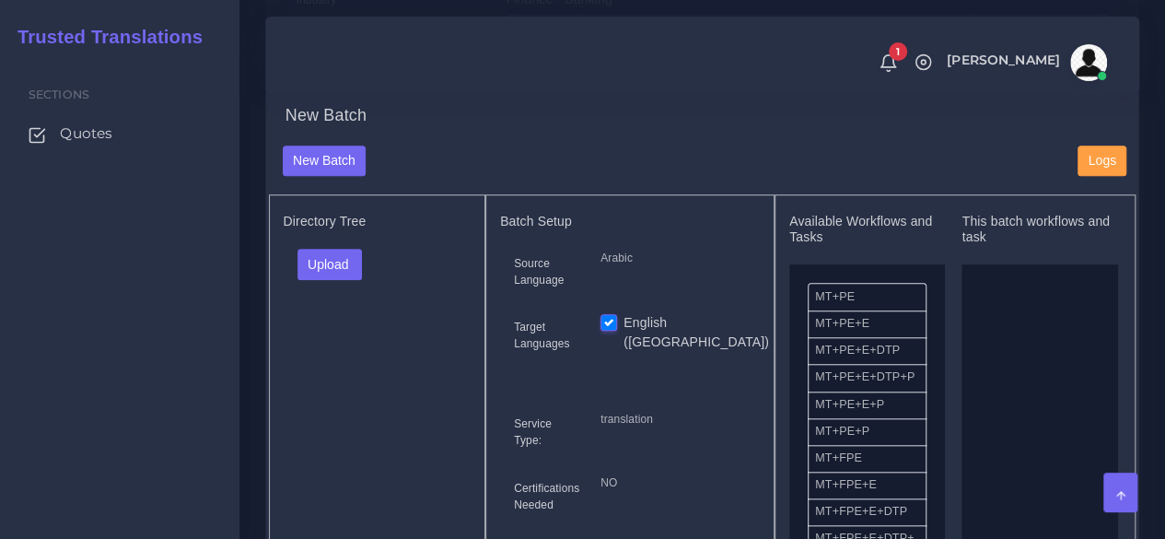
scroll to position [737, 0]
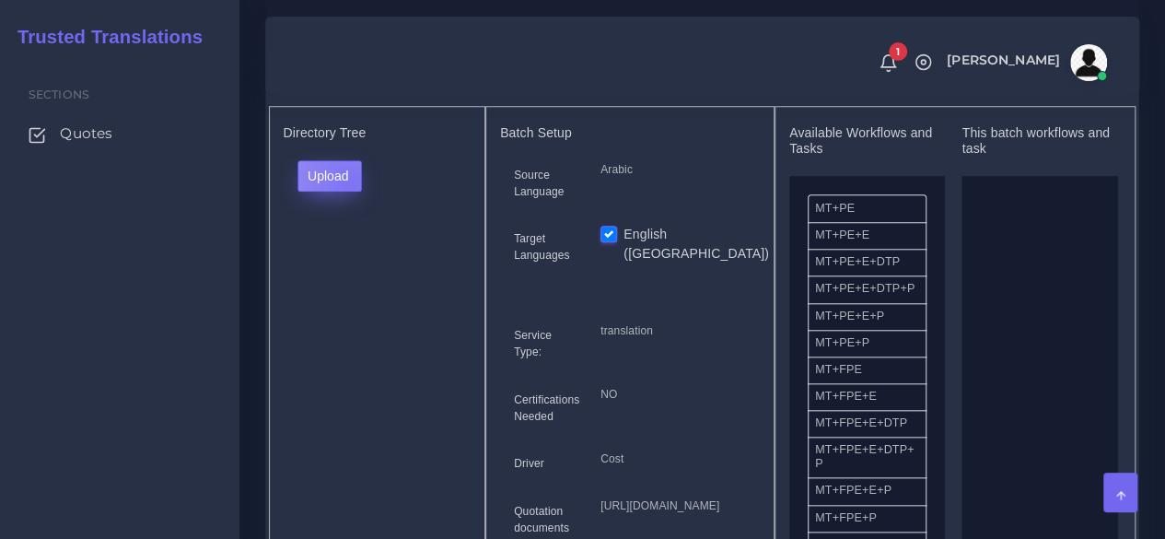
click at [350, 192] on button "Upload" at bounding box center [329, 175] width 65 height 31
click at [347, 257] on label "Files" at bounding box center [361, 245] width 127 height 23
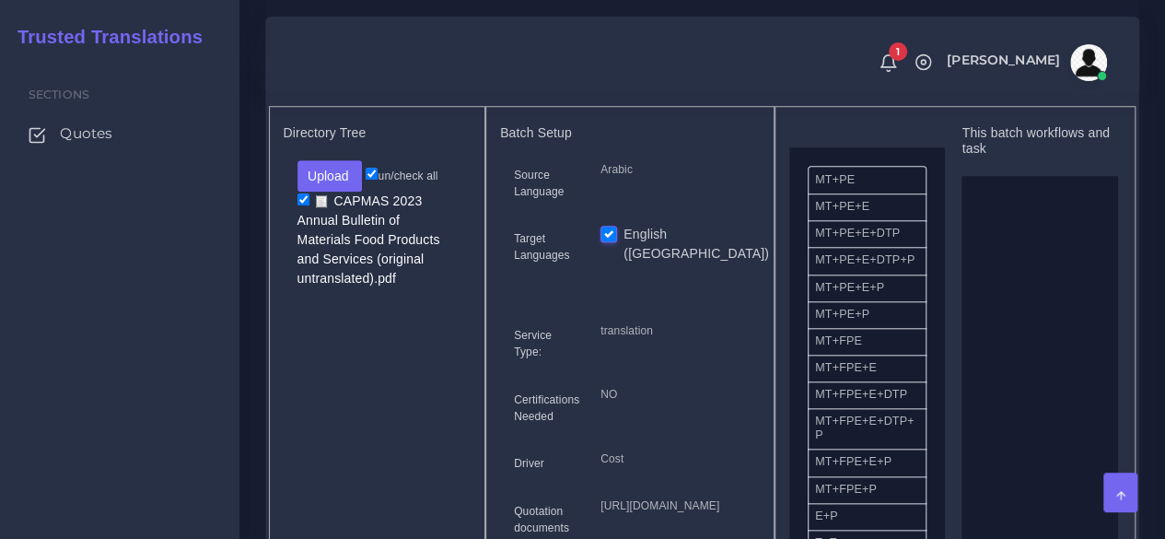
scroll to position [0, 0]
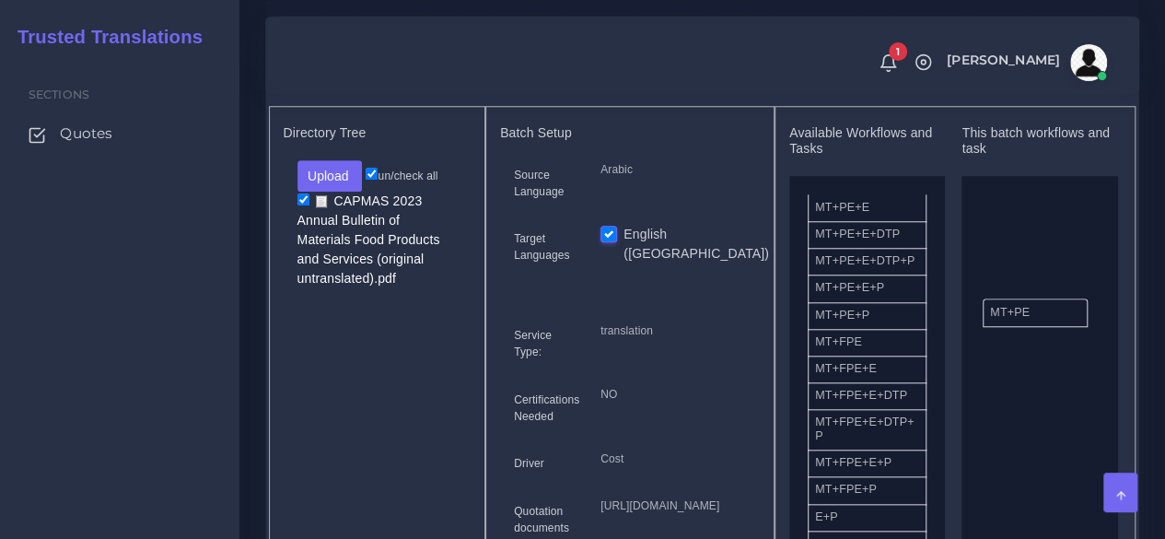
drag, startPoint x: 847, startPoint y: 243, endPoint x: 1022, endPoint y: 347, distance: 203.5
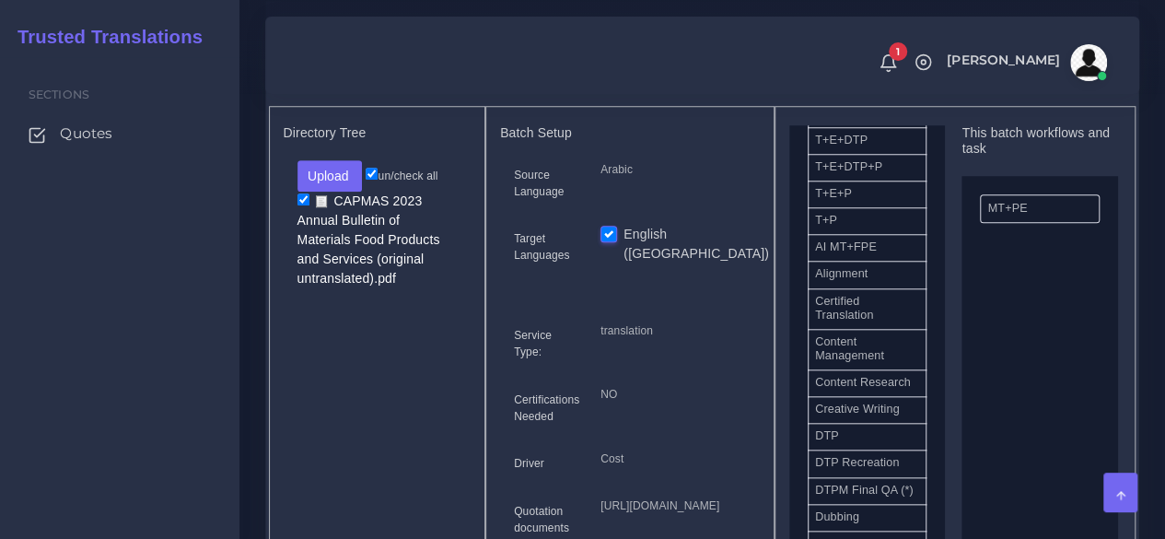
scroll to position [460, 0]
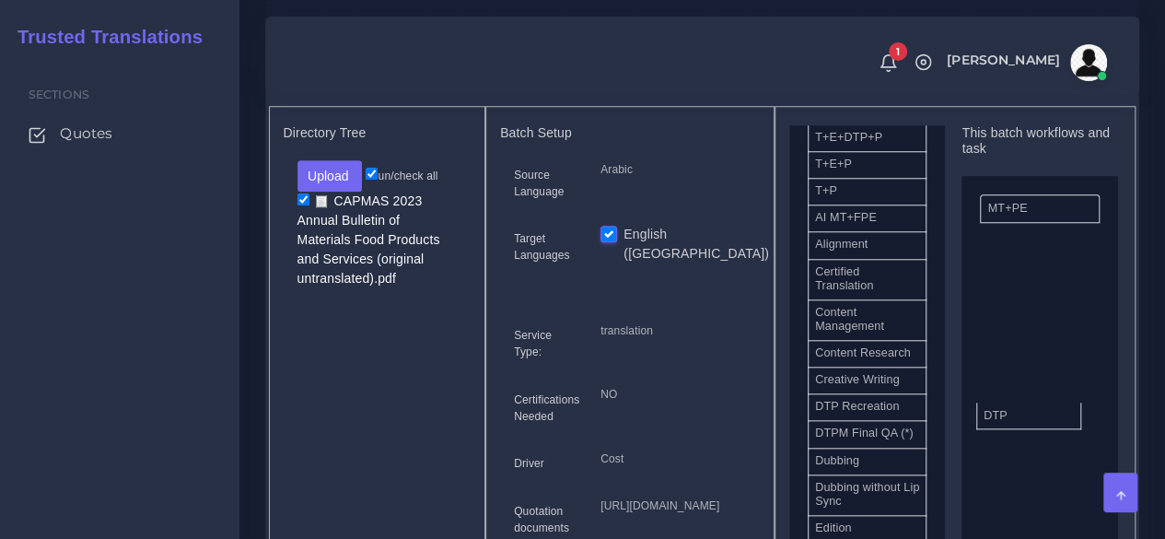
drag, startPoint x: 1079, startPoint y: 439, endPoint x: 1023, endPoint y: 445, distance: 56.4
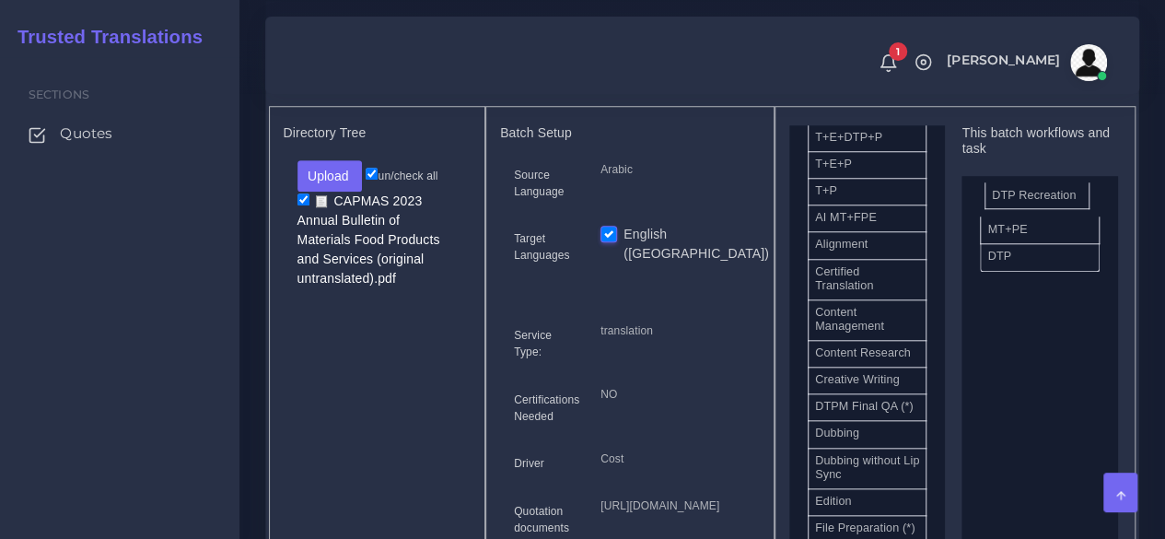
drag, startPoint x: 865, startPoint y: 463, endPoint x: 1042, endPoint y: 231, distance: 291.7
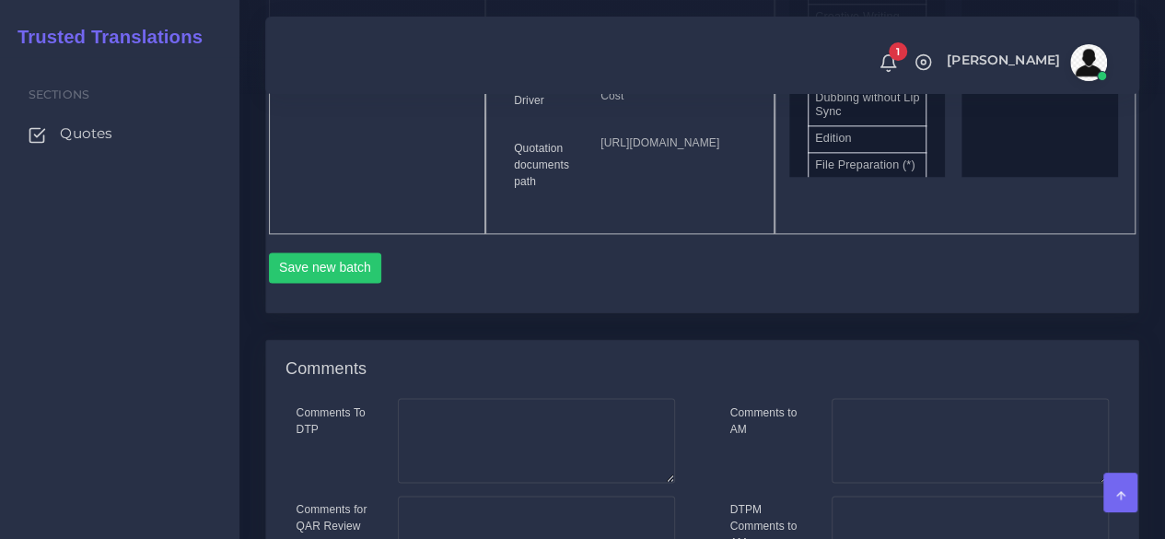
scroll to position [1105, 0]
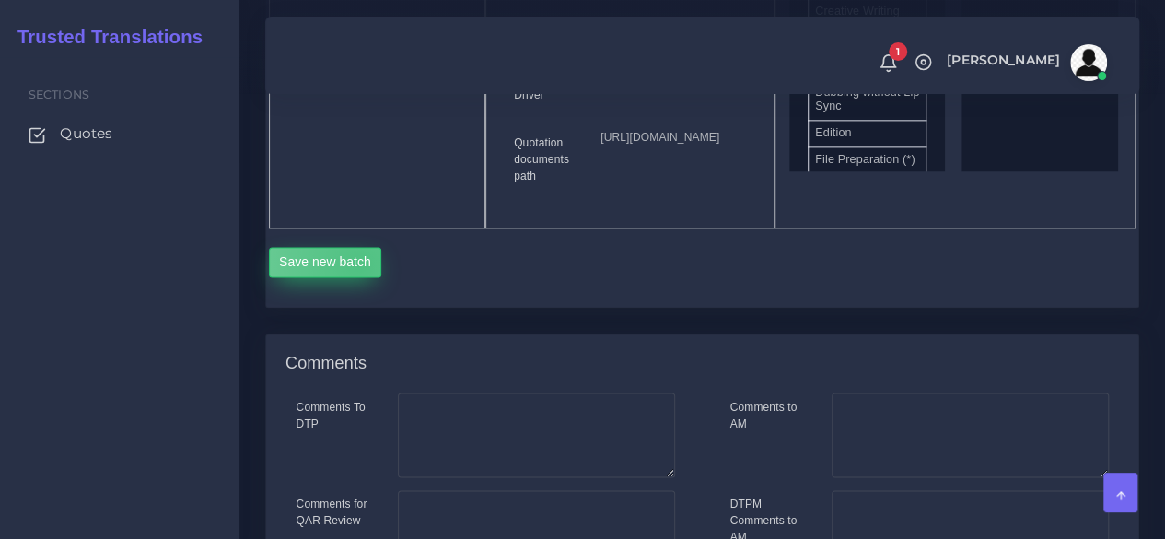
click at [359, 278] on button "Save new batch" at bounding box center [325, 262] width 113 height 31
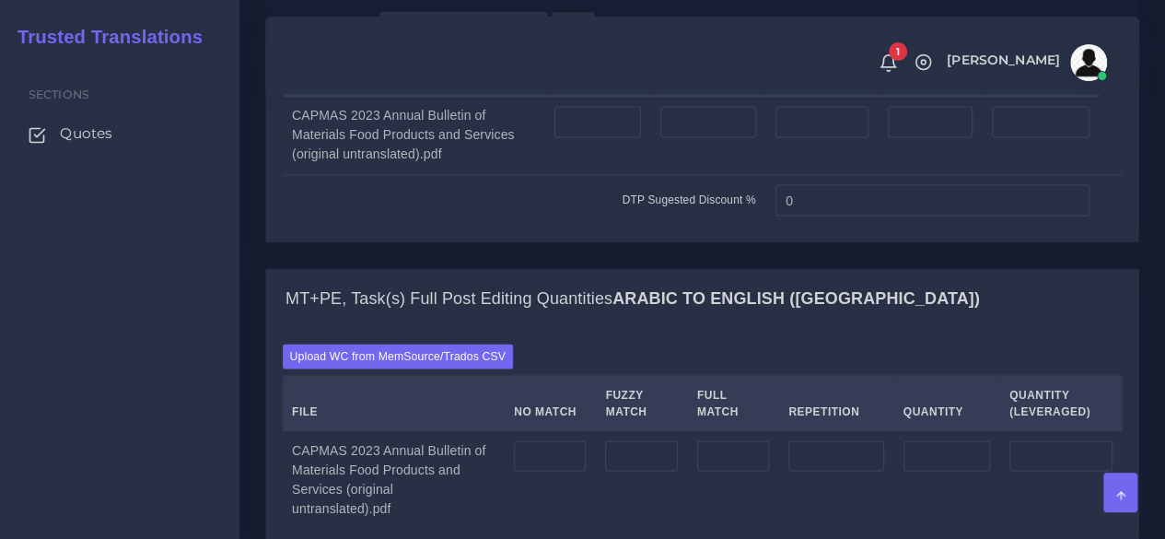
scroll to position [1565, 0]
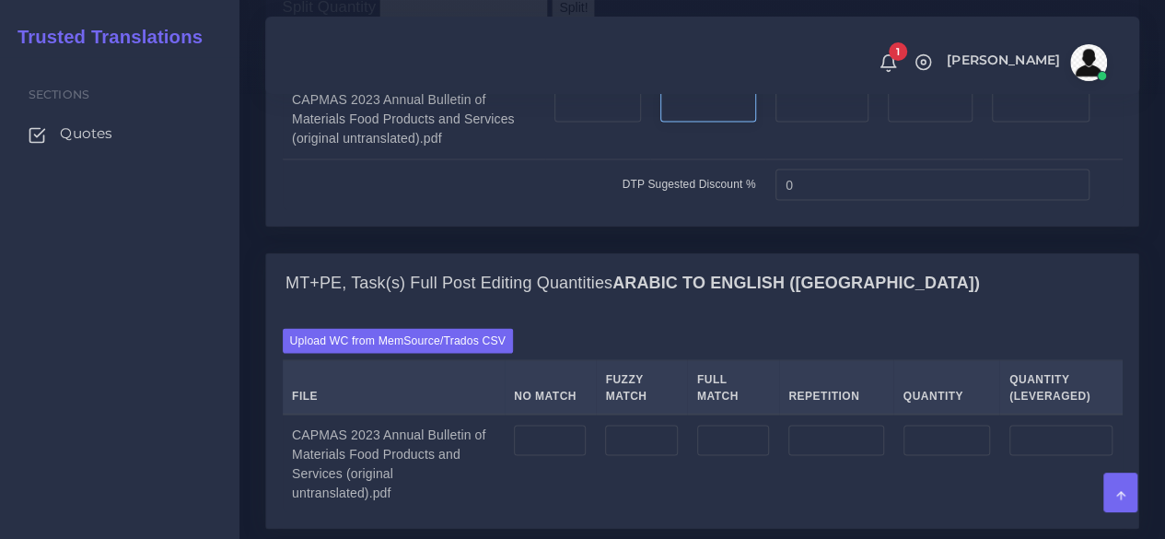
click at [690, 122] on input "number" at bounding box center [708, 105] width 96 height 31
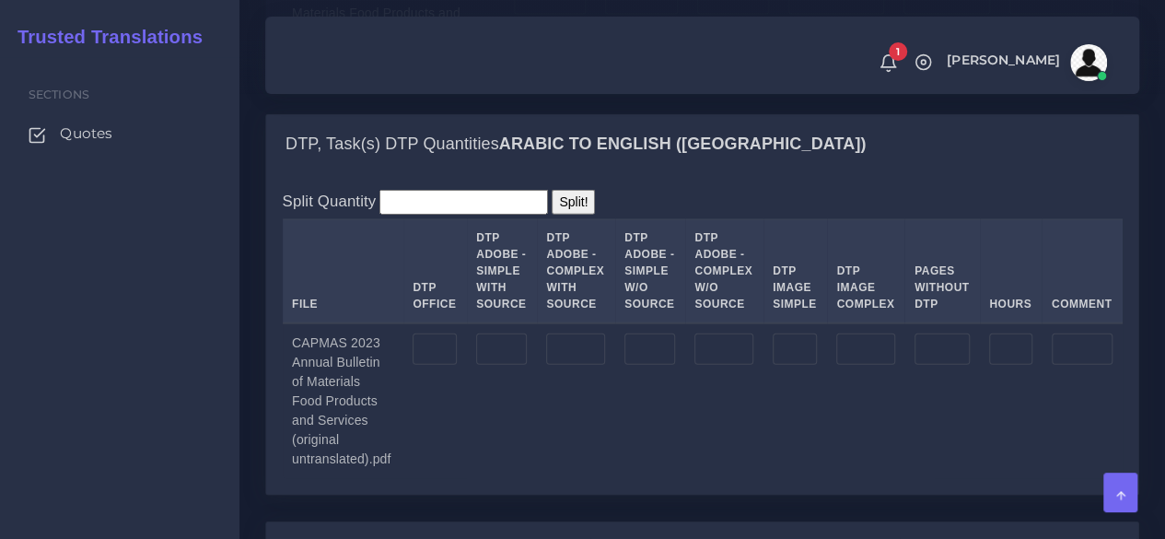
scroll to position [2026, 0]
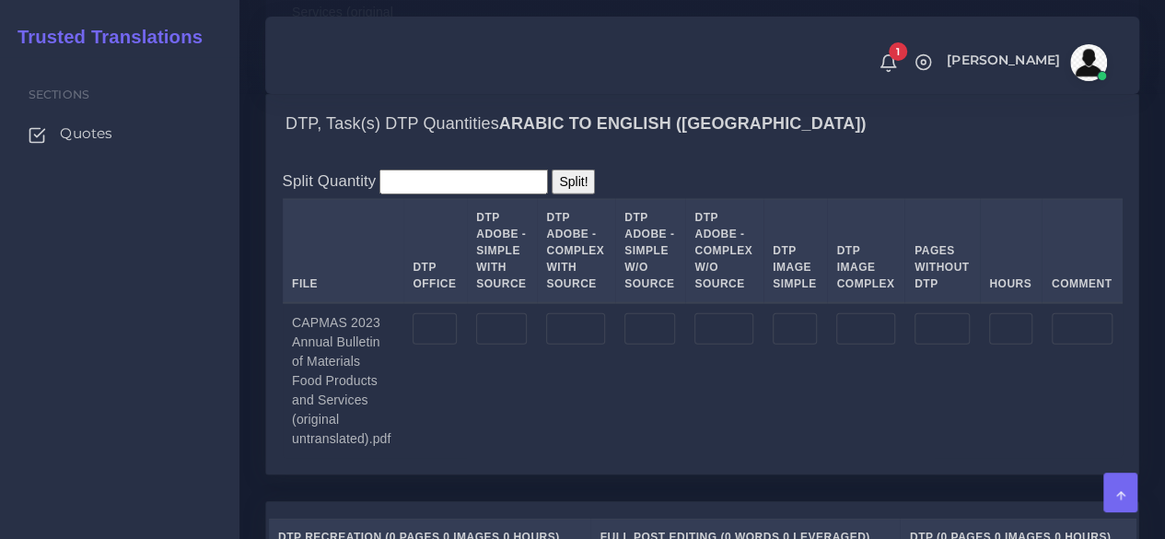
type input "64"
click at [519, 344] on input "number" at bounding box center [501, 328] width 51 height 31
type input "34"
click at [556, 344] on input "number" at bounding box center [575, 328] width 59 height 31
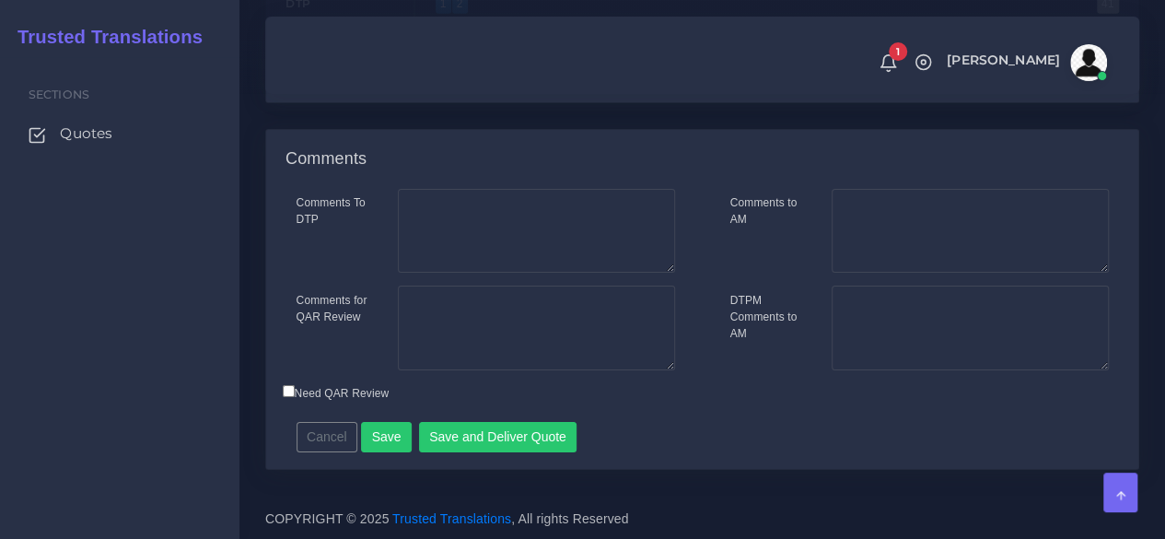
scroll to position [3097, 0]
type input "30"
click at [379, 435] on button "Save" at bounding box center [386, 437] width 51 height 31
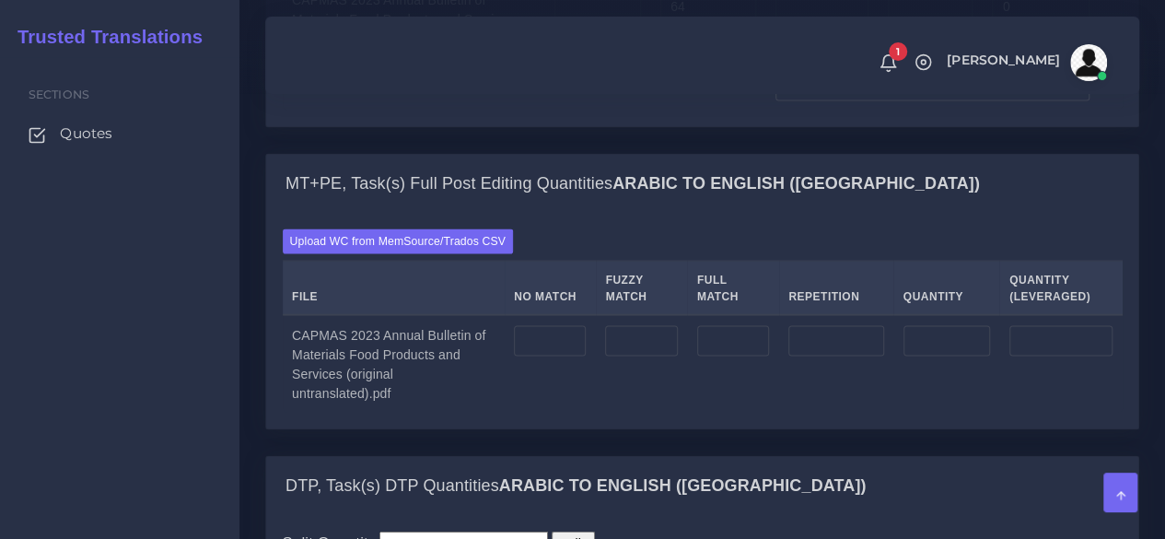
scroll to position [1749, 0]
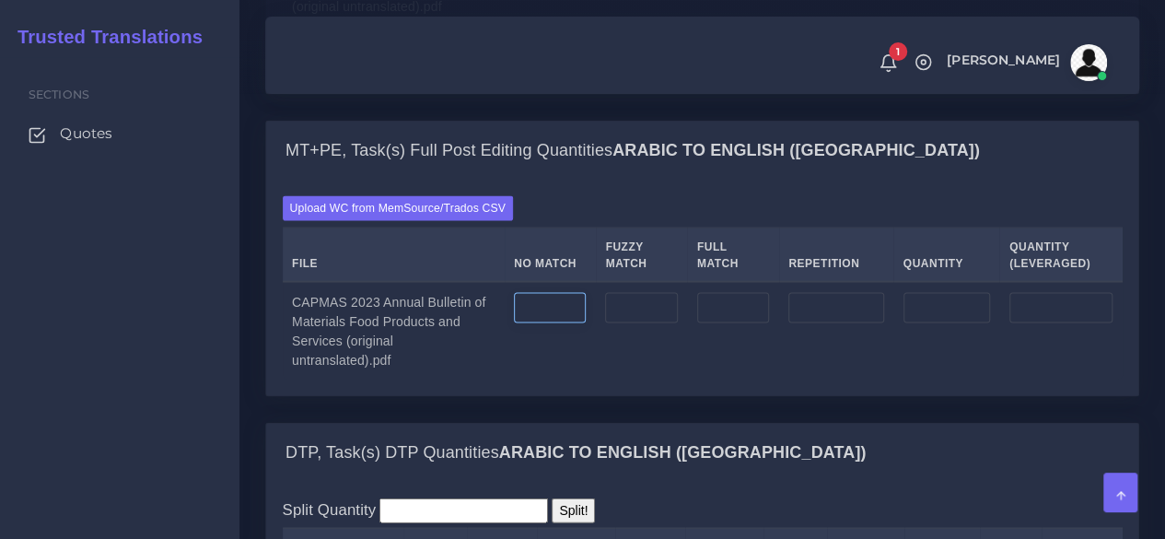
click at [575, 324] on input "number" at bounding box center [550, 308] width 72 height 31
type input "35952"
click at [834, 324] on input "number" at bounding box center [835, 308] width 95 height 31
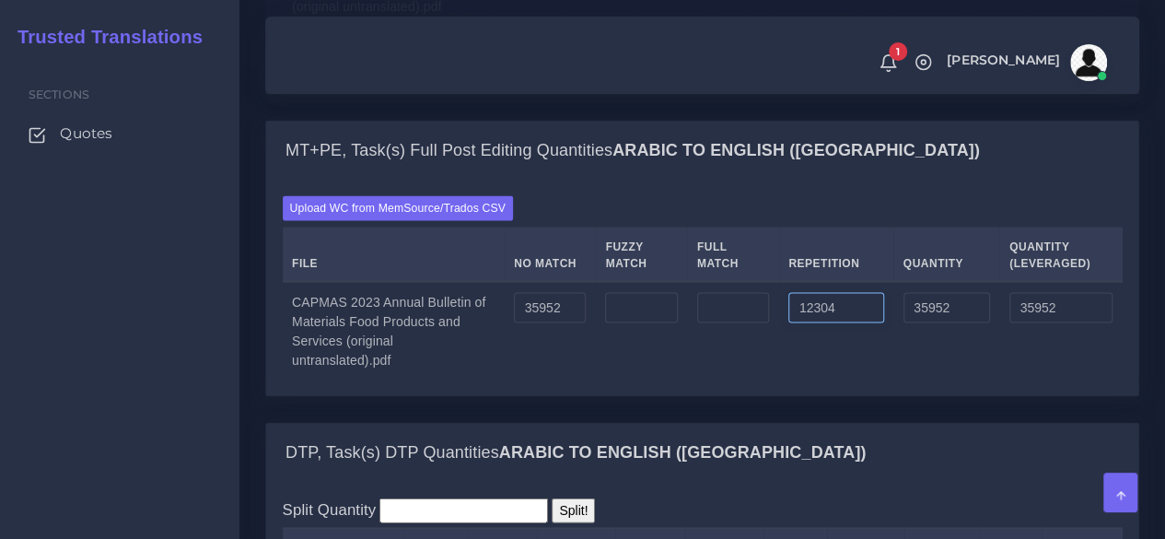
type input "12304"
type input "48256"
type input "39028"
click at [869, 330] on div "Upload WC from MemSource/Trados CSV File No Match Fuzzy Match Full Match Repeti…" at bounding box center [703, 287] width 840 height 183
click at [199, 438] on div "Sections Quotes" at bounding box center [119, 298] width 239 height 482
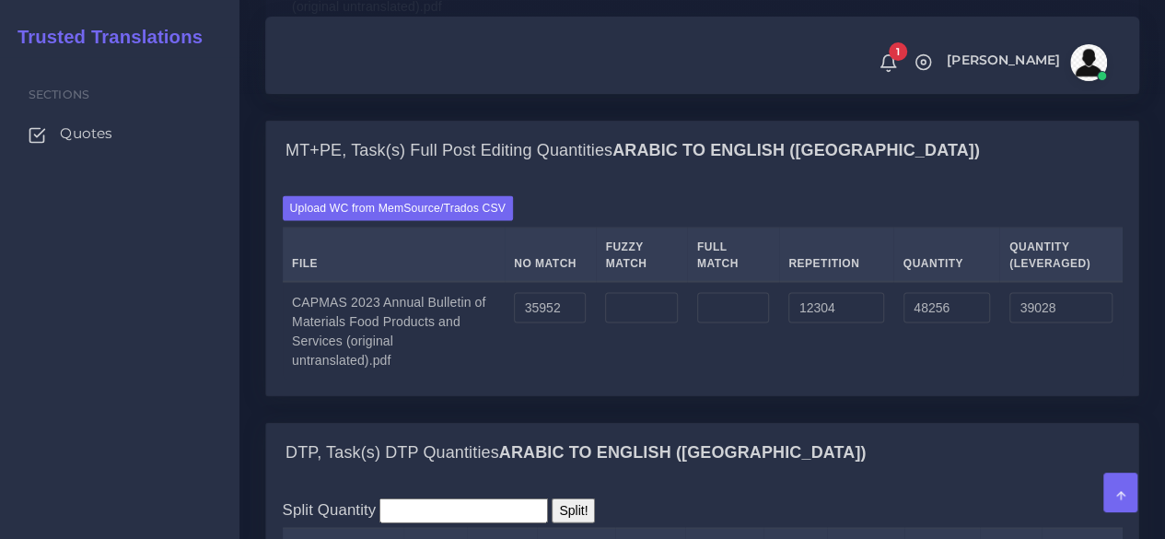
click at [164, 321] on div "Sections Quotes" at bounding box center [119, 298] width 239 height 482
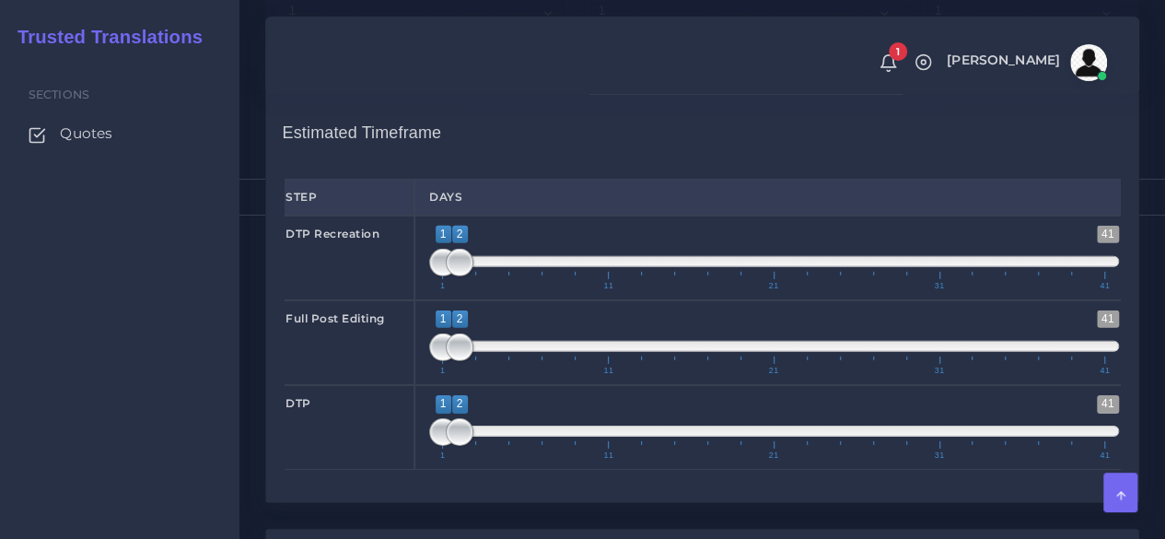
scroll to position [2670, 0]
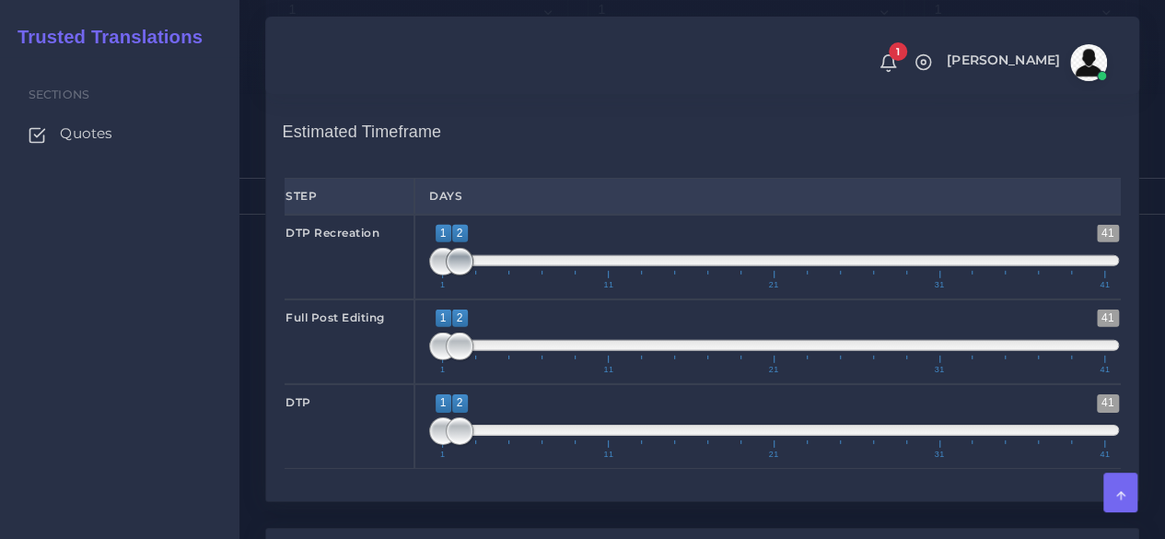
type input "1;1"
drag, startPoint x: 459, startPoint y: 338, endPoint x: 431, endPoint y: 345, distance: 28.6
click at [446, 275] on span at bounding box center [460, 262] width 28 height 28
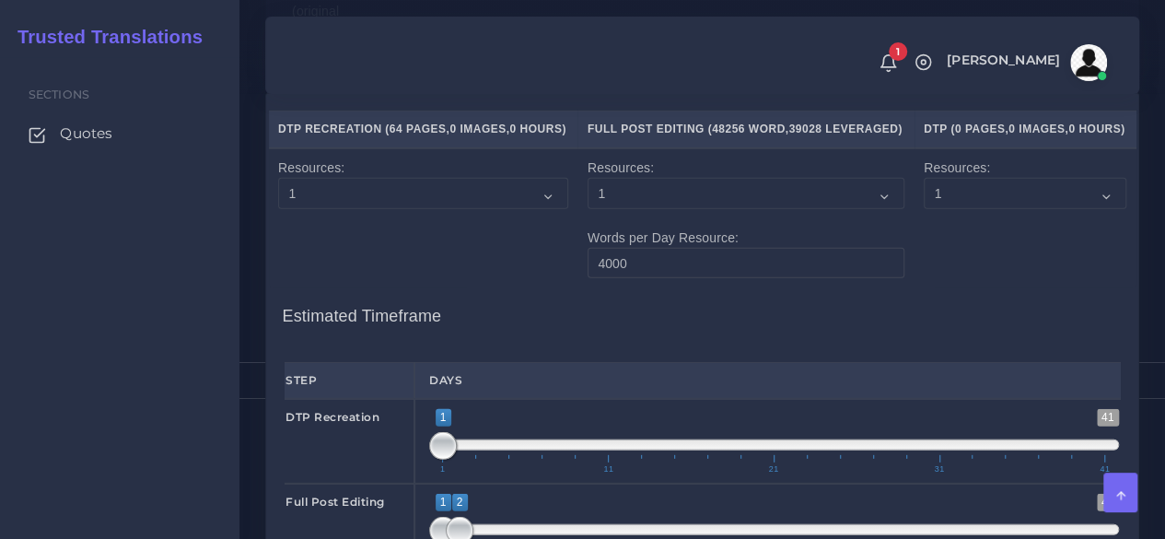
scroll to position [2486, 0]
click at [662, 209] on select "1 2 3 4 5 6 7 8 9 10" at bounding box center [745, 193] width 317 height 31
select select "2"
click at [587, 209] on select "1 2 3 4 5 6 7 8 9 10" at bounding box center [745, 193] width 317 height 31
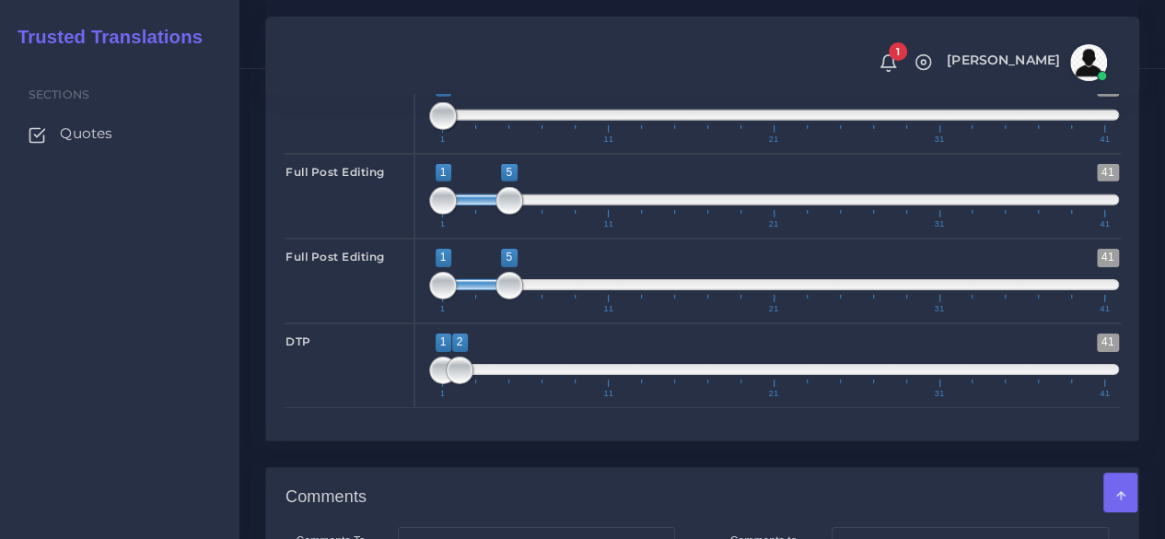
scroll to position [2854, 0]
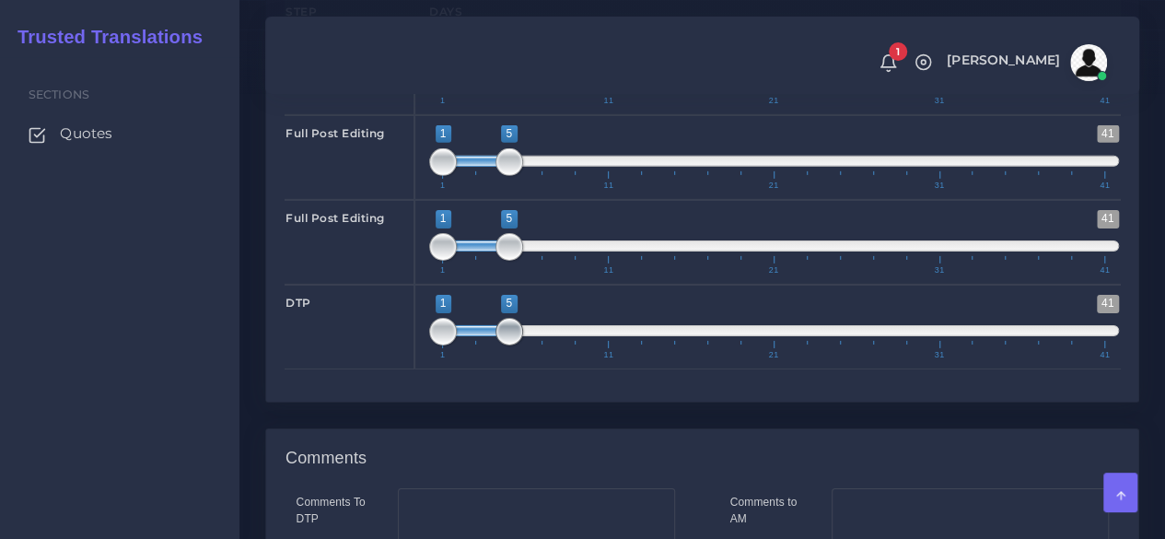
drag, startPoint x: 456, startPoint y: 424, endPoint x: 509, endPoint y: 421, distance: 53.5
click at [509, 345] on span at bounding box center [509, 332] width 28 height 28
drag, startPoint x: 431, startPoint y: 412, endPoint x: 499, endPoint y: 410, distance: 68.2
click at [499, 345] on span at bounding box center [509, 332] width 28 height 28
drag, startPoint x: 495, startPoint y: 412, endPoint x: 514, endPoint y: 415, distance: 18.6
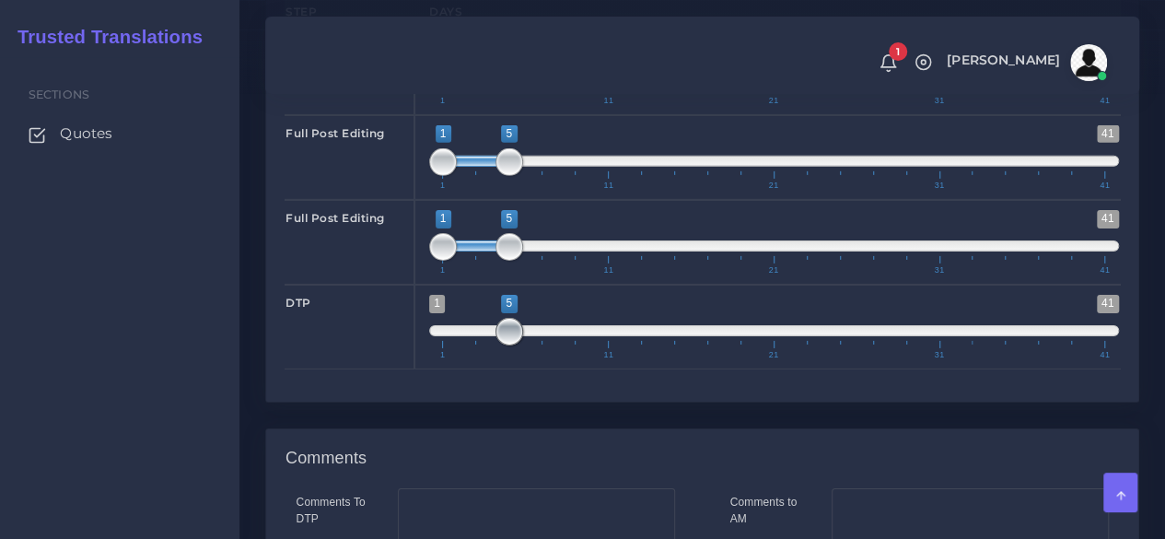
click at [518, 345] on span at bounding box center [509, 332] width 28 height 28
drag, startPoint x: 511, startPoint y: 415, endPoint x: 495, endPoint y: 419, distance: 16.1
click at [495, 345] on span at bounding box center [493, 332] width 28 height 28
drag, startPoint x: 514, startPoint y: 415, endPoint x: 528, endPoint y: 415, distance: 14.7
click at [528, 345] on span at bounding box center [526, 332] width 28 height 28
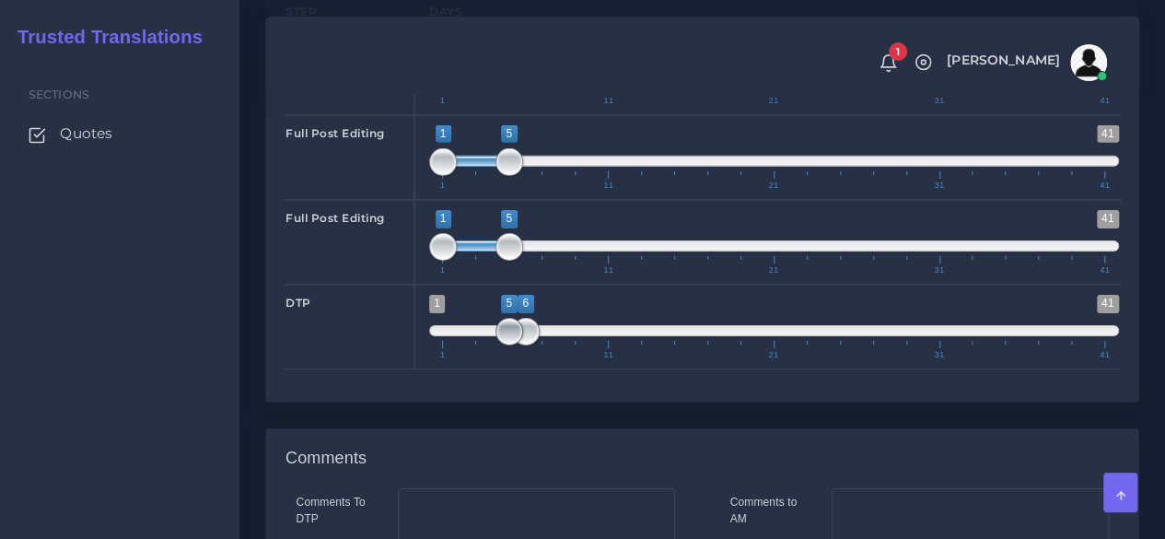
type input "6;6"
drag, startPoint x: 486, startPoint y: 415, endPoint x: 517, endPoint y: 413, distance: 31.4
click at [517, 345] on span at bounding box center [526, 332] width 28 height 28
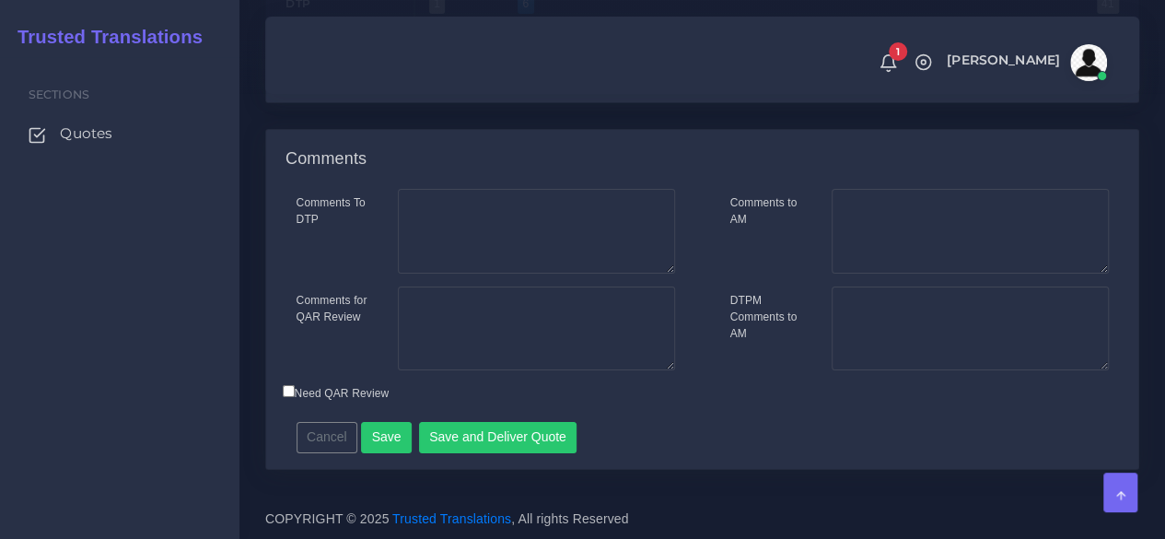
scroll to position [3234, 0]
drag, startPoint x: 543, startPoint y: 430, endPoint x: 587, endPoint y: 349, distance: 91.9
click at [587, 349] on div "Comments To DTP Comments for QAR Review Cancel" at bounding box center [702, 329] width 872 height 280
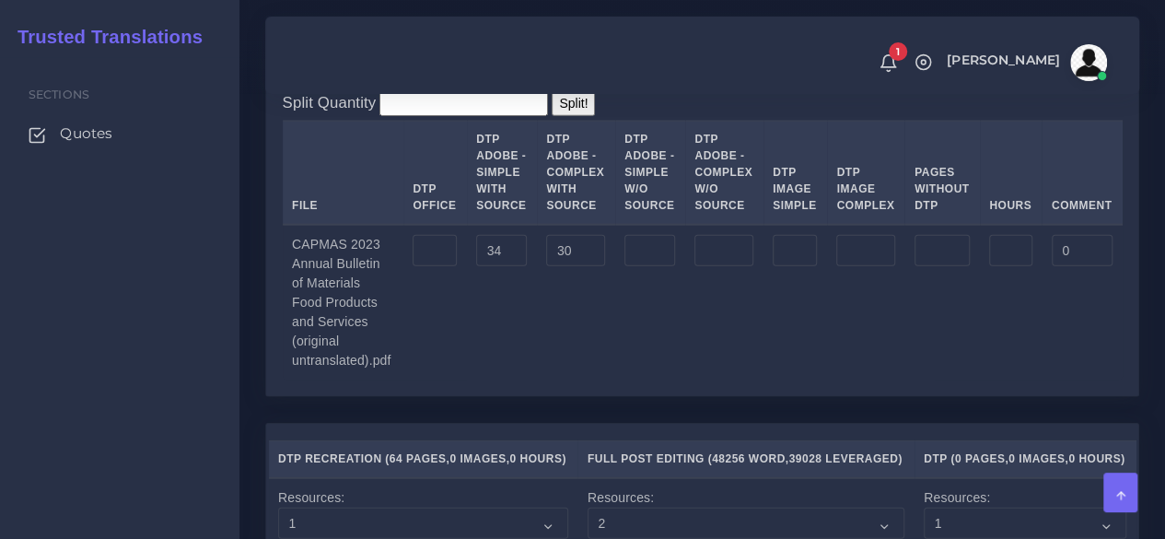
scroll to position [2129, 0]
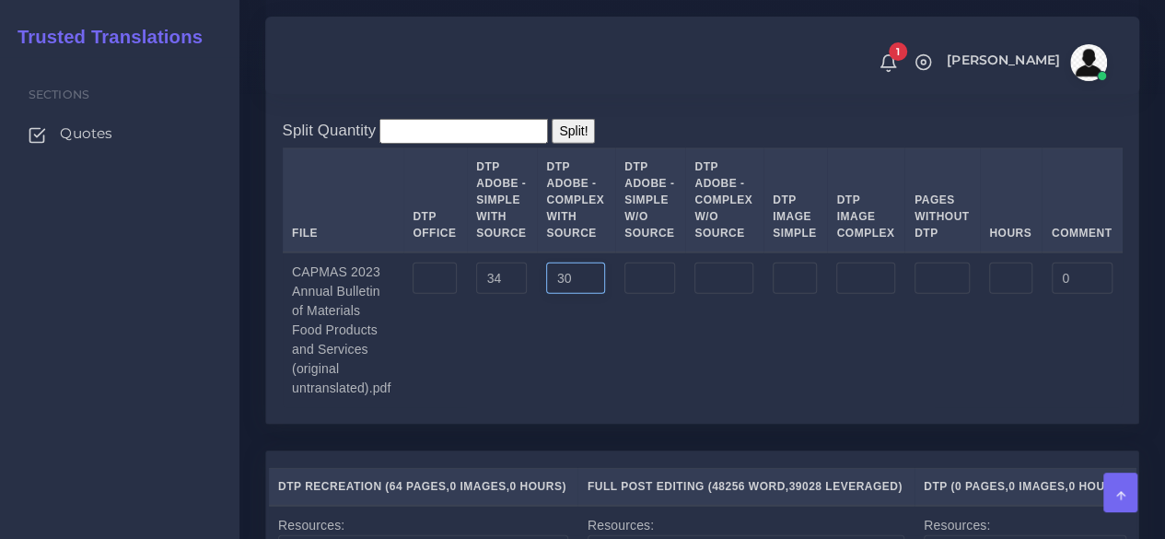
drag, startPoint x: 584, startPoint y: 388, endPoint x: 492, endPoint y: 390, distance: 92.1
click at [492, 390] on tr "CAPMAS 2023 Annual Bulletin of Materials Food Products and Services (original u…" at bounding box center [703, 330] width 840 height 156
type input "64"
drag, startPoint x: 517, startPoint y: 389, endPoint x: 405, endPoint y: 389, distance: 112.3
click at [405, 389] on tr "CAPMAS 2023 Annual Bulletin of Materials Food Products and Services (original u…" at bounding box center [703, 330] width 840 height 156
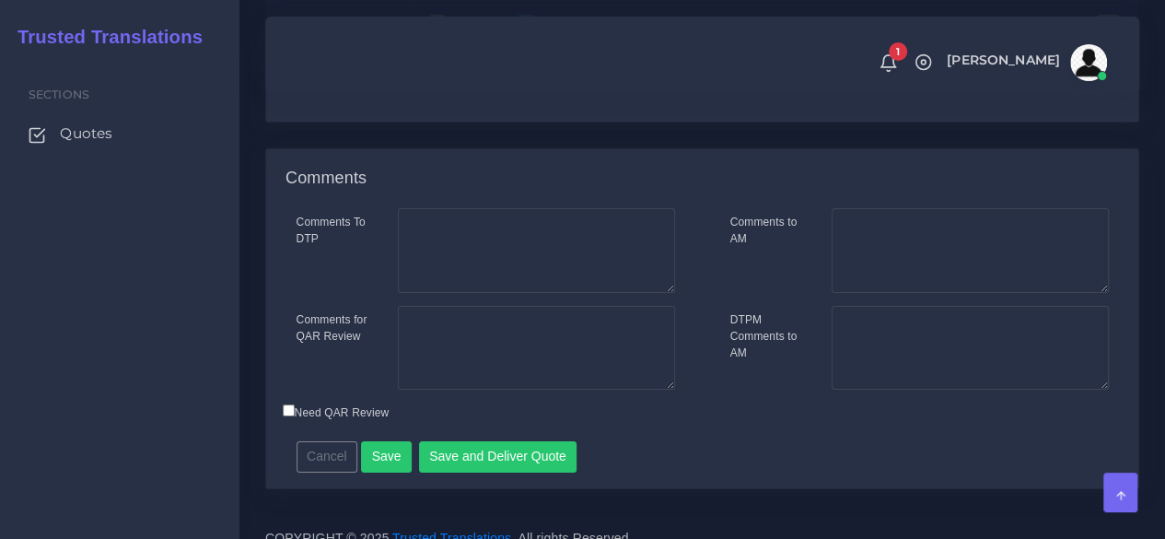
scroll to position [3142, 0]
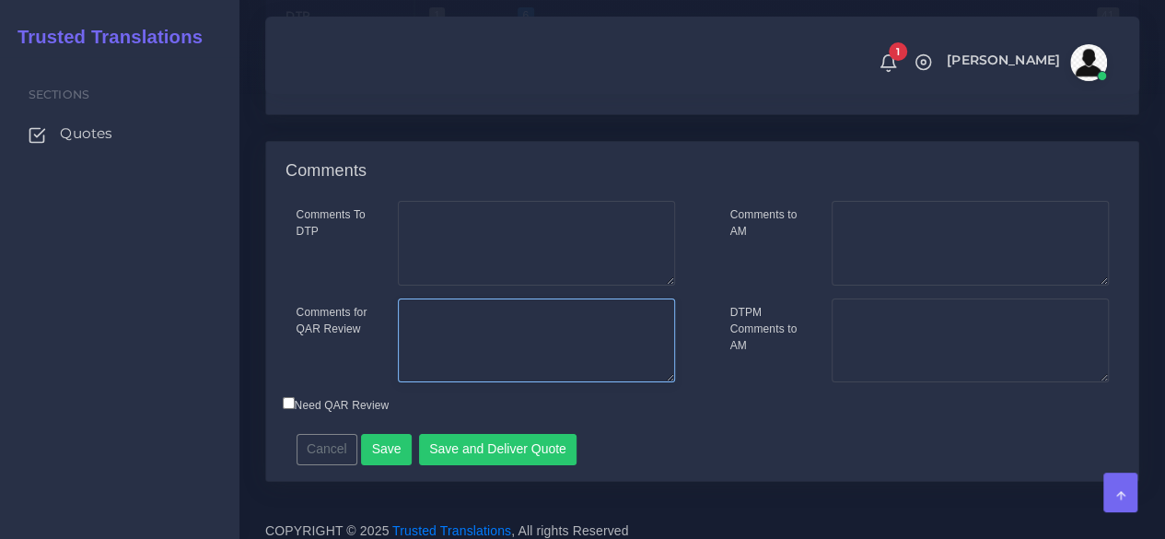
click at [633, 383] on textarea "Comments for QAR Review" at bounding box center [536, 340] width 277 height 85
drag, startPoint x: 127, startPoint y: 363, endPoint x: 146, endPoint y: 366, distance: 19.5
click at [127, 363] on div "Sections Quotes" at bounding box center [119, 298] width 239 height 482
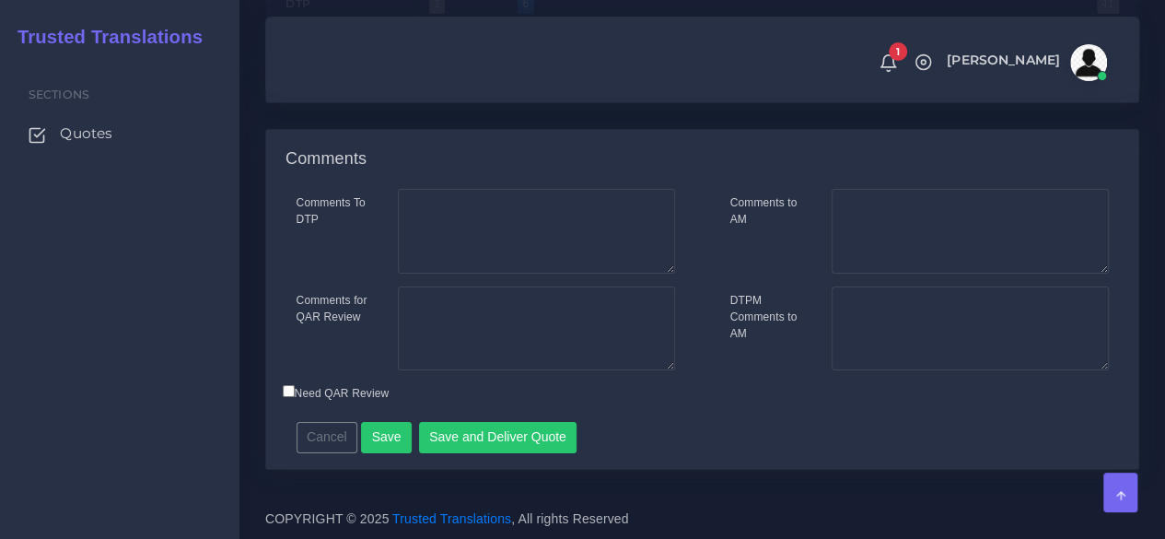
scroll to position [3234, 0]
click at [670, 311] on textarea "Comments for QAR Review" at bounding box center [536, 328] width 277 height 85
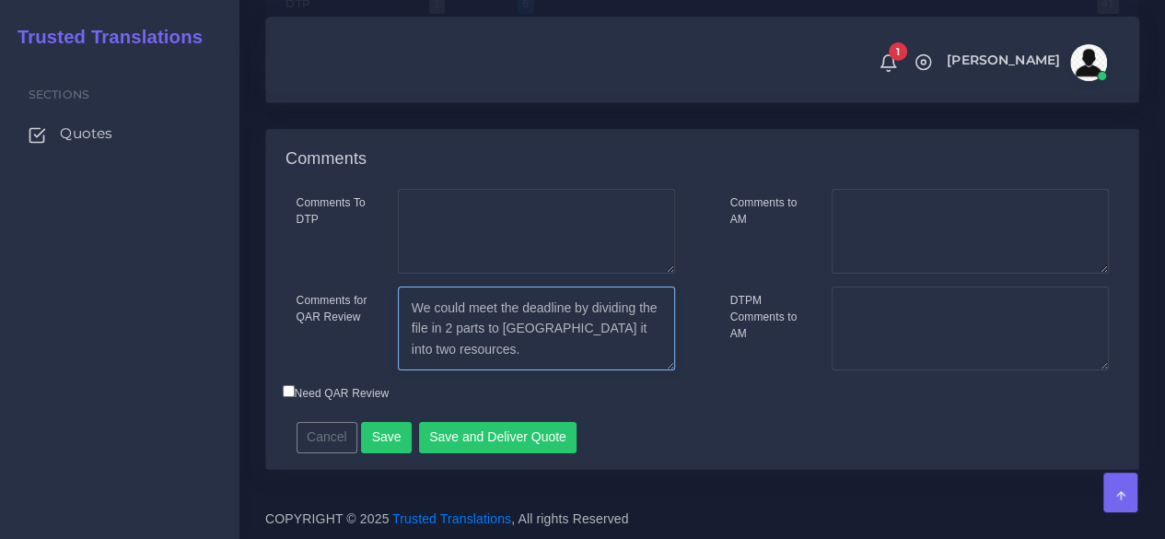
click at [412, 314] on textarea "We could meet the deadline by dividing the file in 2 parts to split it into two…" at bounding box center [536, 328] width 277 height 85
type textarea "64 pages in Arabic, needs recreation. Some pages seem to be bilingual. We could…"
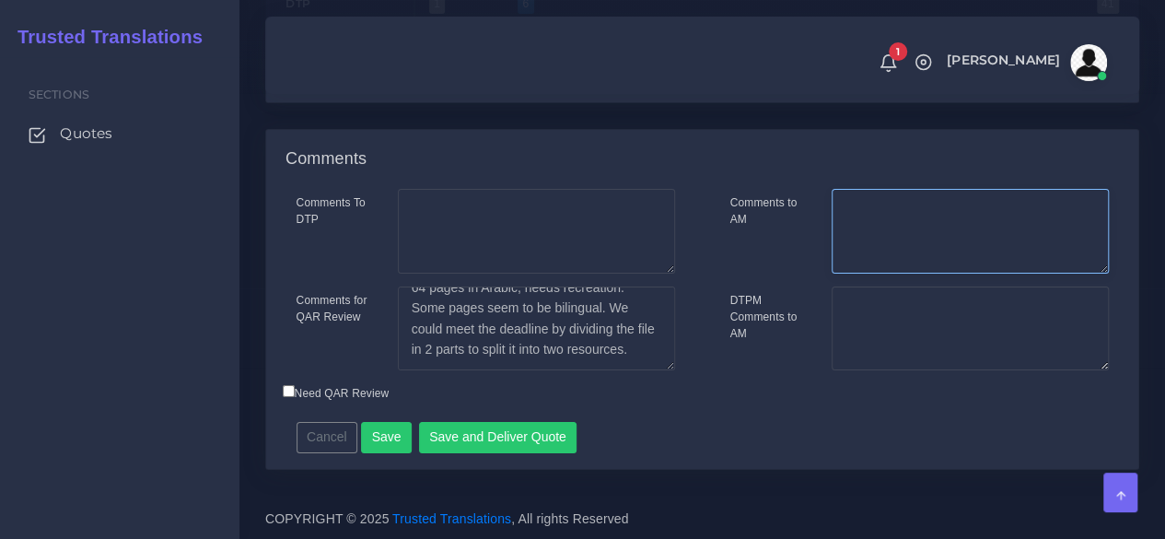
click at [877, 204] on textarea "Comments to AM" at bounding box center [969, 231] width 277 height 85
paste textarea "We could meet the deadline by dividing the file in 2 parts to split it into two…"
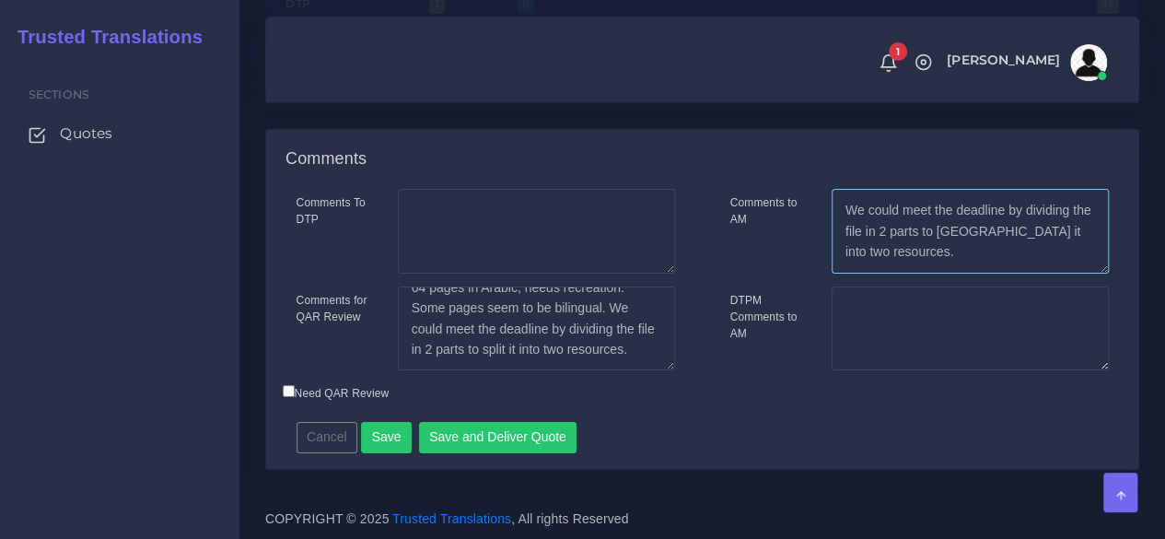
type textarea "We could meet the deadline by dividing the file in 2 parts to [GEOGRAPHIC_DATA]…"
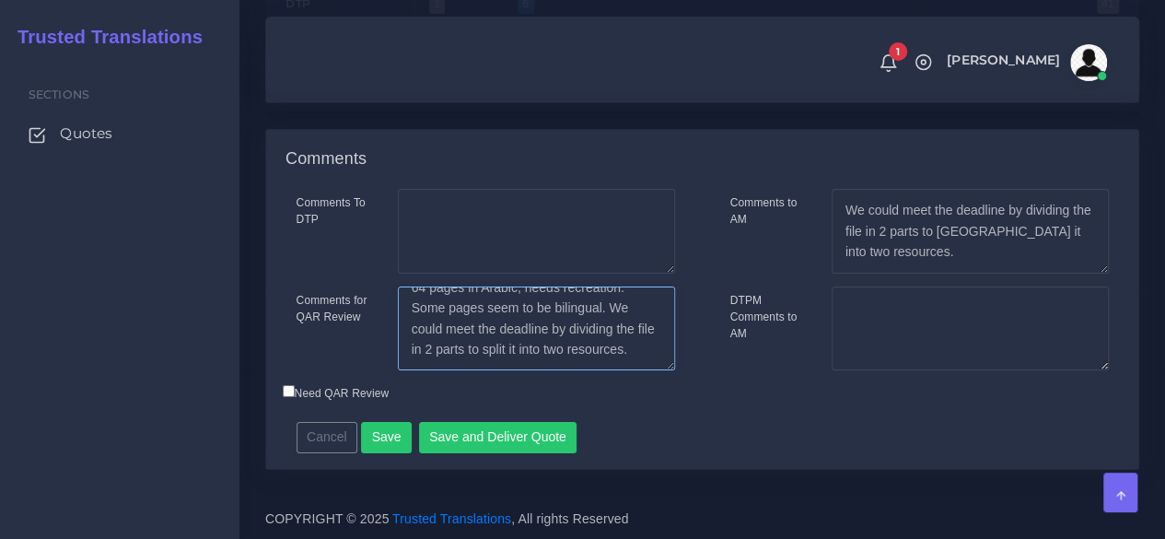
click at [602, 351] on textarea "64 pages in Arabic, needs recreation. Some pages seem to be bilingual. We could…" at bounding box center [536, 328] width 277 height 85
type textarea "64 pages in Arabic, needs recreation. Some pages seem to be bilingual. We could…"
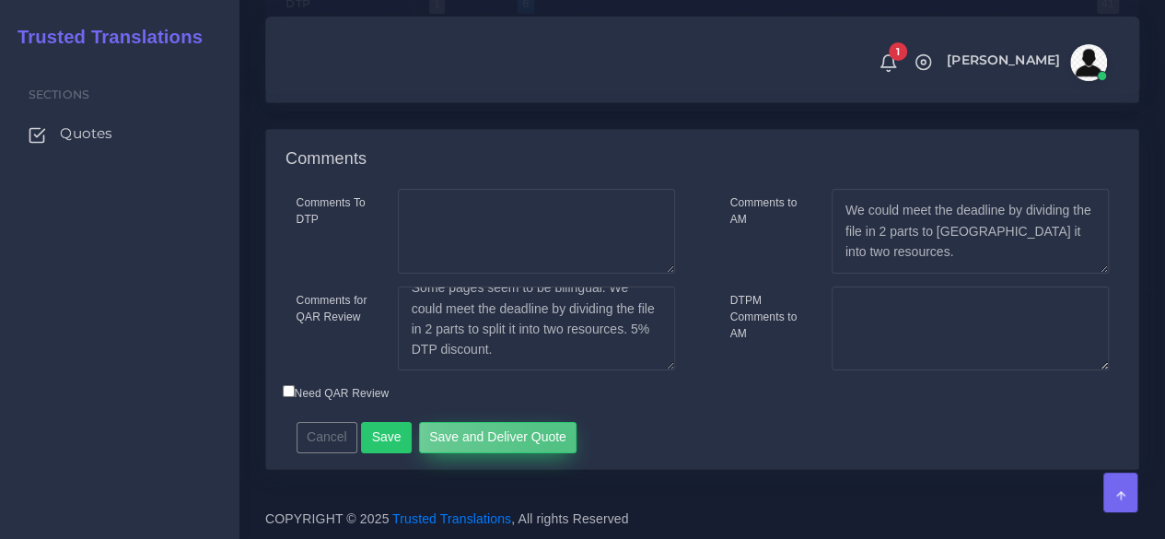
click at [552, 447] on button "Save and Deliver Quote" at bounding box center [498, 437] width 158 height 31
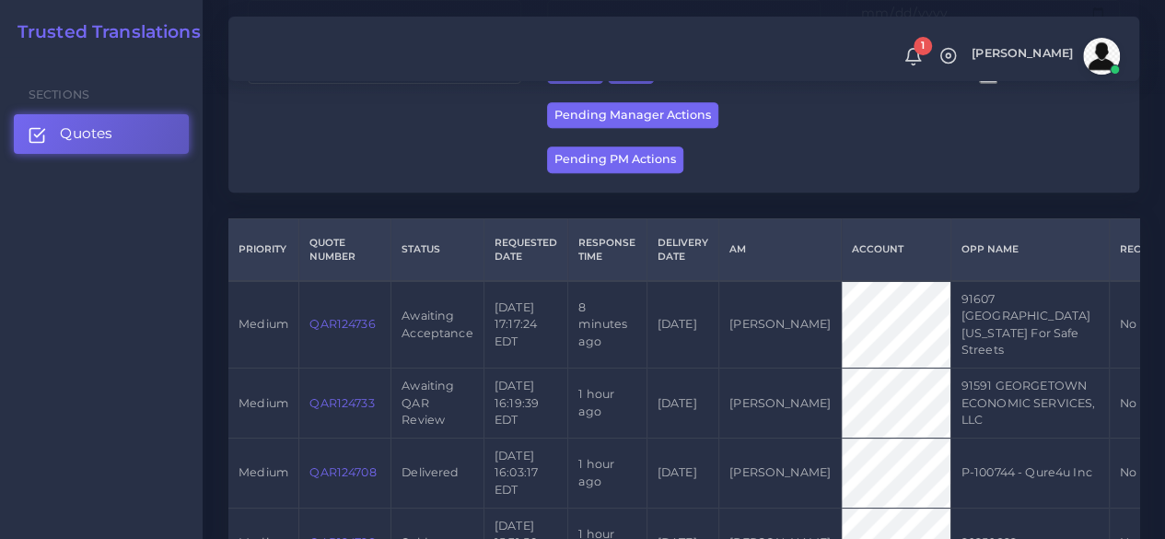
scroll to position [368, 0]
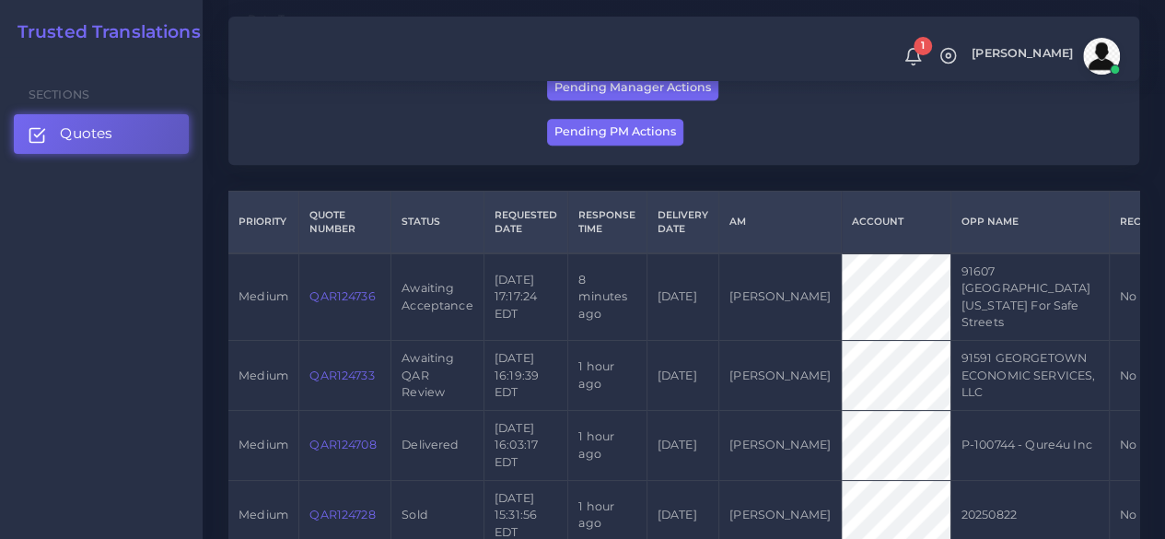
click at [368, 299] on link "QAR124736" at bounding box center [341, 296] width 65 height 14
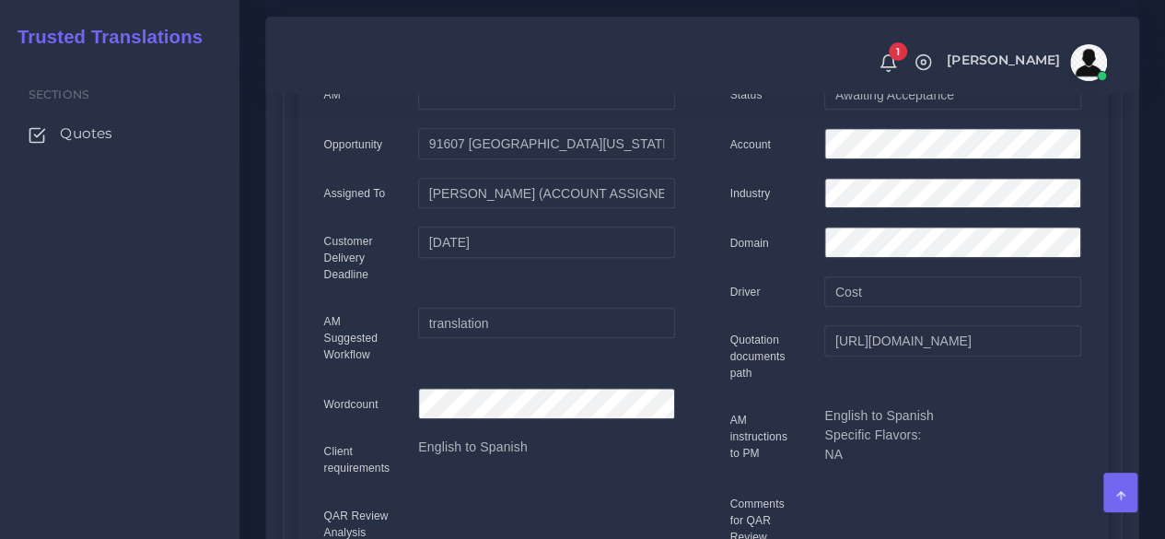
scroll to position [92, 0]
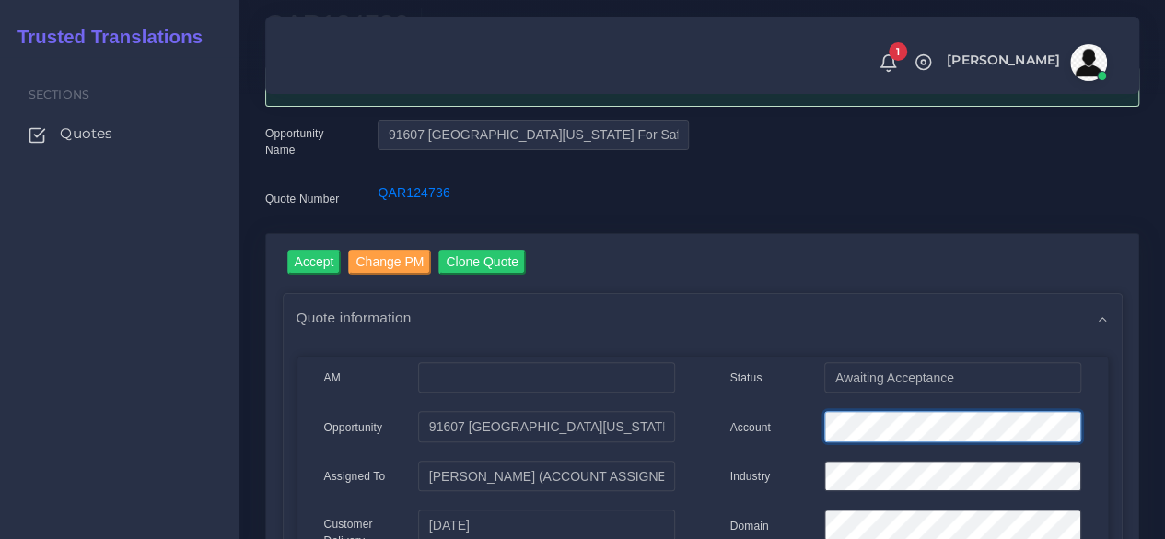
click at [790, 412] on div "Account" at bounding box center [905, 429] width 378 height 37
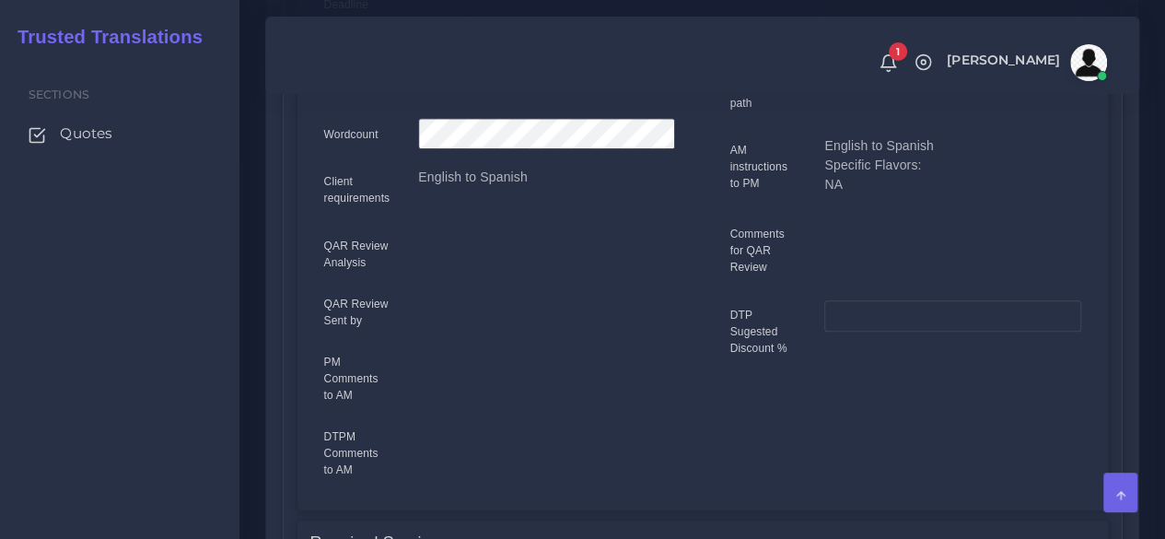
scroll to position [1105, 0]
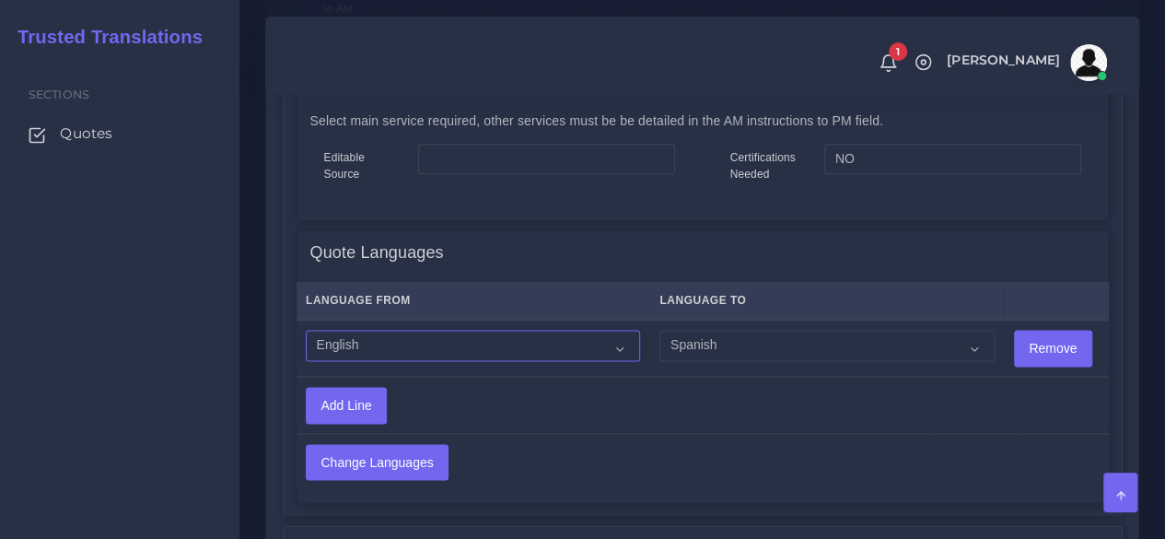
click at [475, 340] on select "Acoli Afar Afrikaans Akan Akateko [DEMOGRAPHIC_DATA] American Sign Language (AS…" at bounding box center [473, 345] width 334 height 31
select select "14001"
click at [306, 330] on select "Acoli Afar Afrikaans Akan Akateko Albanian American Sign Language (ASL) Amharic…" at bounding box center [473, 345] width 334 height 31
click at [426, 423] on td "Add Line" at bounding box center [574, 405] width 557 height 56
click at [424, 439] on td "Change Languages" at bounding box center [612, 462] width 633 height 56
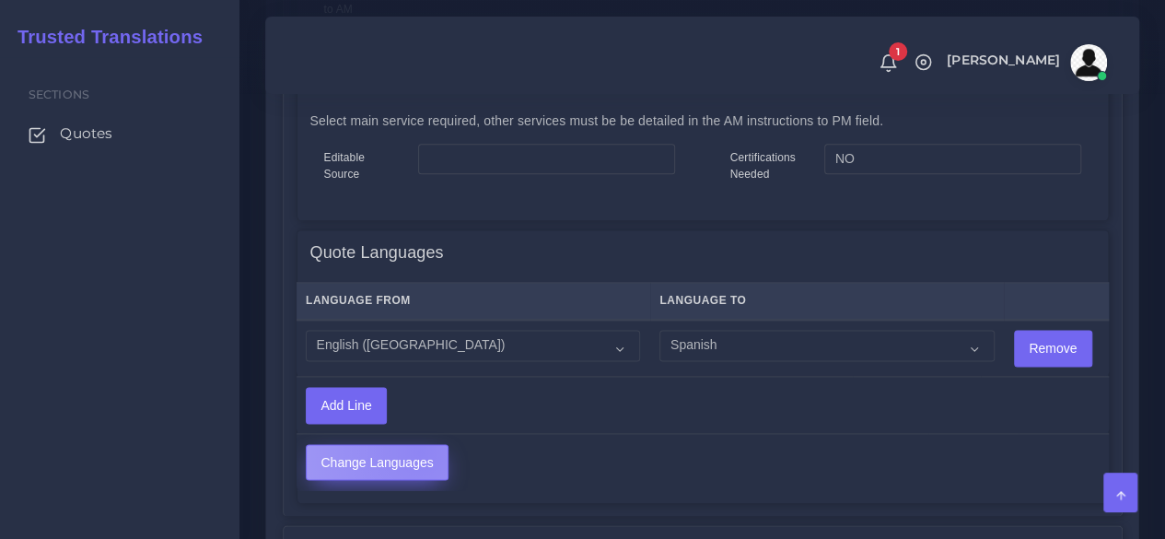
click at [419, 450] on input "Change Languages" at bounding box center [377, 462] width 141 height 35
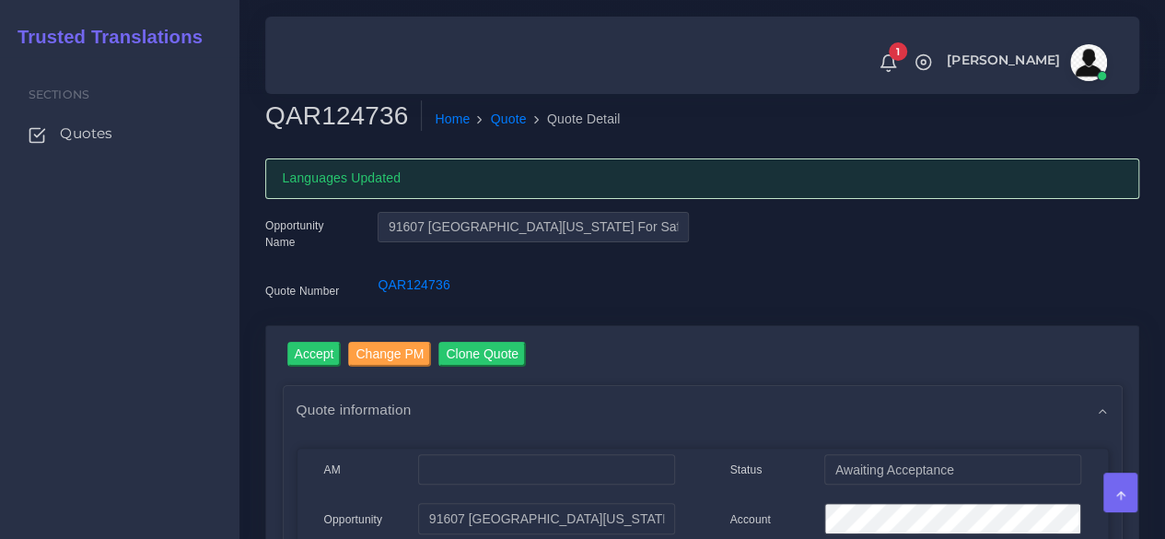
click at [72, 440] on div "Sections Quotes" at bounding box center [119, 298] width 239 height 482
click at [359, 118] on h2 "QAR124736" at bounding box center [343, 115] width 157 height 31
copy h2 "QAR124736"
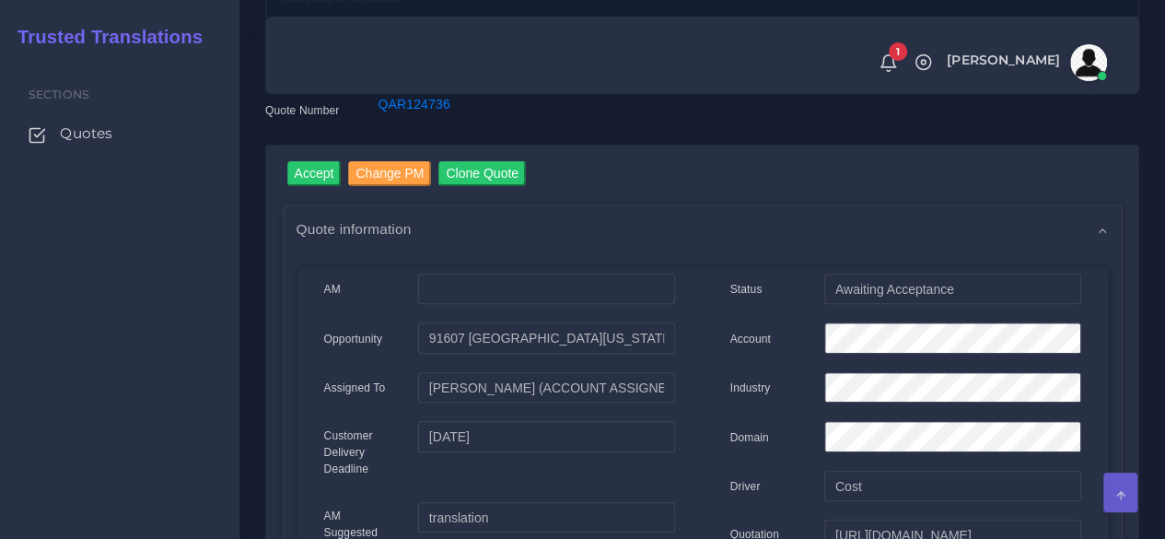
scroll to position [184, 0]
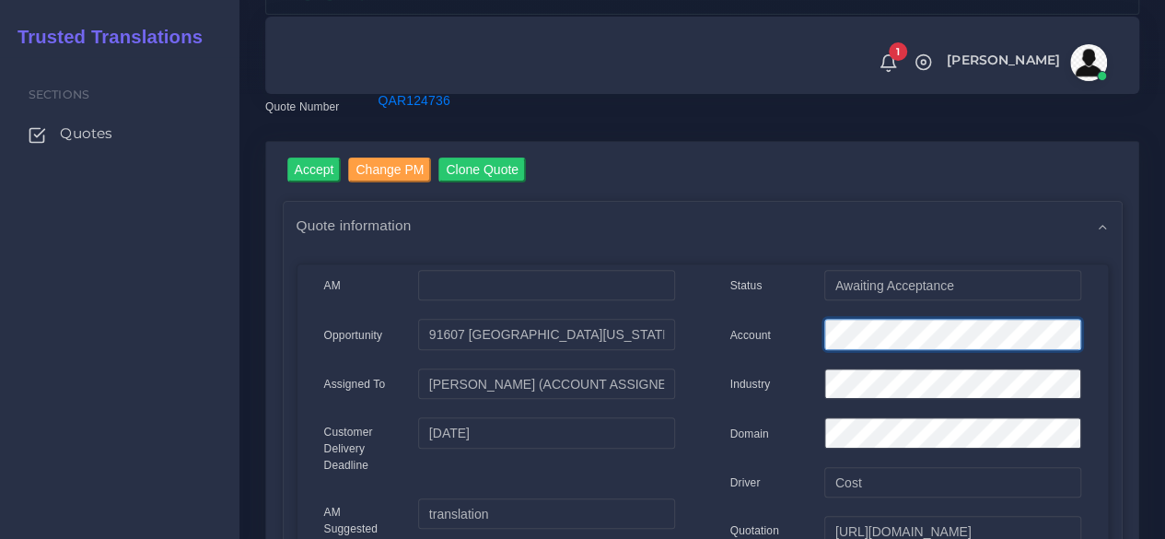
click at [761, 327] on div "Account" at bounding box center [905, 337] width 378 height 37
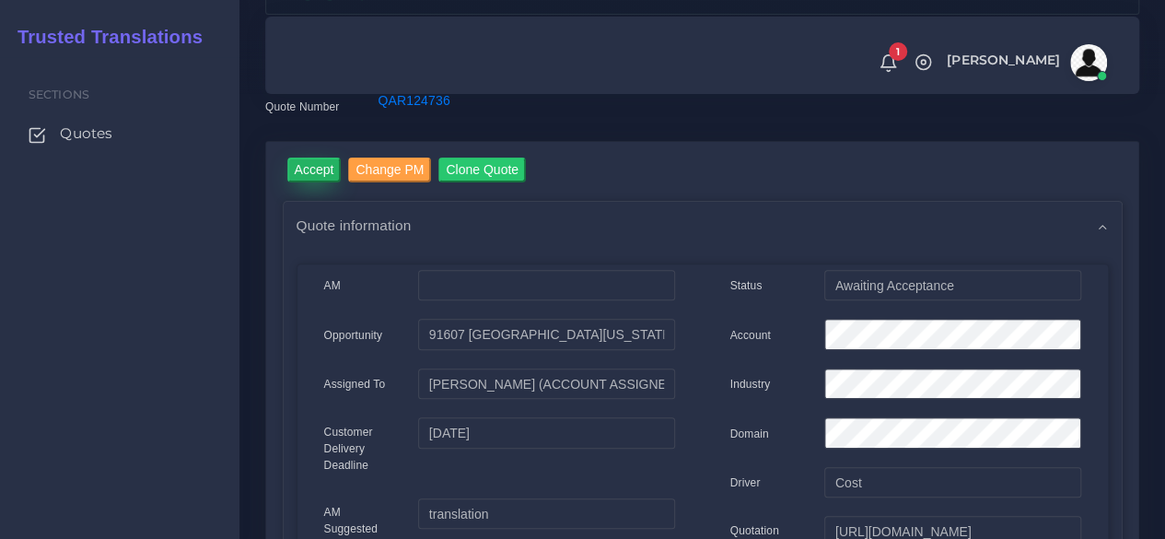
click at [308, 172] on input "Accept" at bounding box center [314, 169] width 54 height 25
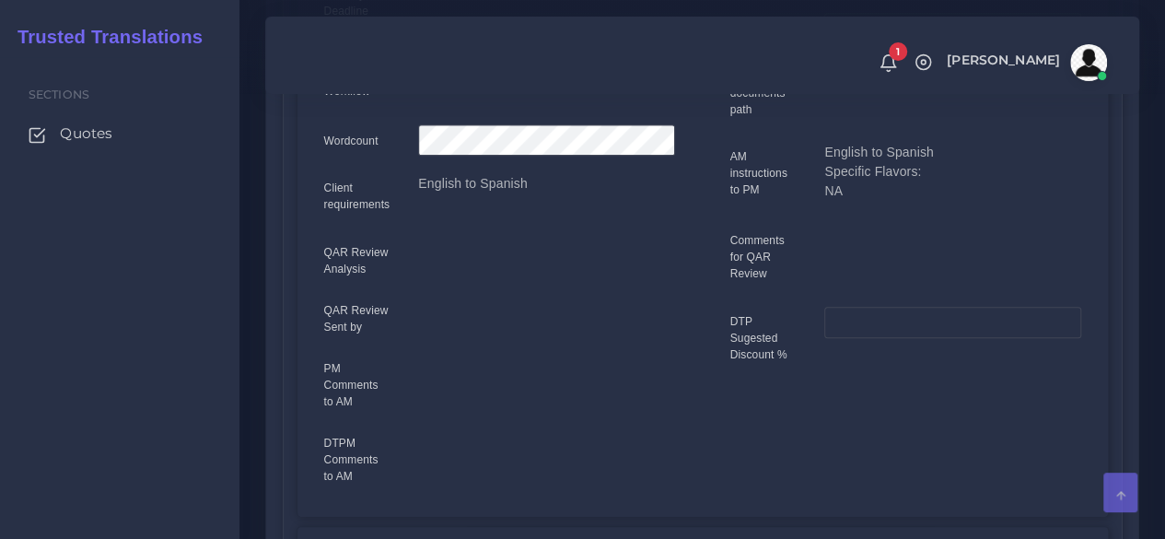
scroll to position [645, 0]
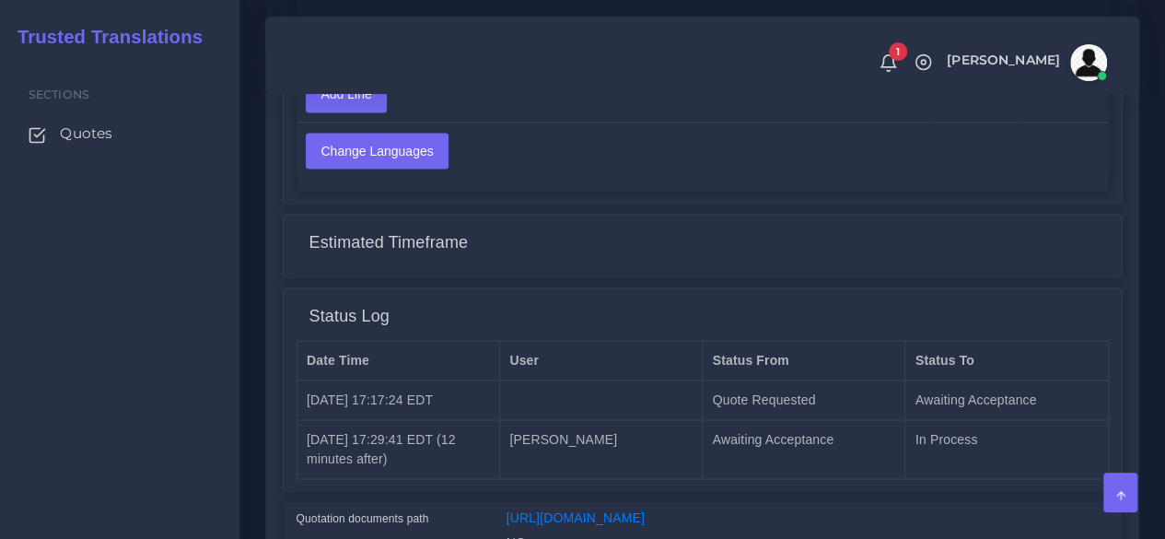
scroll to position [1549, 0]
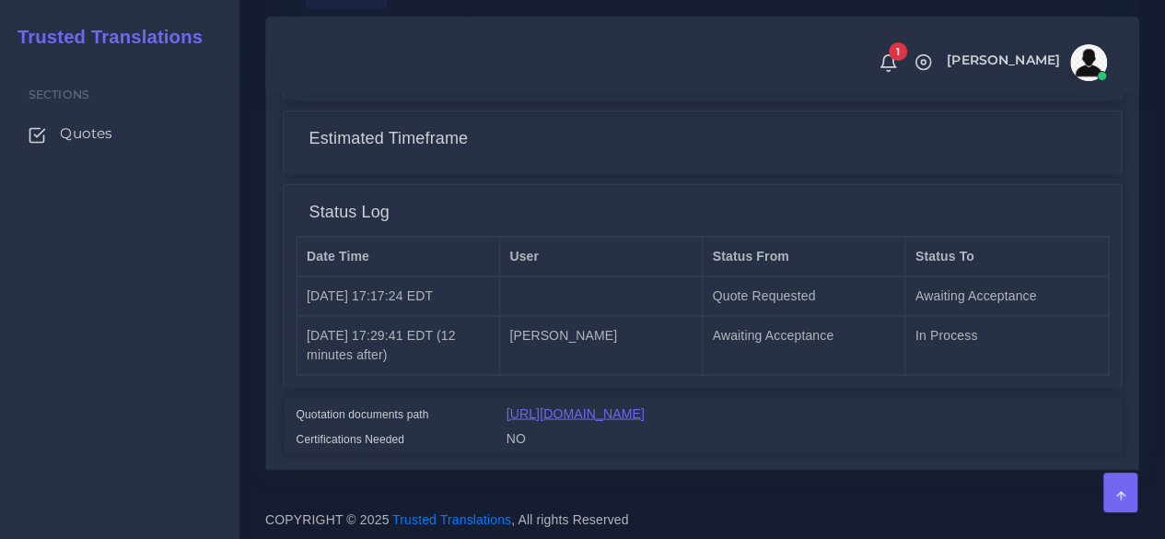
click at [619, 405] on link "[URL][DOMAIN_NAME]" at bounding box center [575, 412] width 138 height 15
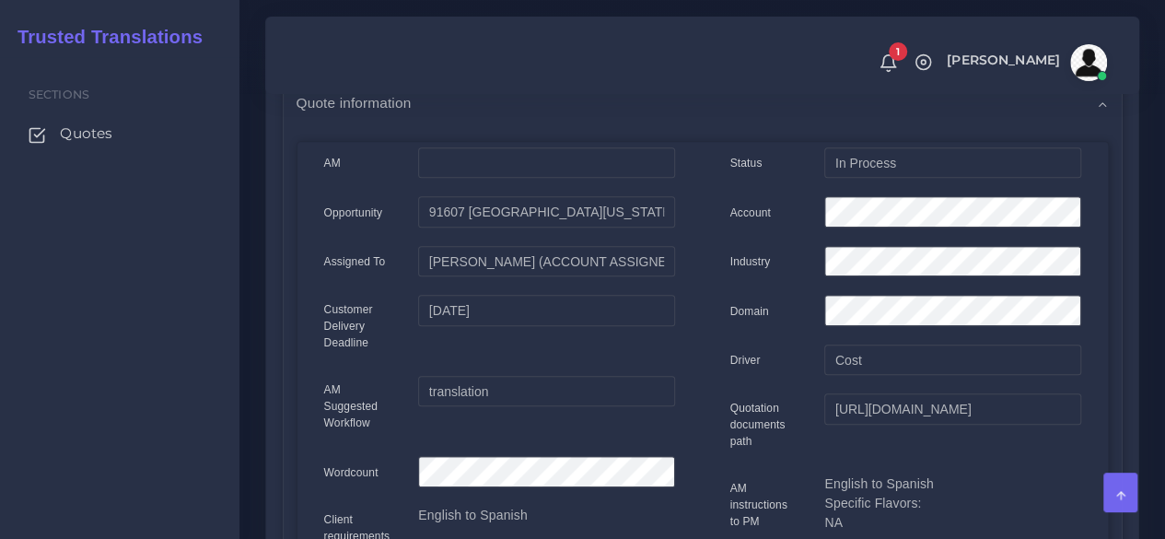
scroll to position [75, 0]
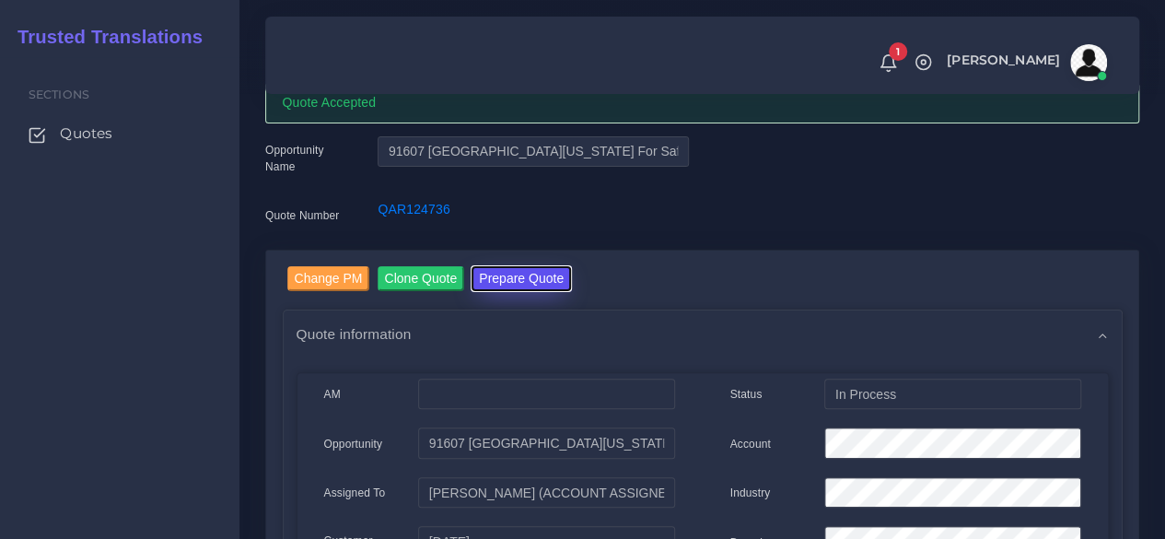
click at [529, 279] on button "Prepare Quote" at bounding box center [520, 278] width 99 height 25
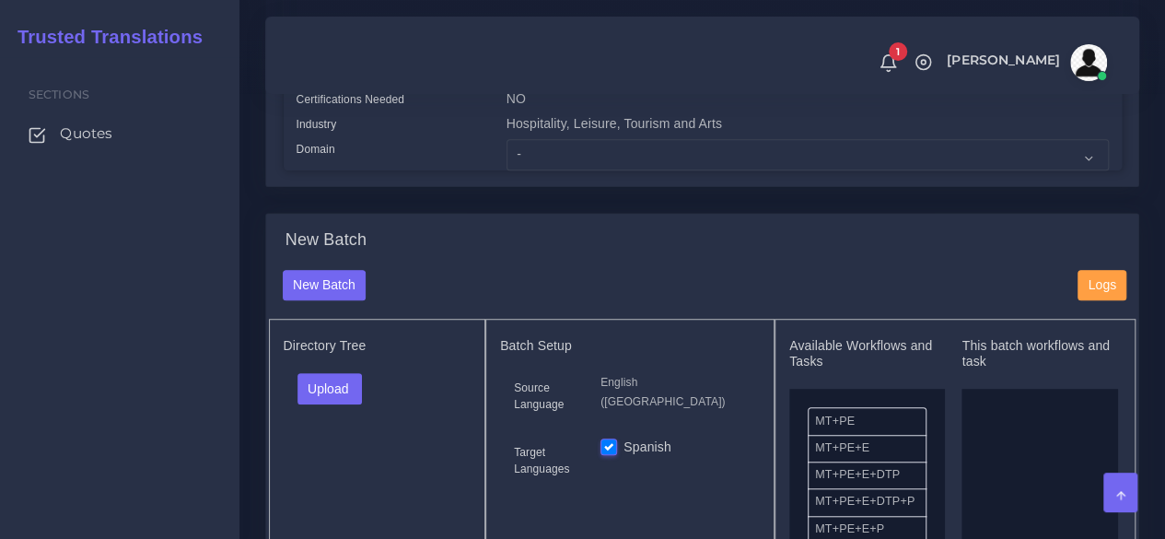
scroll to position [552, 0]
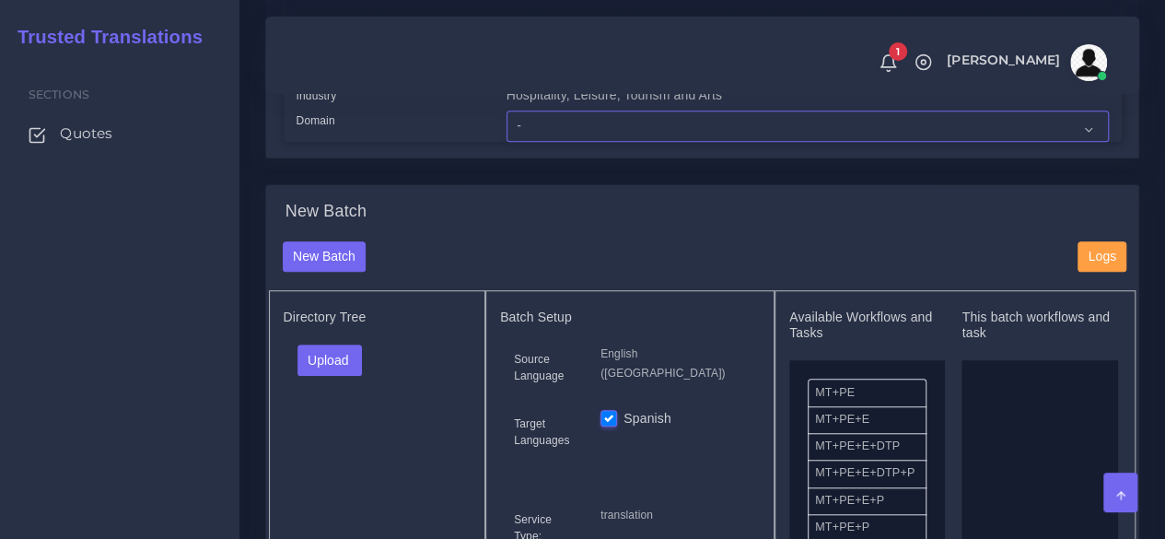
click at [534, 142] on select "- Advertising and Media Agriculture, Forestry and Fishing Architecture, Buildin…" at bounding box center [807, 125] width 602 height 31
select select "Hospitality, Leisure, Tourism and Arts"
click at [506, 142] on select "- Advertising and Media Agriculture, Forestry and Fishing Architecture, Buildin…" at bounding box center [807, 125] width 602 height 31
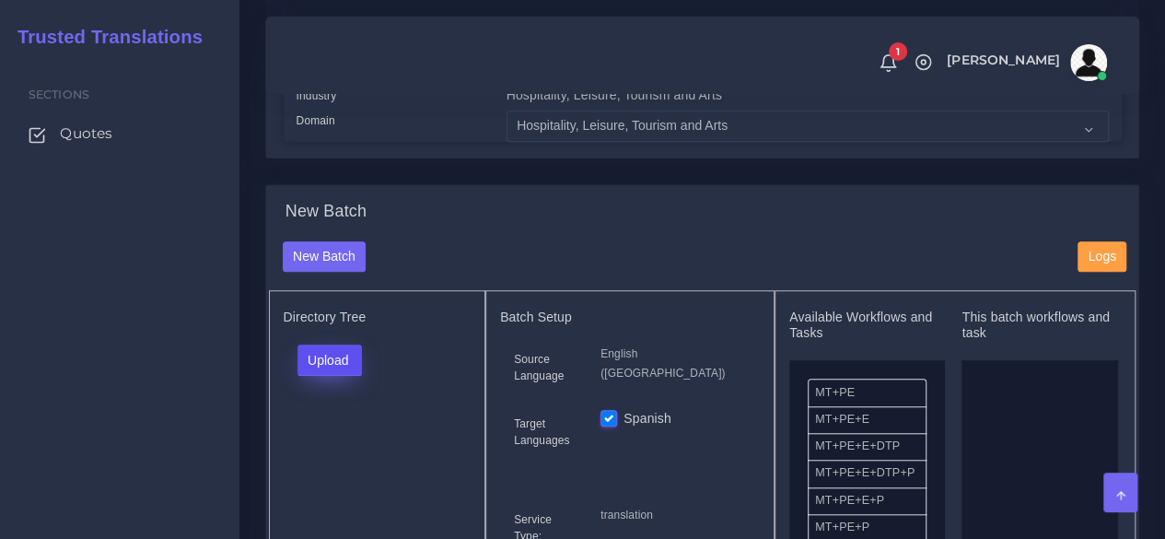
click at [331, 376] on button "Upload" at bounding box center [329, 359] width 65 height 31
click at [348, 441] on label "Files" at bounding box center [361, 429] width 127 height 23
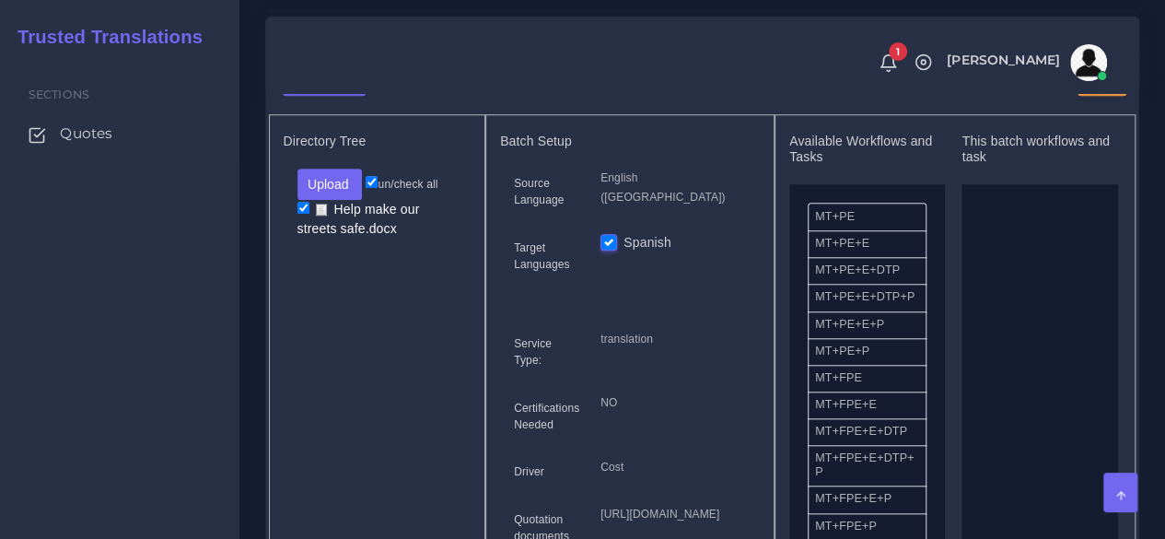
scroll to position [737, 0]
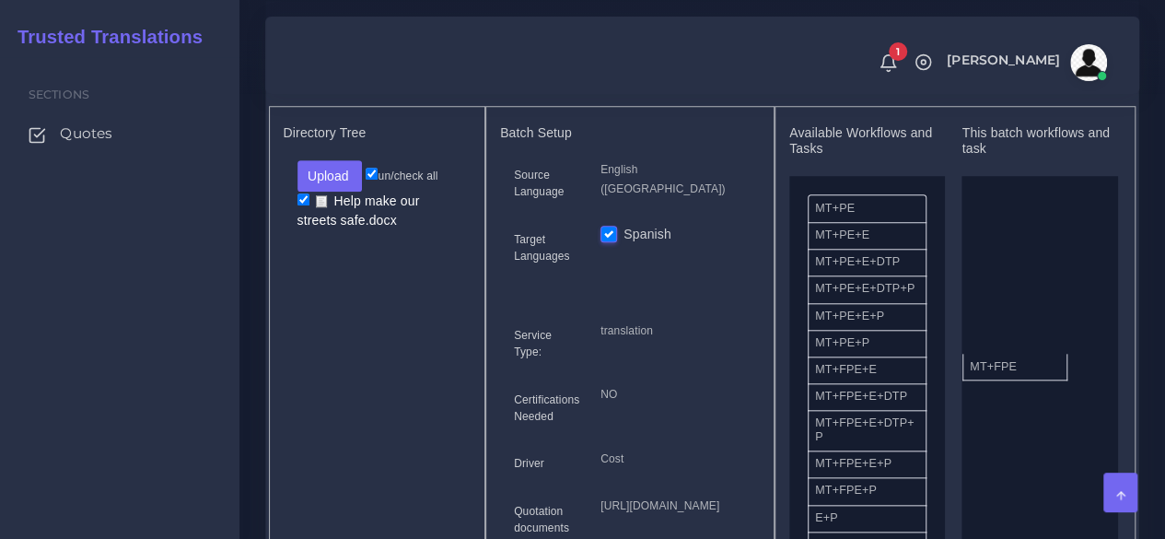
drag, startPoint x: 867, startPoint y: 410, endPoint x: 1022, endPoint y: 395, distance: 155.4
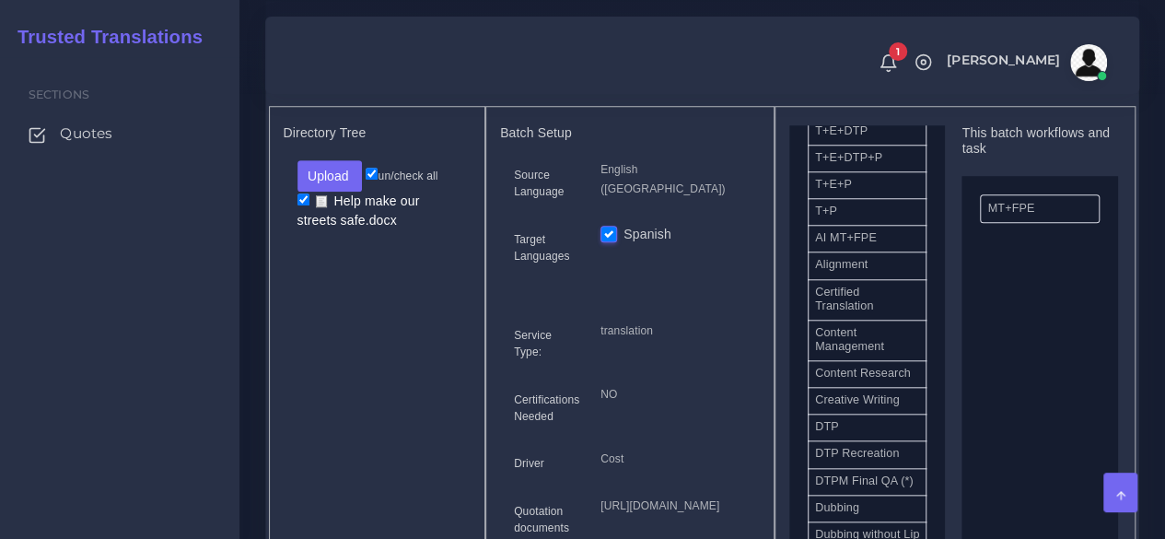
scroll to position [460, 0]
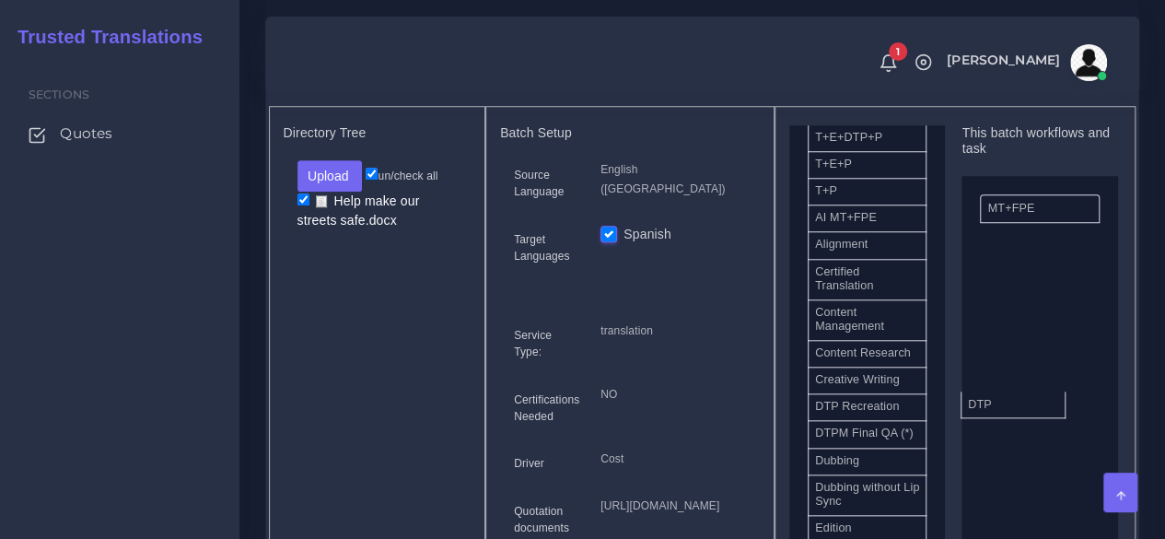
drag, startPoint x: 873, startPoint y: 459, endPoint x: 1013, endPoint y: 436, distance: 141.8
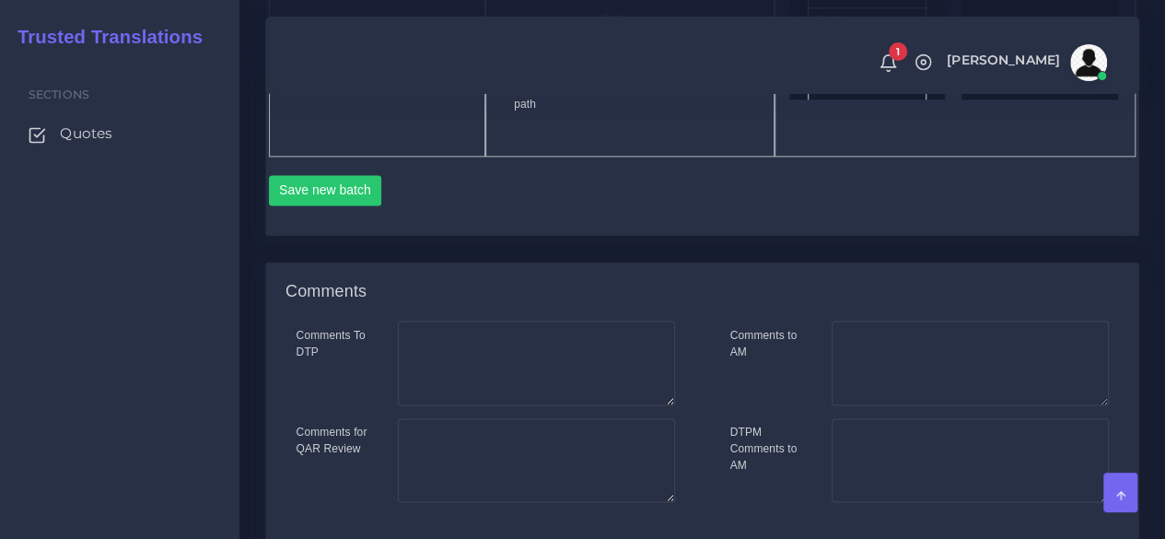
scroll to position [1197, 0]
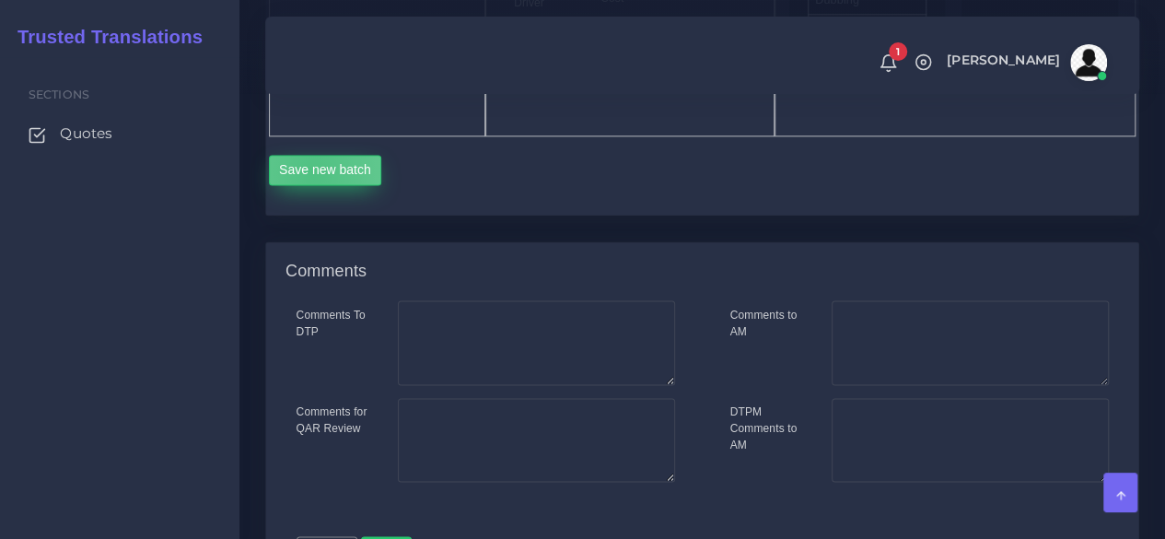
click at [313, 186] on button "Save new batch" at bounding box center [325, 170] width 113 height 31
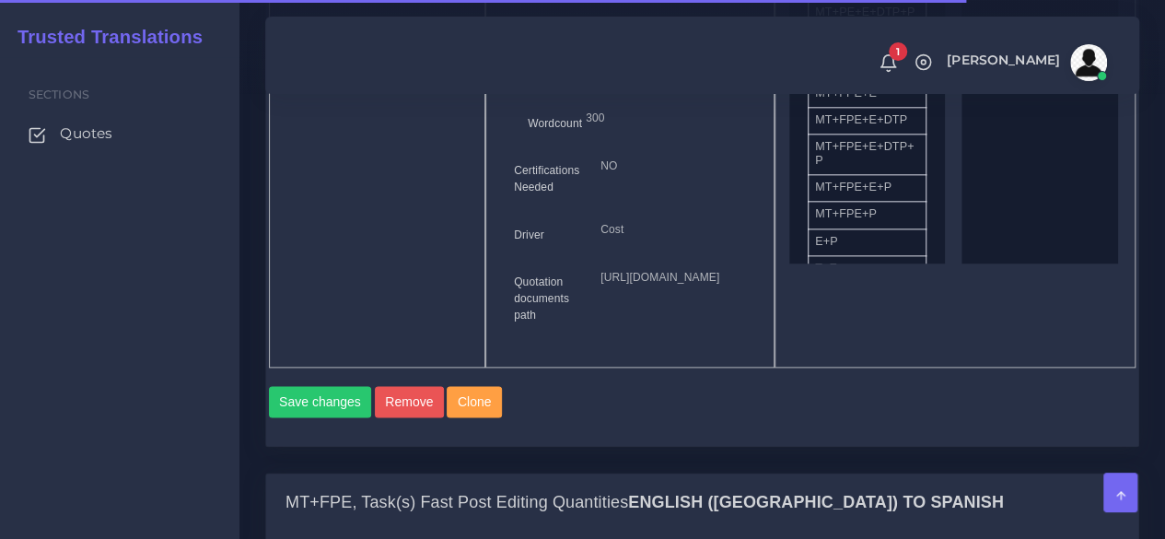
scroll to position [1381, 0]
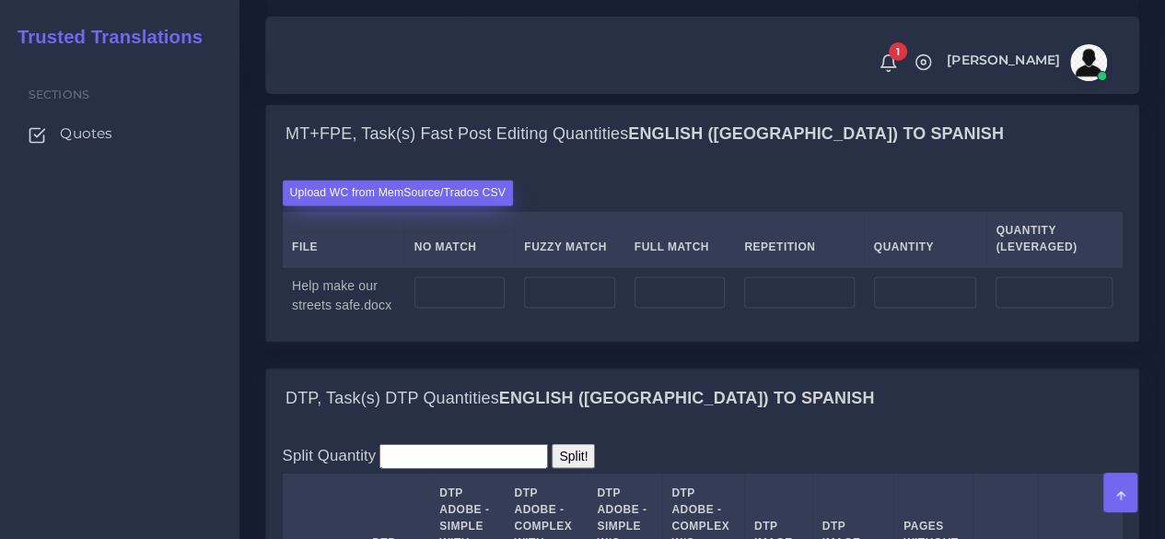
click at [441, 204] on label "Upload WC from MemSource/Trados CSV" at bounding box center [398, 192] width 231 height 25
click at [0, 0] on input "Upload WC from MemSource/Trados CSV" at bounding box center [0, 0] width 0 height 0
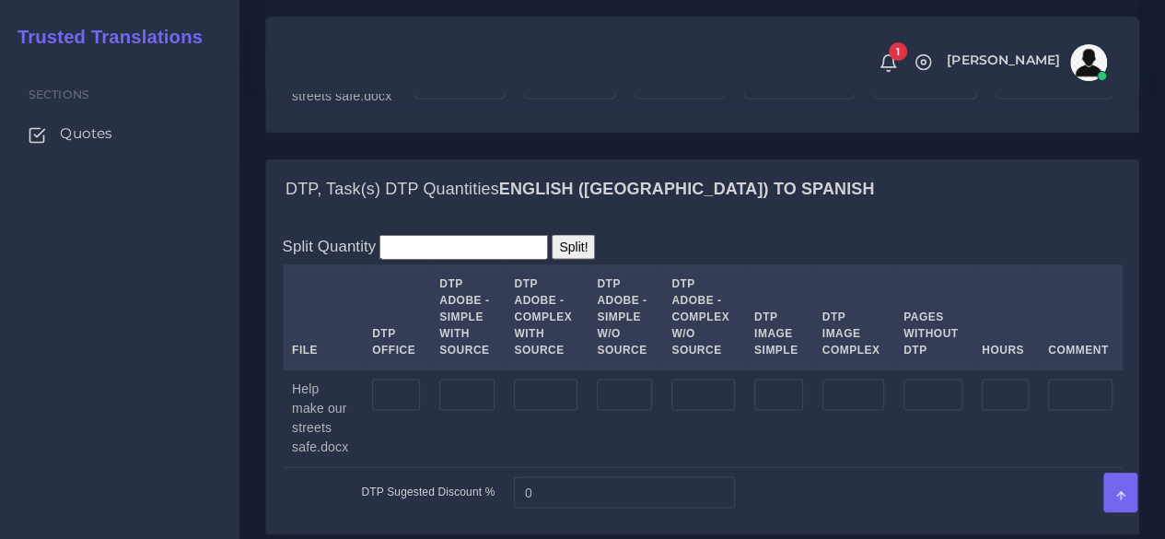
scroll to position [1749, 0]
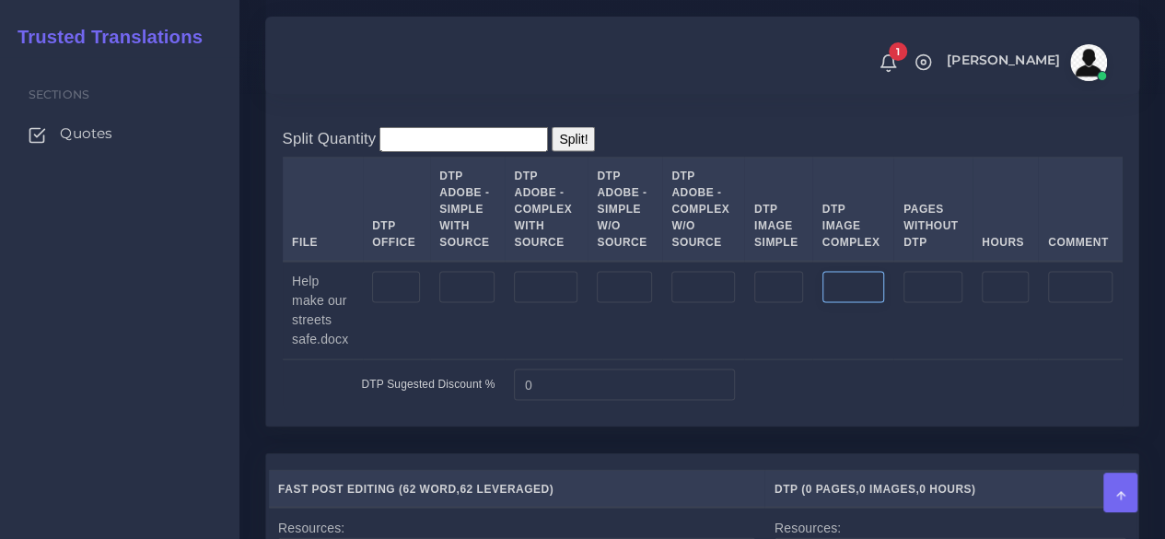
click at [869, 303] on input "number" at bounding box center [853, 287] width 62 height 31
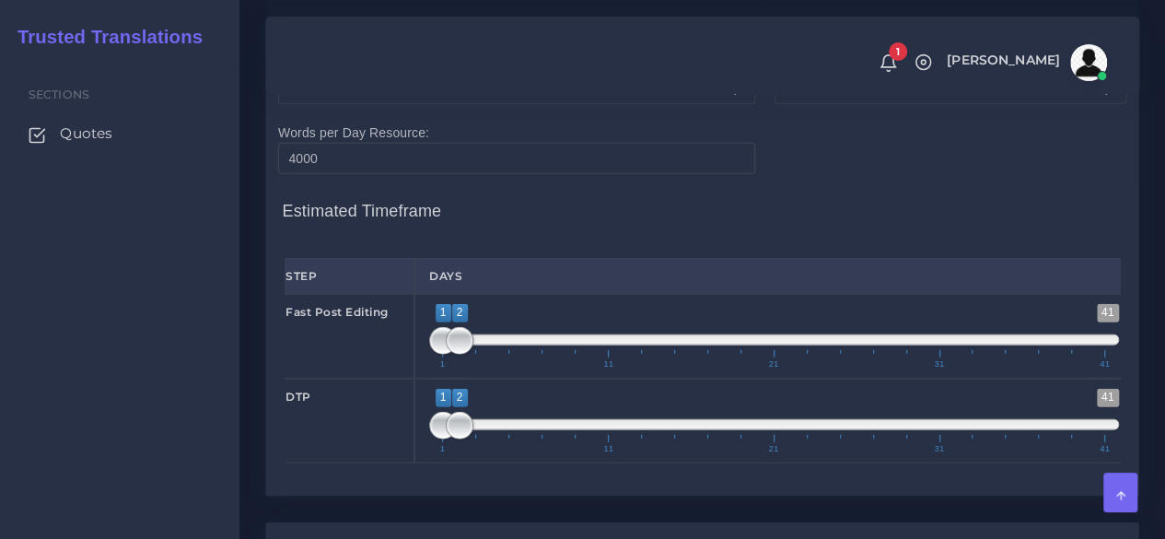
scroll to position [2302, 0]
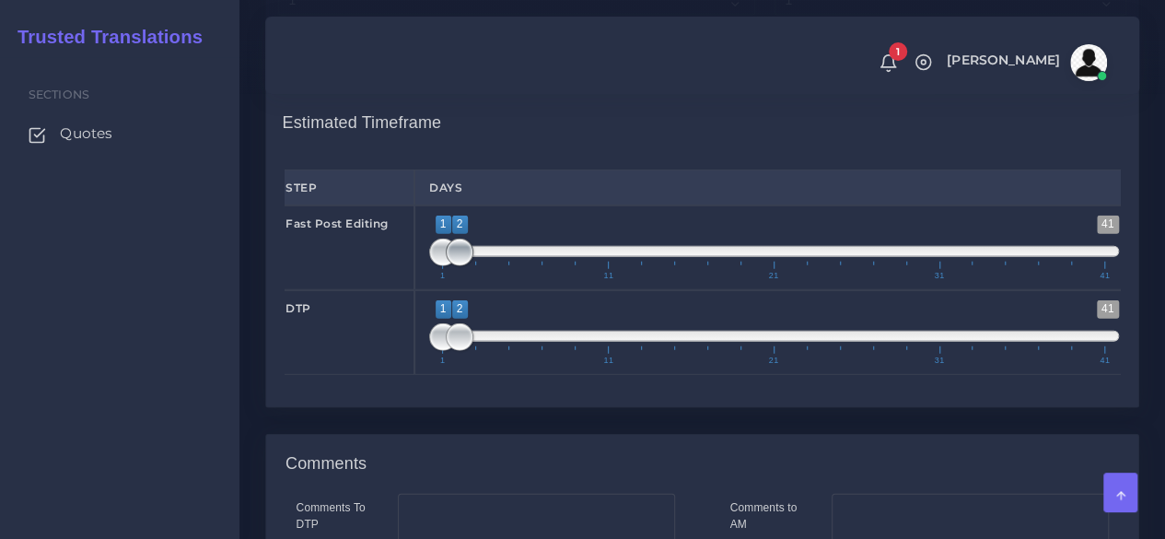
type input "1"
type input "1;1"
drag, startPoint x: 457, startPoint y: 377, endPoint x: 376, endPoint y: 400, distance: 84.2
click at [376, 290] on div "Fast Post Editing 1 41 1 1 1 — 1 1 11 21 31 41 1;1" at bounding box center [702, 247] width 863 height 85
type input "1;1"
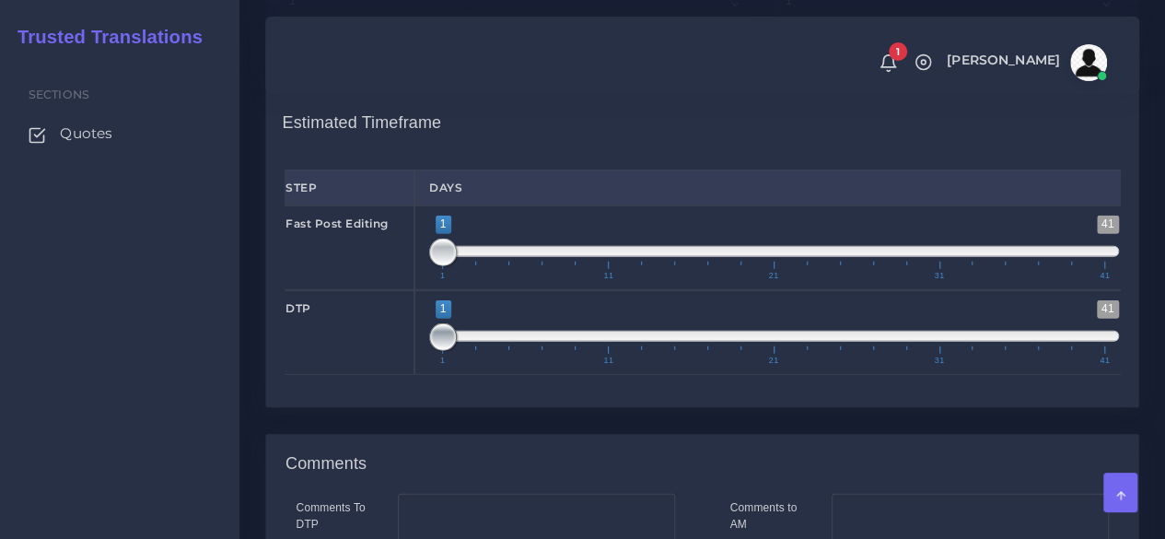
drag, startPoint x: 459, startPoint y: 470, endPoint x: 405, endPoint y: 468, distance: 53.4
click at [405, 375] on div "DTP 1 41 1 1 1 — 1 1 11 21 31 41 1;1" at bounding box center [702, 332] width 863 height 85
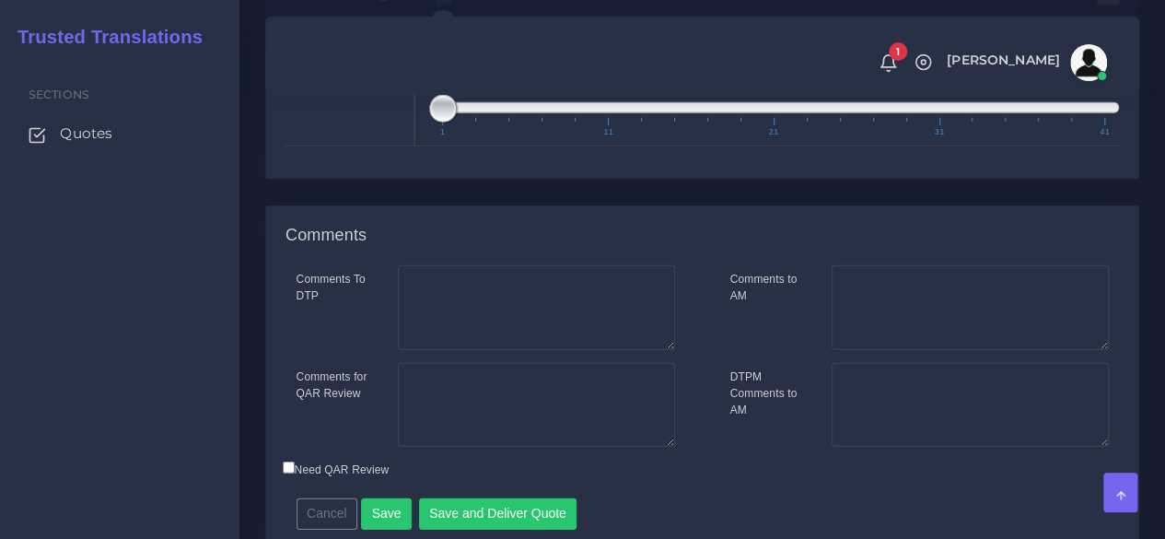
scroll to position [2728, 0]
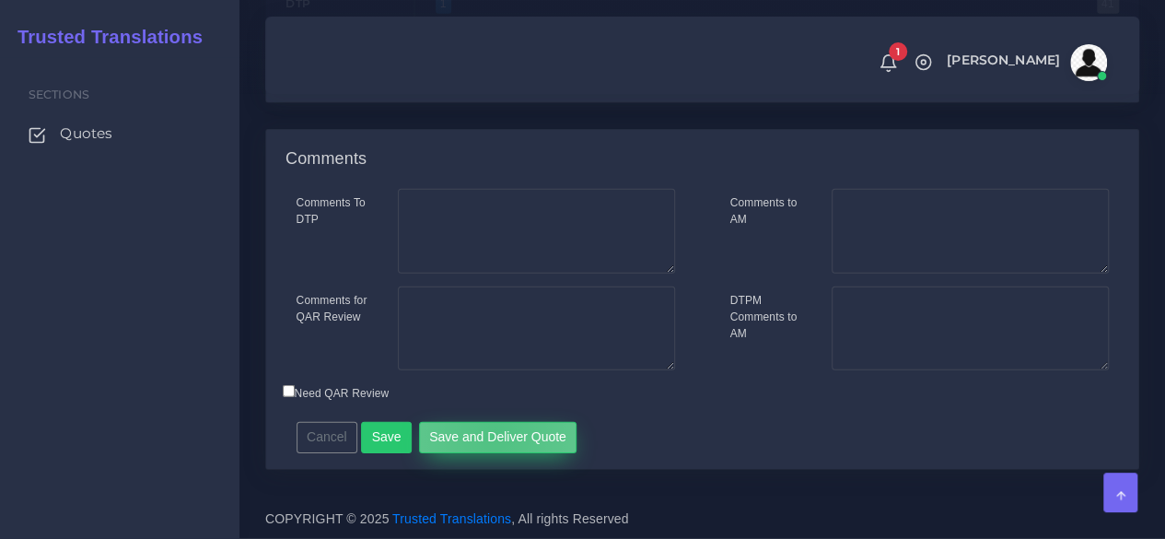
click at [487, 434] on button "Save and Deliver Quote" at bounding box center [498, 437] width 158 height 31
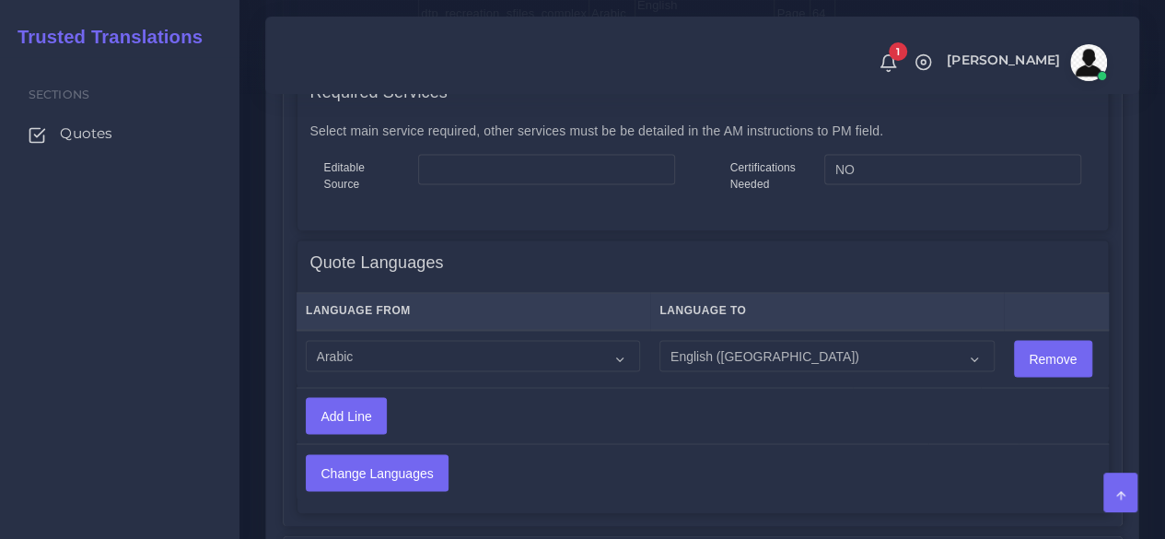
scroll to position [1473, 0]
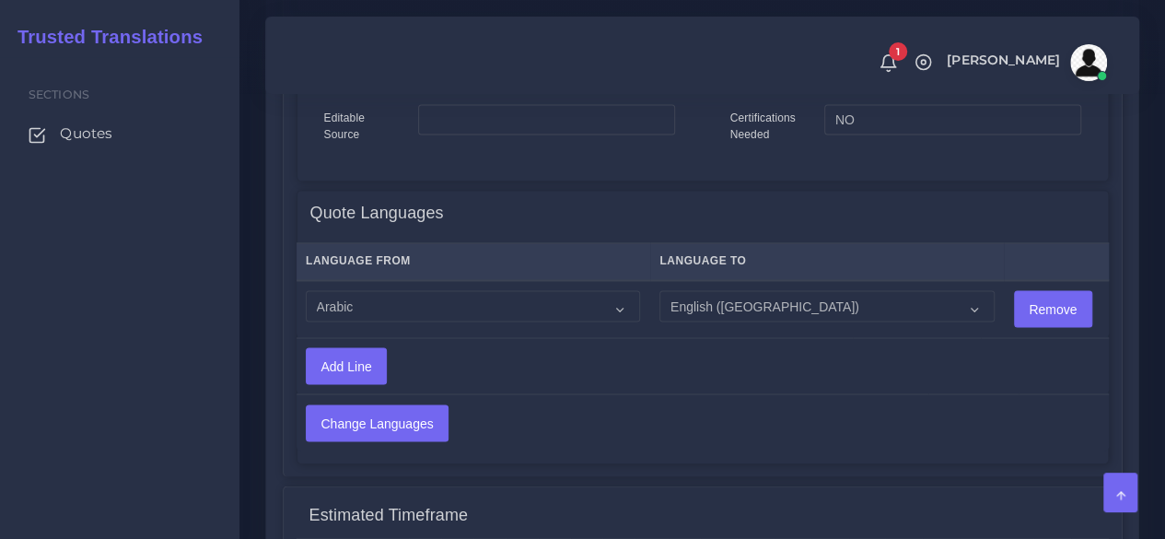
scroll to position [1473, 0]
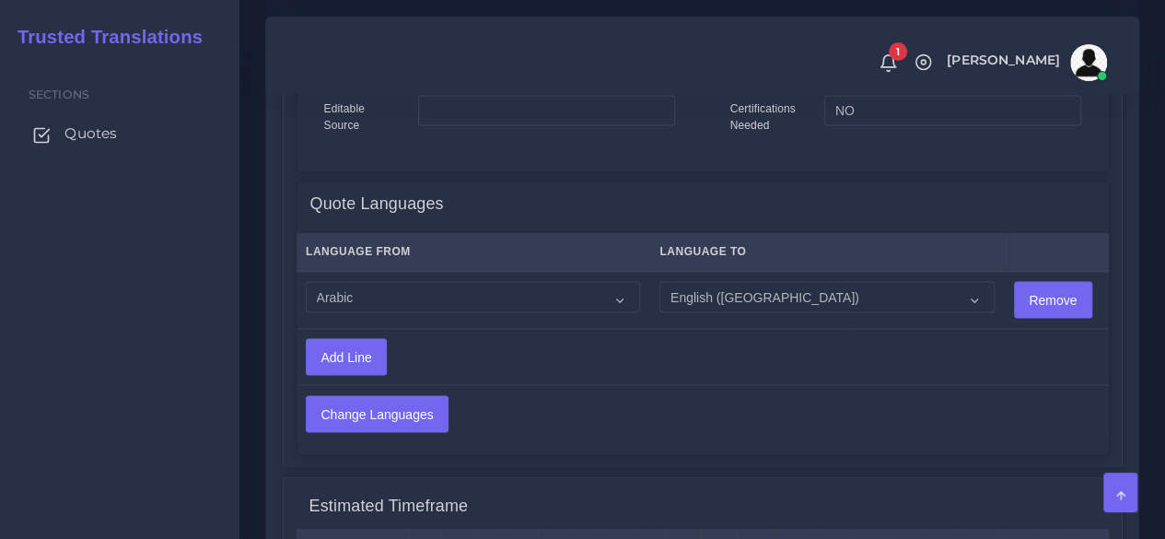
click at [99, 142] on span "Quotes" at bounding box center [90, 133] width 52 height 20
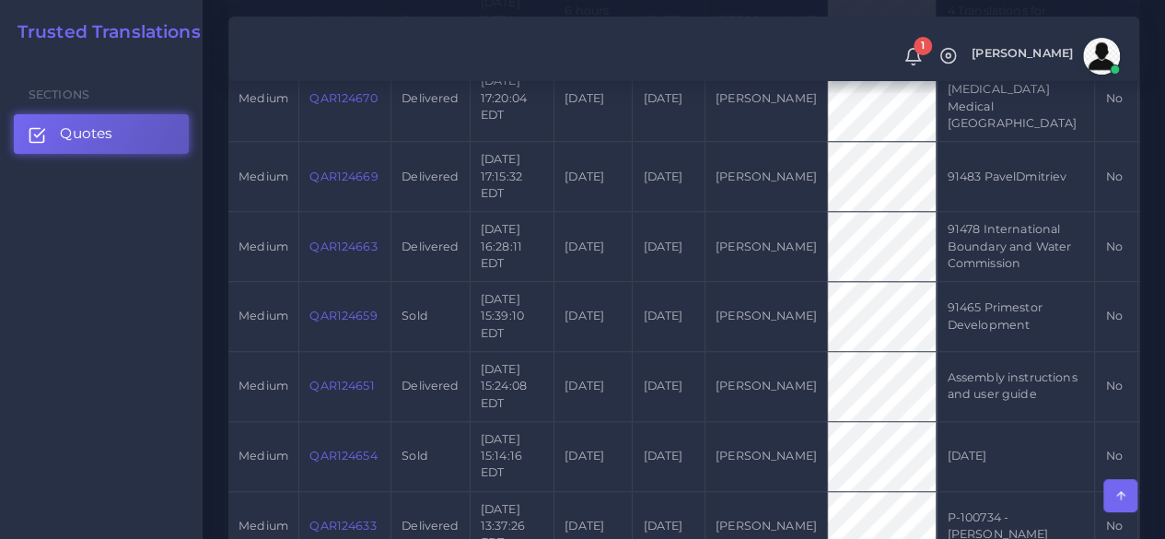
scroll to position [1289, 0]
